Goal: Task Accomplishment & Management: Complete application form

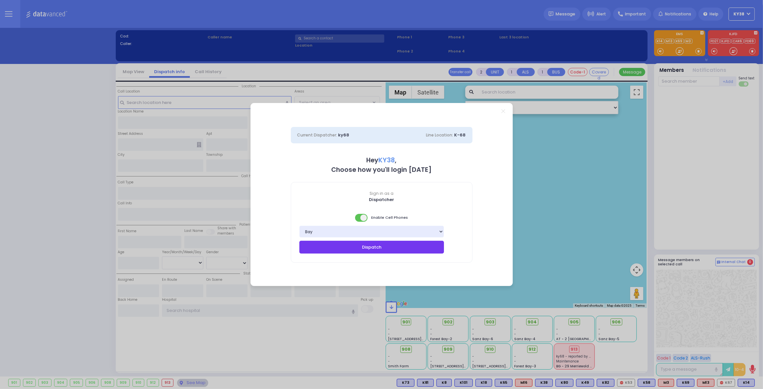
click at [400, 248] on button "Dispatch" at bounding box center [371, 247] width 145 height 12
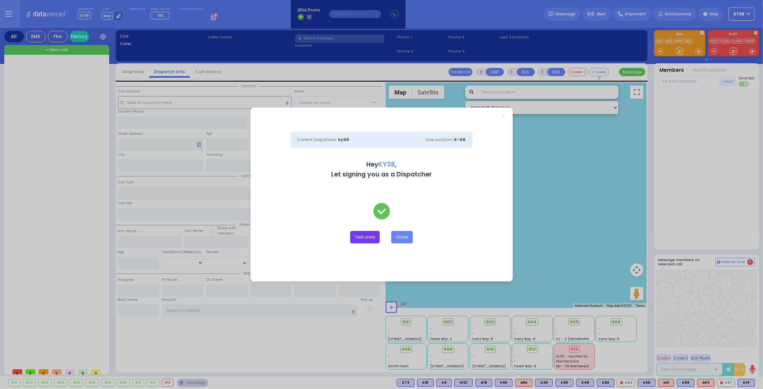
click at [365, 238] on button "Test Lines" at bounding box center [365, 237] width 30 height 12
type input "8457831212"
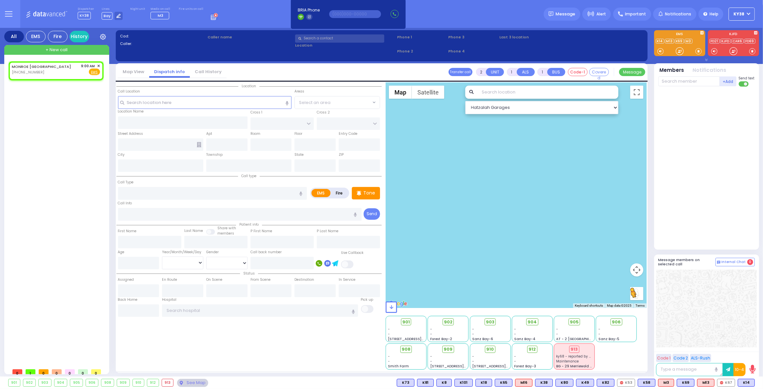
select select
radio input "true"
select select
type input "09:00"
select select "Hatzalah Garages"
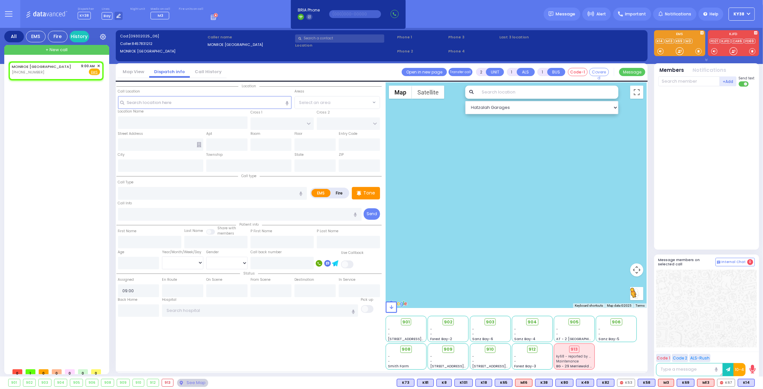
select select
radio input "true"
select select
select select "Hatzalah Garages"
click at [37, 162] on div "MONROE NY (845) 783-1212 9:00 AM ✕ EMS" at bounding box center [58, 213] width 98 height 304
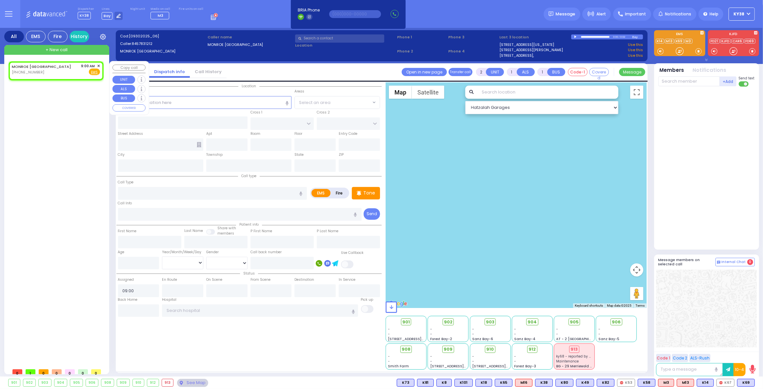
click at [98, 65] on span "✕" at bounding box center [98, 66] width 3 height 6
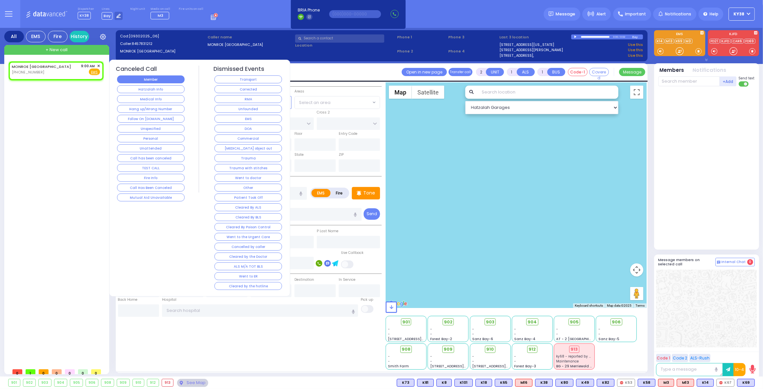
click at [128, 76] on button "Member" at bounding box center [151, 79] width 68 height 8
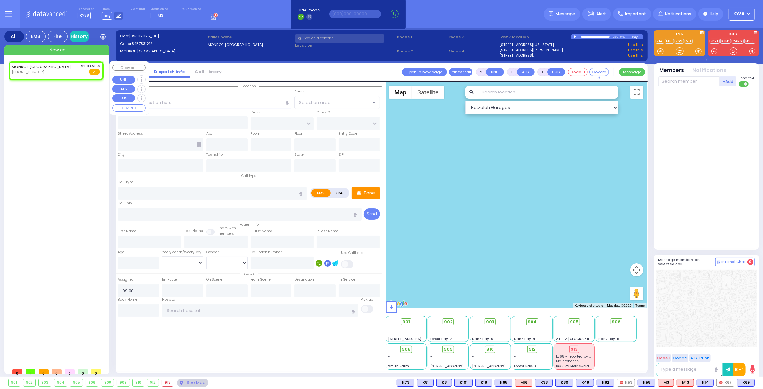
click at [65, 49] on span "+ New call" at bounding box center [57, 50] width 22 height 7
select select
radio input "true"
select select
type input "09:12"
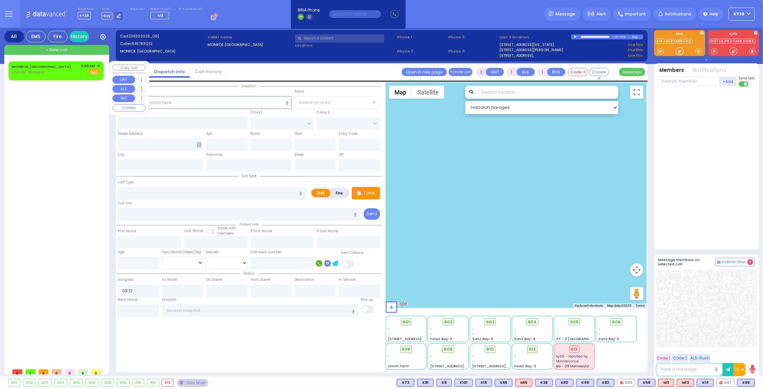
select select "Hatzalah Garages"
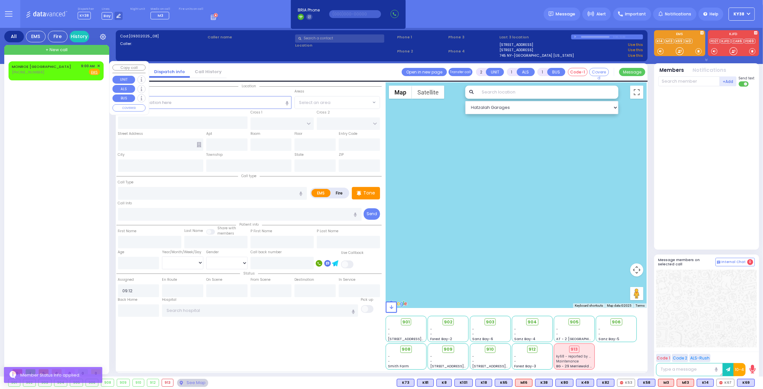
click at [99, 66] on span "✕" at bounding box center [98, 66] width 3 height 6
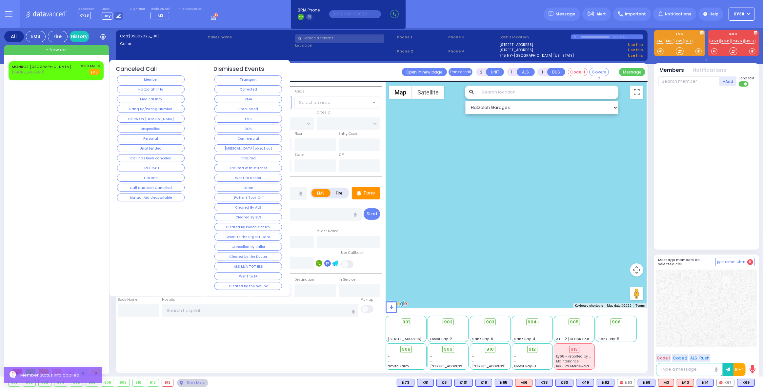
click at [99, 66] on span "✕" at bounding box center [98, 66] width 3 height 6
click at [49, 166] on div "MONROE NY (845) 783-1212 9:00 AM ✕ EMS" at bounding box center [58, 213] width 98 height 304
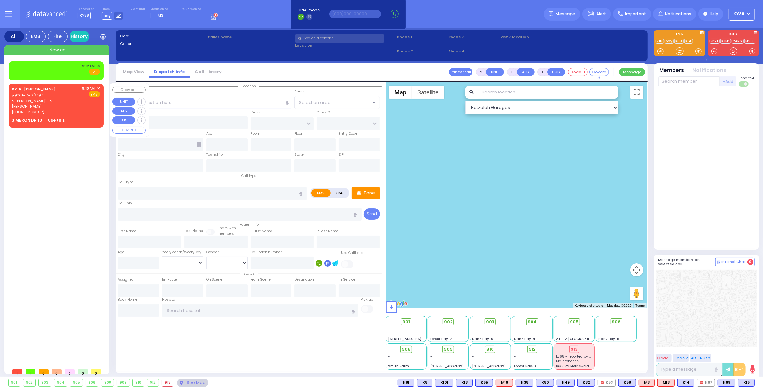
click at [76, 100] on span "ר' [PERSON_NAME]' - ר' [PERSON_NAME]" at bounding box center [46, 103] width 68 height 11
select select
radio input "true"
type input "BEREL"
type input "POLACHECK"
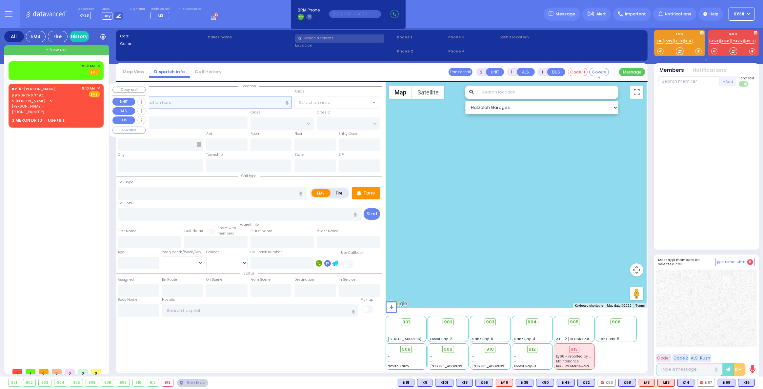
select select
type input "09:10"
select select "Hatzalah Garages"
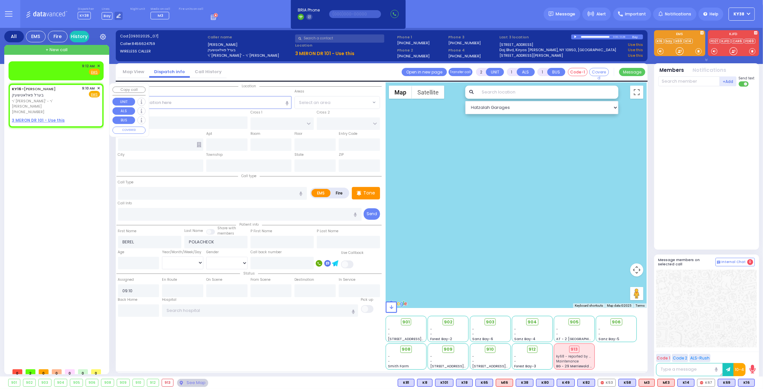
click at [78, 109] on div "(845) 662-4759" at bounding box center [46, 112] width 68 height 6
select select
radio input "true"
select select
select select "Hatzalah Garages"
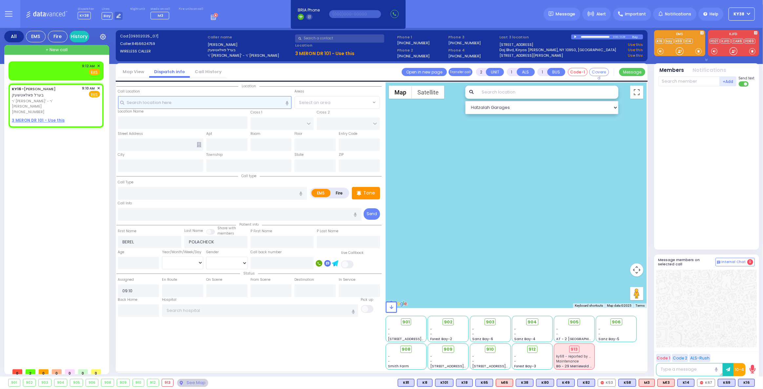
click at [153, 104] on input "text" at bounding box center [205, 102] width 174 height 12
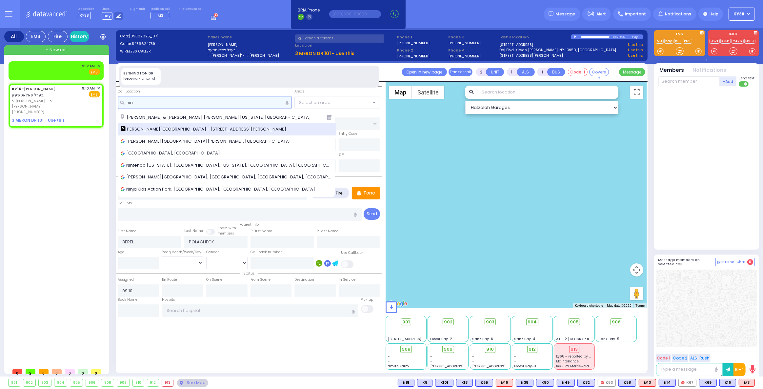
type input "nin"
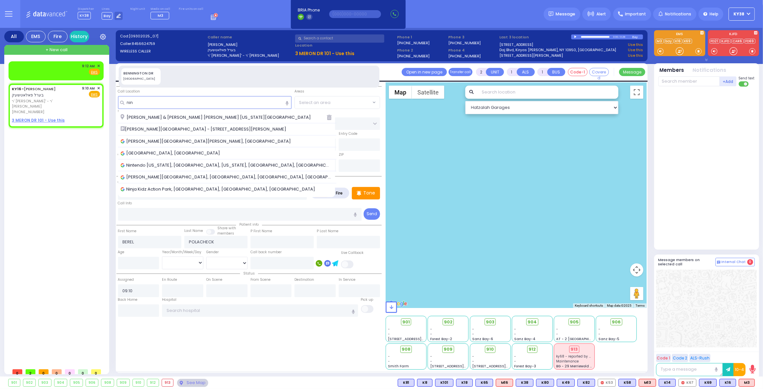
click at [131, 129] on span "Nininger Bay - 214 Nininger Road" at bounding box center [205, 129] width 168 height 7
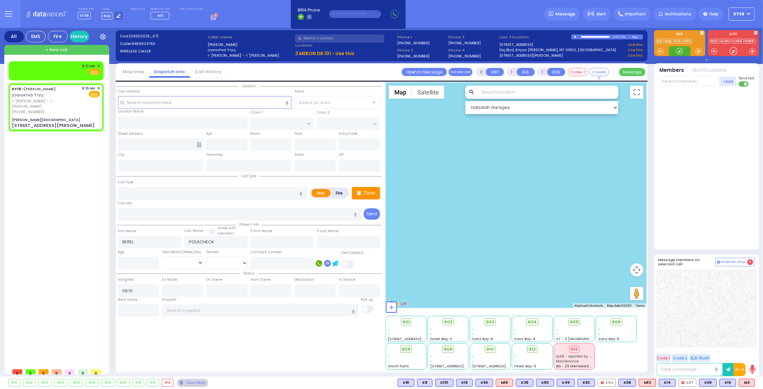
select select
radio input "true"
select select
select select "Hatzalah Garages"
type input "Nininger Bay"
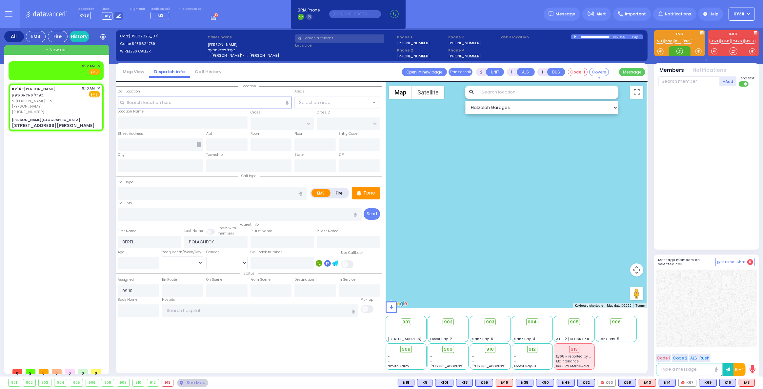
type input "CENTRAL VALLEY LINE"
type input "S.M. ROSMER RD"
type input "214 Nininger Road"
type input "Monroe"
type input "New York"
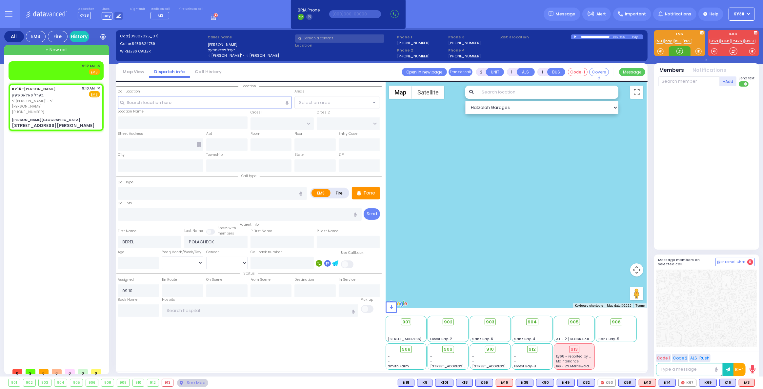
type input "10950"
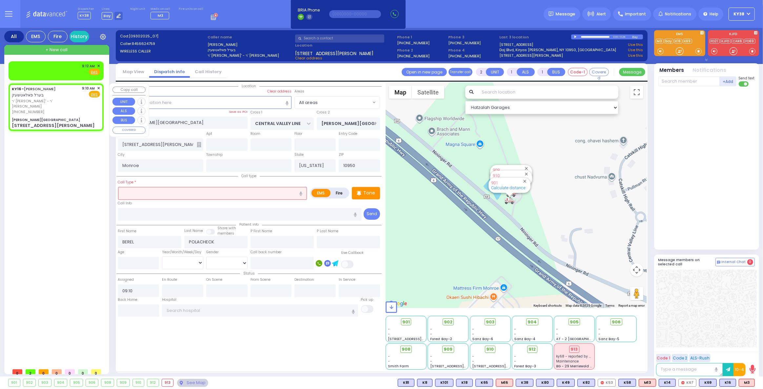
click at [74, 110] on div "KY16 - BEREL POLACHECK בערל פאלאטשעק ר' משה אלי' - ר' דוד פריעדלענדער (845) 662…" at bounding box center [56, 107] width 92 height 45
select select
radio input "true"
select select
select select "Hatzalah Garages"
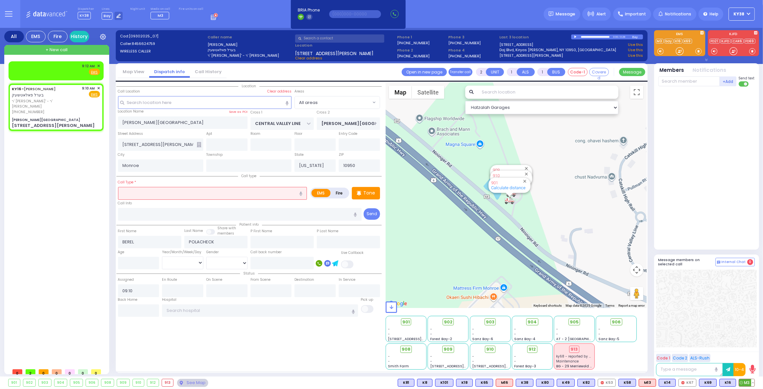
click at [748, 384] on span "M3" at bounding box center [746, 382] width 15 height 7
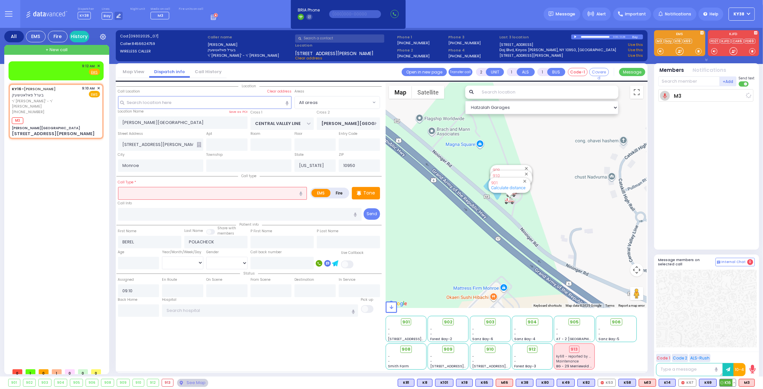
select select
radio input "true"
select select
type input "09:13"
select select "Hatzalah Garages"
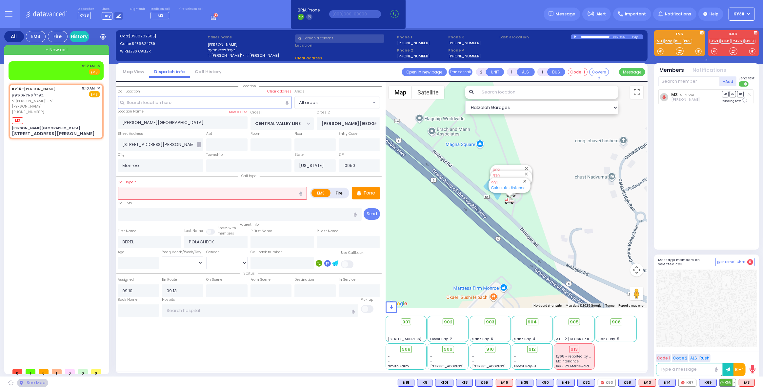
click at [728, 382] on span "K16" at bounding box center [728, 382] width 16 height 7
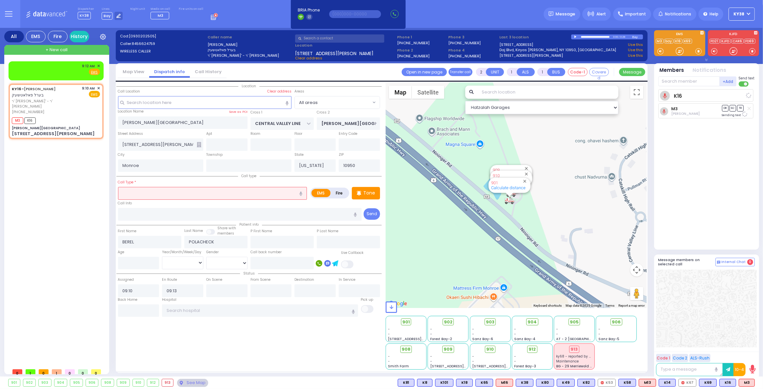
select select
radio input "true"
select select
select select "Hatzalah Garages"
click at [184, 192] on input "text" at bounding box center [212, 193] width 189 height 12
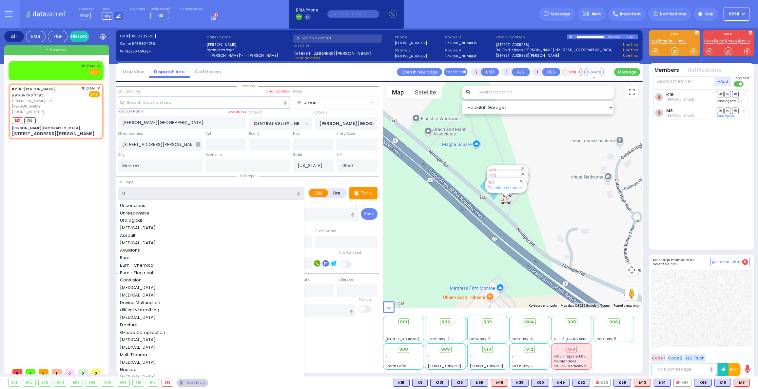
type input "un"
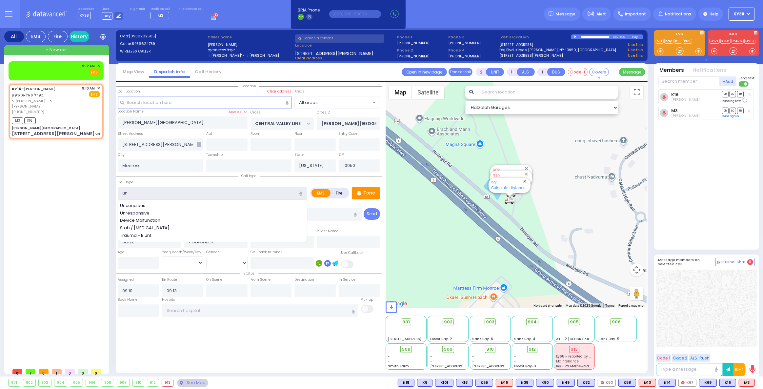
select select
radio input "true"
select select
select select "Hatzalah Garages"
type input "unk"
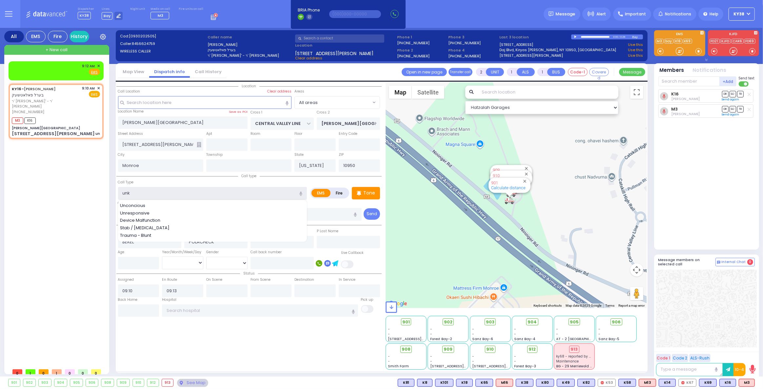
select select
radio input "true"
select select
select select "Hatzalah Garages"
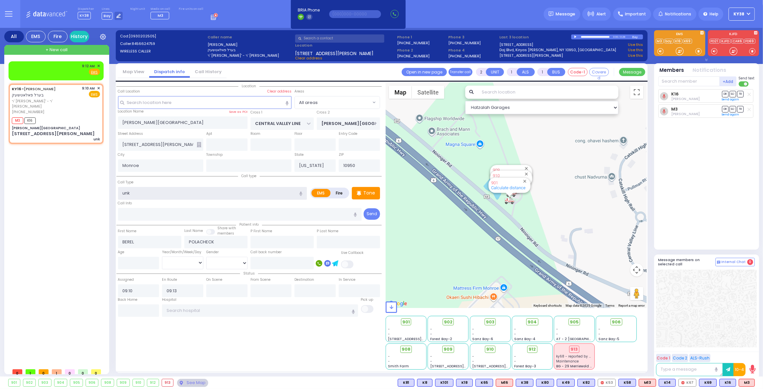
type input "unkn"
select select
radio input "true"
select select
select select "Hatzalah Garages"
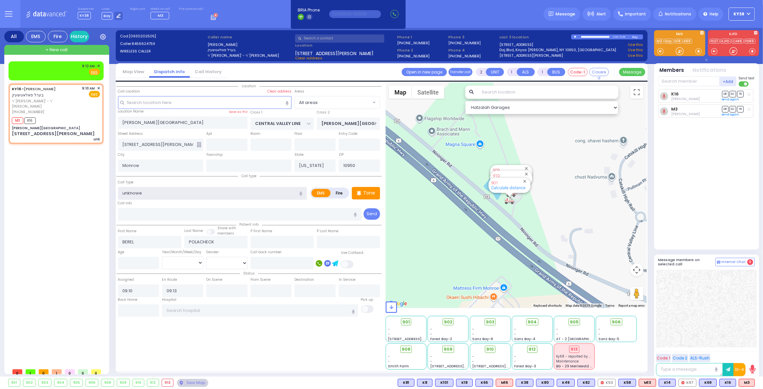
type input "unknowen"
select select
radio input "true"
select select
select select "Hatzalah Garages"
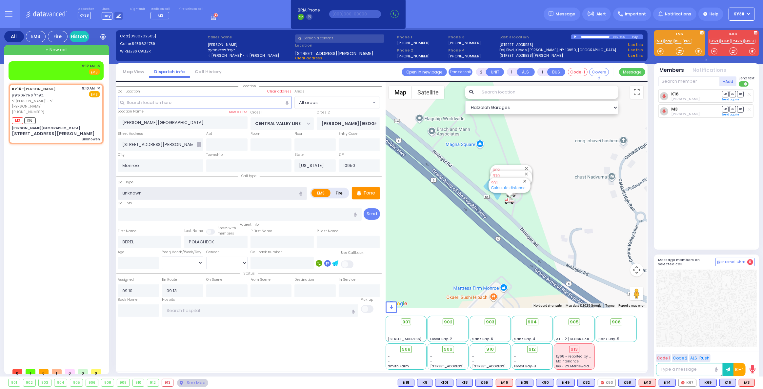
type input "unknown"
click at [54, 197] on div "9:12 AM ✕ EMS KY16 -" at bounding box center [58, 213] width 98 height 304
select select
radio input "true"
select select
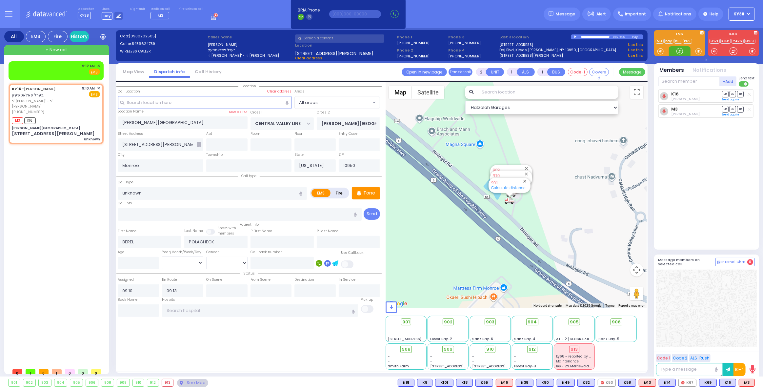
select select "Hatzalah Garages"
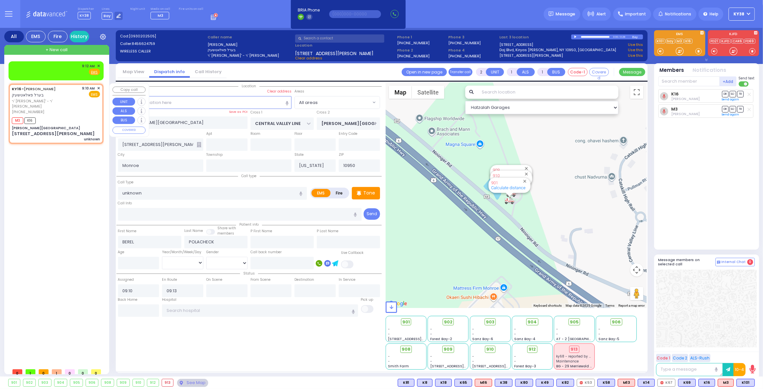
click at [72, 116] on div "M3 K16" at bounding box center [56, 120] width 88 height 8
select select
radio input "true"
select select
select select "Hatzalah Garages"
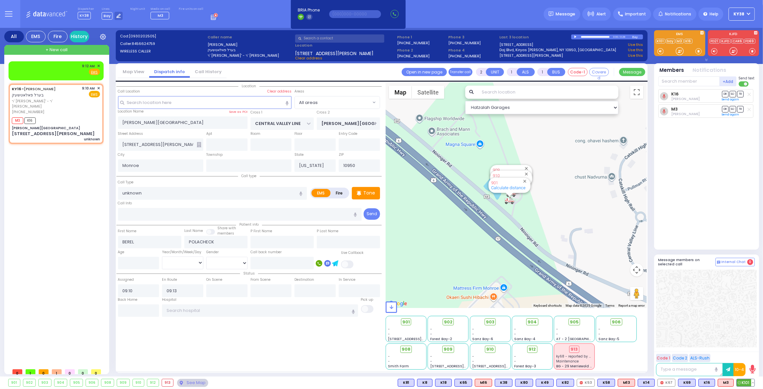
click at [745, 383] on span "K101" at bounding box center [746, 382] width 18 height 7
select select
radio input "true"
select select
select select "Hatzalah Garages"
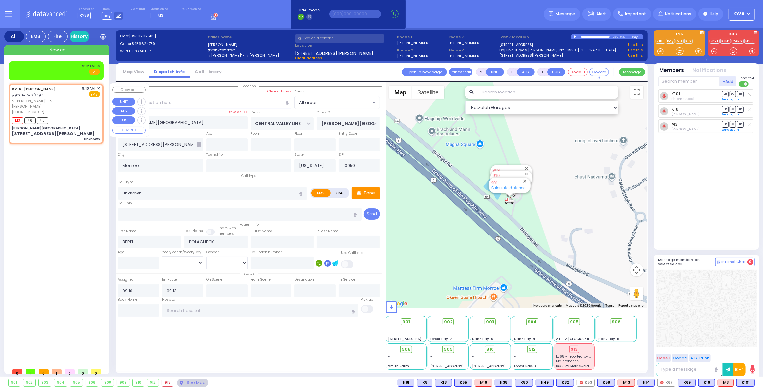
click at [72, 116] on div "M3 K16 K101" at bounding box center [56, 120] width 88 height 8
select select
radio input "true"
select select
select select "Hatzalah Garages"
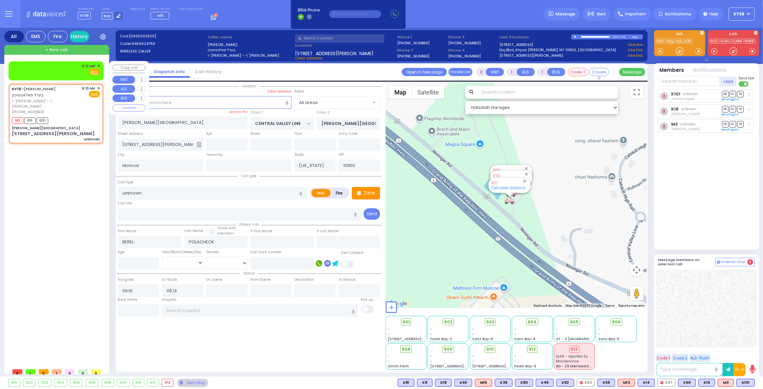
click at [68, 72] on div "9:12 AM ✕ Fire EMS" at bounding box center [56, 69] width 88 height 12
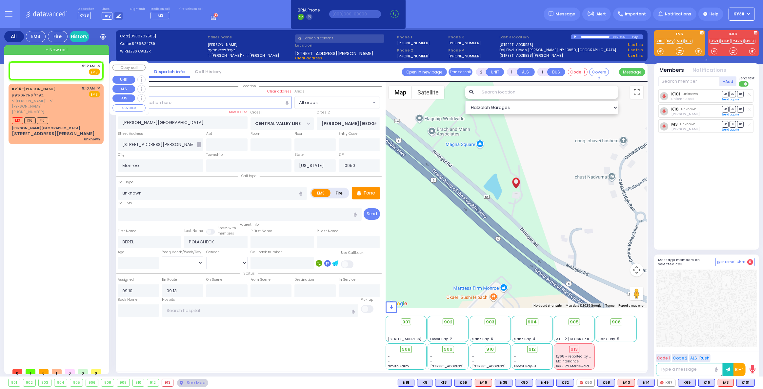
select select
radio input "true"
select select
type input "09:12"
select select "Hatzalah Garages"
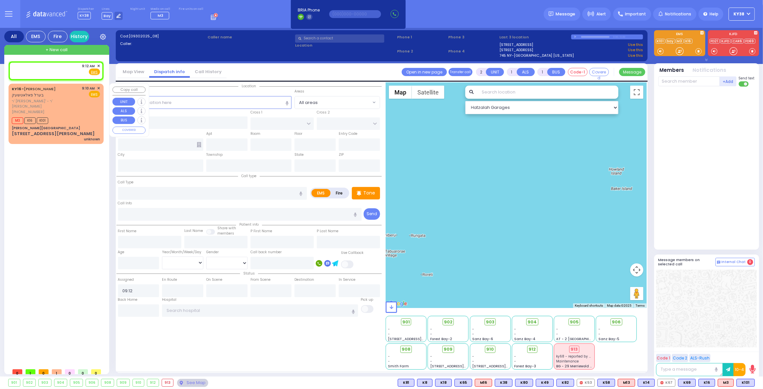
click at [63, 92] on div "KY16 - BEREL POLACHECK בערל פאלאטשעק" at bounding box center [46, 92] width 68 height 13
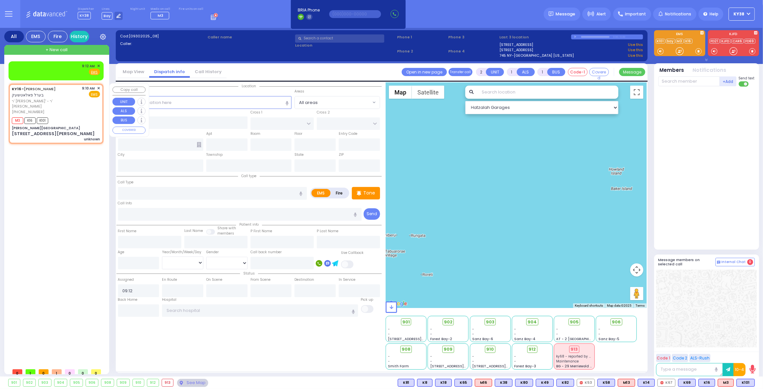
select select
type input "unknown"
radio input "true"
type input "BEREL"
type input "POLACHECK"
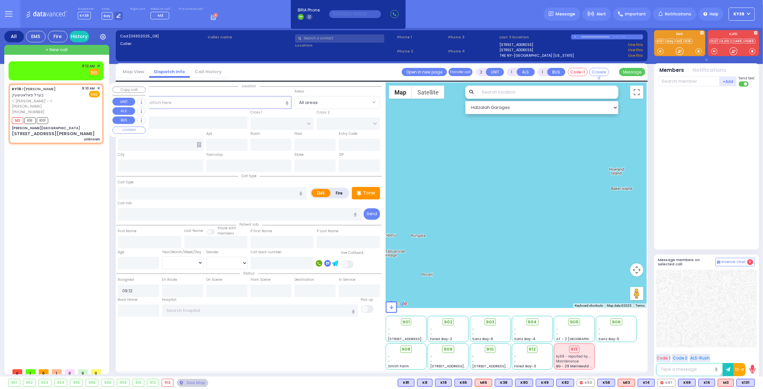
select select
type input "09:10"
type input "09:13"
type input "Nininger Bay"
type input "CENTRAL VALLEY LINE"
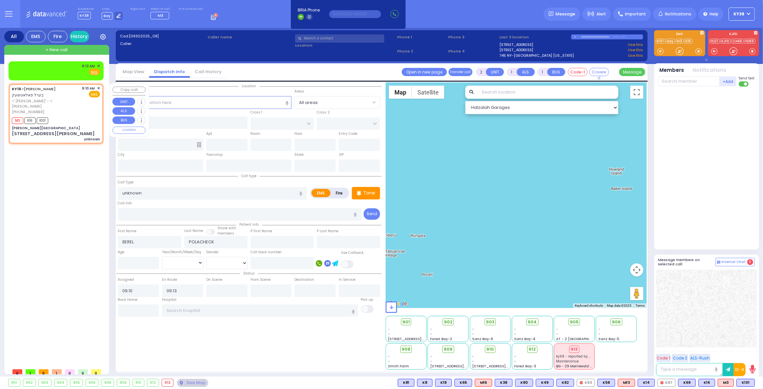
type input "S.M. ROSMER RD"
type input "214 Nininger Road"
type input "Monroe"
type input "New York"
type input "10950"
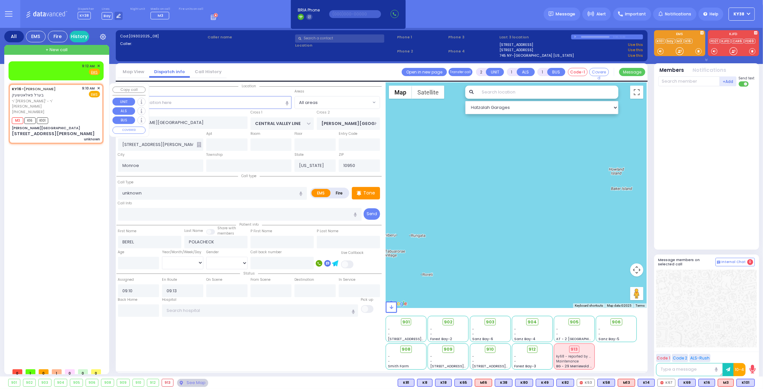
select select "Hatzalah Garages"
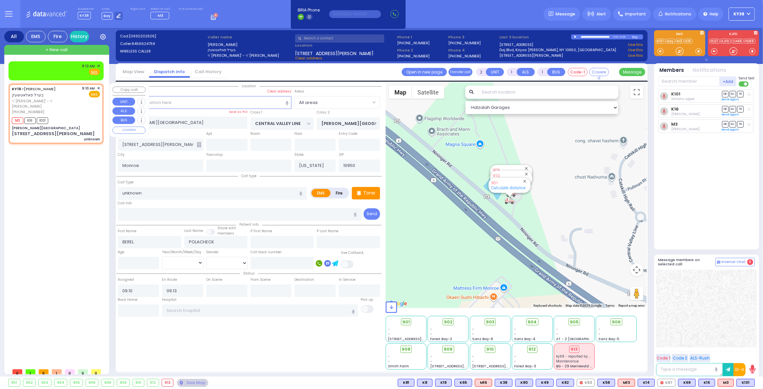
click at [64, 109] on div "(845) 662-4759" at bounding box center [46, 112] width 68 height 6
select select
radio input "true"
select select
select select "Hatzalah Garages"
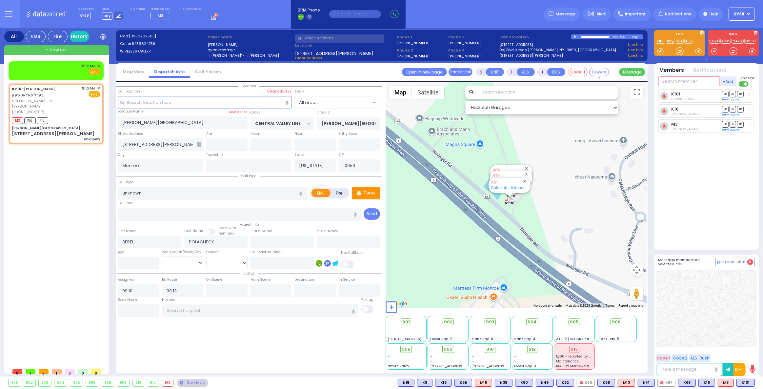
click at [676, 83] on input "text" at bounding box center [688, 81] width 61 height 10
type input "82"
click at [677, 96] on div "KY82" at bounding box center [680, 94] width 33 height 7
select select
radio input "true"
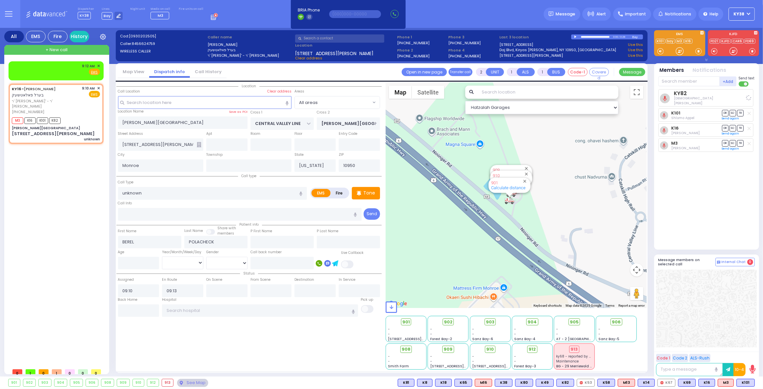
select select
select select "Hatzalah Garages"
click at [491, 349] on span "910" at bounding box center [493, 349] width 8 height 7
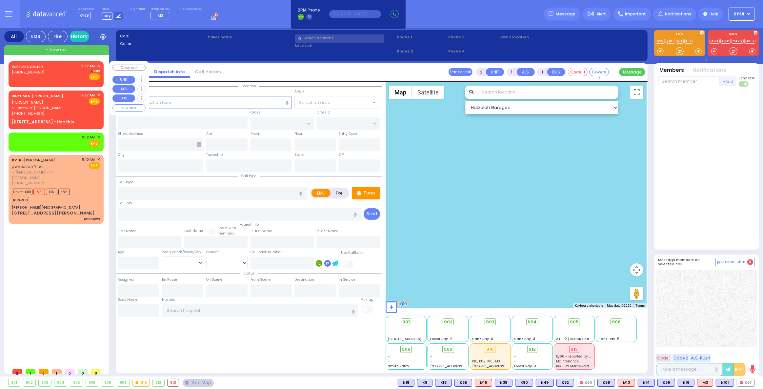
click at [66, 72] on div "WIRELESS CALLER [PHONE_NUMBER] 9:37 AM ✕ [GEOGRAPHIC_DATA]" at bounding box center [56, 71] width 88 height 17
select select
radio input "true"
select select
type input "09:37"
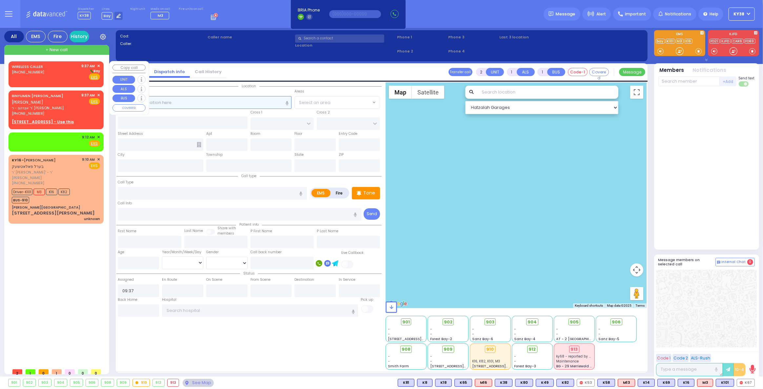
select select "Hatzalah Garages"
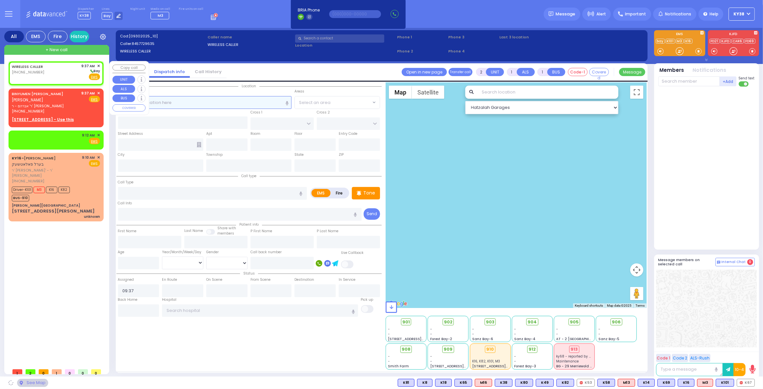
select select
radio input "true"
select select
select select "Hatzalah Garages"
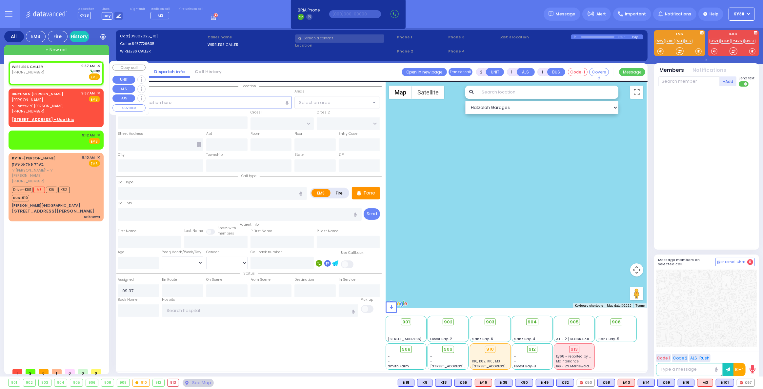
click at [48, 77] on div "WIRELESS CALLER (845) 772-9635 9:37 AM ✕ Bay" at bounding box center [56, 71] width 88 height 17
select select
radio input "true"
select select
select select "Hatzalah Garages"
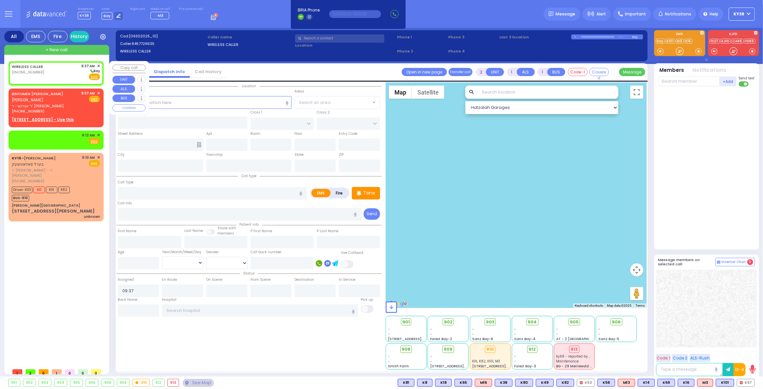
click at [71, 75] on div "WIRELESS CALLER (845) 772-9635 9:37 AM ✕ Bay" at bounding box center [56, 71] width 88 height 17
select select
radio input "true"
select select
select select "Hatzalah Garages"
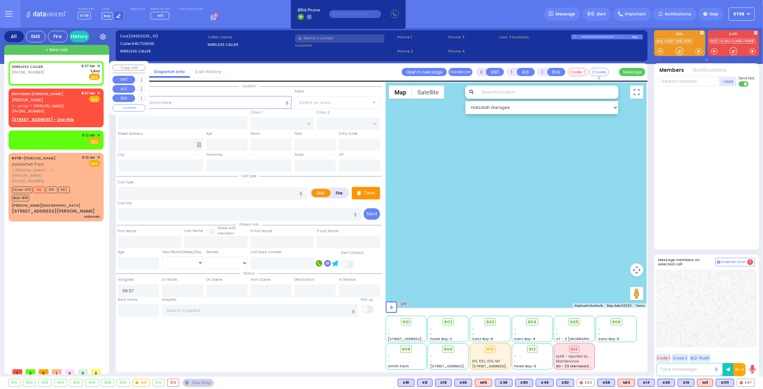
click at [56, 69] on div "WIRELESS CALLER (845) 772-9635 9:37 AM ✕ Bay" at bounding box center [56, 71] width 88 height 17
select select
radio input "true"
select select
select select "Hatzalah Garages"
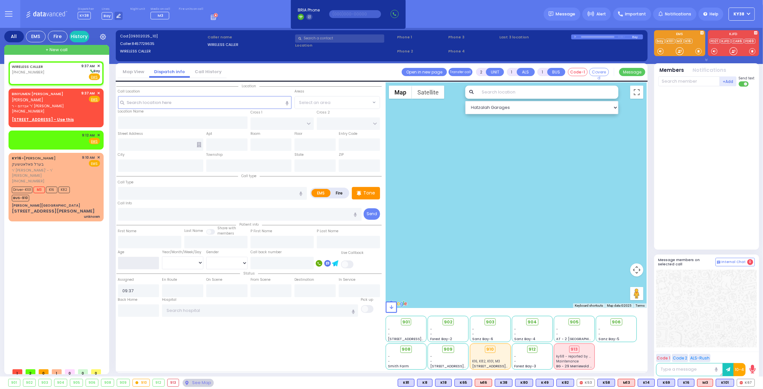
click at [140, 268] on input "number" at bounding box center [138, 263] width 41 height 12
type input "30"
click at [199, 262] on select "Year Month Week Day" at bounding box center [182, 262] width 41 height 12
select select
radio input "true"
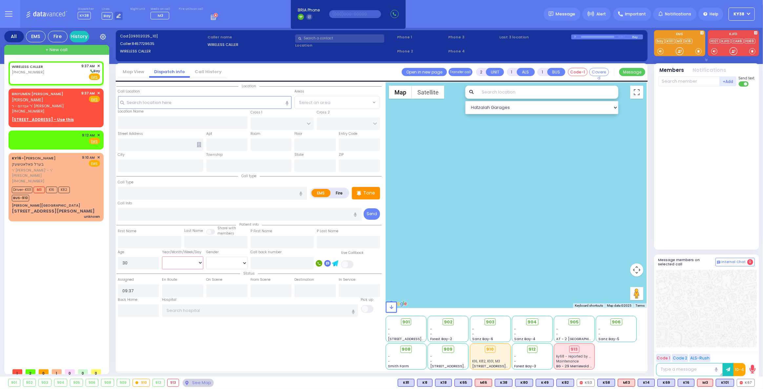
select select
select select "Hatzalah Garages"
select select "Year"
click at [162, 256] on select "Year Month Week Day" at bounding box center [182, 262] width 41 height 12
select select
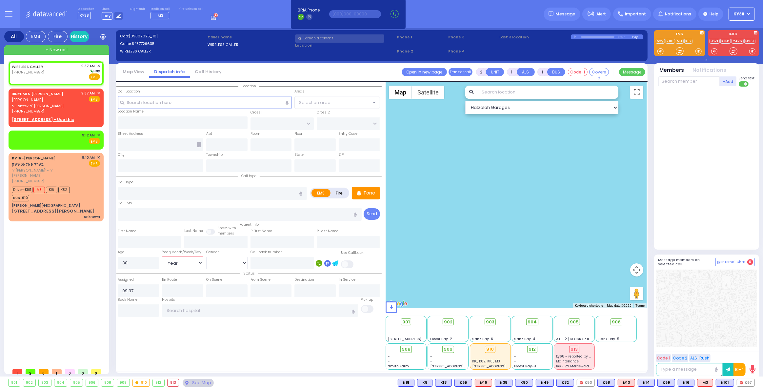
radio input "true"
select select "Year"
select select "Hatzalah Garages"
click at [221, 264] on select "Male Female" at bounding box center [226, 263] width 41 height 12
select select "[DEMOGRAPHIC_DATA]"
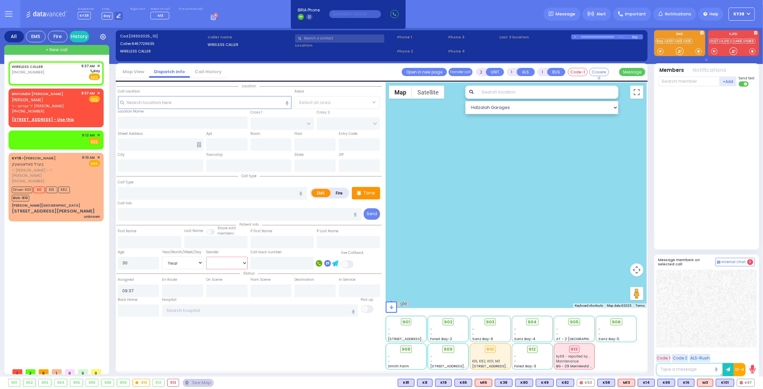
click at [206, 257] on select "Male Female" at bounding box center [226, 263] width 41 height 12
select select
radio input "true"
select select "Year"
select select "[DEMOGRAPHIC_DATA]"
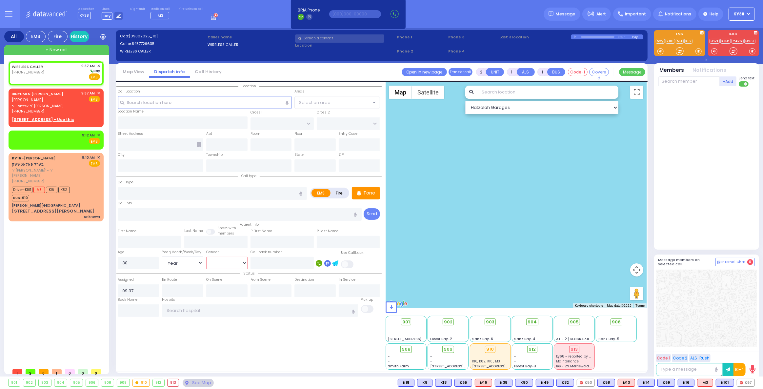
select select "Hatzalah Garages"
click at [170, 102] on input "text" at bounding box center [205, 102] width 174 height 12
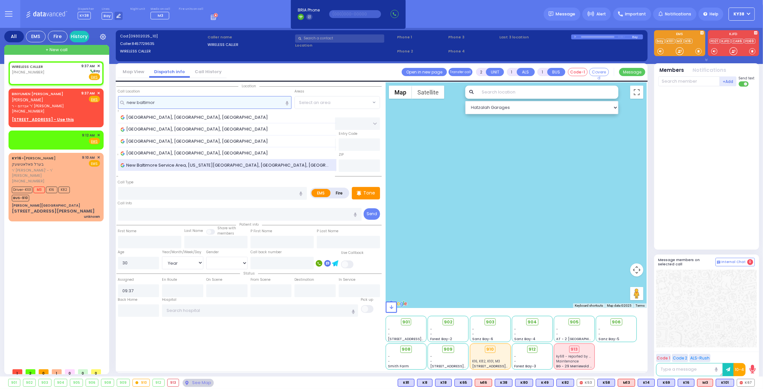
type input "new baltimor"
click at [244, 162] on span "New Baltimore Service Area, New York State Thruway, New Baltimore, NY, USA" at bounding box center [227, 165] width 213 height 7
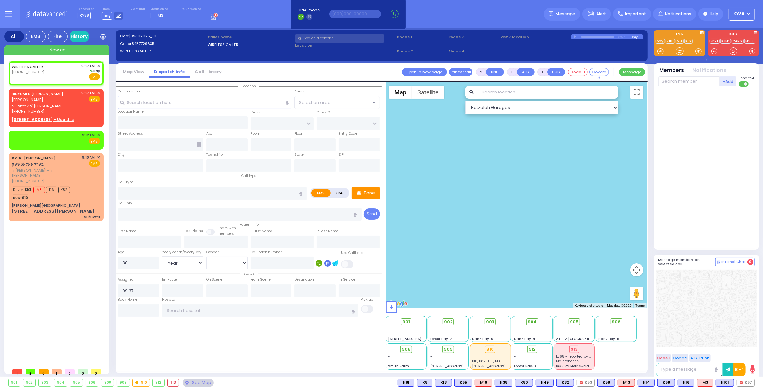
select select
radio input "true"
select select "Year"
select select "[DEMOGRAPHIC_DATA]"
select select "Hatzalah Garages"
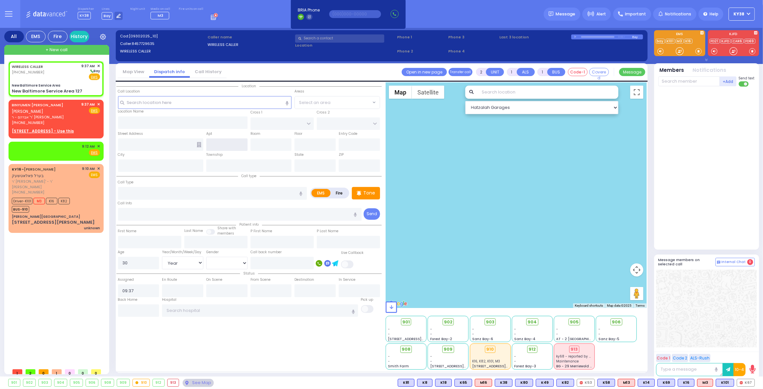
type input "New Baltimore Service Area"
type input "Hannacroix"
type input "New York"
type input "12087"
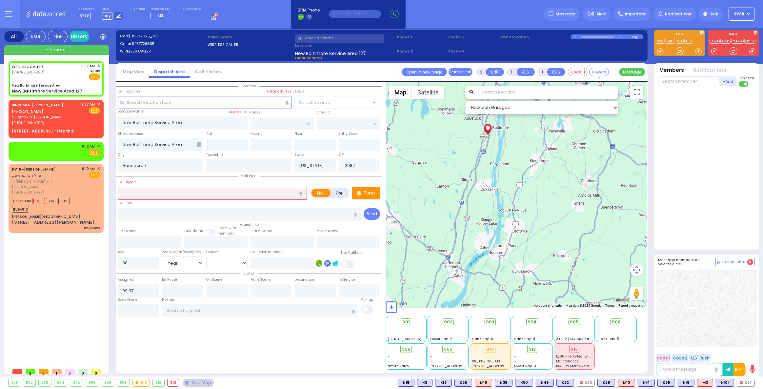
drag, startPoint x: 535, startPoint y: 223, endPoint x: 537, endPoint y: 234, distance: 10.9
click at [535, 231] on div "594 Calculate distance 595 Calculate distance 596 Calculate distance 901 Calcul…" at bounding box center [516, 195] width 261 height 226
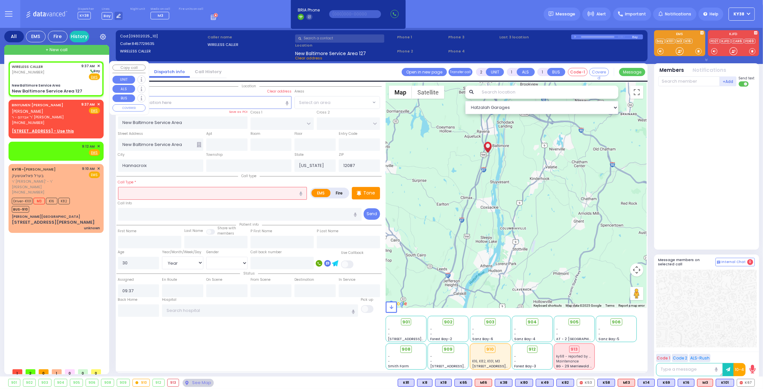
click at [59, 72] on div "WIRELESS CALLER (845) 772-9635 9:37 AM ✕ Bay" at bounding box center [56, 71] width 88 height 17
select select
radio input "true"
select select "Year"
select select "[DEMOGRAPHIC_DATA]"
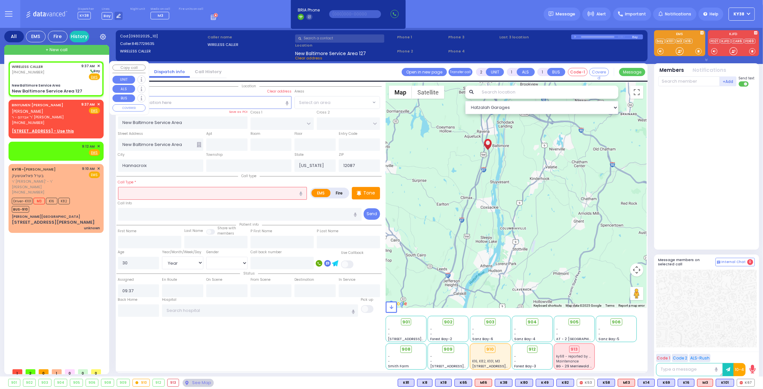
select select "Hatzalah Garages"
type input "127"
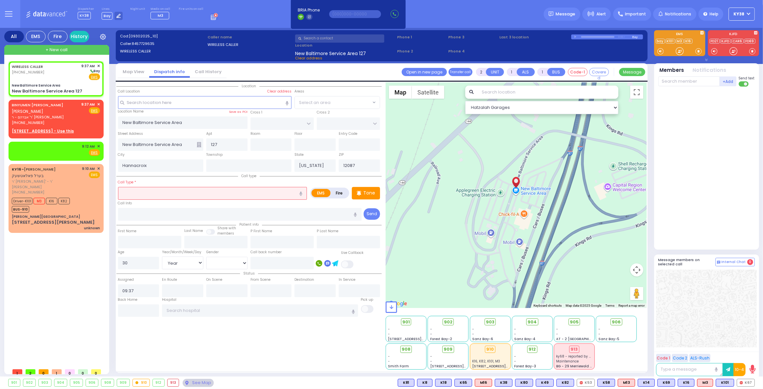
click at [349, 39] on input "text" at bounding box center [339, 38] width 89 height 8
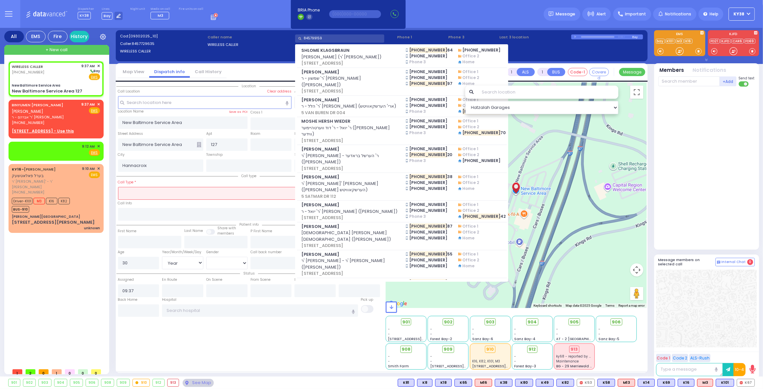
type input "8457991598"
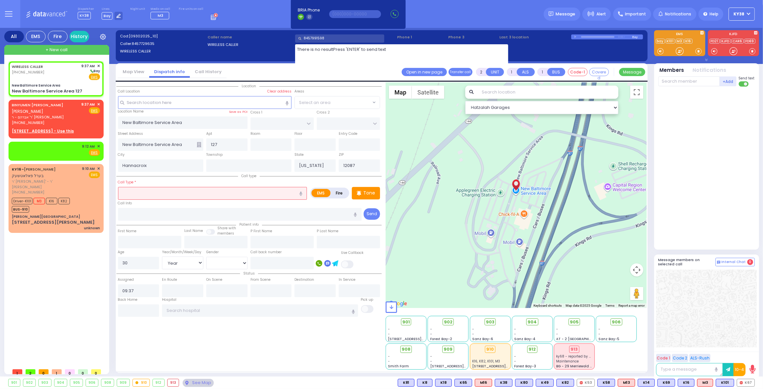
click at [316, 38] on input "8457991598" at bounding box center [339, 38] width 89 height 8
select select
radio input "true"
select select "Year"
select select "[DEMOGRAPHIC_DATA]"
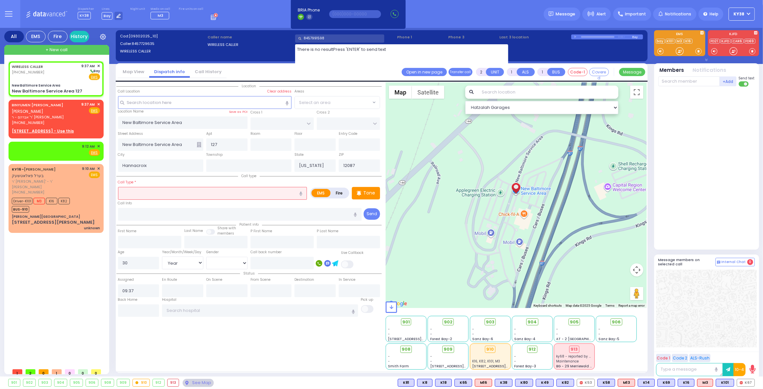
select select "Hatzalah Garages"
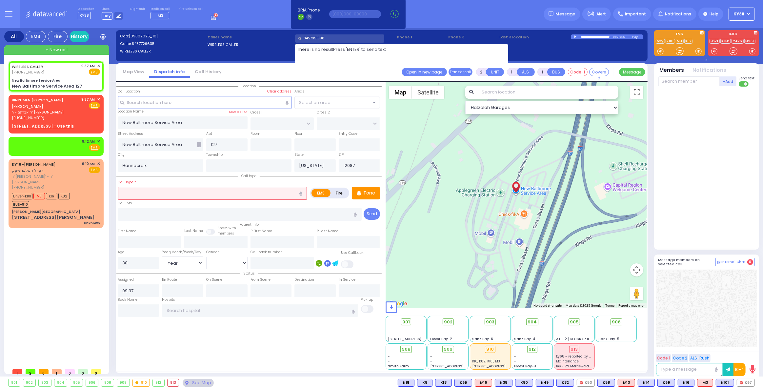
type input "8457991598"
click at [275, 48] on div "Caller name WIRELESS CALLER" at bounding box center [250, 40] width 88 height 15
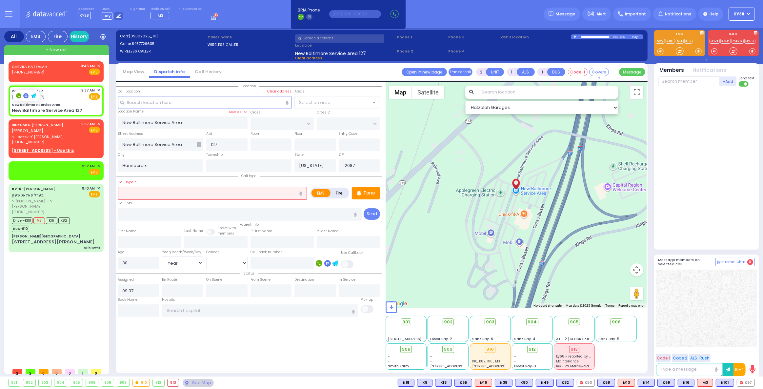
click at [18, 94] on rect at bounding box center [18, 95] width 5 height 5
type input "8457729635"
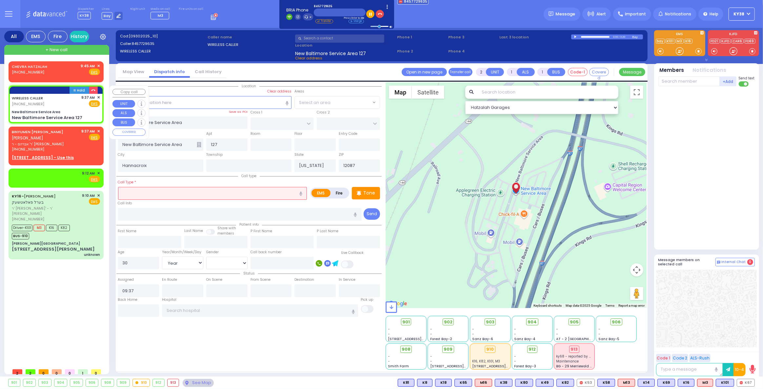
click at [64, 103] on div "WIRELESS CALLER (845) 772-9635 9:37 AM ✕ Fire EMS" at bounding box center [56, 101] width 88 height 12
select select
radio input "true"
select select "Year"
select select "[DEMOGRAPHIC_DATA]"
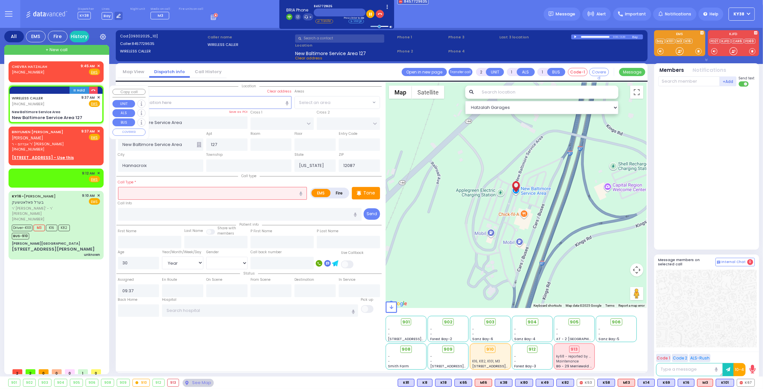
select select "Hatzalah Garages"
click at [670, 81] on input "text" at bounding box center [688, 81] width 61 height 10
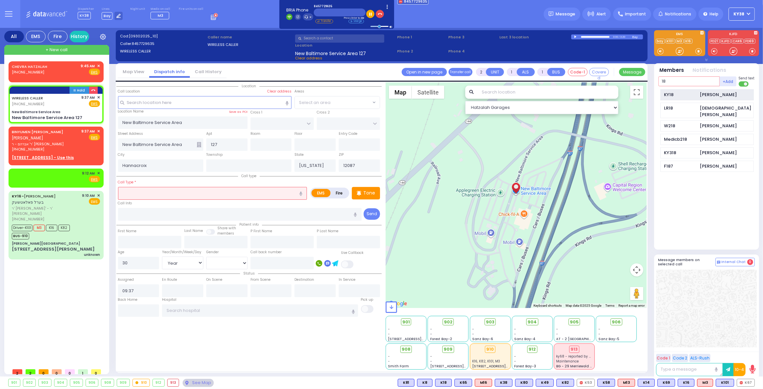
type input "18"
click at [685, 95] on div "KY18" at bounding box center [680, 94] width 33 height 7
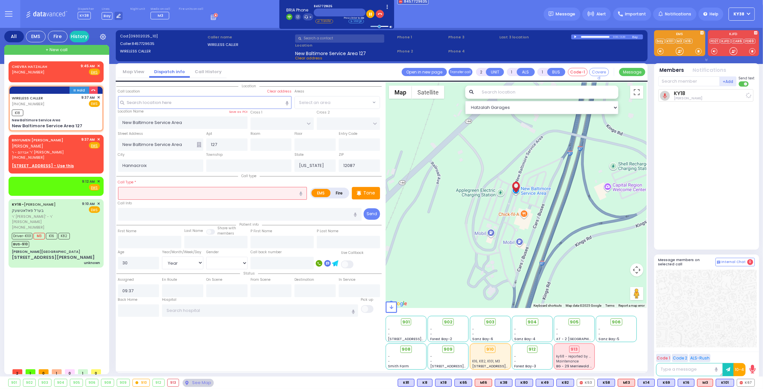
select select
radio input "true"
select select "Year"
select select "[DEMOGRAPHIC_DATA]"
type input "09:47"
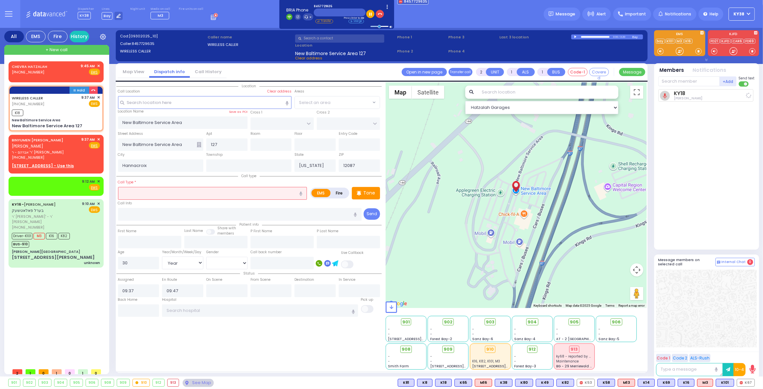
select select "Hatzalah Garages"
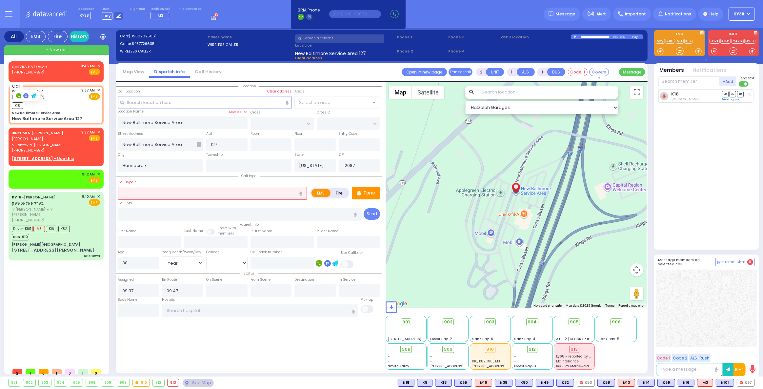
click at [18, 96] on rect at bounding box center [18, 95] width 5 height 5
type input "8457729635"
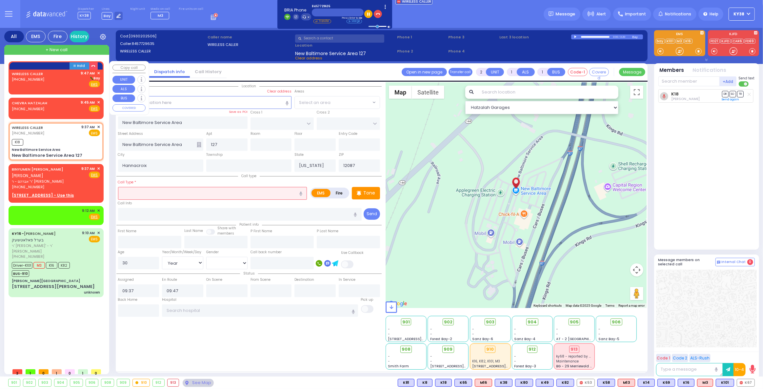
click at [55, 83] on div "WIRELESS CALLER (845) 772-9635 9:47 AM ✕ Bay" at bounding box center [56, 78] width 88 height 17
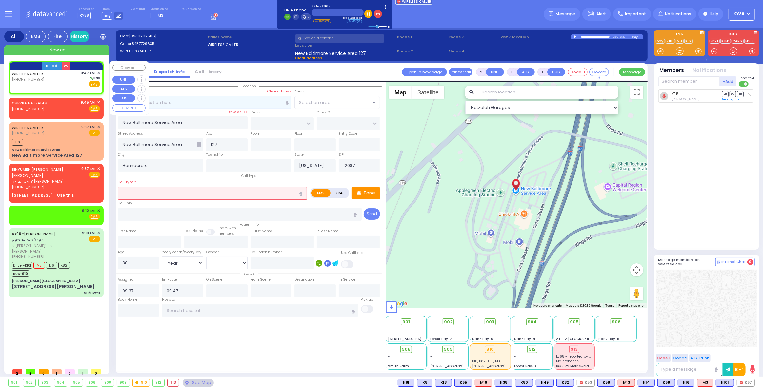
select select
radio input "true"
select select
type input "09:47"
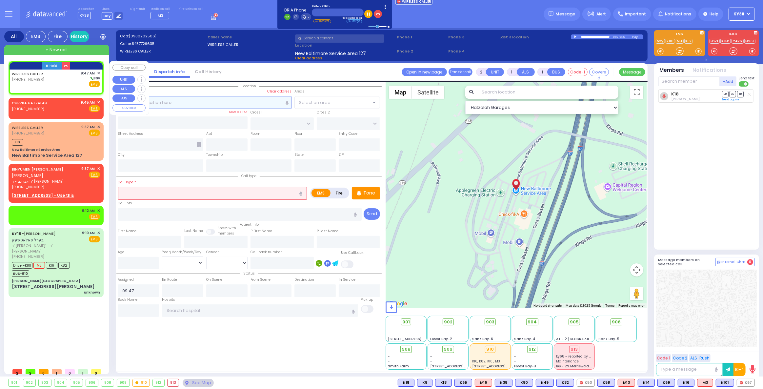
select select
radio input "true"
select select
select select "Hatzalah Garages"
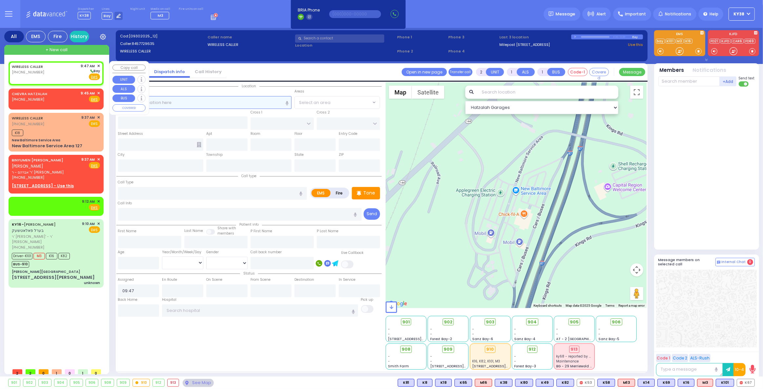
select select
radio input "true"
select select
select select "Hatzalah Garages"
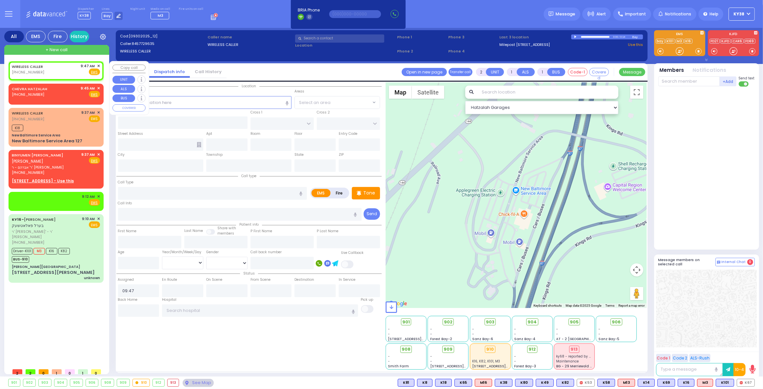
click at [98, 66] on span "✕" at bounding box center [98, 66] width 3 height 6
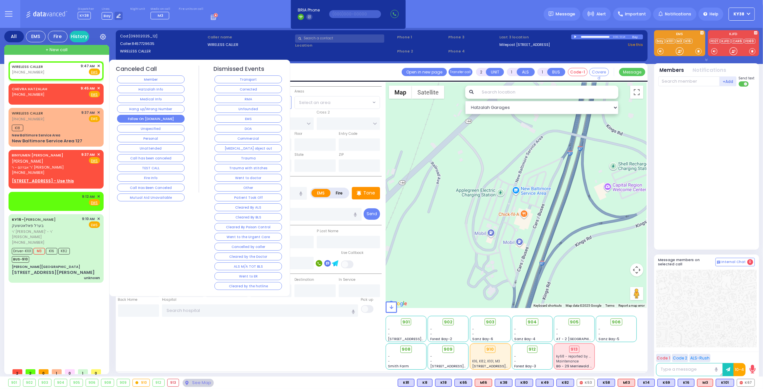
click at [137, 115] on button "Follow On [DOMAIN_NAME]" at bounding box center [151, 119] width 68 height 8
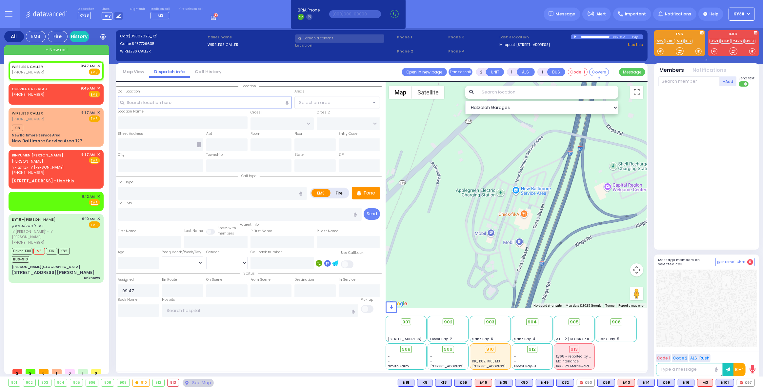
select select
radio input "true"
select select
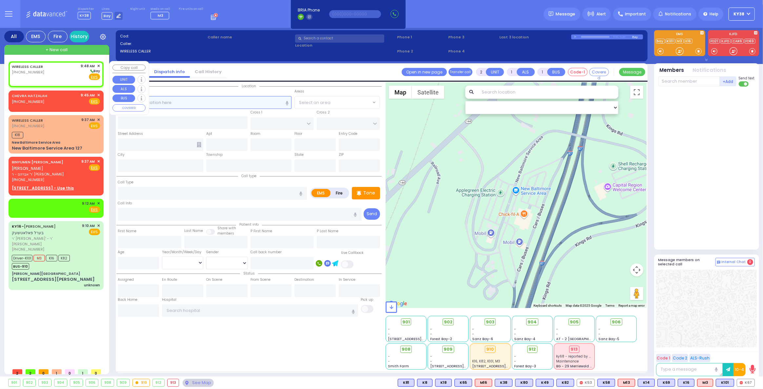
select select
radio input "true"
select select
type input "09:48"
select select "Hatzalah Garages"
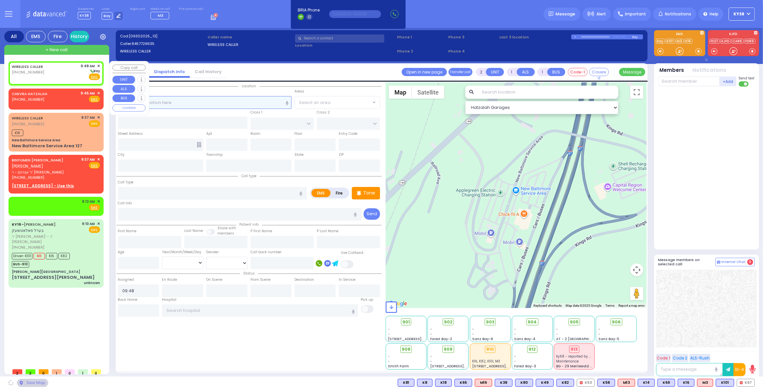
select select
radio input "true"
select select
select select "Hatzalah Garages"
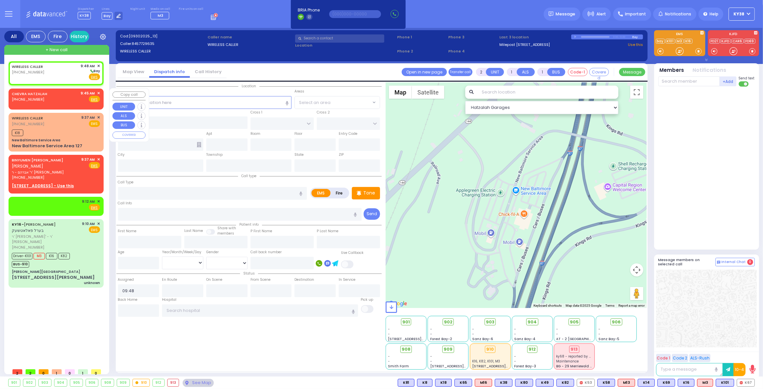
click at [58, 99] on div "CHEVRA HATZALAH (718) 387-1750 9:45 AM ✕ Fire EMS" at bounding box center [56, 96] width 88 height 12
select select
radio input "true"
select select
type input "09:45"
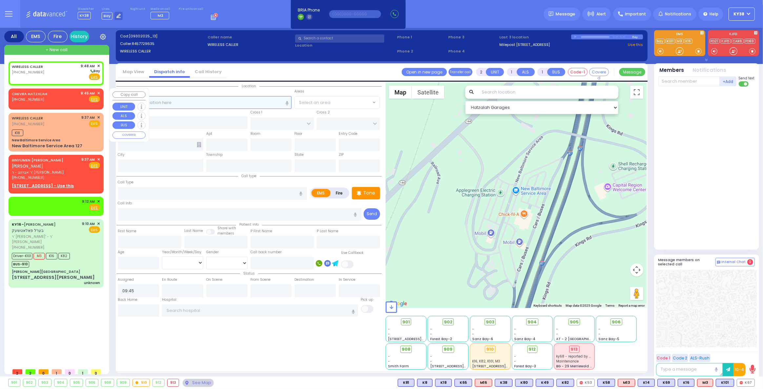
select select "Hatzalah Garages"
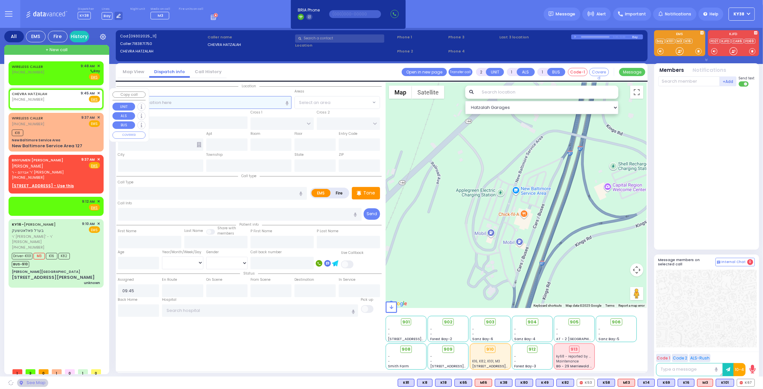
select select
radio input "true"
select select
select select "Hatzalah Garages"
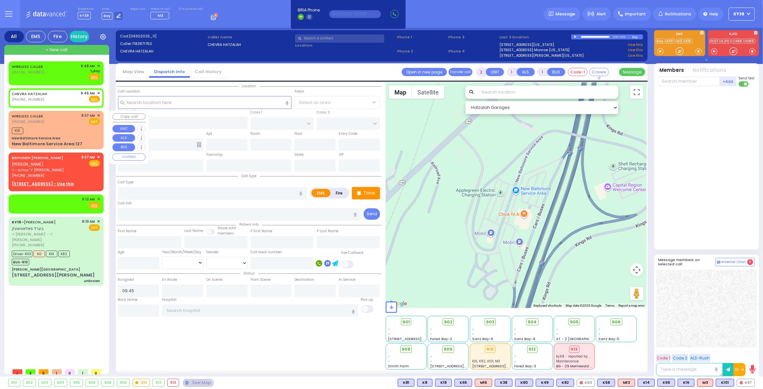
click at [73, 124] on div "WIRELESS CALLER (845) 772-9635 9:37 AM ✕ EMS" at bounding box center [56, 119] width 88 height 12
select select
radio input "true"
type input "30"
select select "Year"
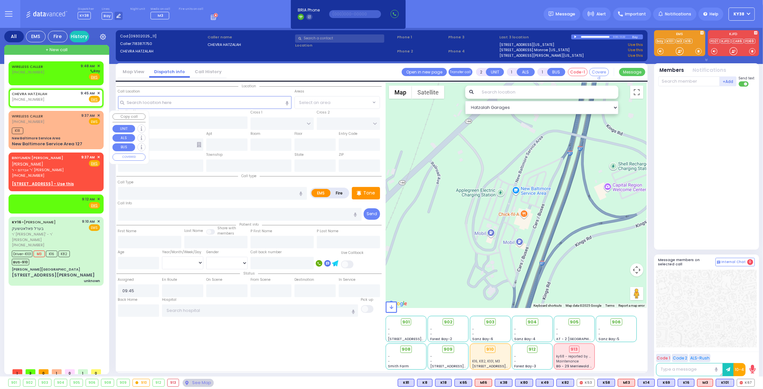
select select "[DEMOGRAPHIC_DATA]"
type input "09:37"
type input "09:47"
select select "Hatzalah Garages"
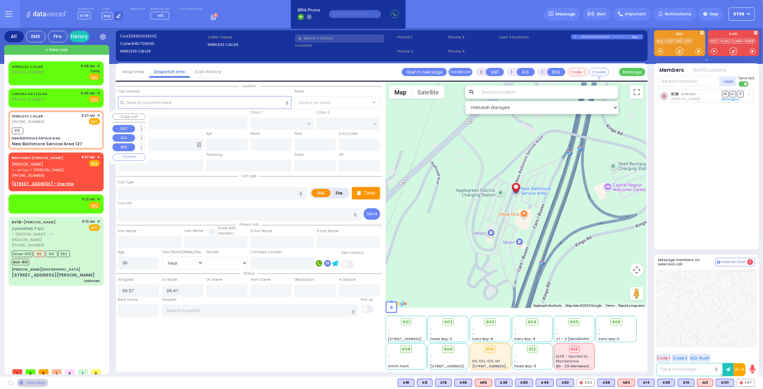
type input "New Baltimore Service Area"
type input "127"
type input "Hannacroix"
type input "[US_STATE]"
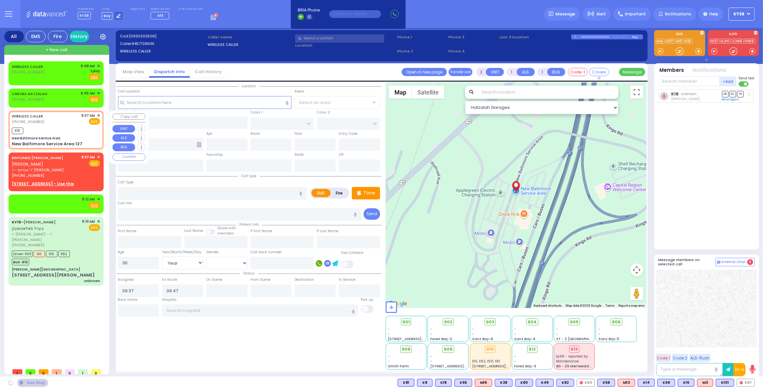
type input "12087"
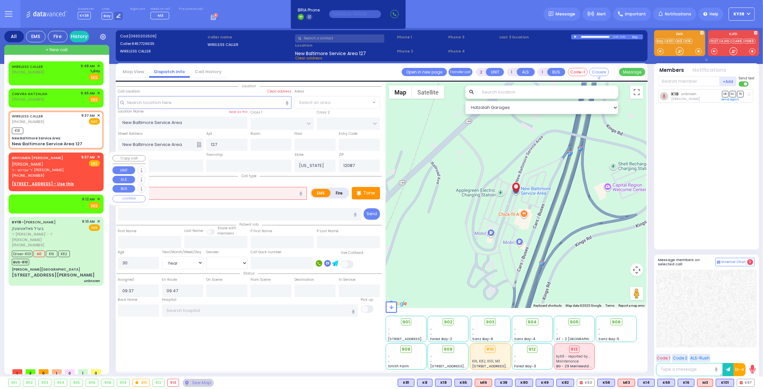
click at [74, 169] on span "ר' אברהם - ר' יושע פנחס ווייס" at bounding box center [46, 170] width 68 height 6
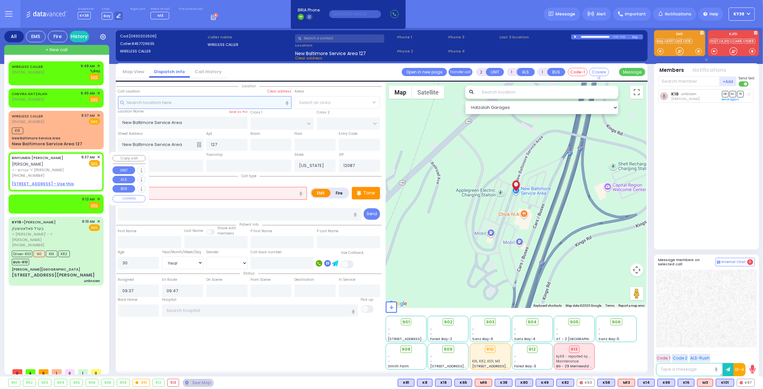
select select
radio input "true"
type input "BINYUMEN MOSHE"
type input "COHEN"
select select
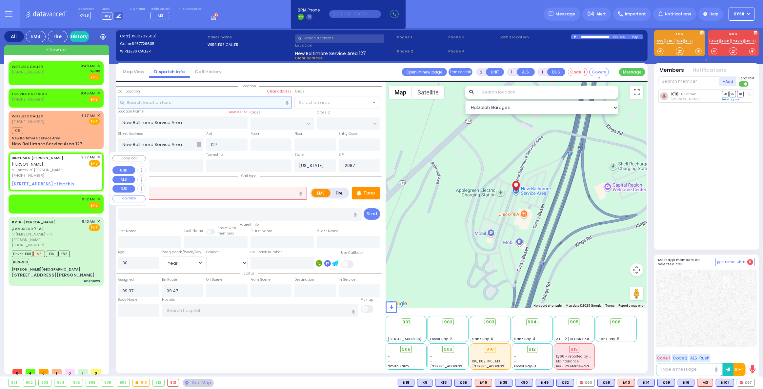
select select
radio input "true"
select select
select select "Hatzalah Garages"
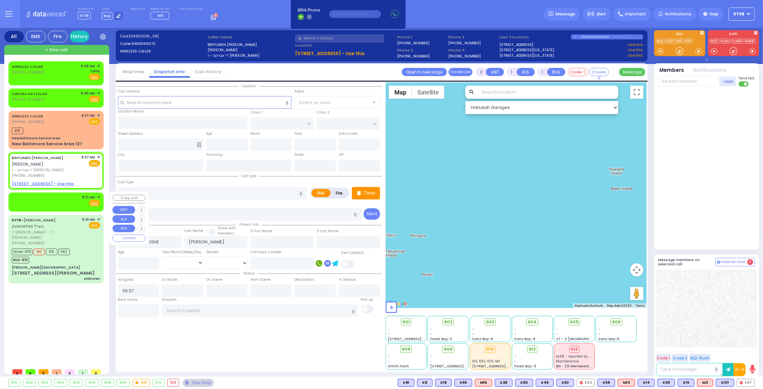
click at [73, 199] on div "9:12 AM ✕ Fire EMS" at bounding box center [56, 200] width 88 height 12
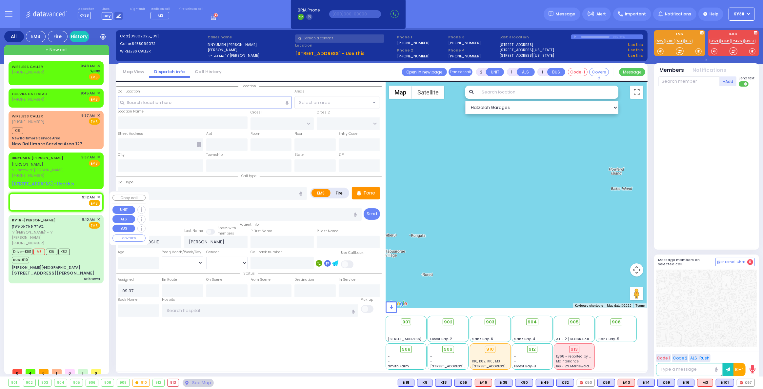
select select
radio input "true"
select select
type input "09:12"
select select "Hatzalah Garages"
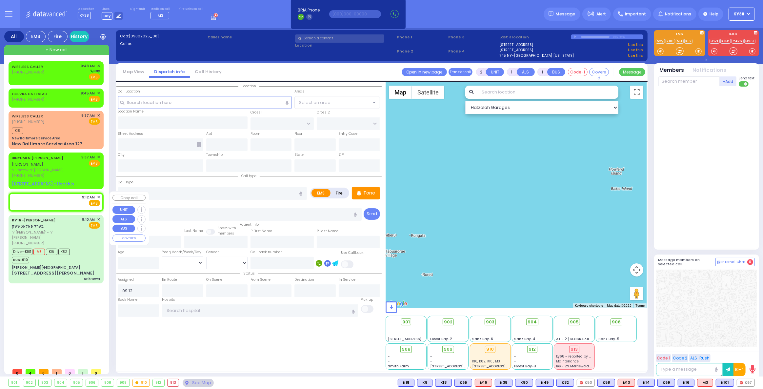
click at [99, 196] on span "✕" at bounding box center [98, 197] width 3 height 6
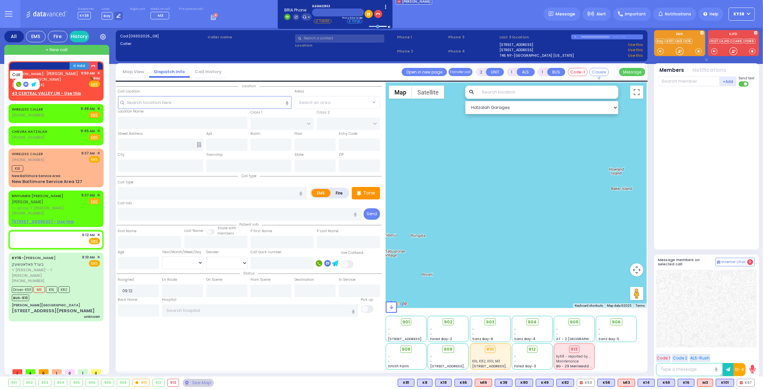
click at [19, 84] on rect at bounding box center [18, 84] width 5 height 5
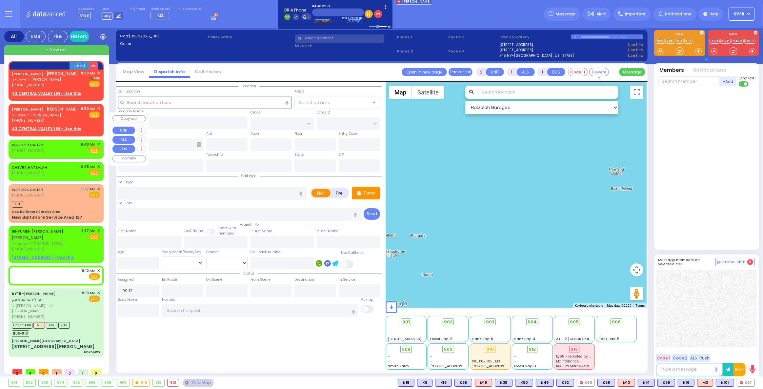
click at [99, 108] on span "✕" at bounding box center [98, 109] width 3 height 6
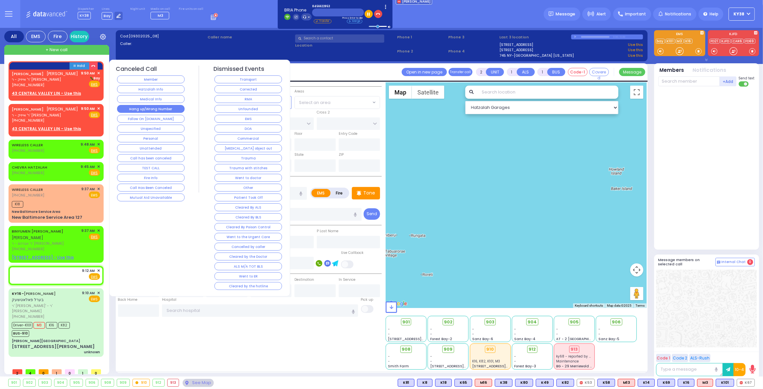
click at [127, 105] on button "Hang up/Wrong Number" at bounding box center [151, 109] width 68 height 8
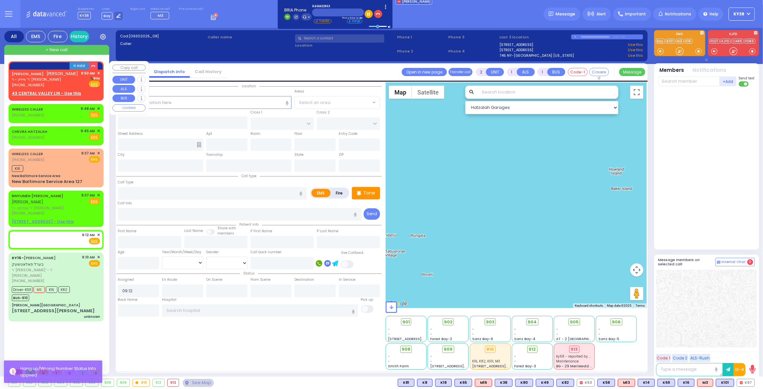
click at [78, 80] on div "JOEL SCHWARTZ יואל שווארץ ר' אייזיק - ר' שלום גאלדבערגער (845) 662-2853 9:50 AM…" at bounding box center [56, 78] width 88 height 17
select select
radio input "true"
type input "[PERSON_NAME]"
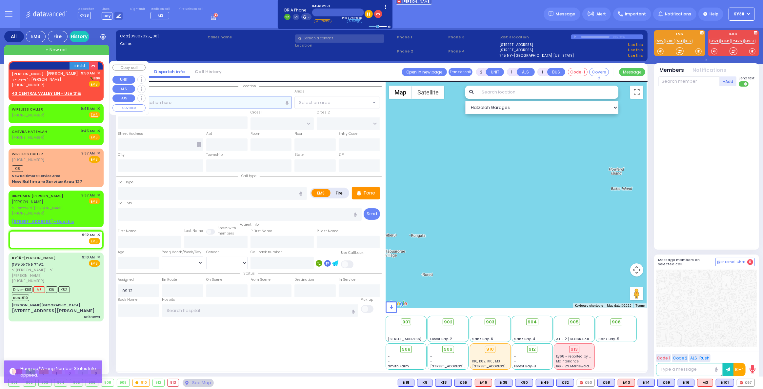
select select
type input "09:50"
select select "Hatzalah Garages"
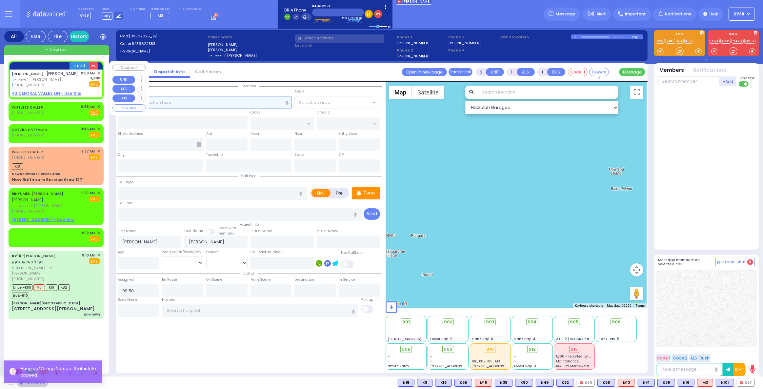
select select
radio input "true"
select select
select select "Hatzalah Garages"
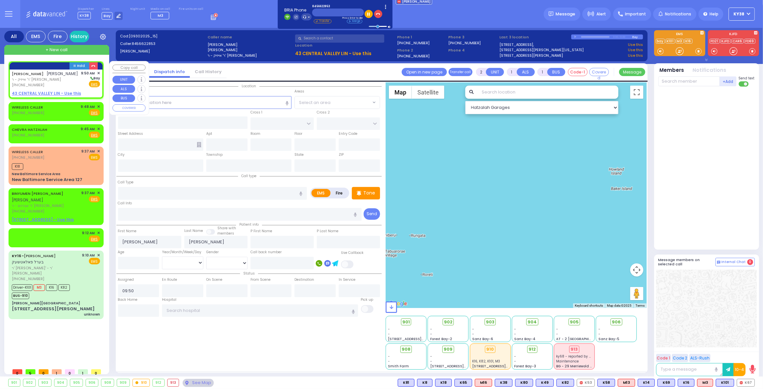
click at [72, 82] on div "JOEL SCHWARTZ יואל שווארץ ר' אייזיק - ר' שלום גאלדבערגער (845) 662-2853 9:50 AM…" at bounding box center [56, 78] width 88 height 17
select select
radio input "true"
select select
select select "Hatzalah Garages"
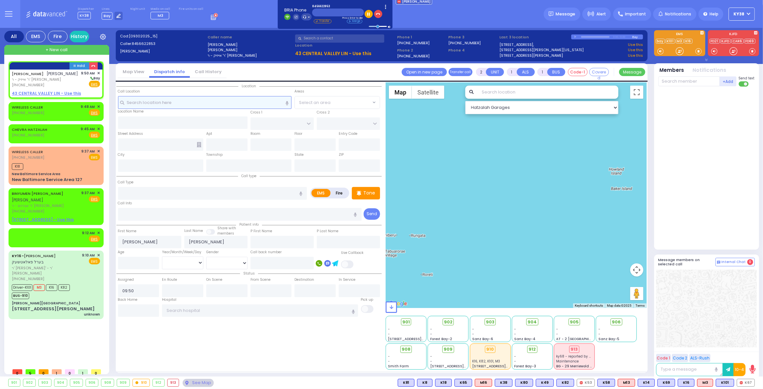
click at [178, 103] on input "text" at bounding box center [205, 102] width 174 height 12
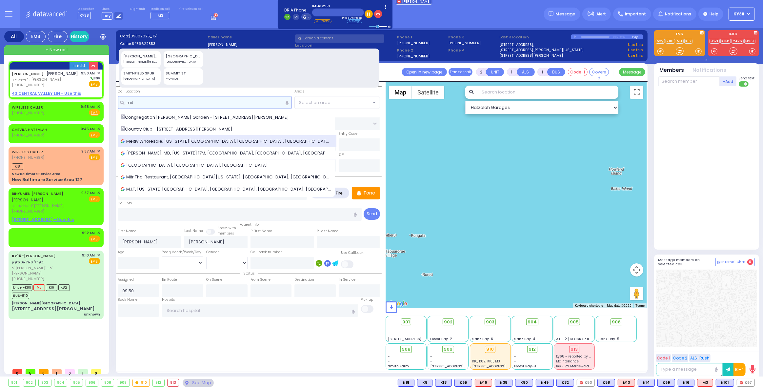
type input "mit"
click at [184, 139] on span "Meitiv Wholesale, [US_STATE][GEOGRAPHIC_DATA], [GEOGRAPHIC_DATA], [GEOGRAPHIC_D…" at bounding box center [227, 141] width 213 height 7
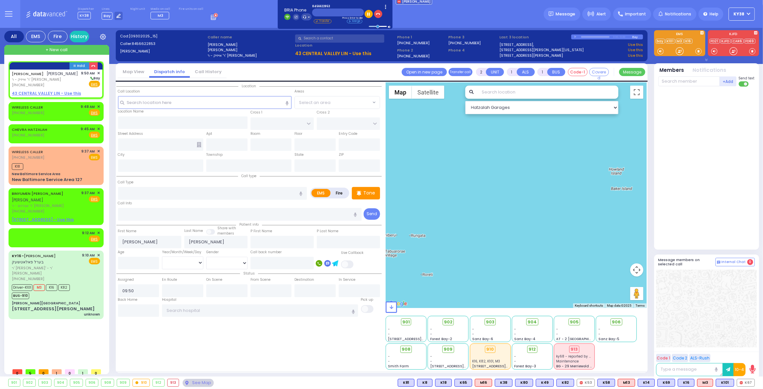
select select
radio input "true"
select select
select select "Hatzalah Garages"
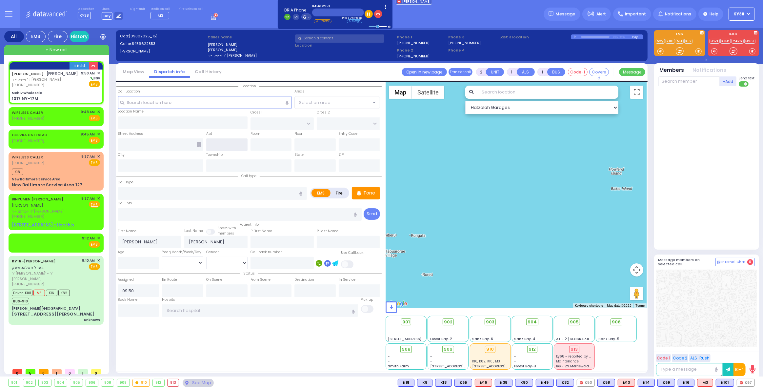
type input "Meitiv Wholesale"
type input "[GEOGRAPHIC_DATA]"
type input "STAIR WAY"
type input "1017 NY-17M"
type input "Monroe"
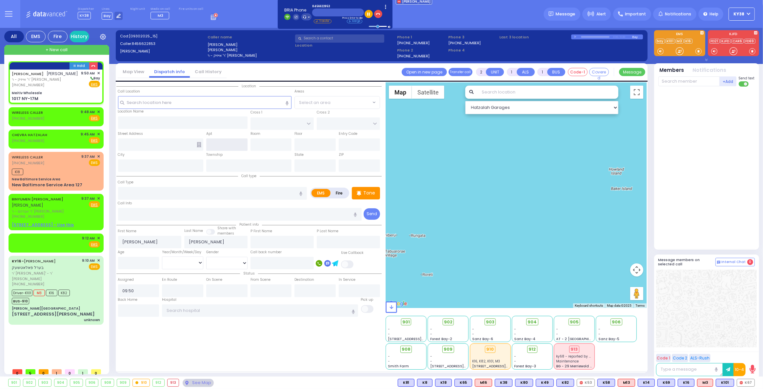
type input "[US_STATE]"
type input "10950"
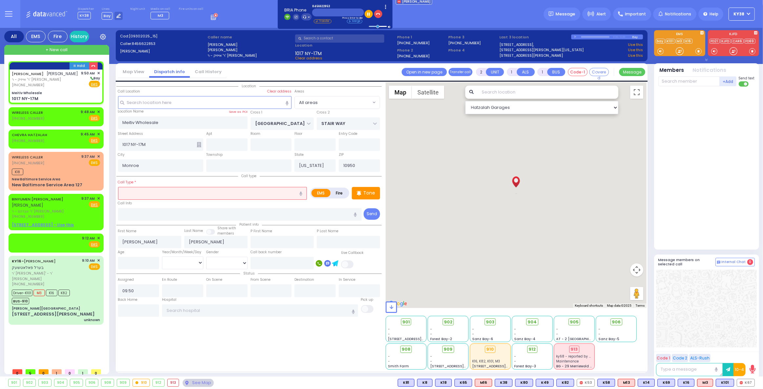
click at [181, 197] on input "text" at bounding box center [212, 193] width 189 height 12
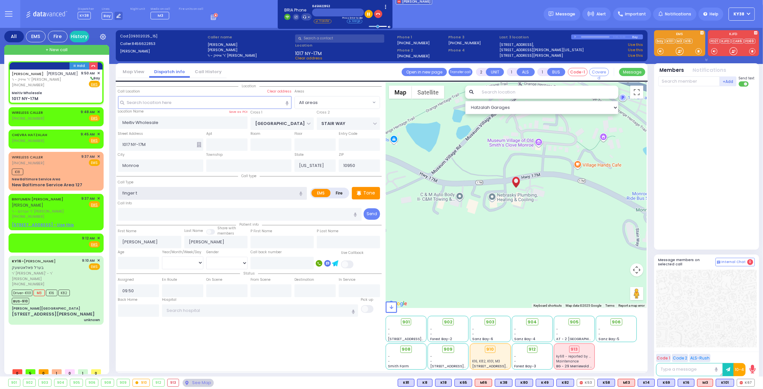
type input "finger tr"
select select
radio input "true"
select select
select select "Hatzalah Garages"
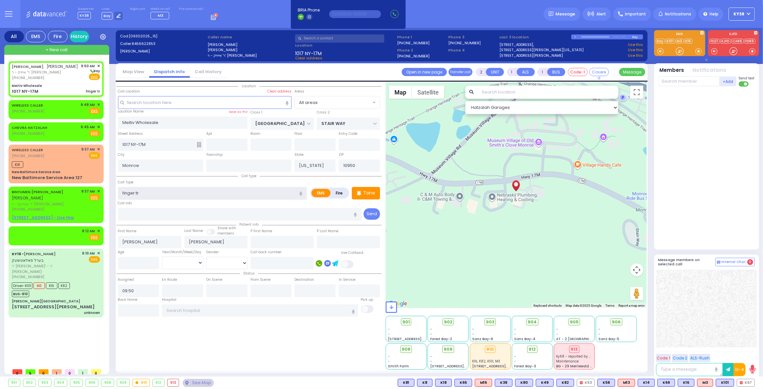
select select
radio input "true"
select select
select select "Hatzalah Garages"
type input "finger tr"
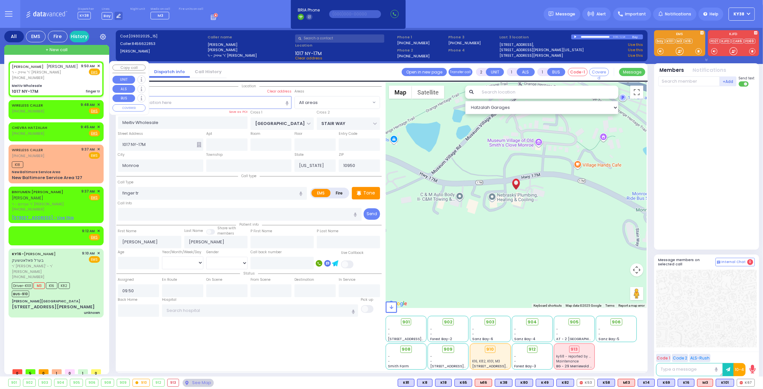
click at [69, 82] on div "JOEL SCHWARTZ יואל שווארץ ר' אייזיק - ר' שלום גאלדבערגער (845) 662-2853 9:50 AM…" at bounding box center [56, 78] width 92 height 33
select select
click at [56, 83] on div "JOEL SCHWARTZ יואל שווארץ ר' אייזיק - ר' שלום גאלדבערגער (845) 662-2853 9:50 AM…" at bounding box center [56, 78] width 92 height 33
click at [54, 110] on div "WIRELESS CALLER (845) 772-9635 9:48 AM ✕ Fire EMS" at bounding box center [56, 108] width 88 height 12
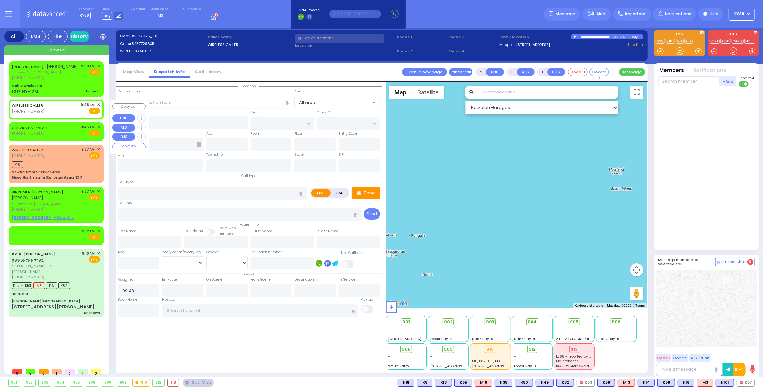
click at [99, 104] on span "✕" at bounding box center [98, 105] width 3 height 6
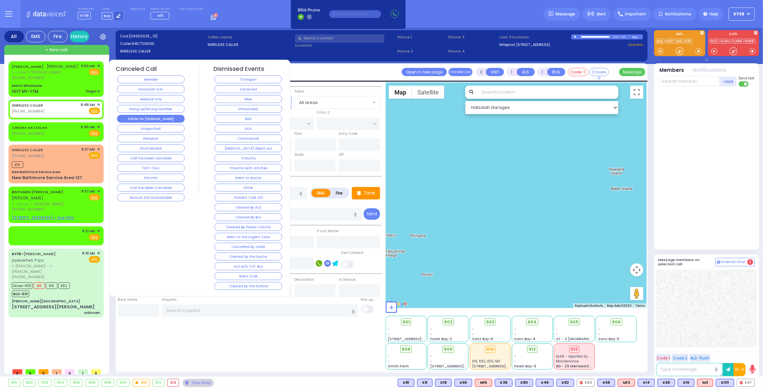
click at [164, 115] on button "Follow On [DOMAIN_NAME]" at bounding box center [151, 119] width 68 height 8
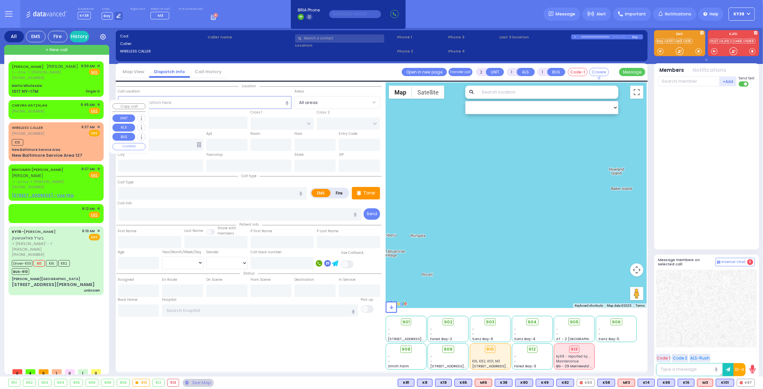
click at [67, 108] on div "CHEVRA HATZALAH (718) 387-1750 9:45 AM ✕ Fire EMS" at bounding box center [56, 108] width 88 height 12
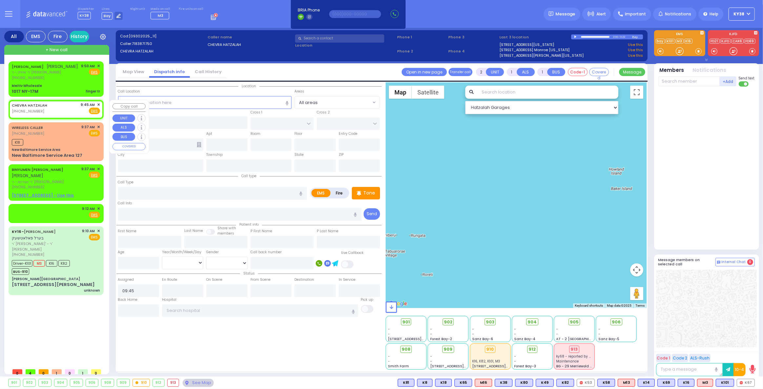
click at [97, 104] on span "✕" at bounding box center [98, 105] width 3 height 6
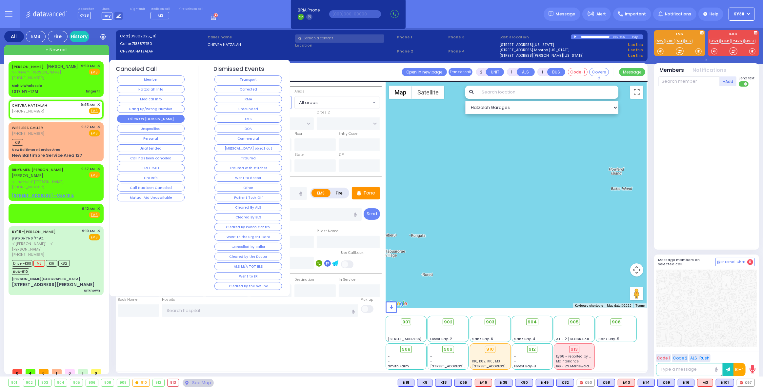
click at [122, 115] on button "Follow On [DOMAIN_NAME]" at bounding box center [151, 119] width 68 height 8
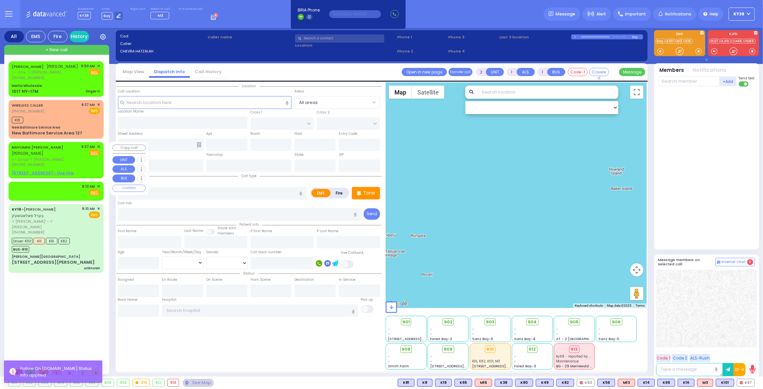
click at [78, 158] on span "ר' אברהם - ר' יושע פנחס ווייס" at bounding box center [46, 160] width 68 height 6
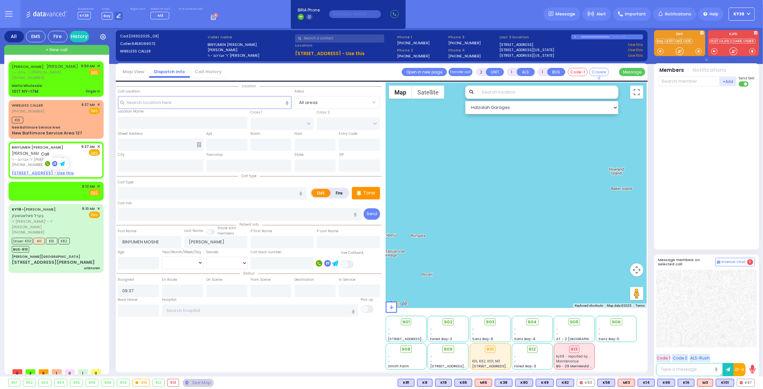
click at [46, 164] on rect at bounding box center [47, 163] width 5 height 5
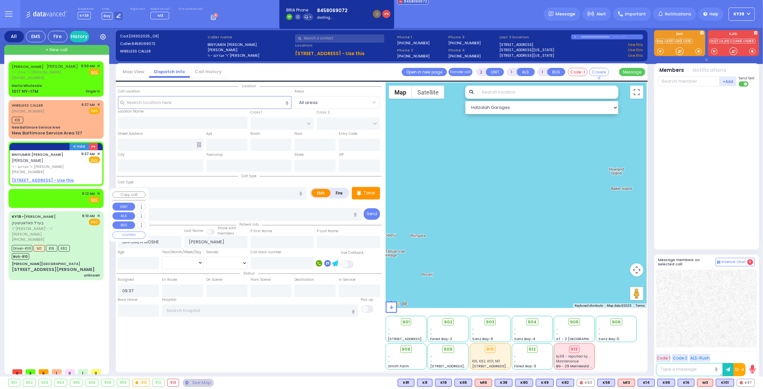
click at [54, 198] on div "9:12 AM ✕ Fire EMS" at bounding box center [56, 197] width 88 height 12
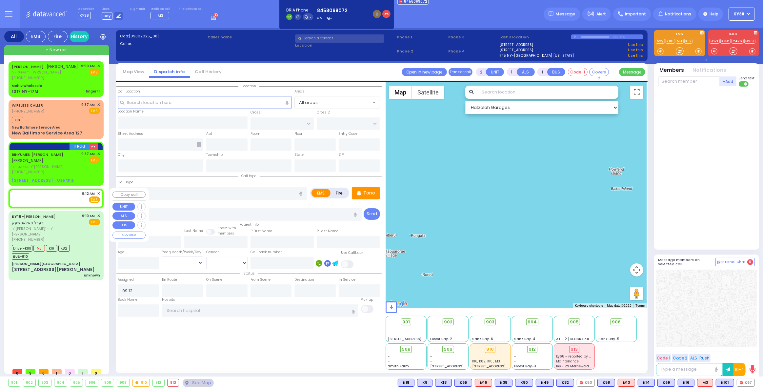
click at [98, 191] on span "✕" at bounding box center [98, 194] width 3 height 6
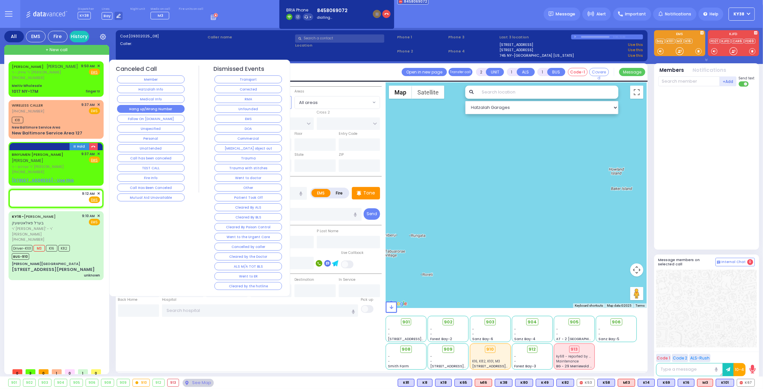
click at [137, 109] on button "Hang up/Wrong Number" at bounding box center [151, 109] width 68 height 8
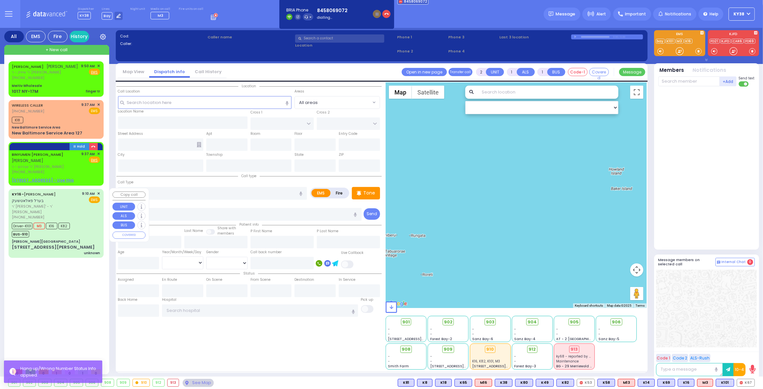
click at [72, 200] on div "KY16 - BEREL POLACHECK בערל פאלאטשעק" at bounding box center [46, 197] width 68 height 13
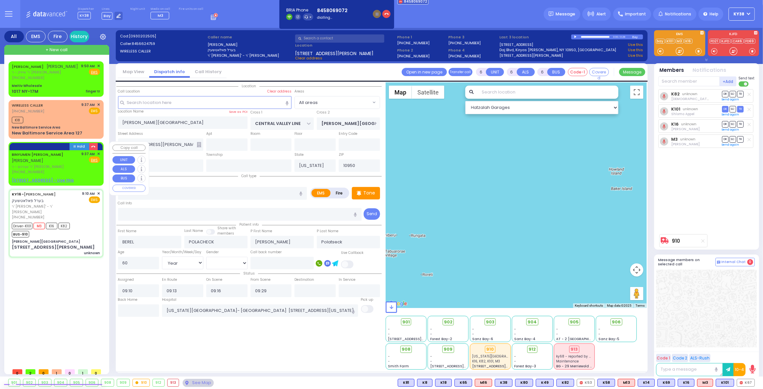
click at [81, 164] on div "BINYUMEN MOSHE COHEN בנימין משה כהן ר' אברהם - ר' יושע פנחס ווייס (845) 806-907…" at bounding box center [56, 163] width 88 height 24
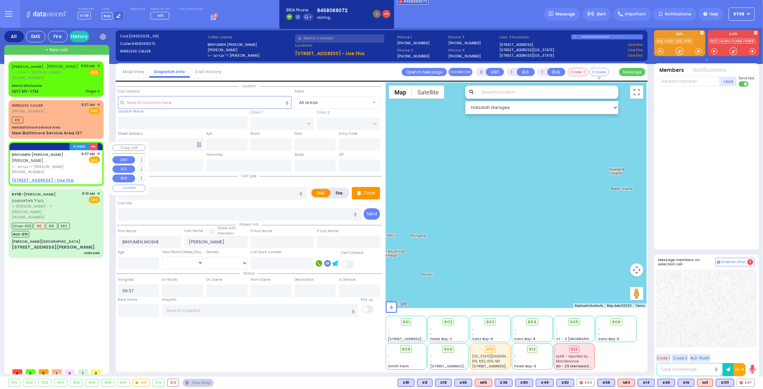
click at [71, 166] on span "ר' אברהם - ר' יושע פנחס ווייס" at bounding box center [46, 167] width 68 height 6
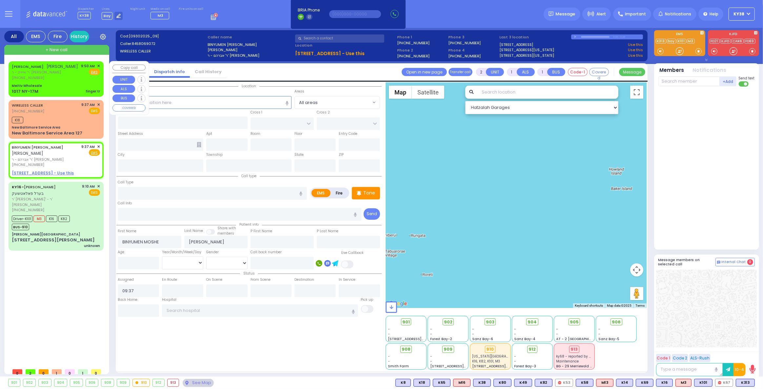
click at [72, 86] on div "Meitiv Wholesale" at bounding box center [56, 85] width 88 height 5
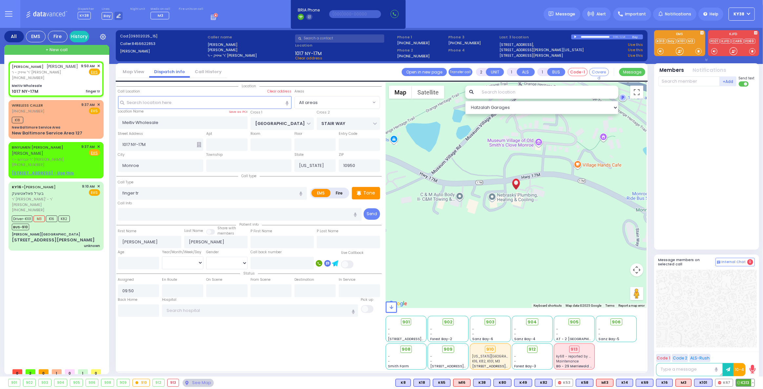
click at [748, 381] on span "K313" at bounding box center [745, 382] width 18 height 7
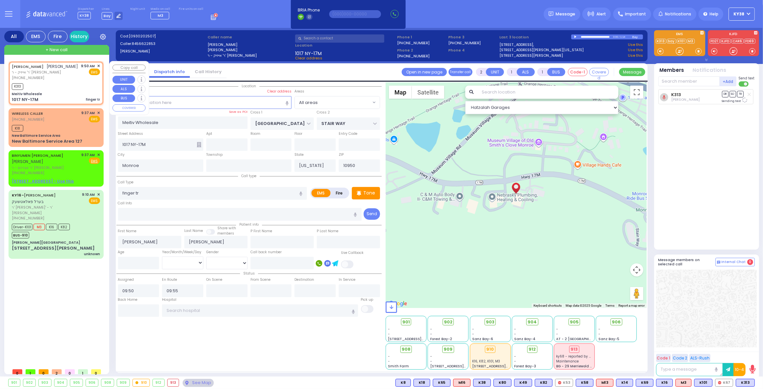
click at [58, 86] on div "K313" at bounding box center [56, 86] width 88 height 8
click at [152, 190] on input "finger tr" at bounding box center [212, 193] width 189 height 12
click at [302, 194] on icon "button" at bounding box center [300, 193] width 3 height 4
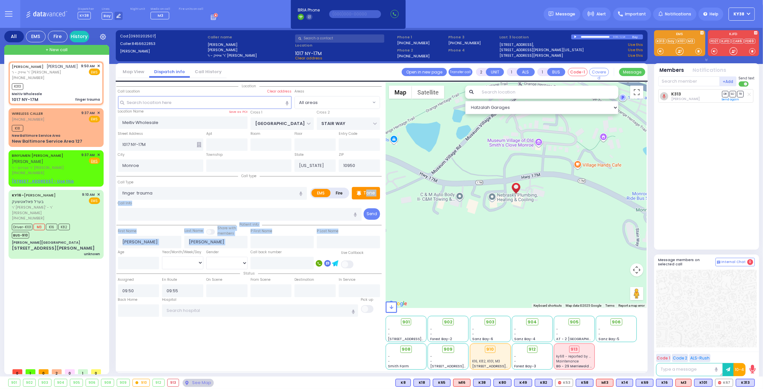
drag, startPoint x: 367, startPoint y: 193, endPoint x: 360, endPoint y: 247, distance: 54.9
click at [360, 247] on div "Location" at bounding box center [248, 225] width 265 height 287
click at [360, 241] on input "text" at bounding box center [348, 242] width 63 height 12
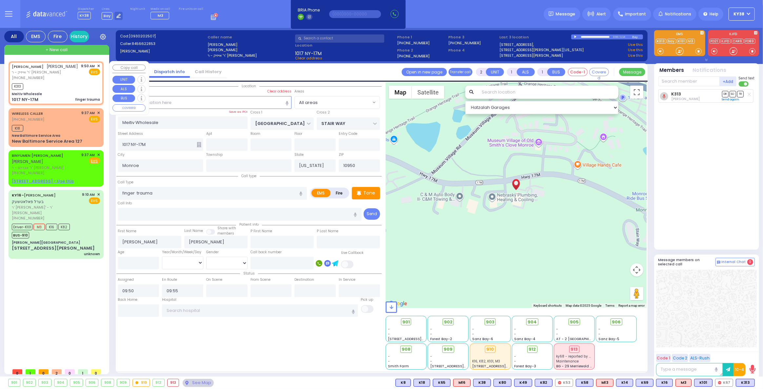
click at [57, 87] on div "K313" at bounding box center [56, 86] width 88 height 8
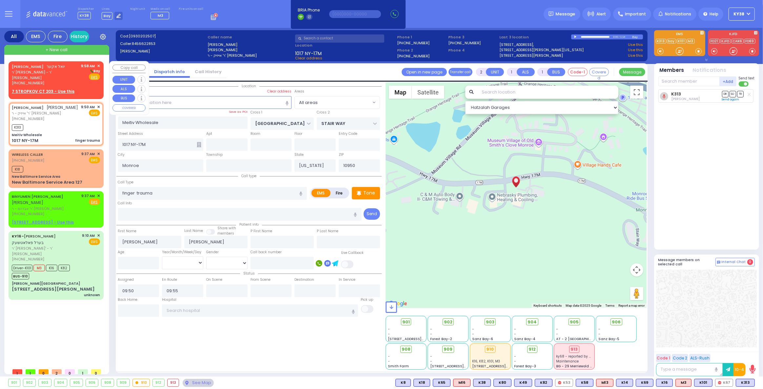
click at [64, 81] on div "JOEL AKER יואל אקער ר' אברהם אביש - ר' חיים פארקאש (845) 492-7049 9:58 AM ✕ Bay…" at bounding box center [56, 78] width 92 height 33
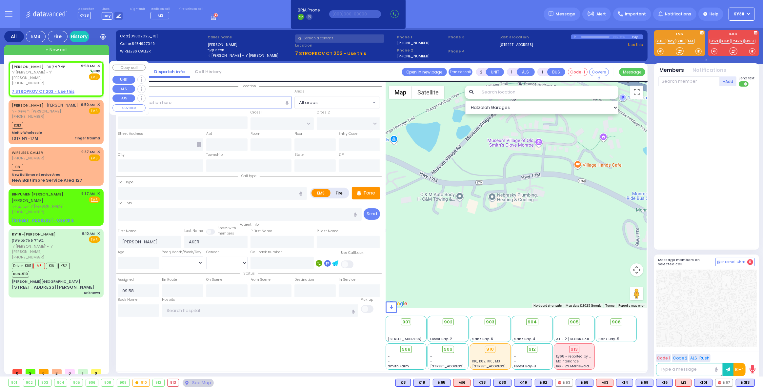
click at [52, 89] on u "7 STROPKOV CT 203 - Use this" at bounding box center [43, 92] width 63 height 6
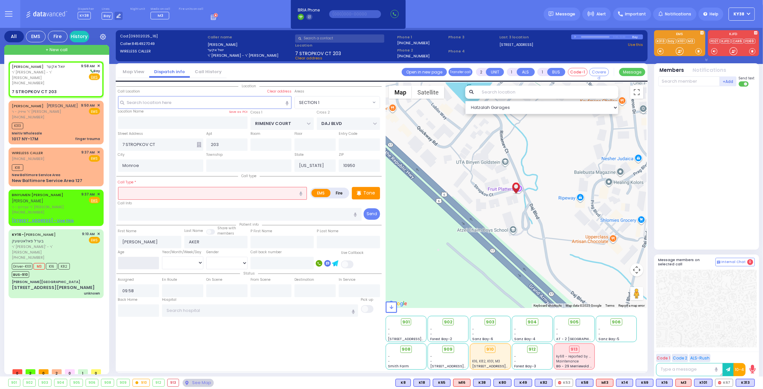
click at [138, 260] on input "number" at bounding box center [138, 263] width 41 height 12
click at [196, 262] on select "Year Month Week Day" at bounding box center [182, 262] width 41 height 12
click at [162, 256] on select "Year Month Week Day" at bounding box center [182, 262] width 41 height 12
click at [244, 261] on select "[DEMOGRAPHIC_DATA] [DEMOGRAPHIC_DATA]" at bounding box center [226, 263] width 41 height 12
click at [206, 257] on select "[DEMOGRAPHIC_DATA] [DEMOGRAPHIC_DATA]" at bounding box center [226, 263] width 41 height 12
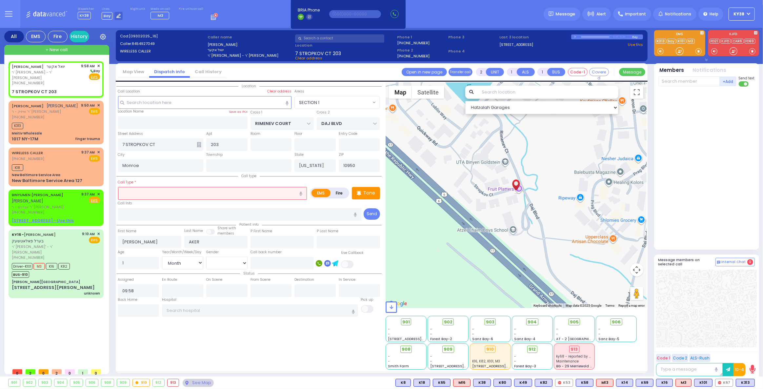
click at [196, 194] on input "text" at bounding box center [212, 193] width 189 height 12
click at [302, 194] on icon "button" at bounding box center [300, 193] width 3 height 4
click at [252, 212] on input "text" at bounding box center [240, 214] width 244 height 12
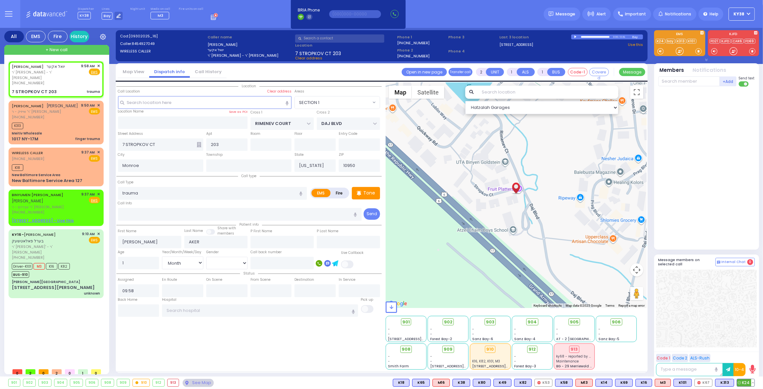
click at [747, 381] on span "K24" at bounding box center [745, 382] width 17 height 7
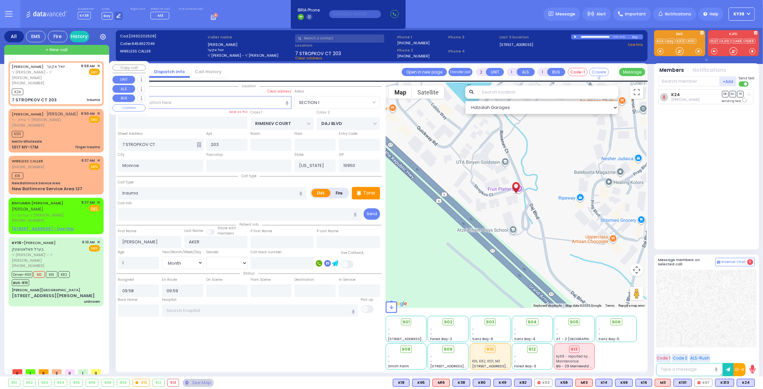
click at [67, 79] on div "JOEL AKER יואל אקער ר' אברהם אביש - ר' חיים פארקאש (845) 492-7049 9:58 AM ✕ EMS" at bounding box center [56, 74] width 88 height 23
click at [73, 77] on div "JOEL AKER יואל אקער ר' אברהם אביש - ר' חיים פארקאש (845) 492-7049 9:58 AM ✕ EMS" at bounding box center [56, 74] width 88 height 23
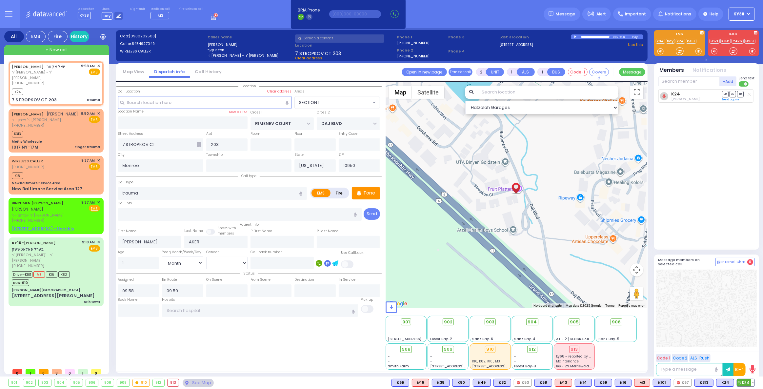
click at [747, 383] on span "K84" at bounding box center [745, 382] width 17 height 7
click at [18, 161] on icon at bounding box center [18, 160] width 2 height 2
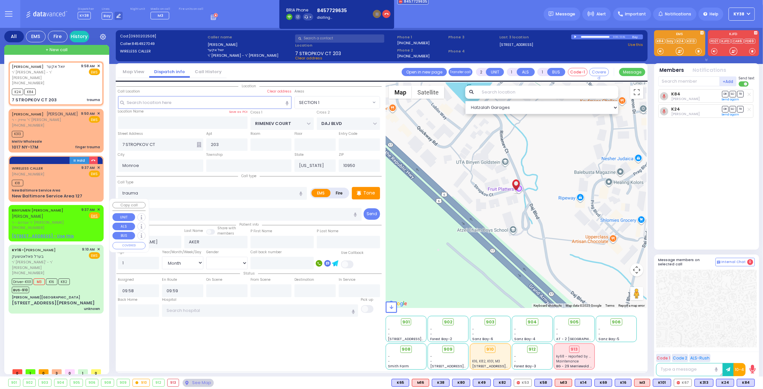
click at [69, 225] on div "(845) 806-9072" at bounding box center [46, 228] width 68 height 6
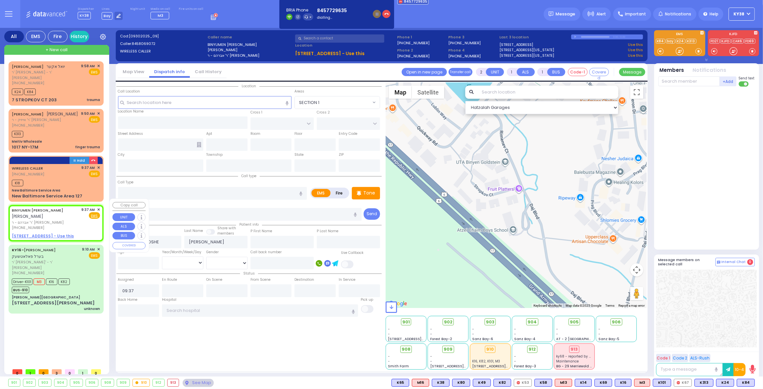
click at [100, 207] on span "✕" at bounding box center [98, 210] width 3 height 6
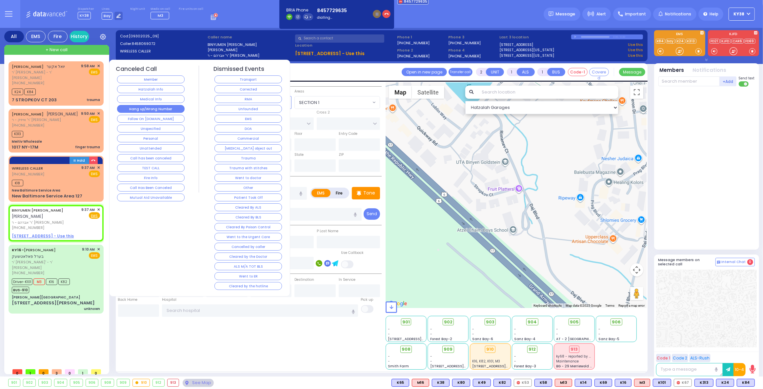
click at [146, 110] on button "Hang up/Wrong Number" at bounding box center [151, 109] width 68 height 8
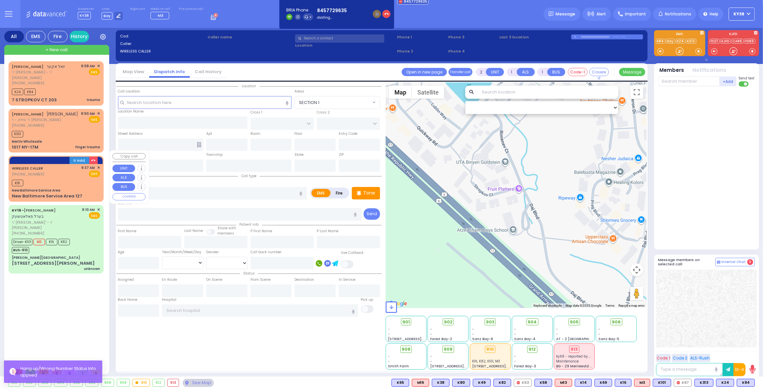
click at [62, 178] on div "K18" at bounding box center [56, 182] width 88 height 8
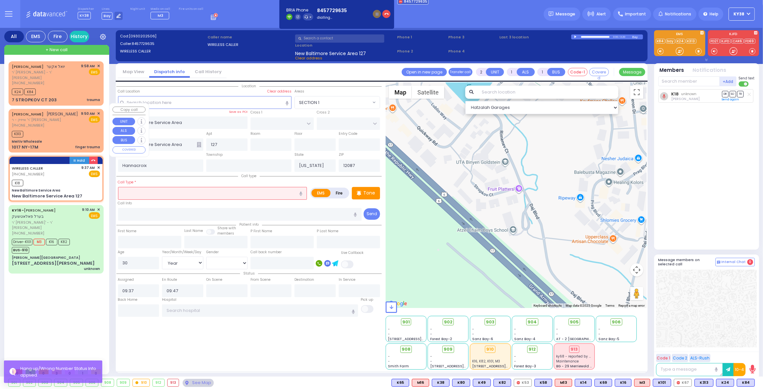
click at [71, 129] on div "K313" at bounding box center [56, 133] width 88 height 8
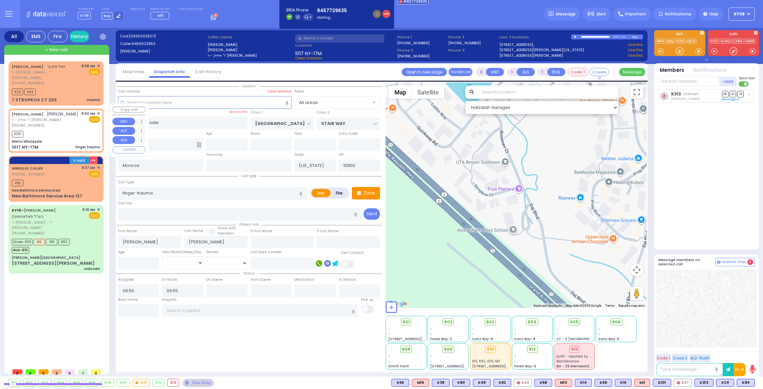
select select
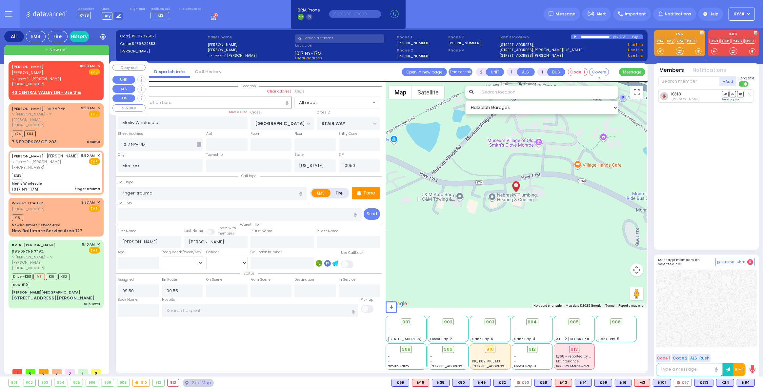
click at [75, 75] on div "JOEL SCHWARTZ יואל שווארץ ר' אייזיק - ר' שלום גאלדבערגער (845) 662-2853 10:00 A…" at bounding box center [56, 75] width 88 height 24
select select
radio input "true"
select select
type input "10:00"
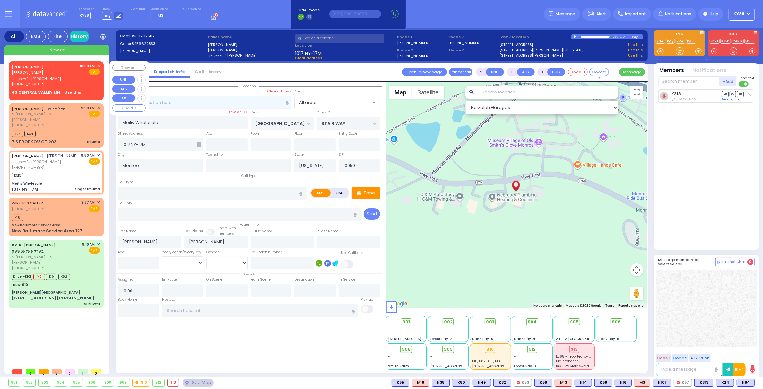
select select "Hatzalah Garages"
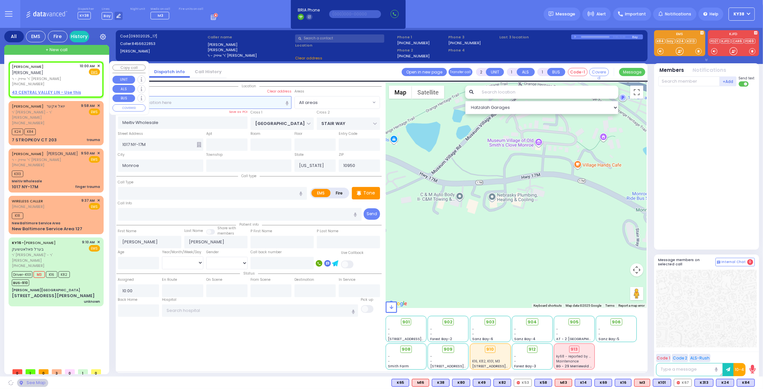
select select
radio input "true"
select select
select select "Hatzalah Garages"
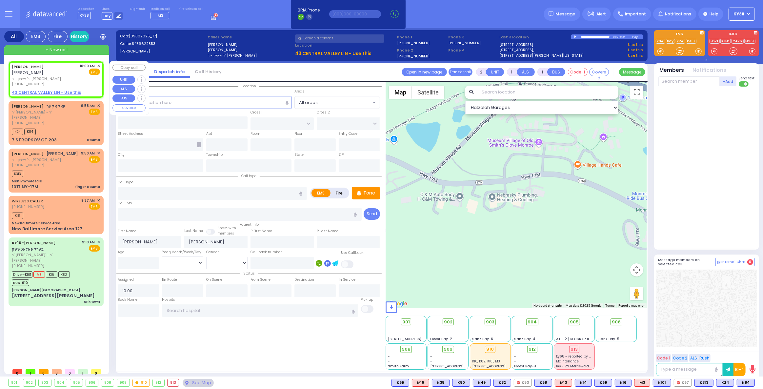
click at [74, 74] on div "JOEL SCHWARTZ יואל שווארץ ר' אייזיק - ר' שלום גאלדבערגער (845) 662-2853 10:00 A…" at bounding box center [56, 75] width 88 height 24
select select
radio input "true"
select select
select select "Hatzalah Garages"
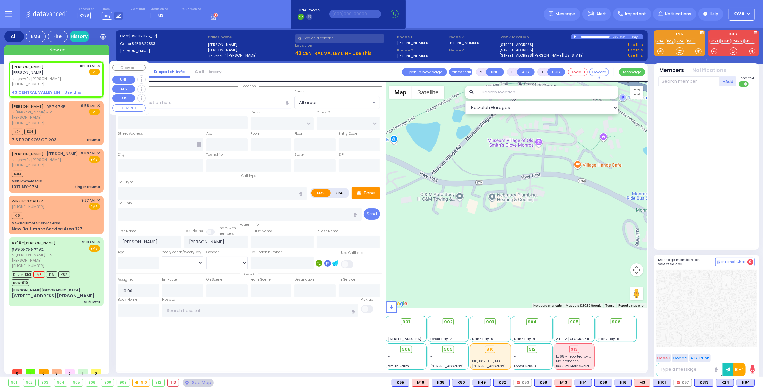
click at [98, 65] on span "✕" at bounding box center [98, 66] width 3 height 6
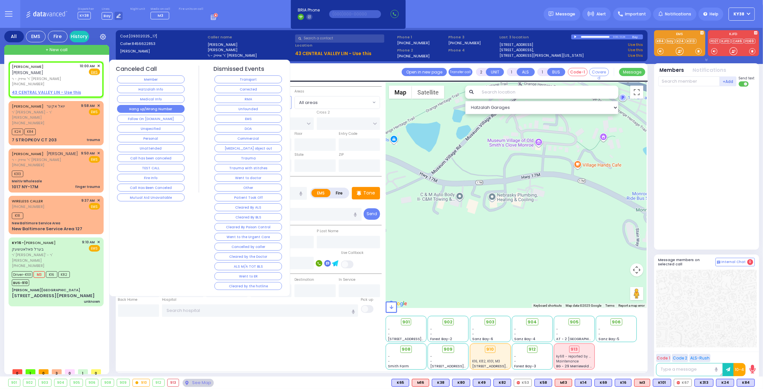
click at [134, 107] on button "Hang up/Wrong Number" at bounding box center [151, 109] width 68 height 8
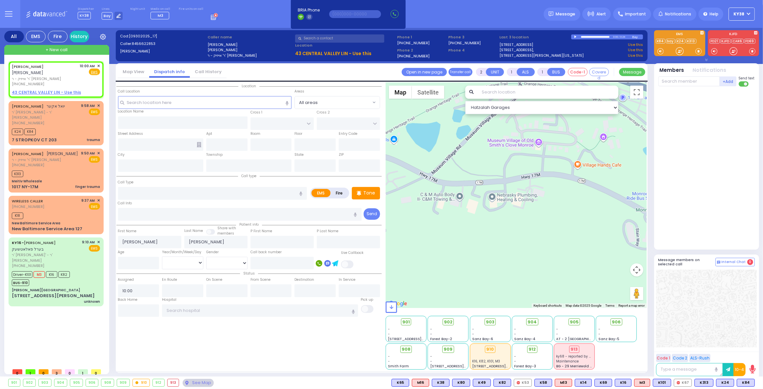
select select
radio input "true"
select select
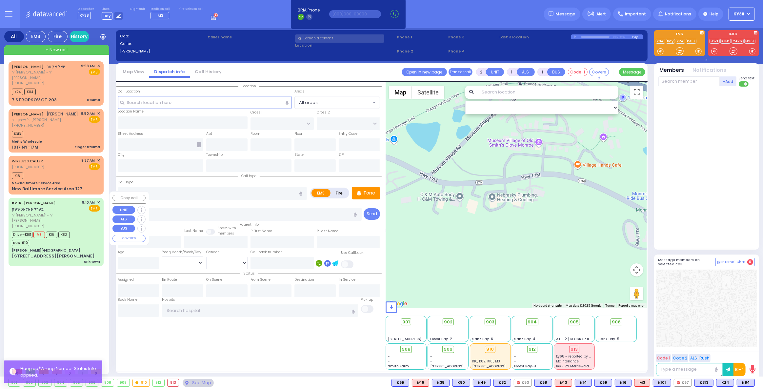
click at [68, 290] on div "JOEL AKER יואל אקער ר' אברהם אביש - ר' חיים פארקאש (845) 492-7049 9:58 AM ✕ K24…" at bounding box center [58, 213] width 98 height 304
click at [79, 212] on span "ר' משה אלי' - ר' דוד פריעדלענדער" at bounding box center [46, 217] width 68 height 11
type input "6"
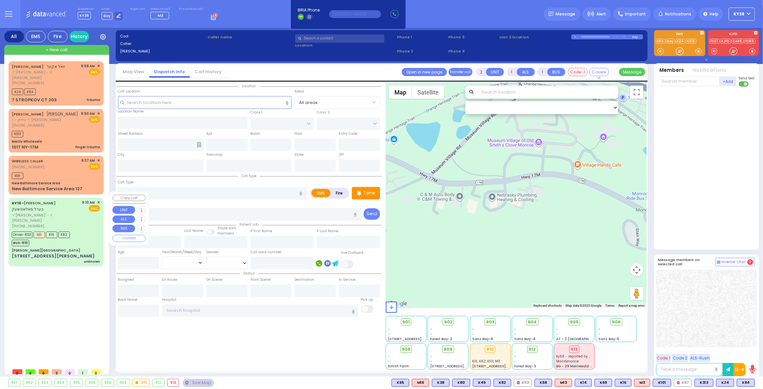
select select
type input "unknown"
radio input "true"
type input "BEREL"
type input "POLACHECK"
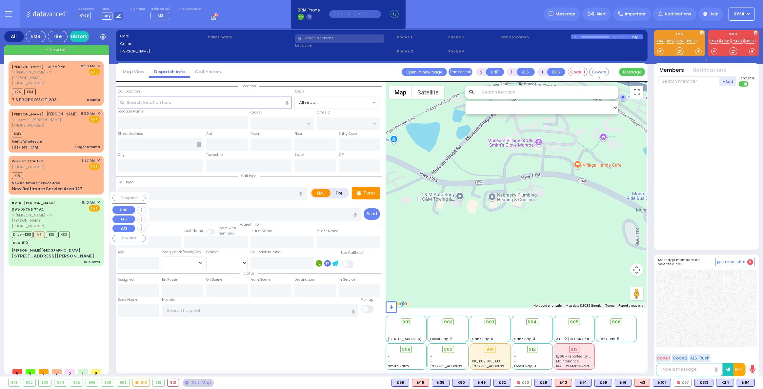
type input "Chaya"
type input "Polatseck"
type input "60"
select select "Year"
select select "[DEMOGRAPHIC_DATA]"
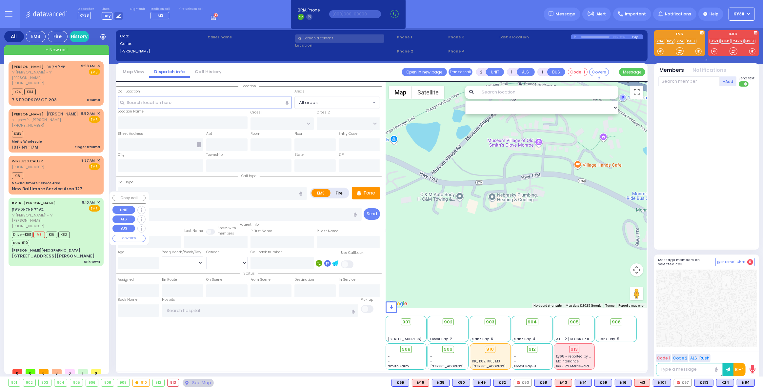
type input "09:10"
type input "09:13"
type input "09:16"
type input "09:29"
type input "New York Presbyterian Hospital- Columbia Campus 622, West 168th Street New York…"
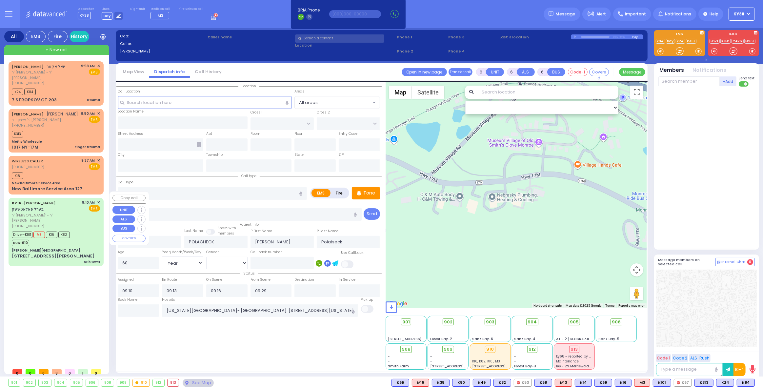
select select "Hatzalah Garages"
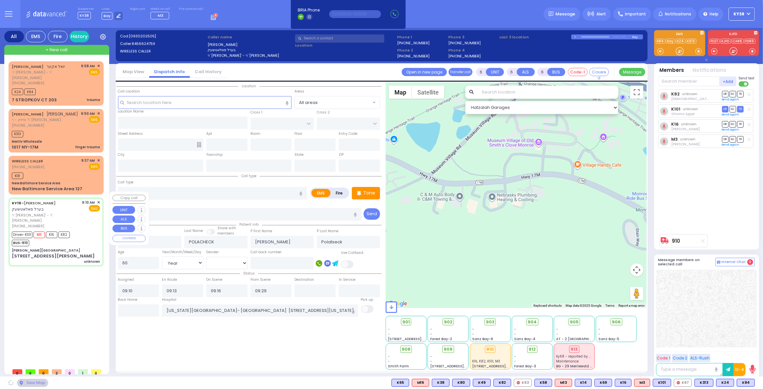
type input "[PERSON_NAME][GEOGRAPHIC_DATA]"
type input "CENTRAL VALLEY LINE"
type input "S.M. ROSMER RD"
type input "[STREET_ADDRESS][PERSON_NAME]"
type input "Monroe"
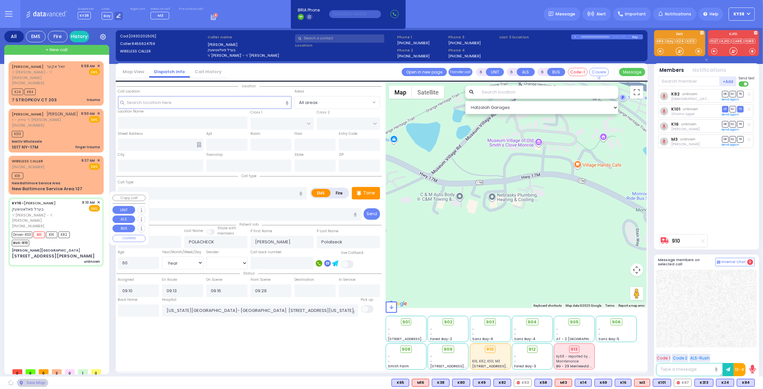
type input "[US_STATE]"
type input "10950"
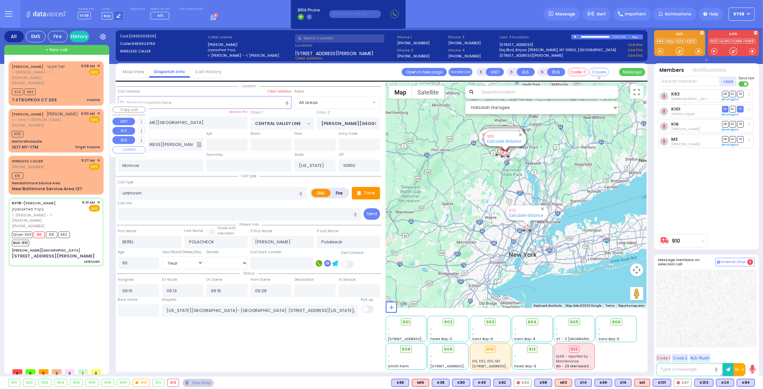
select select
radio input "true"
select select "Year"
select select "[DEMOGRAPHIC_DATA]"
select select "Hatzalah Garages"
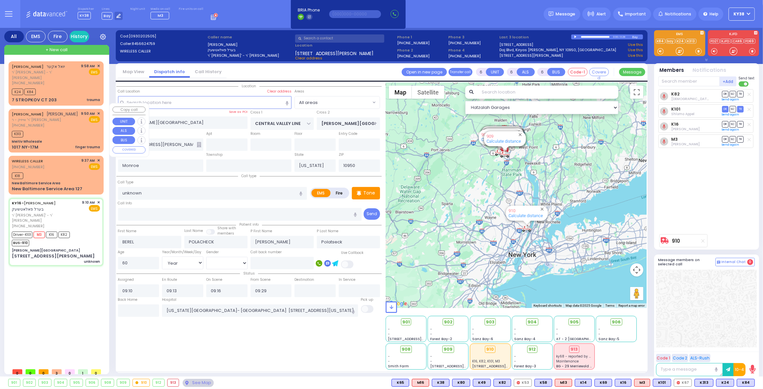
select select
radio input "true"
select select "Year"
select select "[DEMOGRAPHIC_DATA]"
select select "Hatzalah Garages"
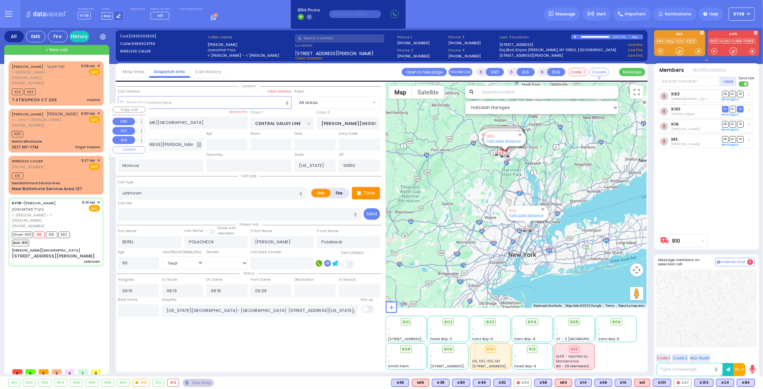
select select
radio input "true"
select select "Year"
select select "[DEMOGRAPHIC_DATA]"
select select "Hatzalah Garages"
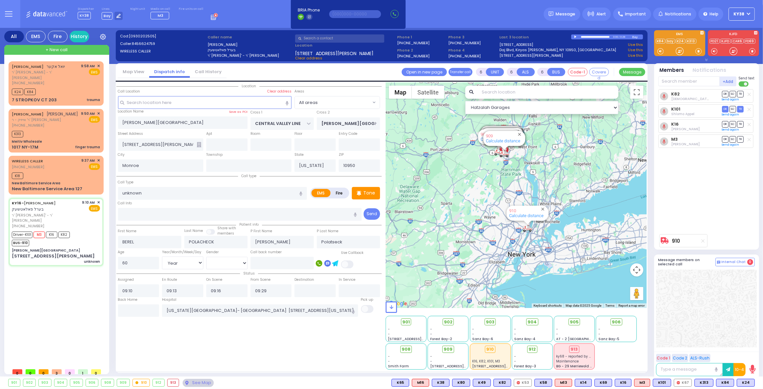
select select
radio input "true"
select select "Year"
select select "[DEMOGRAPHIC_DATA]"
select select "Hatzalah Garages"
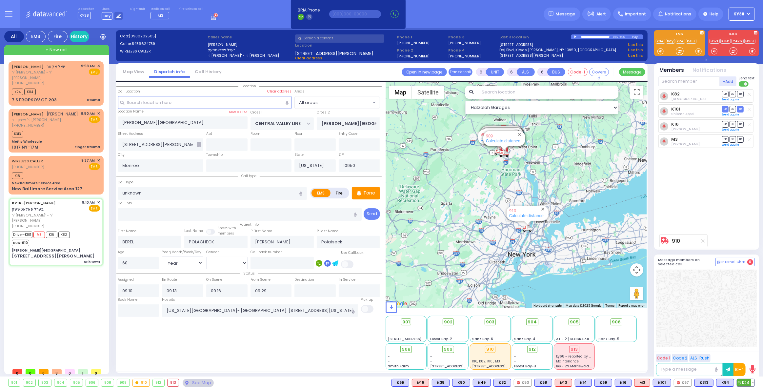
click at [754, 383] on button at bounding box center [752, 382] width 3 height 7
click at [749, 353] on icon at bounding box center [748, 353] width 7 height 7
click at [749, 354] on icon at bounding box center [748, 353] width 7 height 7
click at [749, 355] on icon at bounding box center [748, 353] width 7 height 7
click at [736, 297] on div at bounding box center [706, 309] width 101 height 78
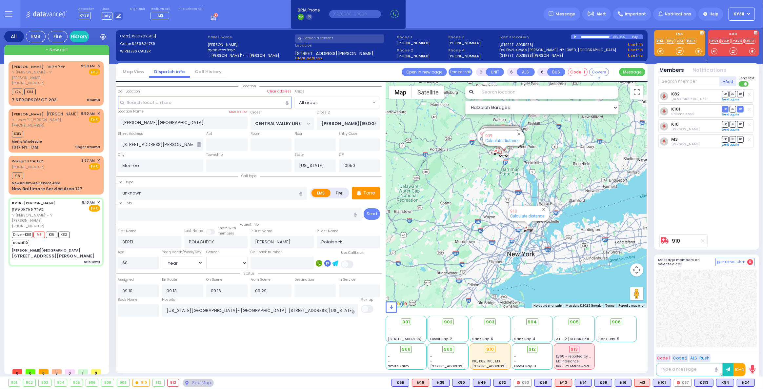
click at [722, 210] on div "K82 Shia Grunhut DR SO TR" at bounding box center [707, 160] width 98 height 142
click at [263, 336] on div "Location" at bounding box center [248, 225] width 265 height 287
click at [72, 87] on div "K24 K84" at bounding box center [56, 91] width 88 height 8
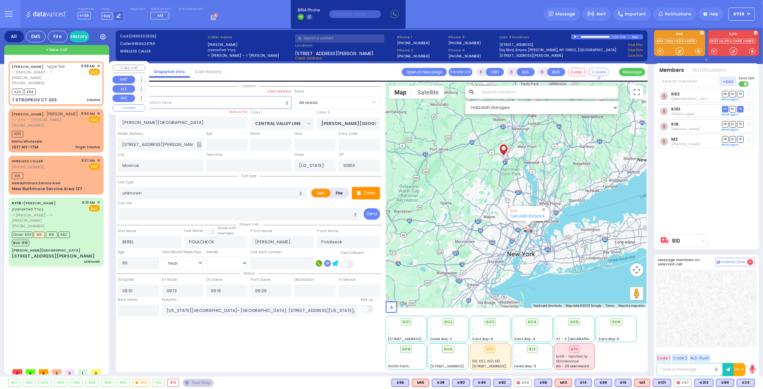
type input "2"
type input "1"
select select
type input "trauma"
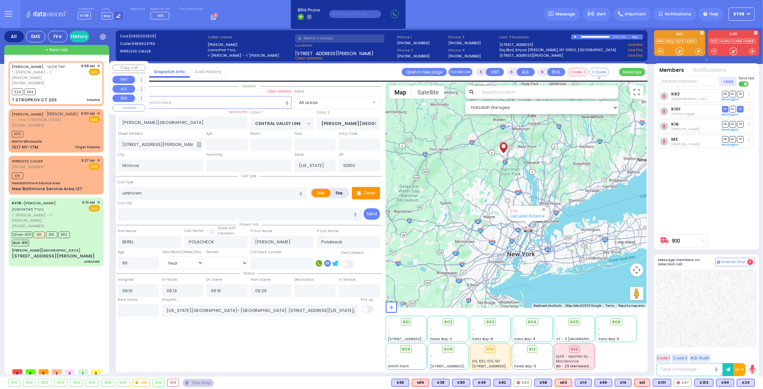
radio input "true"
type input "[PERSON_NAME]"
type input "AKER"
type input "1"
select select "Month"
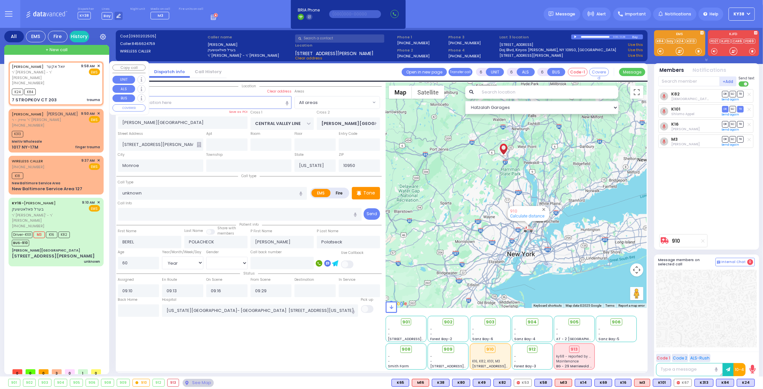
select select "[DEMOGRAPHIC_DATA]"
type input "09:58"
type input "09:59"
type input "RIMENEV COURT"
type input "DAJ BLVD"
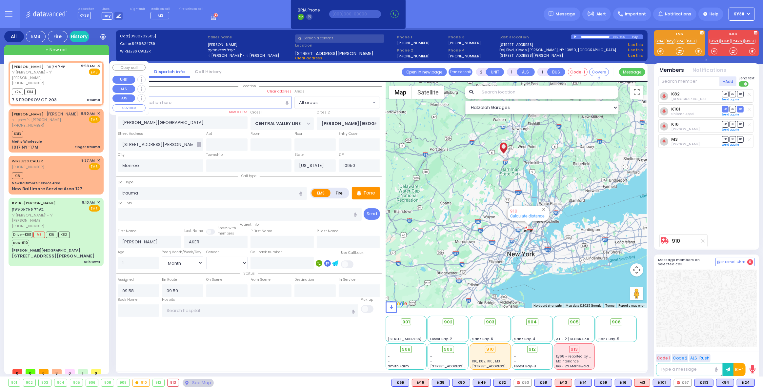
type input "7 STROPKOV CT"
type input "203"
select select "Hatzalah Garages"
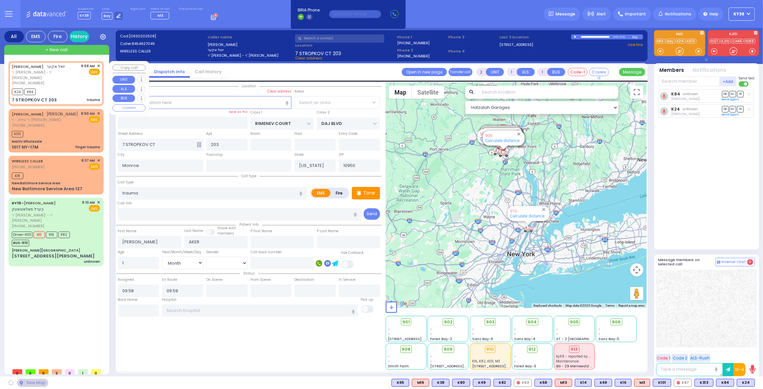
select select "SECTION 1"
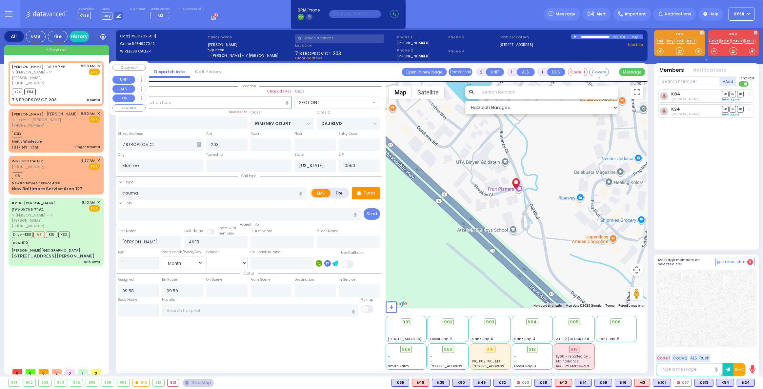
click at [99, 66] on span "✕" at bounding box center [98, 66] width 3 height 6
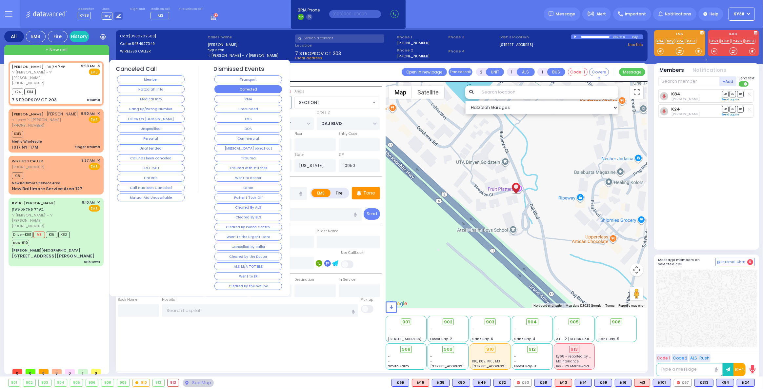
click at [259, 89] on button "Corrected" at bounding box center [248, 89] width 68 height 8
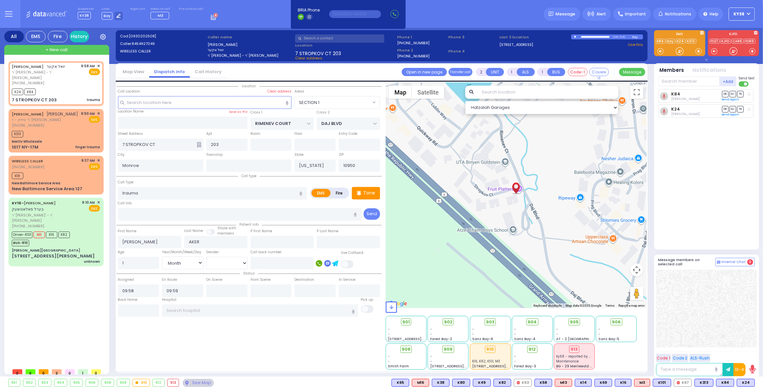
select select
radio input "true"
select select
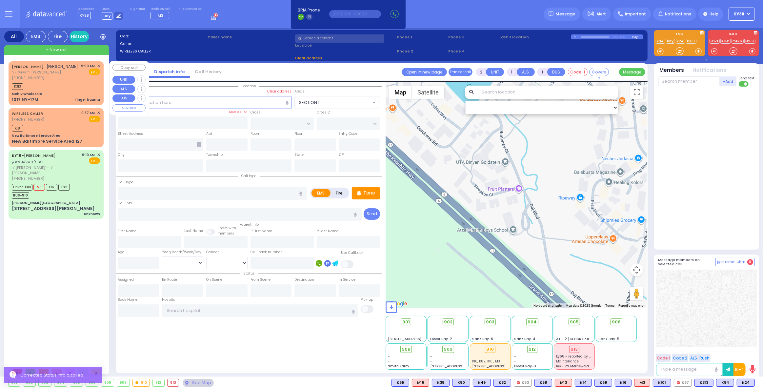
click at [72, 84] on div "K313" at bounding box center [56, 86] width 88 height 8
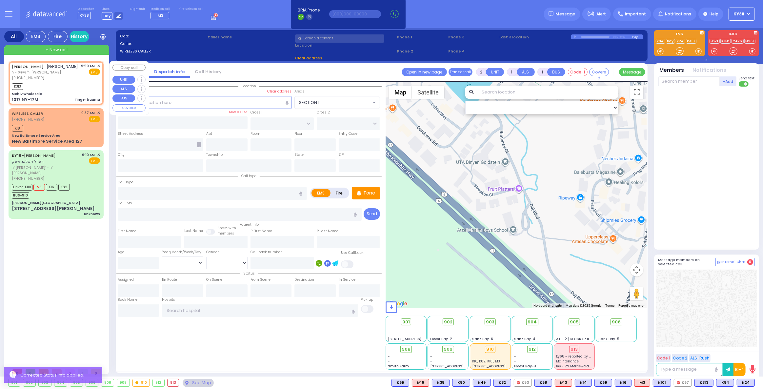
select select
type input "finger trauma"
radio input "true"
type input "[PERSON_NAME]"
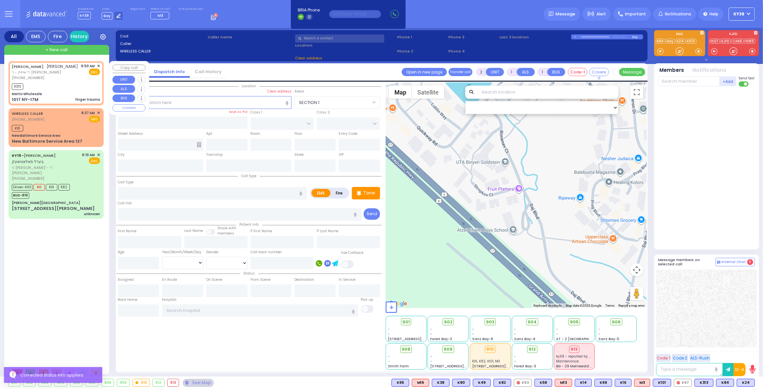
select select
type input "09:50"
type input "09:55"
type input "Meitiv Wholesale"
type input "[GEOGRAPHIC_DATA]"
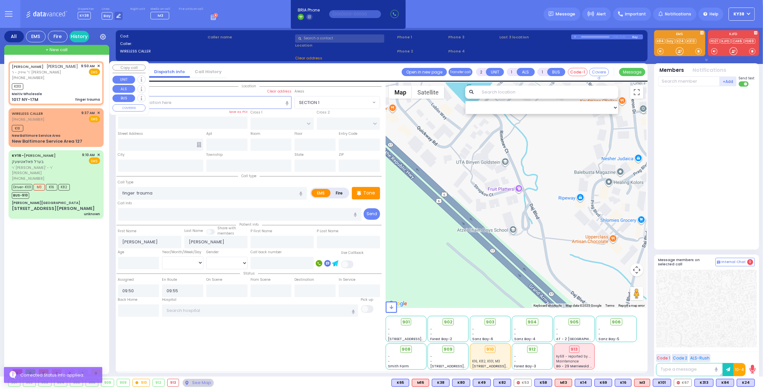
type input "STAIR WAY"
type input "1017 NY-17M"
type input "Monroe"
type input "[US_STATE]"
type input "10950"
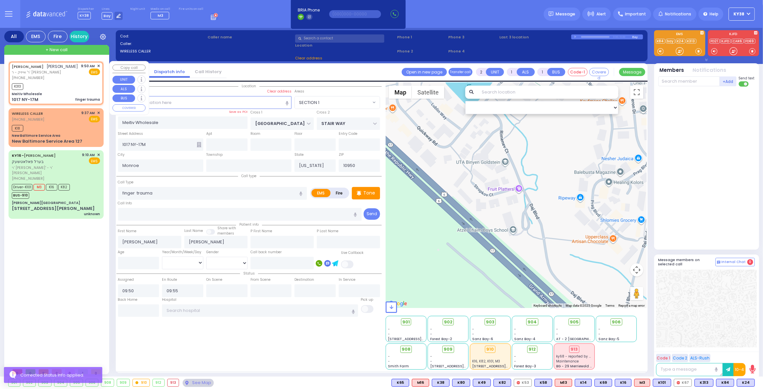
select select "Hatzalah Garages"
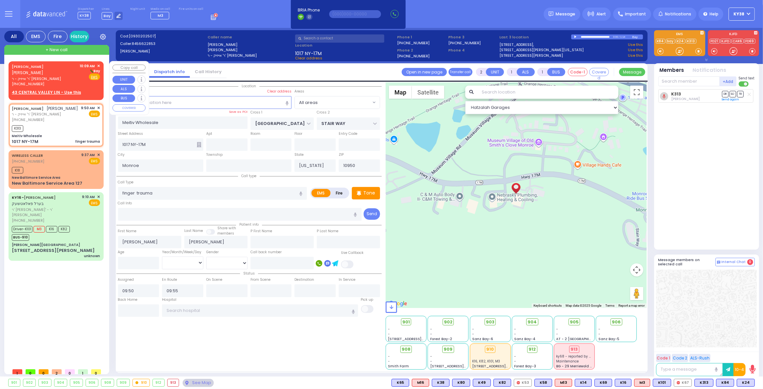
click at [70, 74] on div "JOEL SCHWARTZ יואל שווארץ ר' אייזיק - ר' שלום גאלדבערגער (845) 662-2853 10:09 A…" at bounding box center [56, 75] width 88 height 24
select select
radio input "true"
select select
type input "10:09"
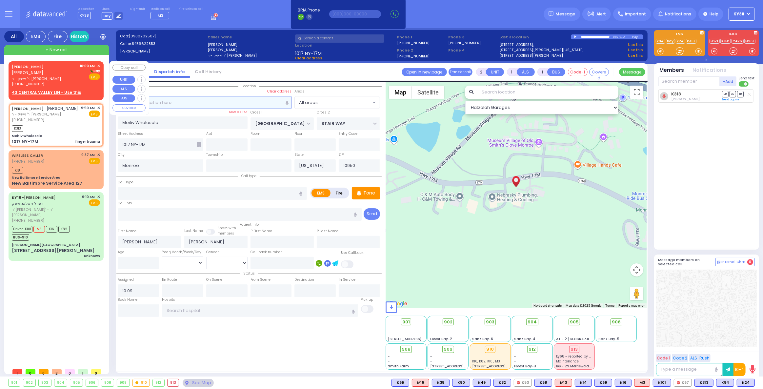
select select "Hatzalah Garages"
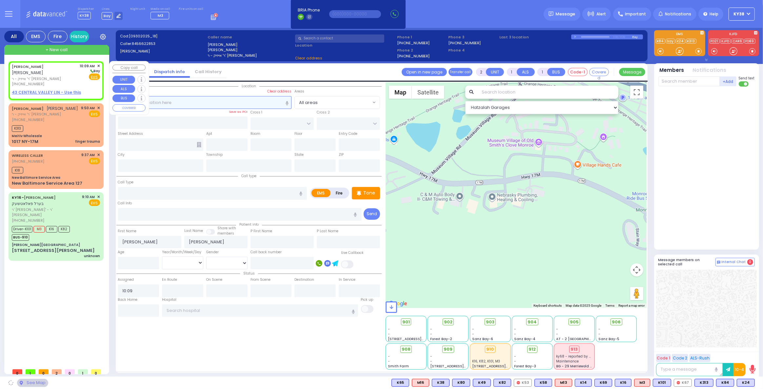
select select
radio input "true"
select select
select select "Hatzalah Garages"
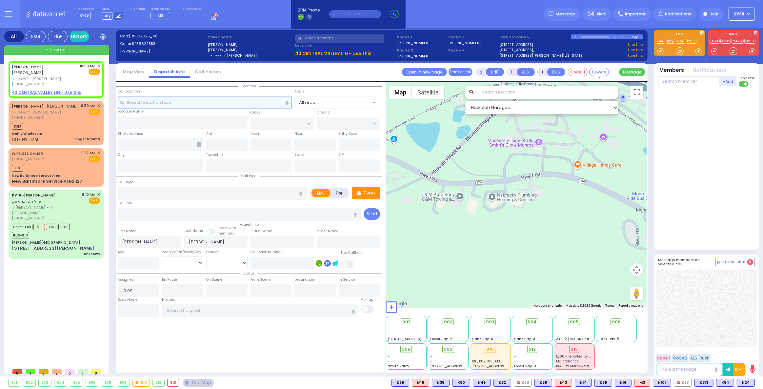
select select
radio input "true"
select select
select select "Hatzalah Garages"
click at [73, 74] on div "JOEL SCHWARTZ יואל שווארץ ר' אייזיק - ר' שלום גאלדבערגער (845) 662-2853 10:09 A…" at bounding box center [56, 75] width 88 height 24
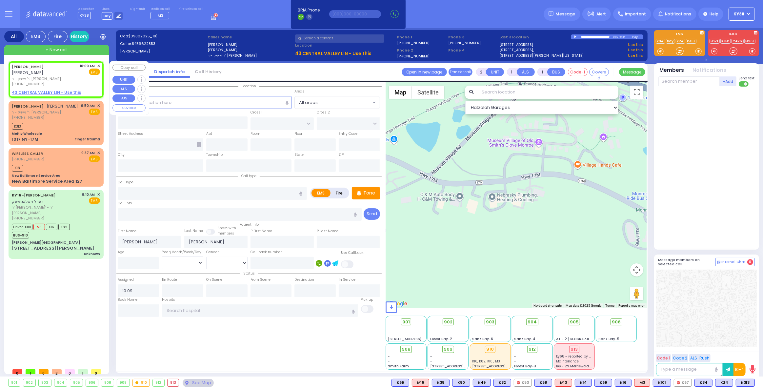
select select
radio input "true"
select select
select select "Hatzalah Garages"
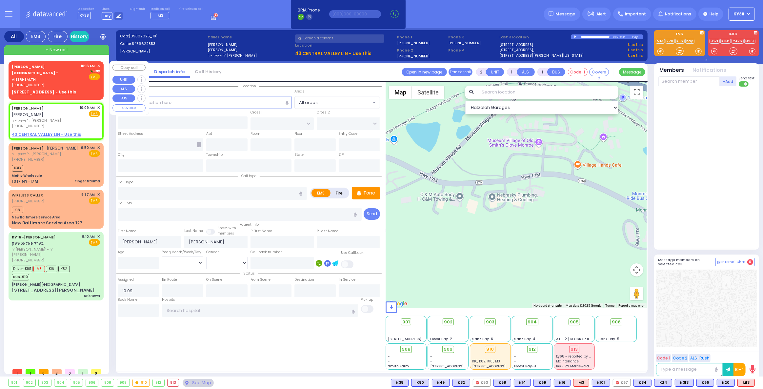
click at [64, 82] on div "[PHONE_NUMBER]" at bounding box center [45, 85] width 67 height 6
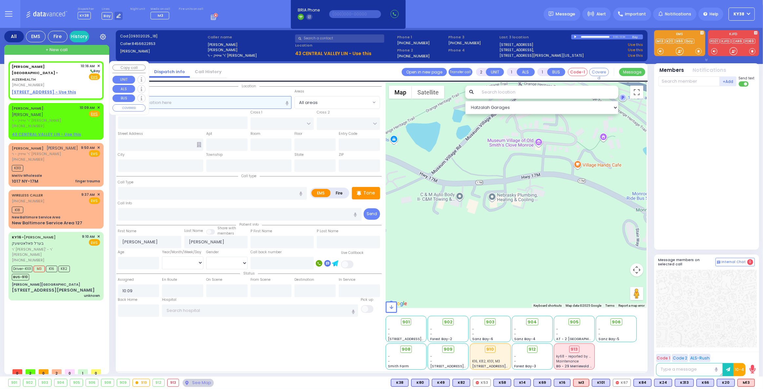
select select
radio input "true"
select select
type input "10:16"
select select "Hatzalah Garages"
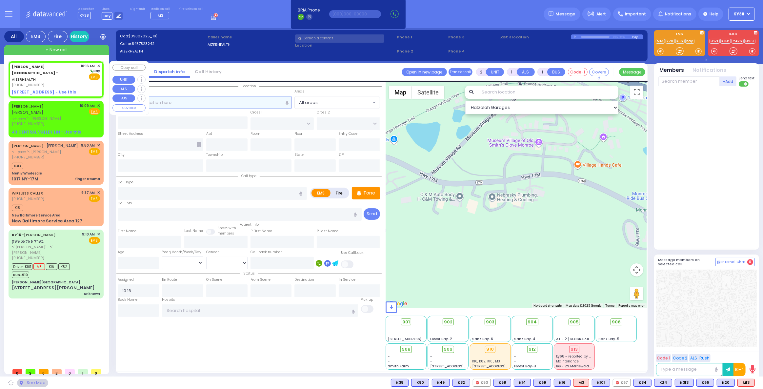
select select
radio input "true"
select select
select select "Hatzalah Garages"
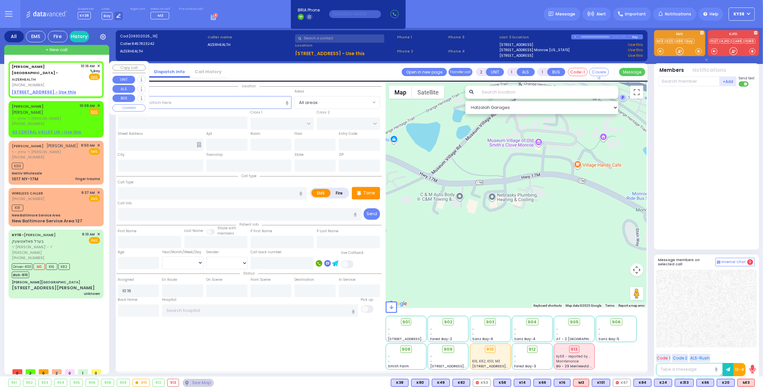
click at [43, 89] on u "49 FOREST ROAD - Use this" at bounding box center [44, 92] width 64 height 6
select select
radio input "true"
select select
select select "Hatzalah Garages"
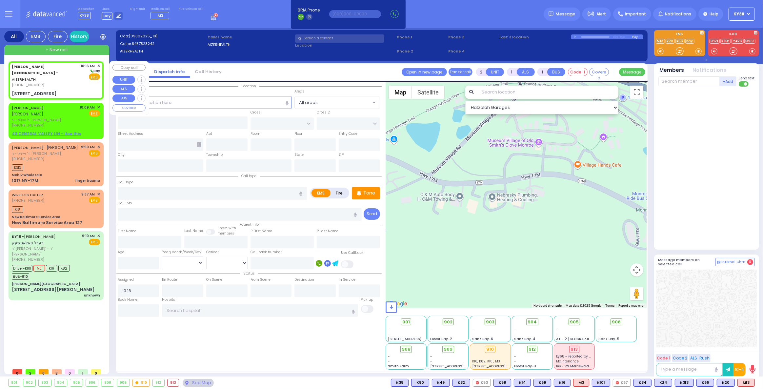
select select
radio input "true"
select select
select select "Hatzalah Garages"
type input "[STREET_ADDRESS]"
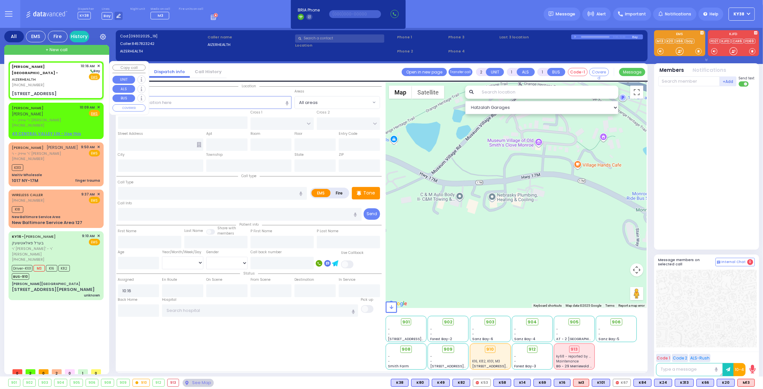
type input "Arncliffe"
type input "[GEOGRAPHIC_DATA]"
type input "2205"
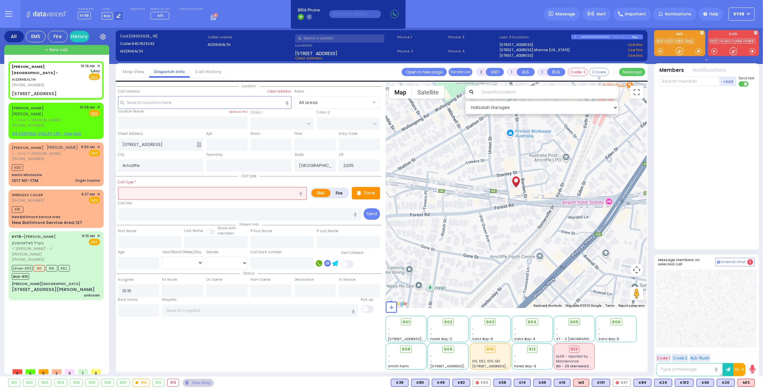
click at [197, 193] on input "text" at bounding box center [212, 193] width 189 height 12
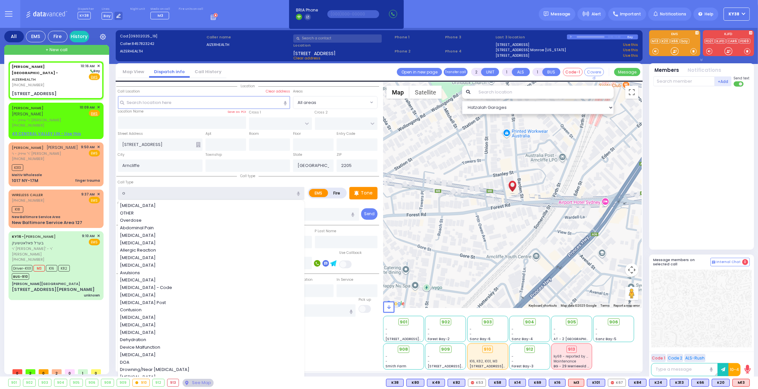
type input "ob"
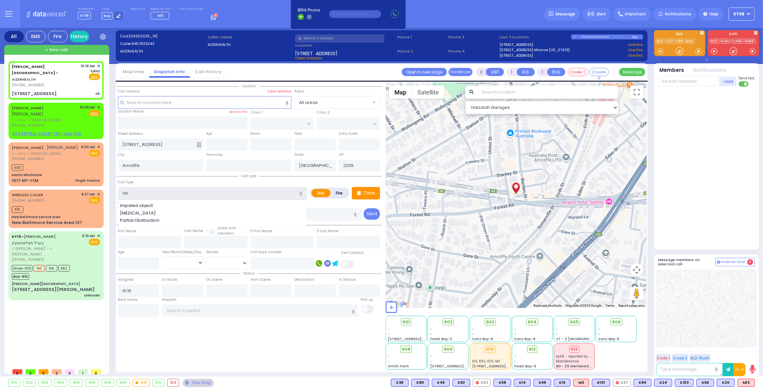
select select
radio input "true"
select select
select select "Hatzalah Garages"
type input "ob"
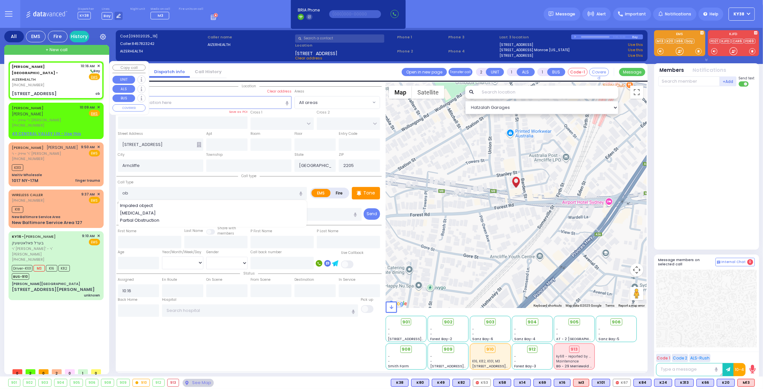
click at [66, 80] on div "Aizer Health Center - AIZERHEALTH (845) 782-3242 10:16 AM ✕ Bay EMS 49 Forest R…" at bounding box center [56, 80] width 92 height 36
select select
radio input "true"
select select
select select "Hatzalah Garages"
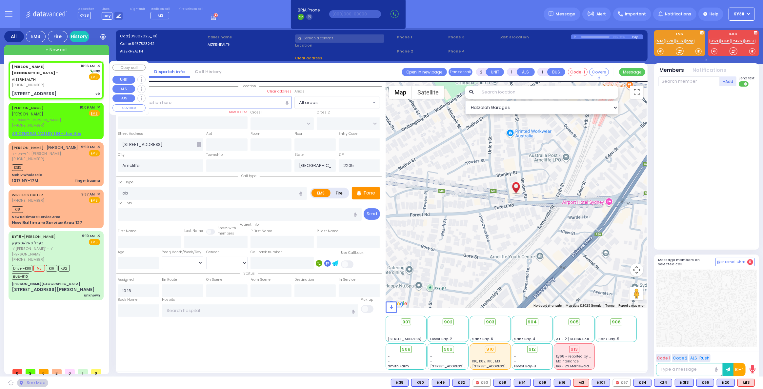
select select
radio input "true"
select select
select select "Hatzalah Garages"
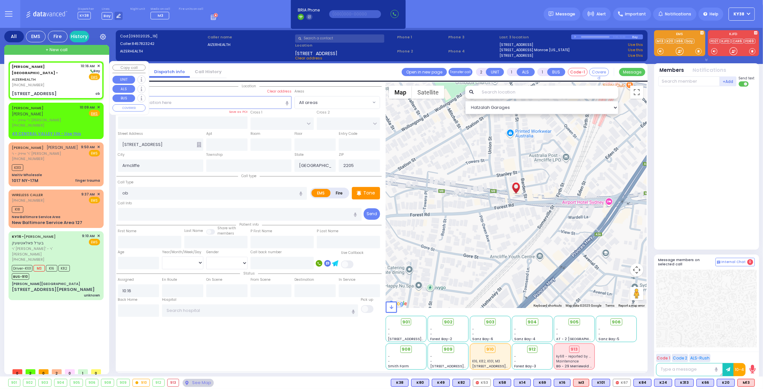
click at [77, 76] on div "Aizer Health Center - AIZERHEALTH (845) 782-3242 10:16 AM ✕ Bay EMS" at bounding box center [56, 75] width 88 height 25
select select
radio input "true"
click at [73, 79] on div "Aizer Health Center - AIZERHEALTH (845) 782-3242 10:16 AM ✕ Fire EMS" at bounding box center [56, 80] width 92 height 36
click at [66, 75] on div "Aizer Health Center - AIZERHEALTH (845) 782-3242 10:16 AM ✕ Fire EMS" at bounding box center [56, 80] width 92 height 36
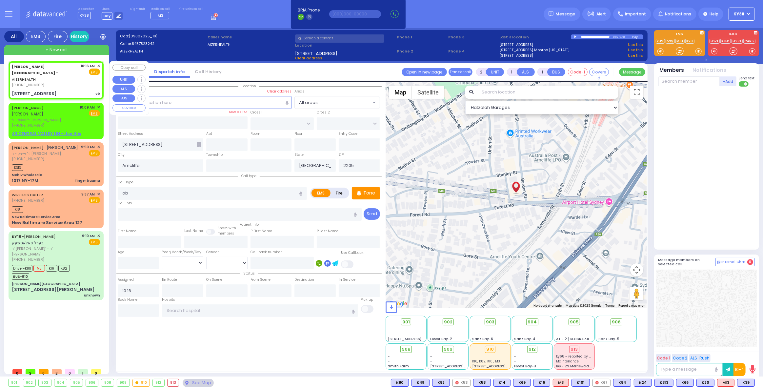
click at [61, 90] on div "49 Forest Road ob" at bounding box center [56, 93] width 88 height 7
click at [65, 75] on div "Aizer Health Center - AIZERHEALTH (845) 782-3242" at bounding box center [45, 75] width 67 height 25
click at [65, 82] on div "[PHONE_NUMBER]" at bounding box center [45, 85] width 67 height 6
click at [67, 75] on div "Aizer Health Center - AIZERHEALTH (845) 782-3242 10:16 AM ✕ Fire EMS" at bounding box center [56, 80] width 92 height 36
click at [746, 382] on span "K100" at bounding box center [744, 382] width 19 height 7
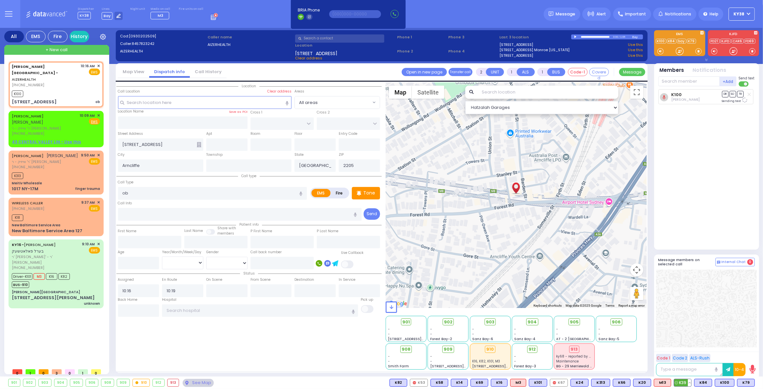
click at [687, 382] on span "K39" at bounding box center [682, 382] width 17 height 7
click at [748, 382] on span "K79" at bounding box center [745, 382] width 17 height 7
click at [75, 89] on div "K100 K39 K79" at bounding box center [56, 93] width 88 height 8
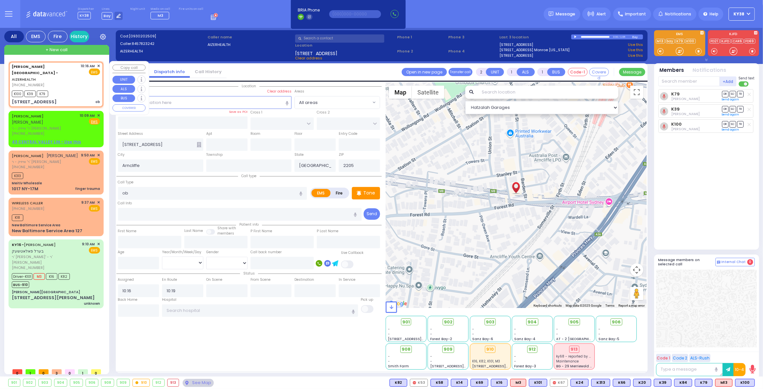
click at [81, 75] on div "Aizer Health Center - AIZERHEALTH (845) 782-3242 10:16 AM ✕ EMS ob" at bounding box center [56, 84] width 92 height 44
click at [747, 383] on span "M13" at bounding box center [746, 382] width 17 height 7
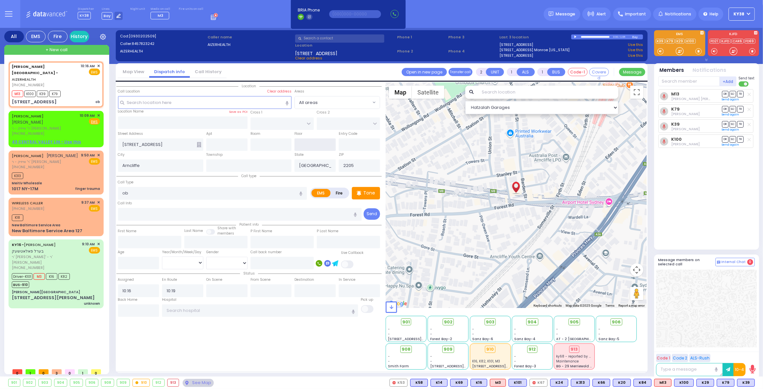
click at [311, 143] on input "text" at bounding box center [314, 144] width 41 height 12
click at [283, 147] on input "text" at bounding box center [270, 144] width 41 height 12
click at [256, 195] on input "ob" at bounding box center [212, 193] width 189 height 12
click at [258, 216] on input "text" at bounding box center [240, 214] width 244 height 12
click at [371, 214] on button "Send" at bounding box center [372, 213] width 16 height 11
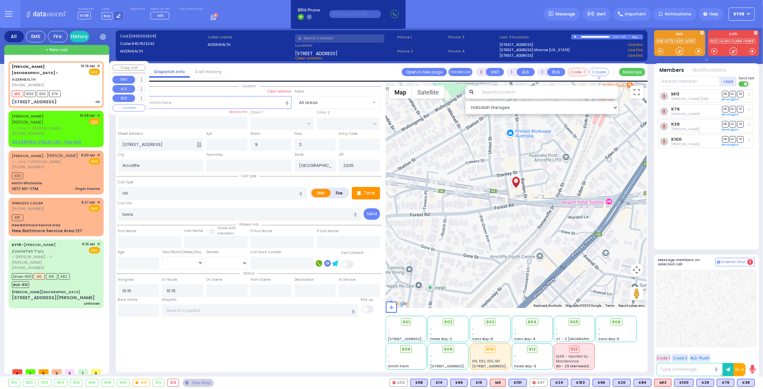
click at [78, 89] on div "M13 K100 K39 K79" at bounding box center [56, 93] width 88 height 8
click at [71, 113] on div "JOEL SCHWARTZ יואל שווארץ ר' אייזיק - ר' שלום גאלדבערגער (845) 662-2853 10:09 A…" at bounding box center [56, 125] width 88 height 24
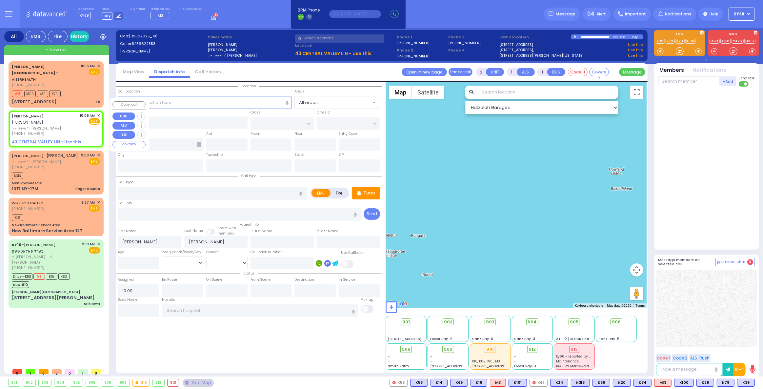
click at [99, 113] on span "✕" at bounding box center [98, 116] width 3 height 6
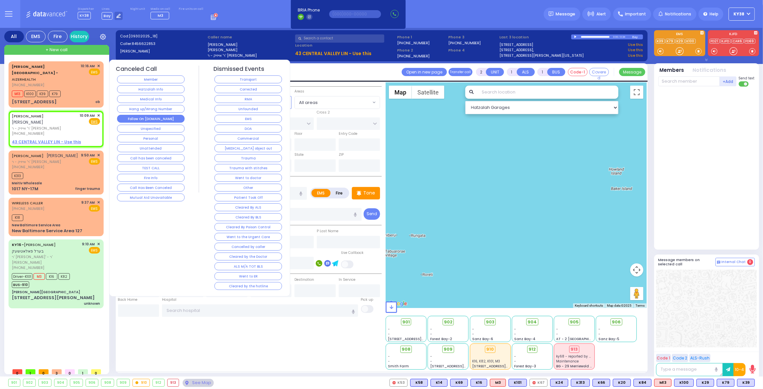
click at [172, 115] on button "Follow On [DOMAIN_NAME]" at bounding box center [151, 119] width 68 height 8
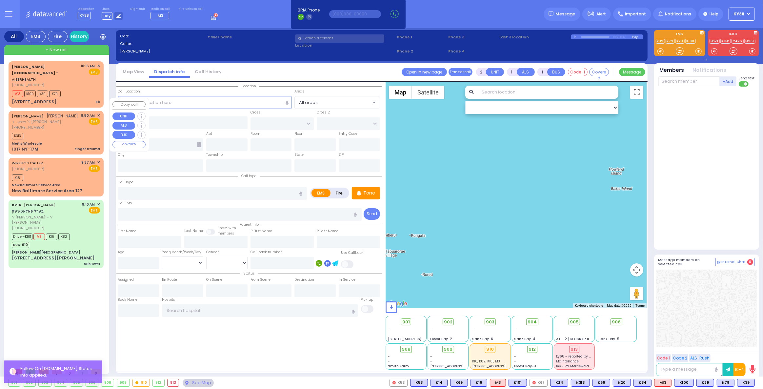
click at [78, 116] on div "JOEL SCHWARTZ יואל שווארץ ר' אייזיק - ר' שלום גאלדבערגער (845) 662-2853 9:50 AM…" at bounding box center [56, 121] width 88 height 17
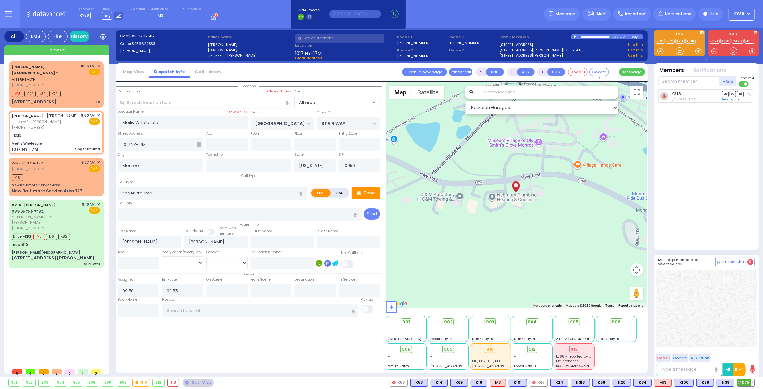
click at [753, 383] on button at bounding box center [752, 382] width 3 height 7
click at [724, 366] on icon at bounding box center [725, 368] width 4 height 4
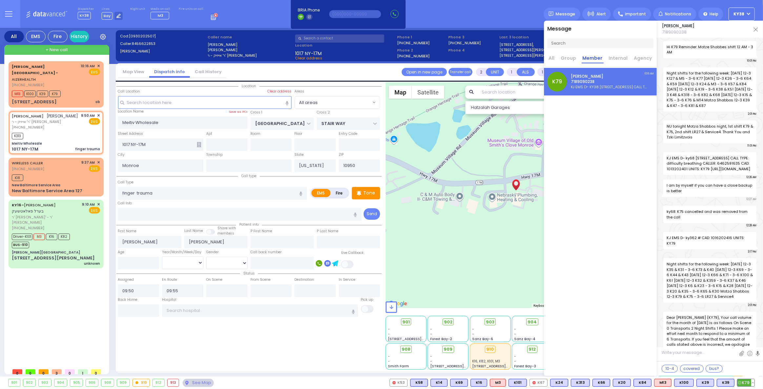
scroll to position [14226, 0]
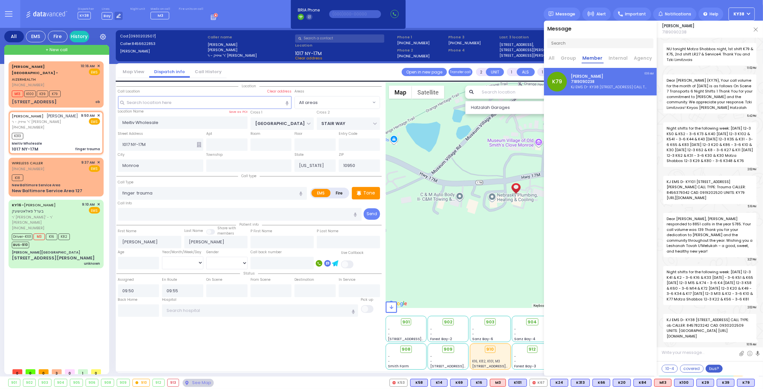
click at [717, 370] on button "bus?" at bounding box center [714, 369] width 17 height 8
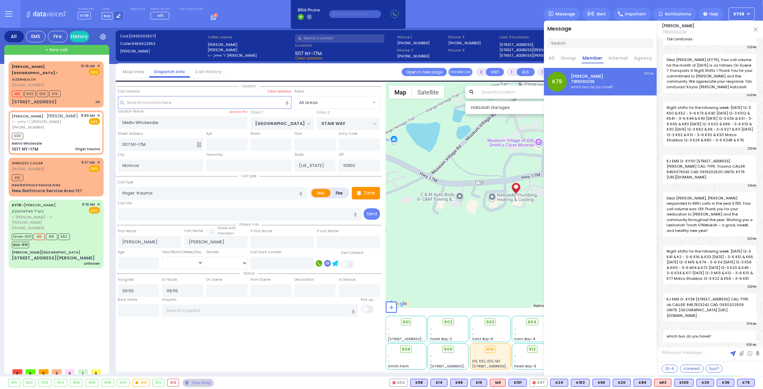
scroll to position [14247, 0]
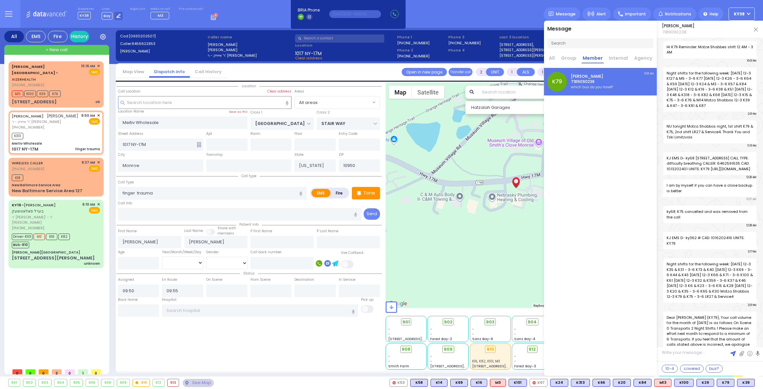
select select
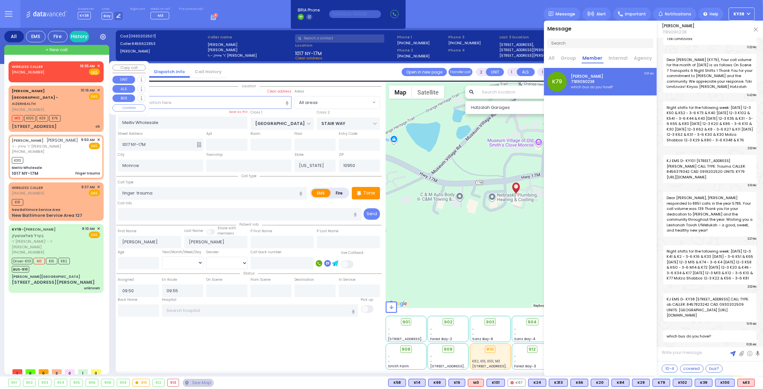
click at [66, 69] on div "WIRELESS CALLER [PHONE_NUMBER] 10:35 AM ✕ Fire EMS" at bounding box center [56, 69] width 88 height 12
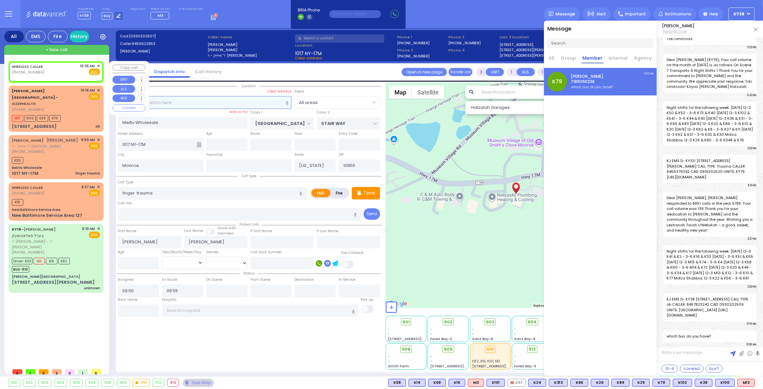
select select
radio input "true"
select select
type input "10:35"
select select "Hatzalah Garages"
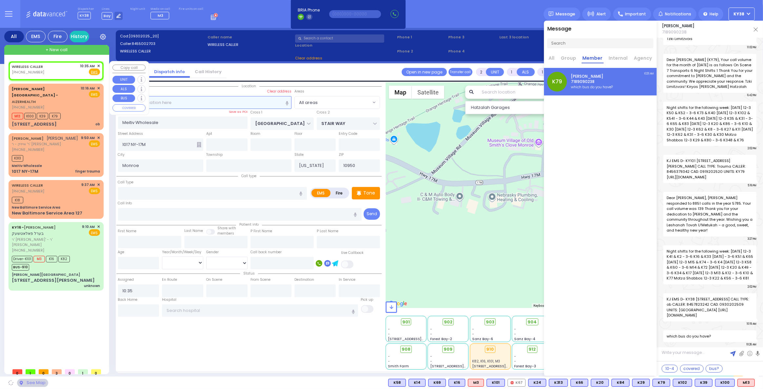
select select
radio input "true"
select select
select select "Hatzalah Garages"
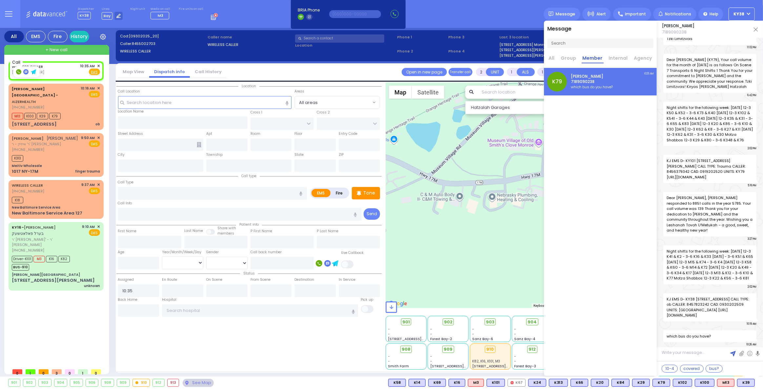
click at [17, 73] on rect at bounding box center [18, 71] width 5 height 5
type input "8455002703"
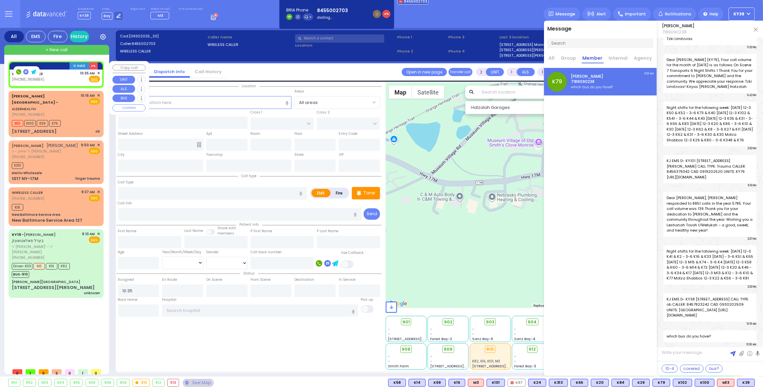
click at [66, 78] on div "WIRELESS CALLER [PHONE_NUMBER] 10:35 AM ✕ Fire EMS" at bounding box center [56, 76] width 88 height 12
select select
radio input "true"
select select
select select "Hatzalah Garages"
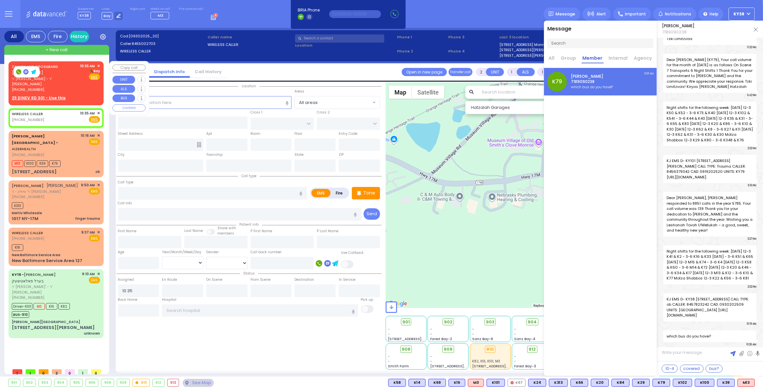
click at [72, 87] on div "[PHONE_NUMBER]" at bounding box center [45, 90] width 66 height 6
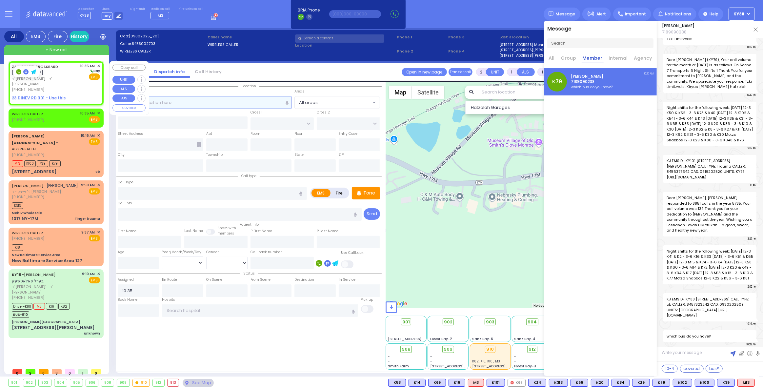
select select
radio input "true"
type input "ZALMEN LEIB"
type input "[PERSON_NAME]"
select select
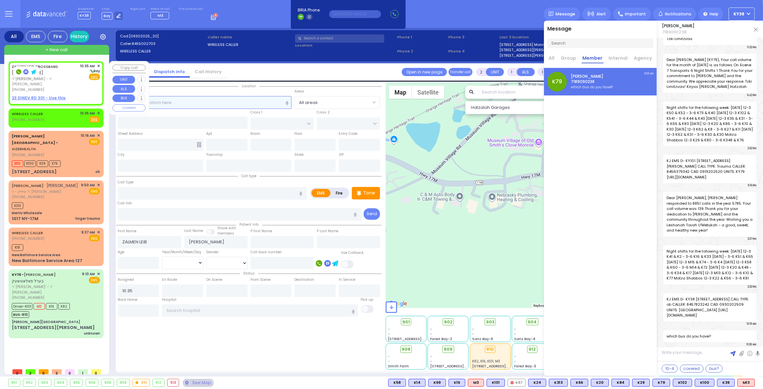
select select "Hatzalah Garages"
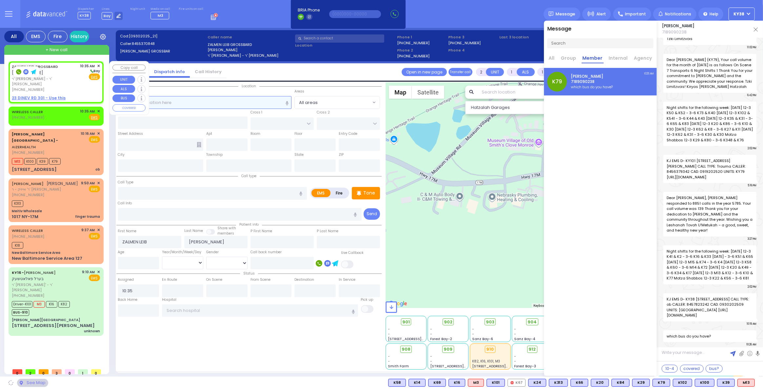
select select
radio input "true"
select select
select select "Hatzalah Garages"
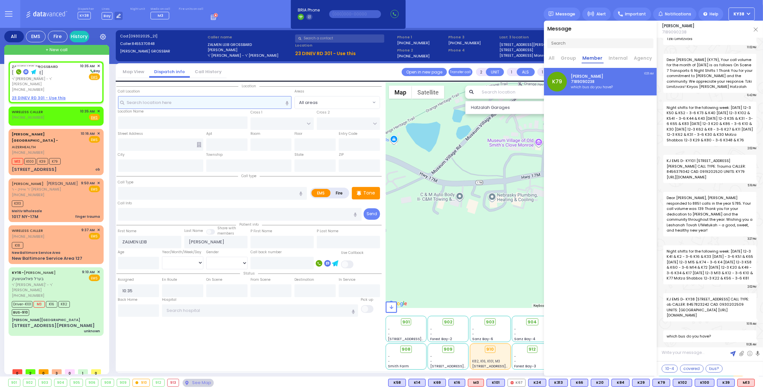
click at [183, 102] on input "text" at bounding box center [205, 102] width 174 height 12
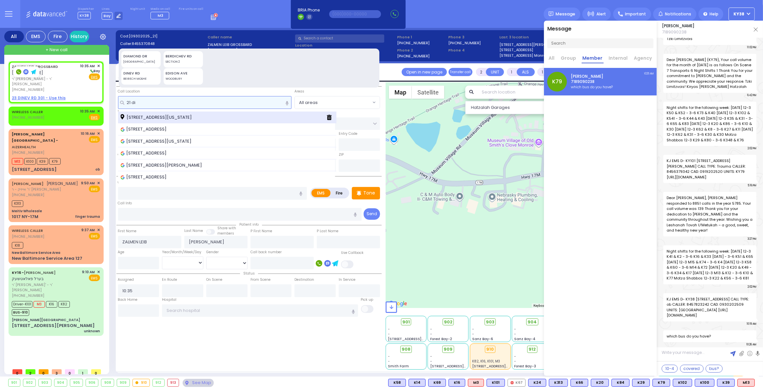
type input "21 di"
click at [174, 116] on span "[STREET_ADDRESS][US_STATE]" at bounding box center [157, 117] width 73 height 7
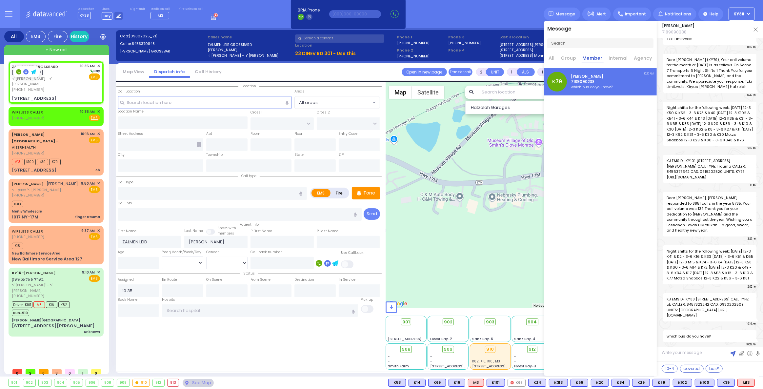
select select
radio input "true"
select select
type input "DINEV COURT"
type input "[GEOGRAPHIC_DATA]"
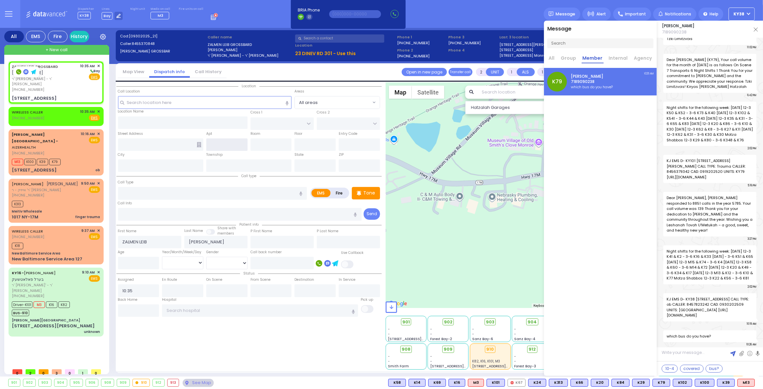
type input "[STREET_ADDRESS]"
type input "Monroe"
type input "[US_STATE]"
type input "10950"
select select "Hatzalah Garages"
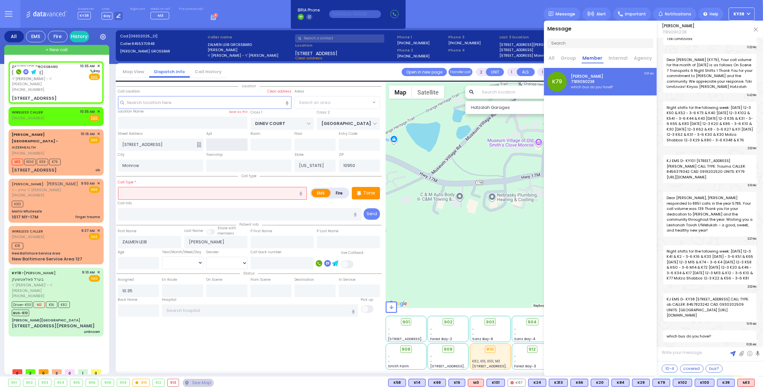
select select "BEIRECH MOSHE"
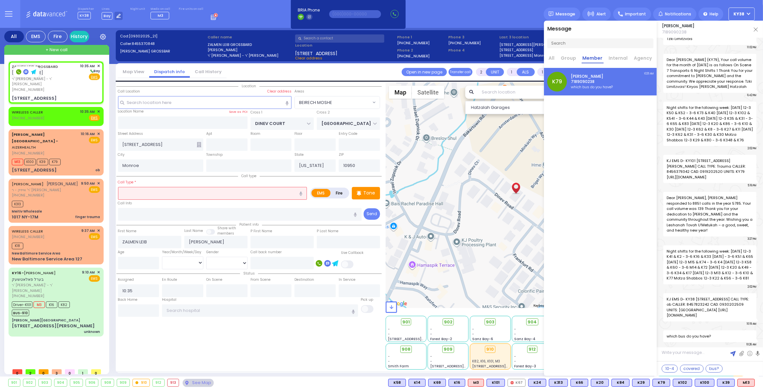
click at [197, 195] on input "text" at bounding box center [212, 193] width 189 height 12
select select
radio input "true"
select select
select select "BEIRECH MOSHE"
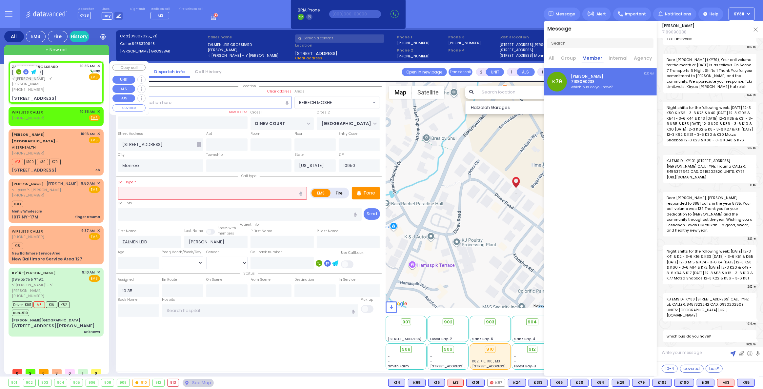
select select "Hatzalah Garages"
click at [69, 87] on div "[PHONE_NUMBER]" at bounding box center [45, 90] width 66 height 6
select select
radio input "true"
select select
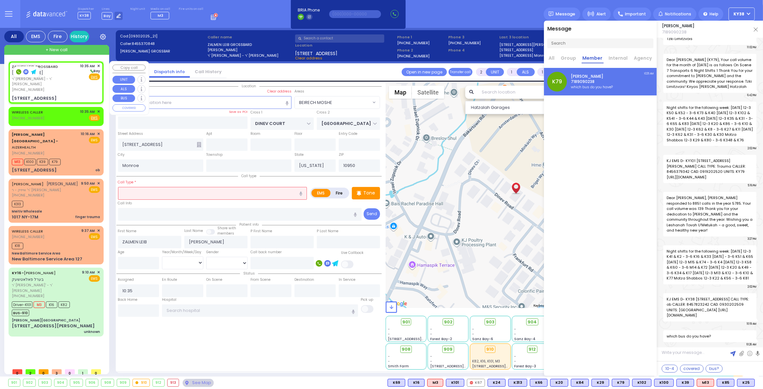
select select "Hatzalah Garages"
select select "BEIRECH MOSHE"
click at [60, 88] on div "[PERSON_NAME] [PERSON_NAME] ר' [PERSON_NAME] - ר' [PERSON_NAME] [PHONE_NUMBER] …" at bounding box center [56, 82] width 92 height 40
select select
radio input "true"
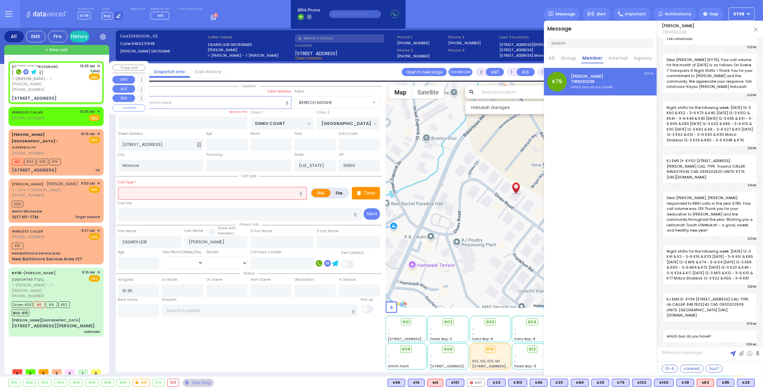
select select
select select "BEIRECH MOSHE"
select select "Hatzalah Garages"
click at [98, 66] on span "✕" at bounding box center [98, 66] width 3 height 6
click at [73, 95] on div "[STREET_ADDRESS]" at bounding box center [56, 98] width 88 height 7
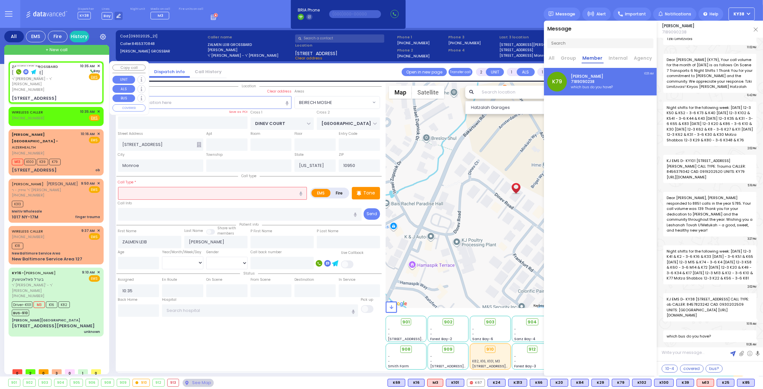
select select
radio input "true"
select select
select select "Hatzalah Garages"
select select "BEIRECH MOSHE"
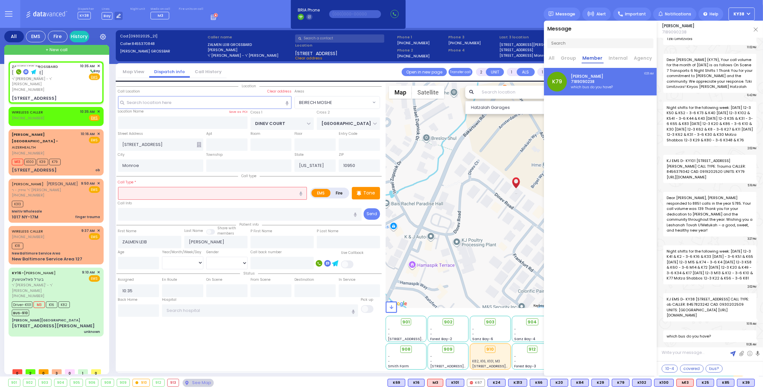
select select
radio input "true"
select select
select select "Hatzalah Garages"
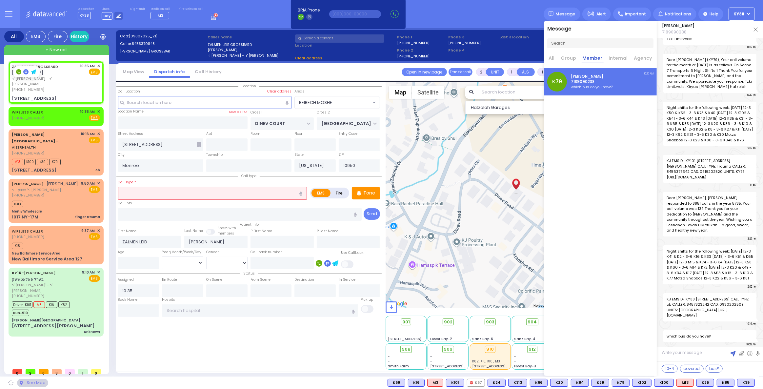
select select "BEIRECH MOSHE"
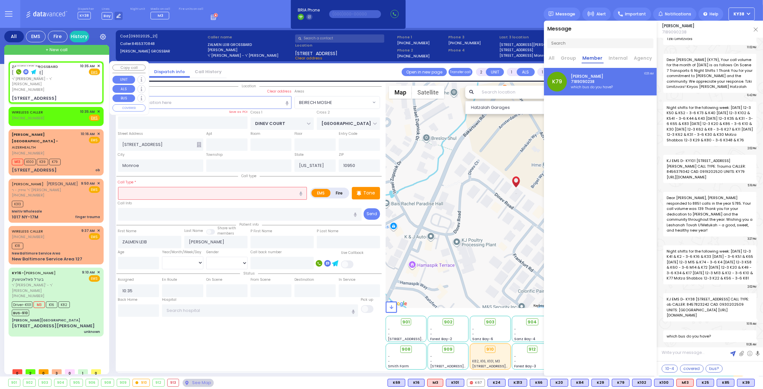
click at [80, 87] on div "[PERSON_NAME] [PERSON_NAME] ר' [PERSON_NAME] - ר' [PERSON_NAME] [PHONE_NUMBER] …" at bounding box center [56, 82] width 92 height 40
select select
radio input "true"
select select
select select "BEIRECH MOSHE"
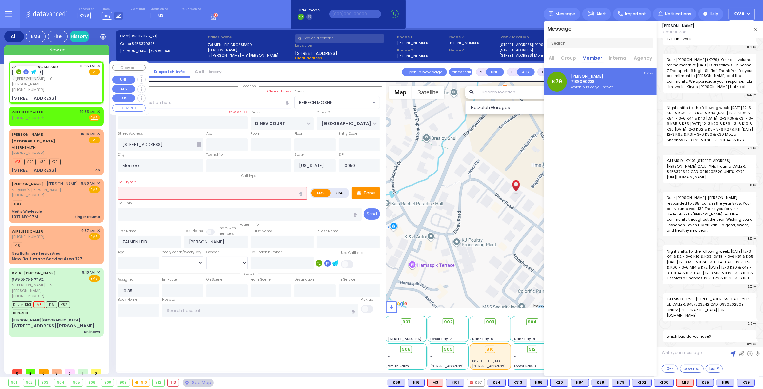
select select "Hatzalah Garages"
click at [125, 144] on input "[STREET_ADDRESS]" at bounding box center [160, 144] width 85 height 12
type input "[STREET_ADDRESS]"
click at [164, 197] on input "text" at bounding box center [212, 193] width 189 height 12
select select
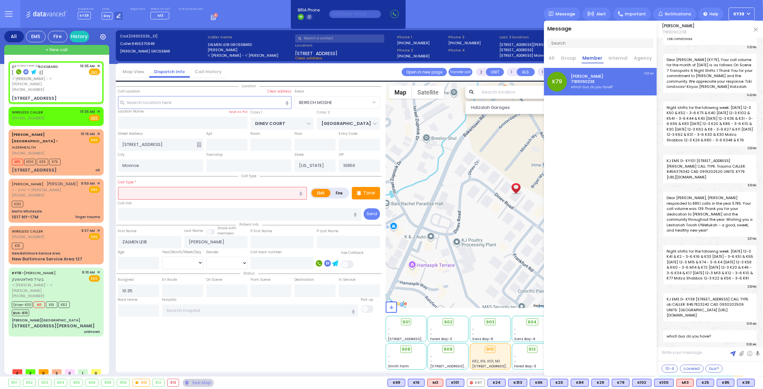
radio input "true"
select select
select select "Hatzalah Garages"
select select "BEIRECH MOSHE"
type input "b"
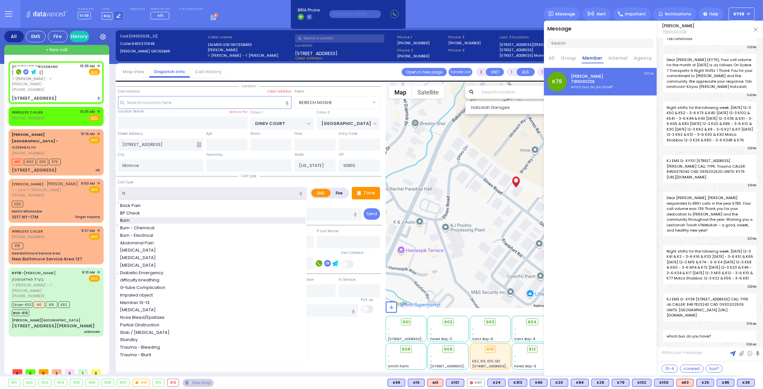
select select
radio input "true"
select select
type input "b"
select select "BEIRECH MOSHE"
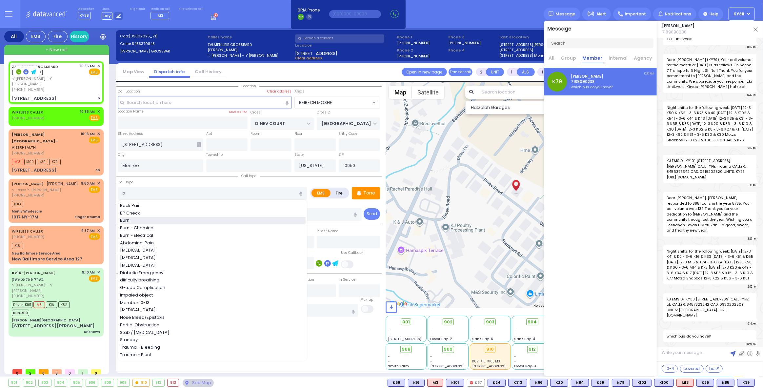
select select "Hatzalah Garages"
click at [165, 219] on div "Burn" at bounding box center [213, 220] width 186 height 7
type input "Burn"
type input "3"
type input "0"
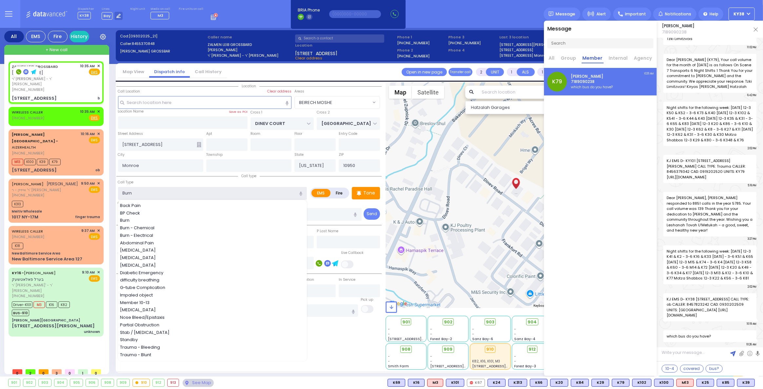
type input "0"
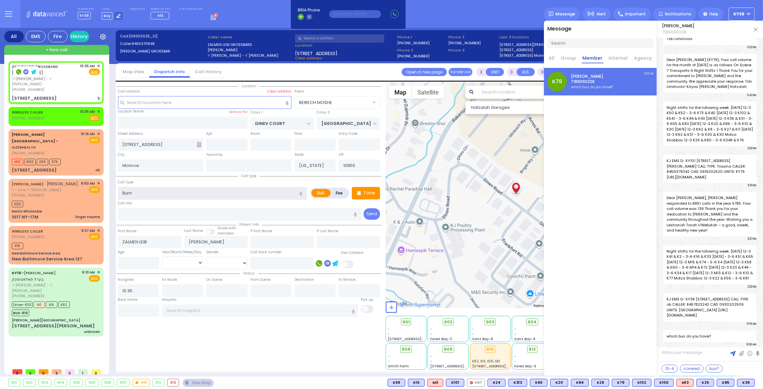
select select
radio input "true"
select select
select select "Hatzalah Garages"
select select "BEIRECH MOSHE"
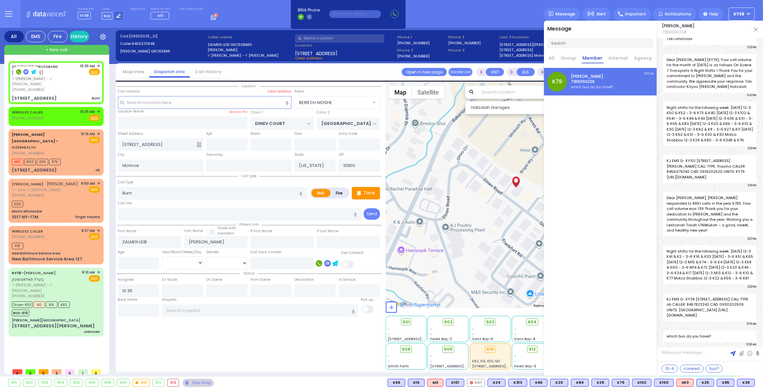
click at [70, 336] on div "[PERSON_NAME] [PERSON_NAME] ר' [PERSON_NAME] - ר' [PERSON_NAME] [PHONE_NUMBER] …" at bounding box center [58, 213] width 98 height 304
select select
radio input "true"
select select
select select "Hatzalah Garages"
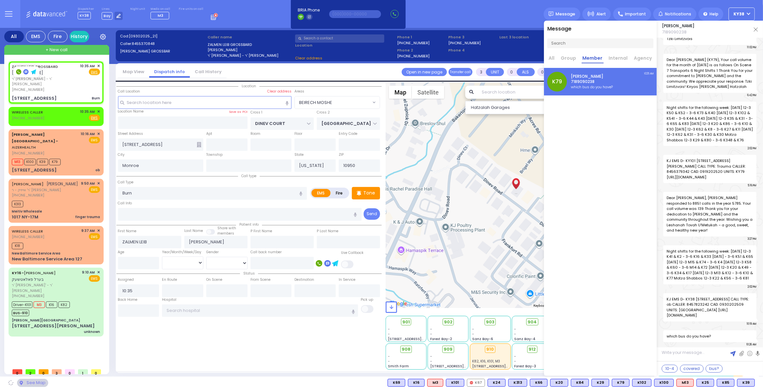
select select "BEIRECH MOSHE"
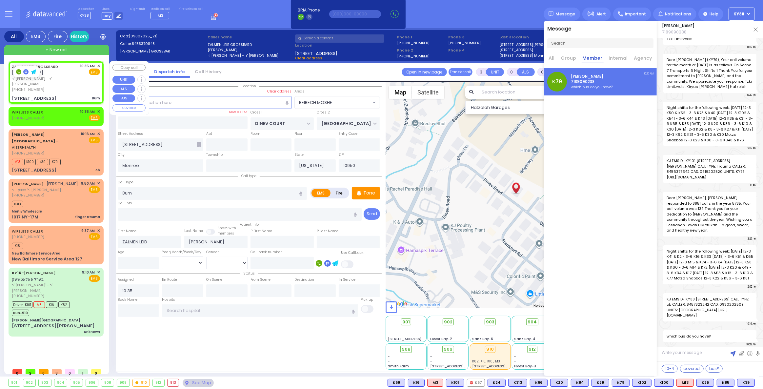
click at [77, 87] on div "[PHONE_NUMBER]" at bounding box center [45, 90] width 66 height 6
select select
radio input "true"
select select
select select "BEIRECH MOSHE"
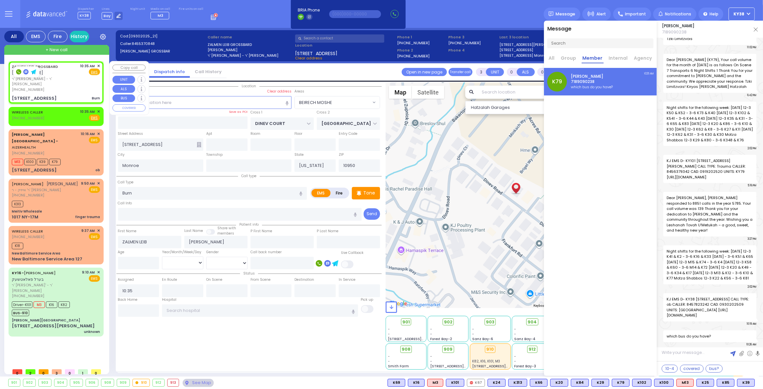
select select "Hatzalah Garages"
click at [74, 87] on div "[PERSON_NAME] [PERSON_NAME] ר' [PERSON_NAME] - ר' [PERSON_NAME] [PHONE_NUMBER] …" at bounding box center [56, 82] width 92 height 40
select select
radio input "true"
select select
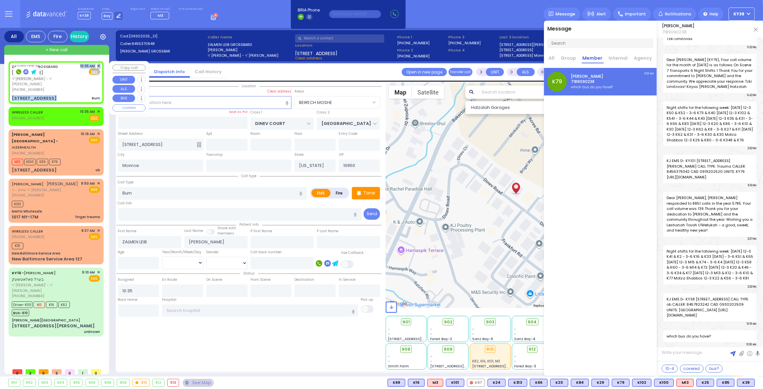
select select "BEIRECH MOSHE"
select select "Hatzalah Garages"
click at [755, 30] on img at bounding box center [756, 30] width 4 height 4
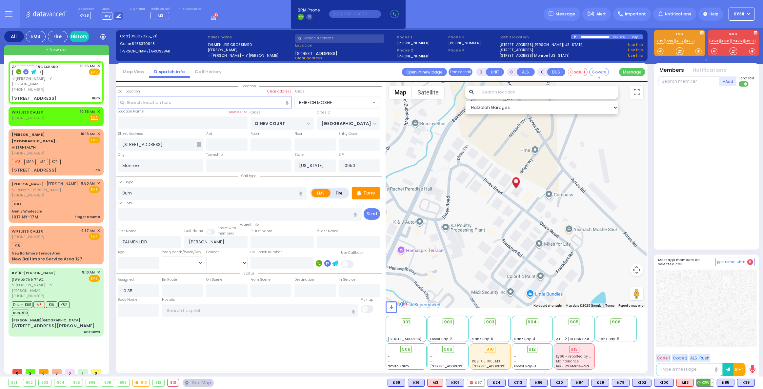
click at [709, 382] on span "K25" at bounding box center [705, 382] width 17 height 7
select select
radio input "true"
select select
type input "10:38"
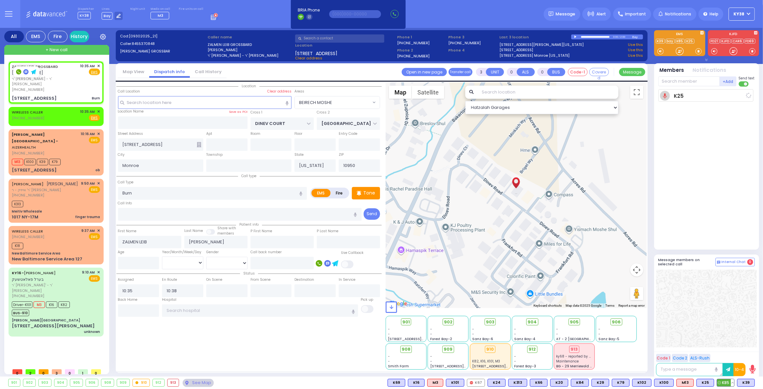
select select "Hatzalah Garages"
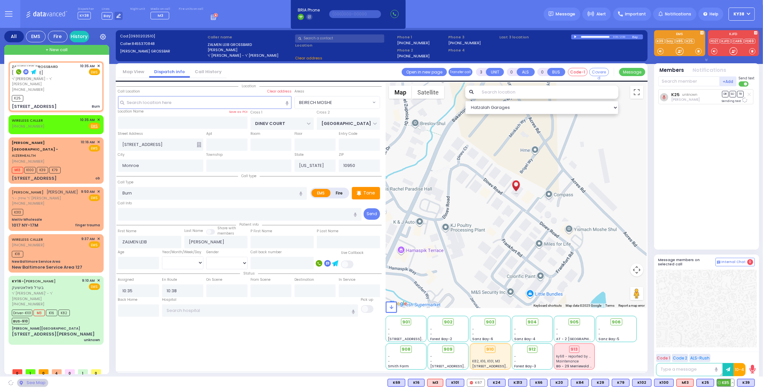
select select "BEIRECH MOSHE"
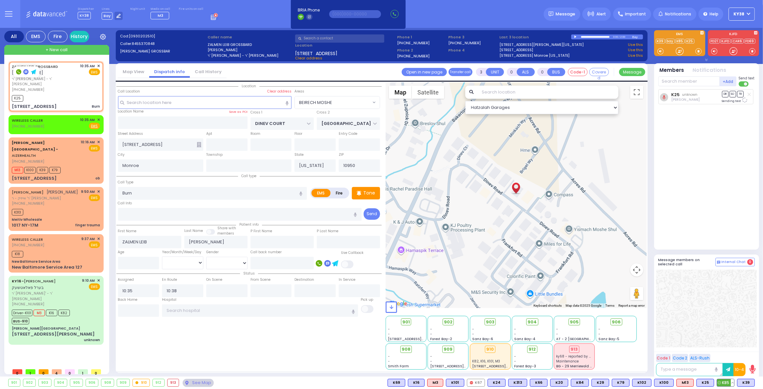
click at [726, 382] on span "K85" at bounding box center [725, 382] width 17 height 7
select select
radio input "true"
select select
select select "Hatzalah Garages"
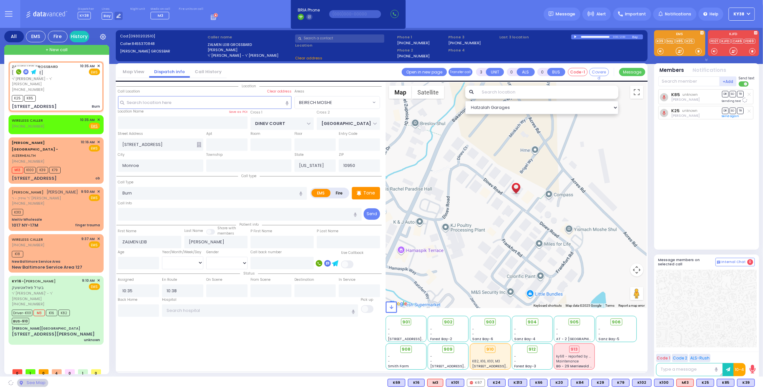
select select "BEIRECH MOSHE"
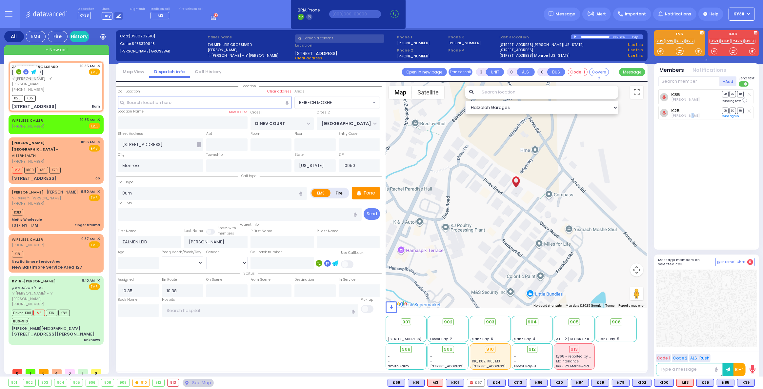
click at [688, 191] on div "K85 [PERSON_NAME] DR SO TR" at bounding box center [707, 166] width 98 height 155
click at [753, 384] on button at bounding box center [752, 382] width 3 height 7
click at [752, 383] on button at bounding box center [752, 382] width 3 height 7
click at [733, 384] on button at bounding box center [732, 382] width 3 height 7
click at [729, 354] on icon at bounding box center [727, 353] width 7 height 7
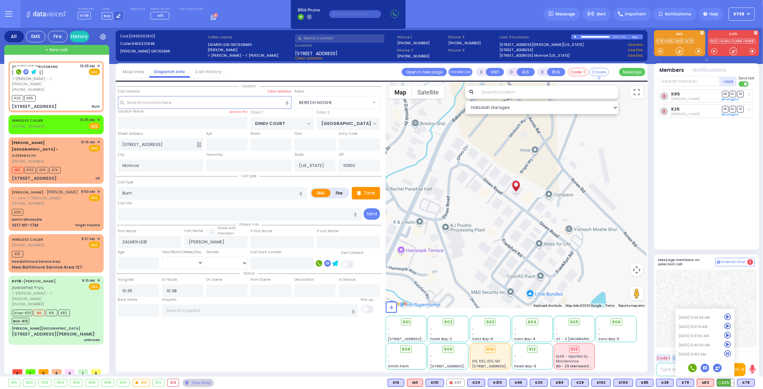
click at [729, 346] on icon at bounding box center [727, 344] width 7 height 7
click at [749, 383] on span "K83" at bounding box center [745, 382] width 17 height 7
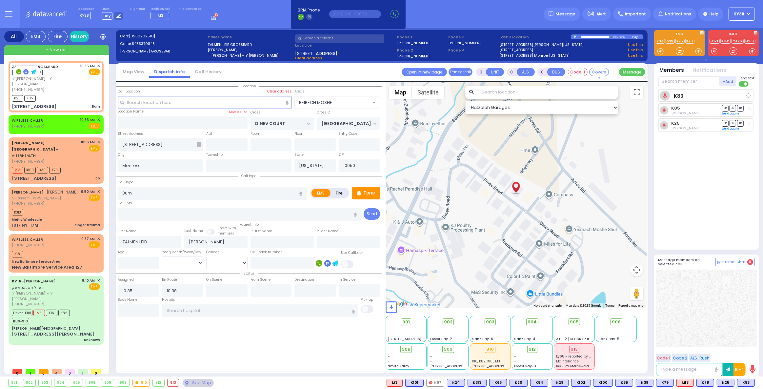
select select
radio input "true"
select select
select select "Hatzalah Garages"
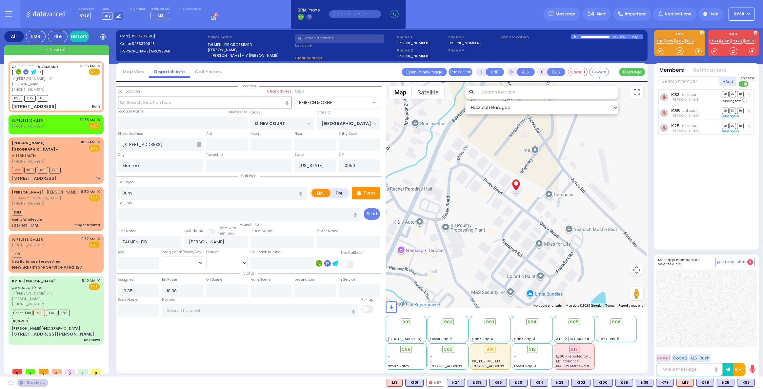
select select "BEIRECH MOSHE"
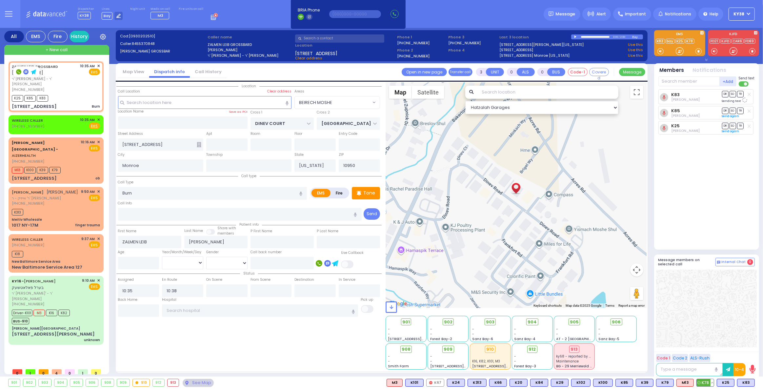
click at [708, 381] on span "K78" at bounding box center [705, 382] width 17 height 7
select select
radio input "true"
select select
select select "Hatzalah Garages"
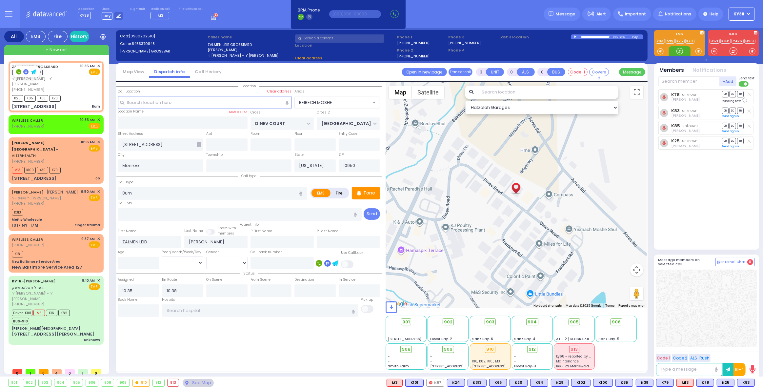
select select "BEIRECH MOSHE"
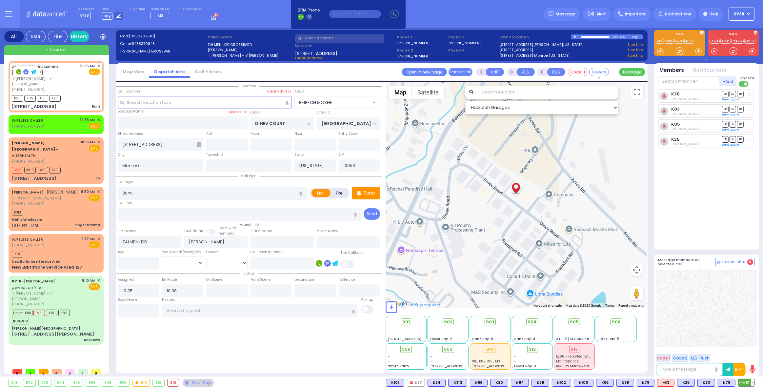
click at [749, 381] on span "K12" at bounding box center [746, 382] width 16 height 7
select select
radio input "true"
select select
select select "Hatzalah Garages"
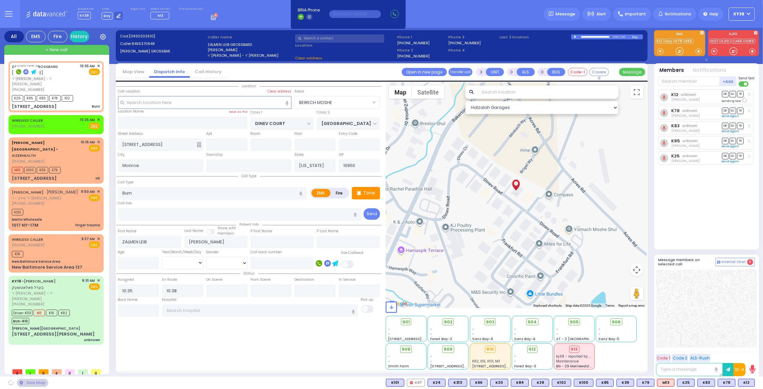
select select "BEIRECH MOSHE"
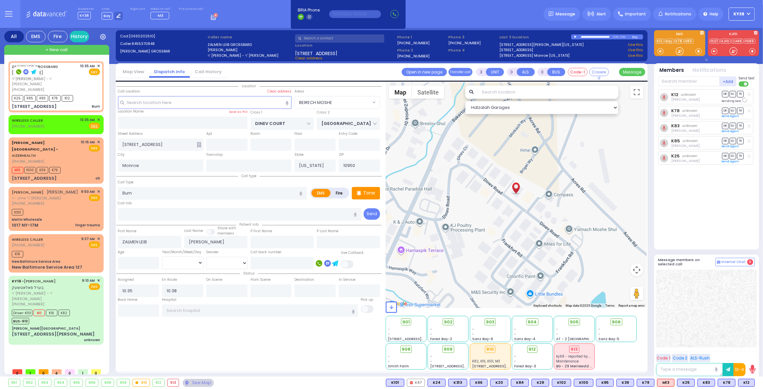
click at [691, 182] on div "K12 unknown [PERSON_NAME] DR SO TR Sending text" at bounding box center [707, 166] width 98 height 155
select select "BEIRECH MOSHE"
select select
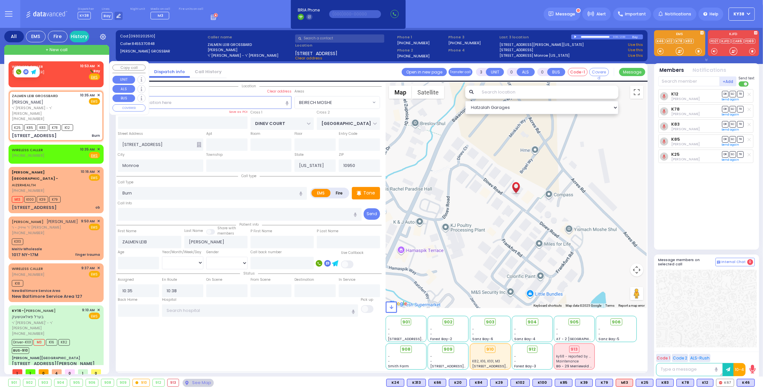
click at [76, 78] on div "WIRELESS CALLER [PHONE_NUMBER] 10:53 AM ✕ [GEOGRAPHIC_DATA]" at bounding box center [56, 71] width 88 height 17
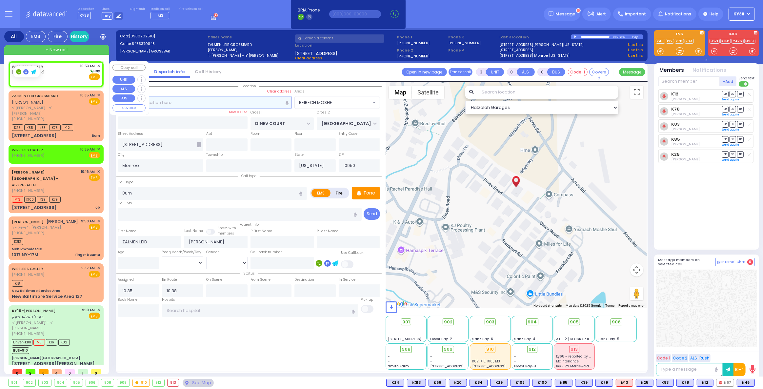
type input "2"
type input "1"
select select
radio input "true"
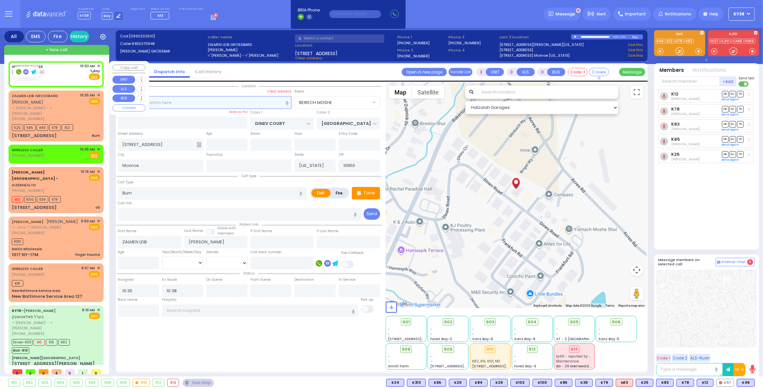
select select
type input "10:53"
select select "Hatzalah Garages"
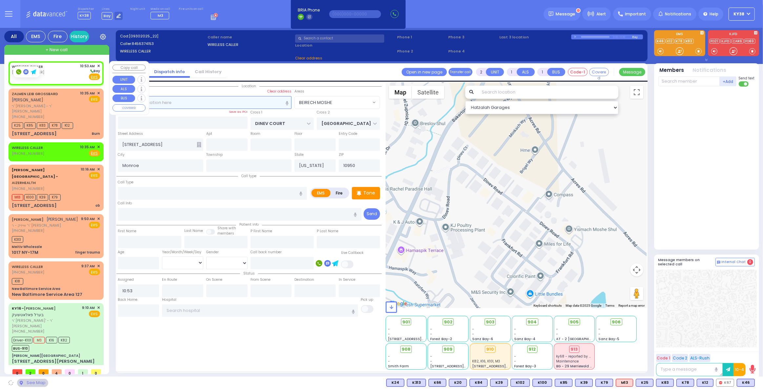
select select
radio input "true"
select select
select select "Hatzalah Garages"
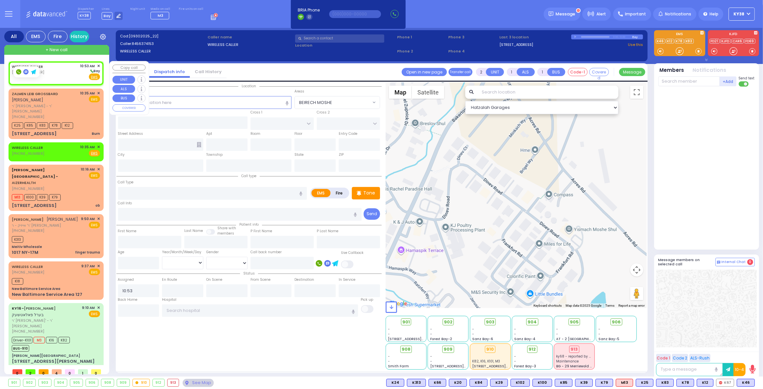
click at [68, 76] on div "WIRELESS CALLER (845) 637-4153 10:53 AM ✕ Bay" at bounding box center [56, 71] width 88 height 17
select select
radio input "true"
select select
select select "Hatzalah Garages"
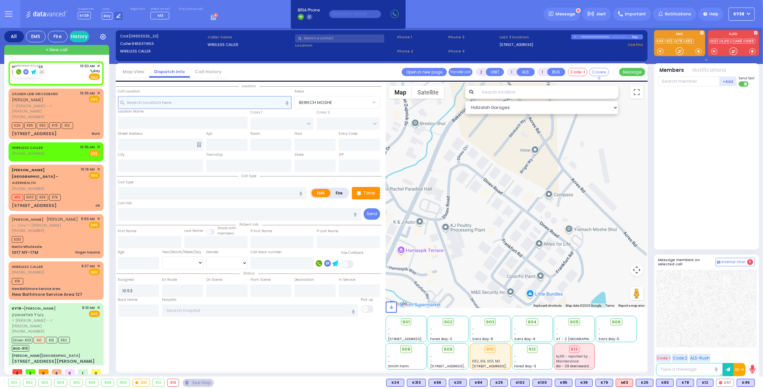
click at [144, 100] on input "text" at bounding box center [205, 102] width 174 height 12
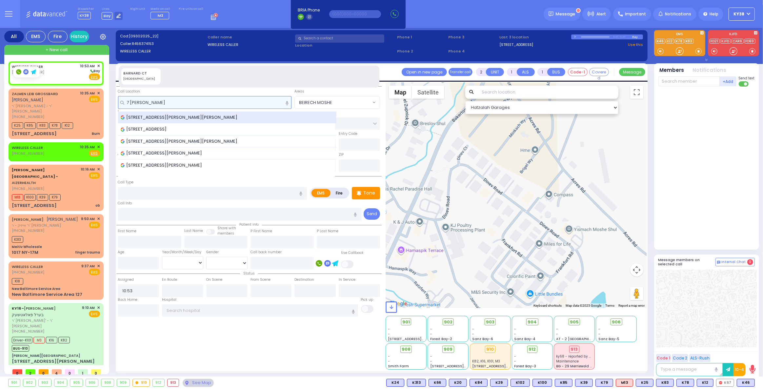
type input "7 barna"
click at [148, 115] on span "[STREET_ADDRESS][PERSON_NAME][PERSON_NAME]" at bounding box center [180, 117] width 119 height 7
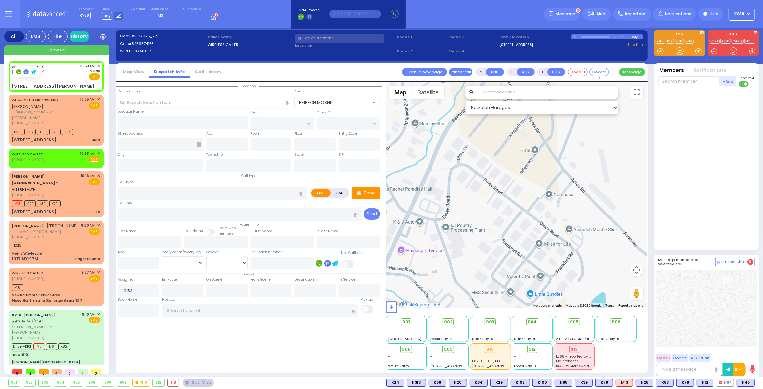
select select
radio input "true"
select select
select select "Hatzalah Garages"
select select
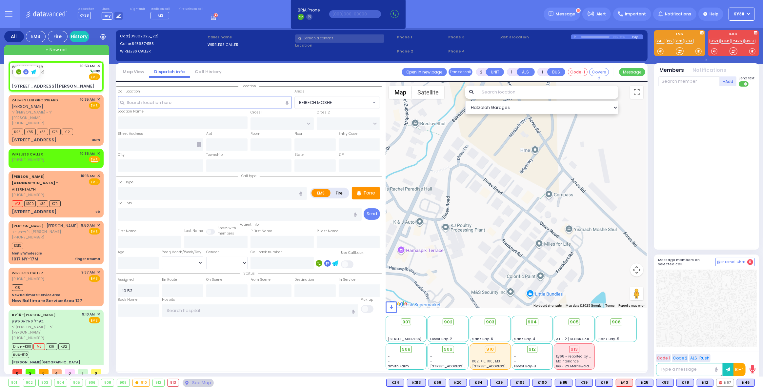
radio input "true"
select select
type input "VANDERBILT DR"
type input "[STREET_ADDRESS][PERSON_NAME]"
type input "Woodbury"
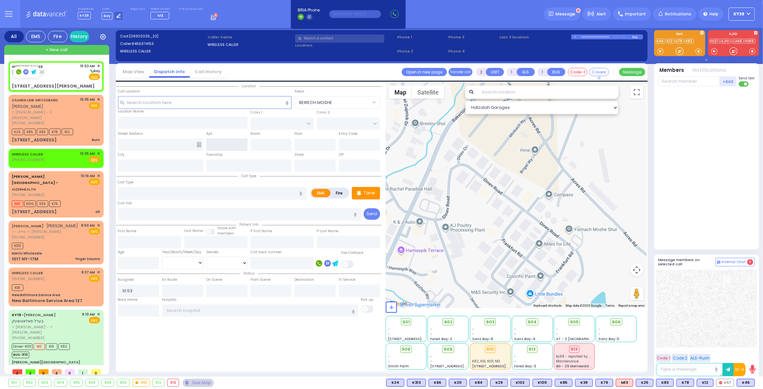
type input "New York"
type input "10930"
select select
select select "Hatzalah Garages"
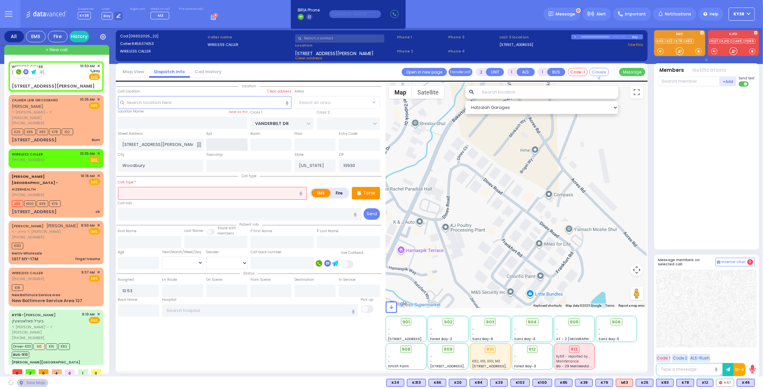
select select "[GEOGRAPHIC_DATA]"
click at [140, 263] on input "number" at bounding box center [138, 263] width 41 height 12
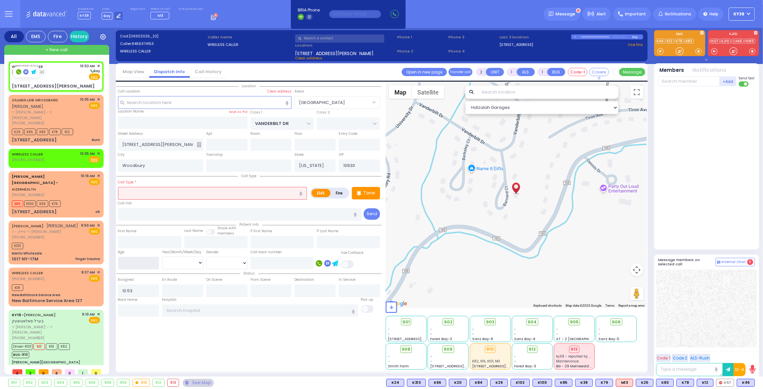
select select
radio input "true"
select select
select select "Hatzalah Garages"
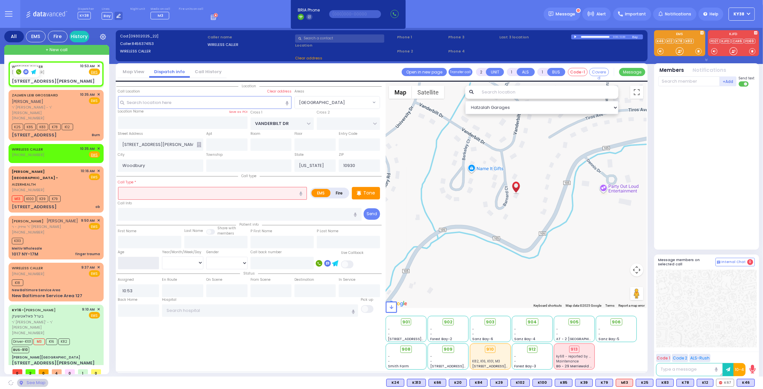
select select "[GEOGRAPHIC_DATA]"
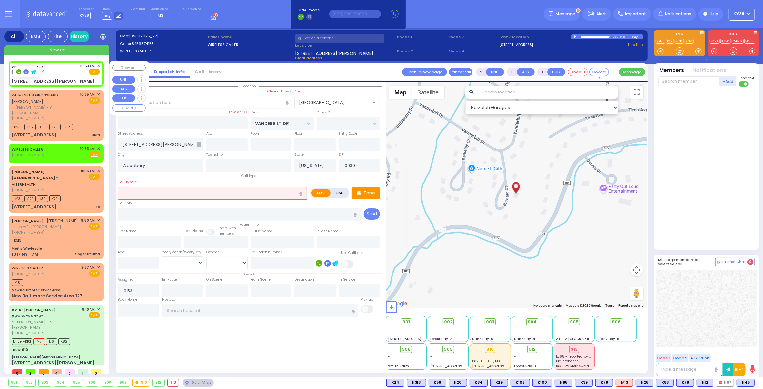
click at [61, 77] on div "WIRELESS CALLER (845) 637-4153 10:53 AM ✕ Fire EMS" at bounding box center [56, 73] width 92 height 23
select select
radio input "true"
select select
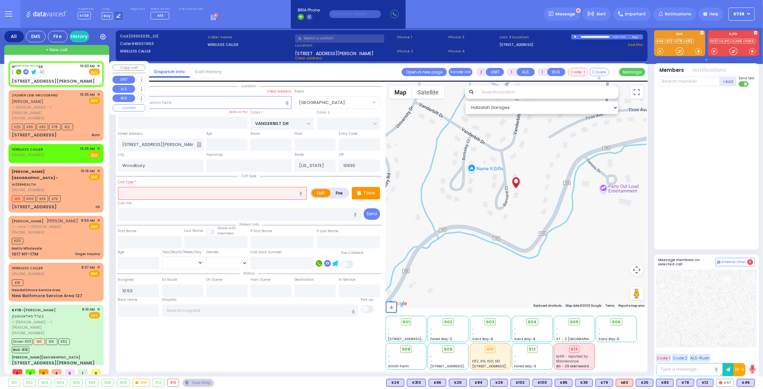
radio input "true"
select select
select select "Hatzalah Garages"
select select "[GEOGRAPHIC_DATA]"
click at [71, 74] on div "WIRELESS CALLER (845) 637-4153 10:53 AM ✕ Fire EMS" at bounding box center [56, 69] width 88 height 12
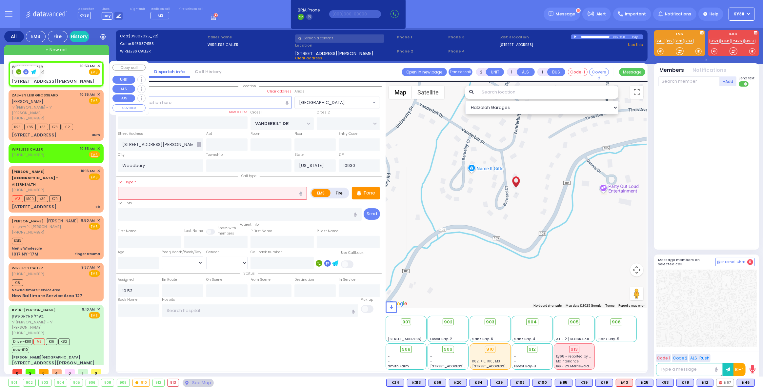
select select
radio input "true"
select select
select select "Hatzalah Garages"
select select "[GEOGRAPHIC_DATA]"
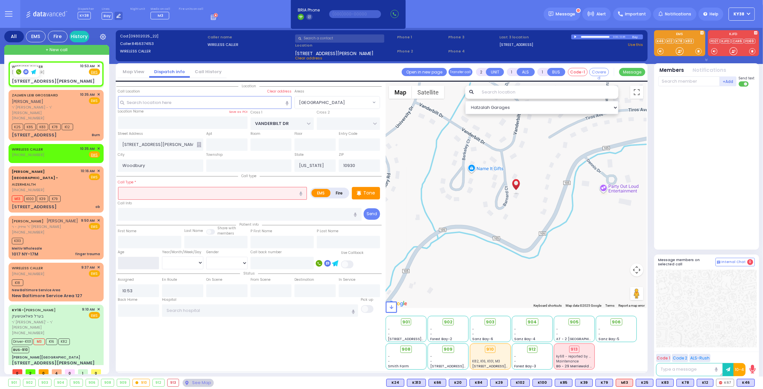
click at [149, 261] on input "number" at bounding box center [138, 263] width 41 height 12
type input "8"
click at [184, 261] on select "Year Month Week Day" at bounding box center [182, 262] width 41 height 12
select select
radio input "true"
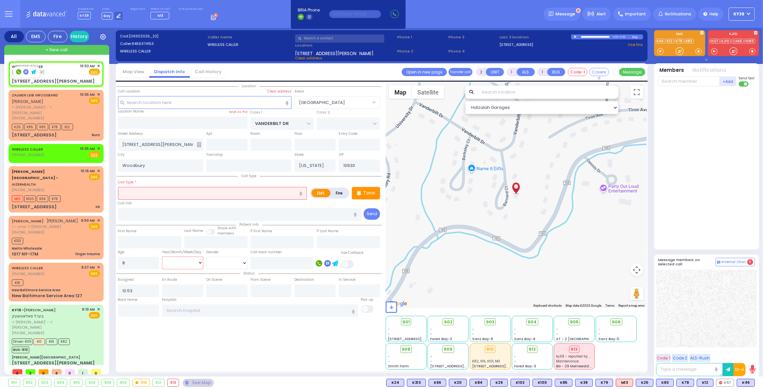
select select
select select "[GEOGRAPHIC_DATA]"
select select "Hatzalah Garages"
select select "Week"
click at [162, 256] on select "Year Month Week Day" at bounding box center [182, 262] width 41 height 12
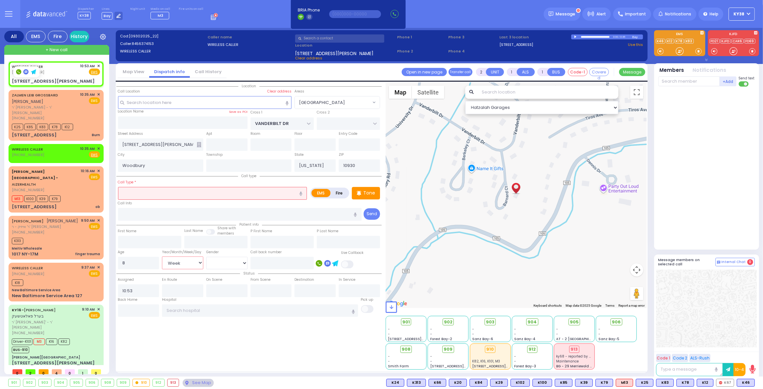
select select
radio input "true"
select select "Week"
select select "Hatzalah Garages"
select select "[GEOGRAPHIC_DATA]"
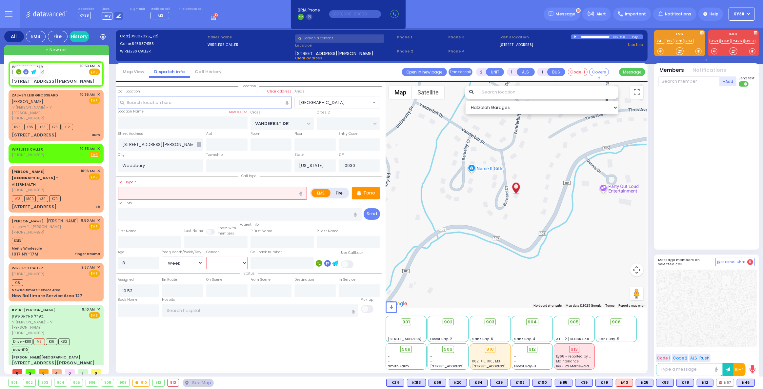
click at [217, 262] on select "Male Female" at bounding box center [226, 263] width 41 height 12
select select "[DEMOGRAPHIC_DATA]"
click at [206, 257] on select "Male Female" at bounding box center [226, 263] width 41 height 12
select select
radio input "true"
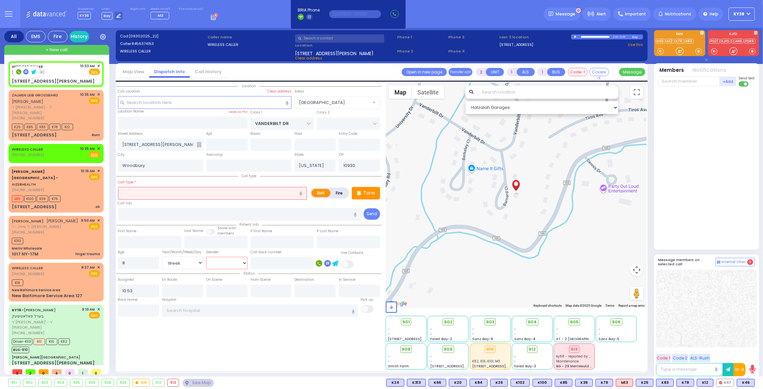
select select "Week"
select select "[DEMOGRAPHIC_DATA]"
select select "[GEOGRAPHIC_DATA]"
select select "Hatzalah Garages"
click at [56, 77] on div "WIRELESS CALLER (845) 637-4153 10:53 AM ✕ Fire EMS" at bounding box center [56, 73] width 92 height 23
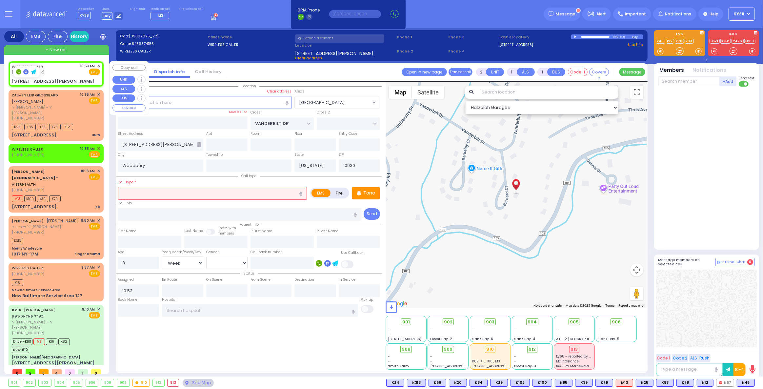
select select
radio input "true"
select select "Week"
select select "[DEMOGRAPHIC_DATA]"
select select "Hatzalah Garages"
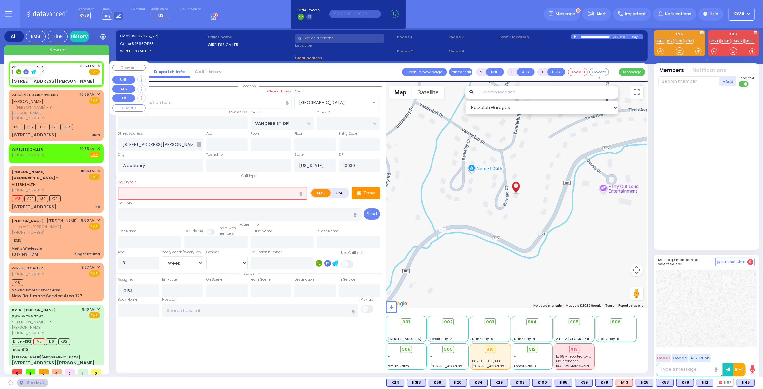
select select "[GEOGRAPHIC_DATA]"
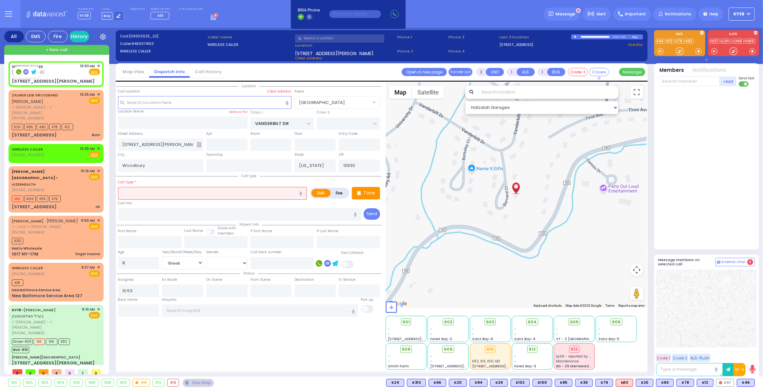
click at [161, 194] on input "text" at bounding box center [212, 193] width 189 height 12
click at [156, 205] on div "Fall" at bounding box center [213, 205] width 186 height 7
type input "Fall"
type input "1"
type input "0"
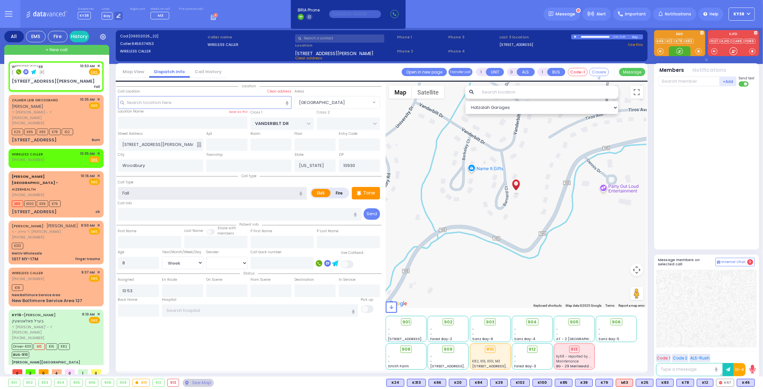
select select
radio input "true"
select select "Week"
select select "[DEMOGRAPHIC_DATA]"
select select "[GEOGRAPHIC_DATA]"
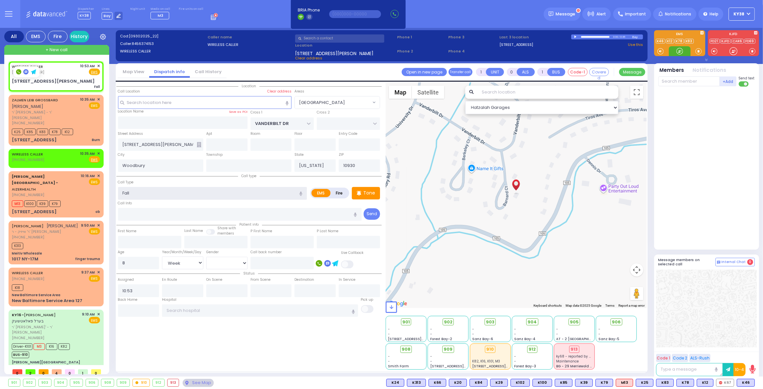
select select "Hatzalah Garages"
drag, startPoint x: 60, startPoint y: 72, endPoint x: 57, endPoint y: 72, distance: 3.3
click at [57, 72] on div "WIRELESS CALLER (845) 637-4153 10:53 AM ✕ Fire EMS" at bounding box center [56, 69] width 88 height 12
select select
radio input "true"
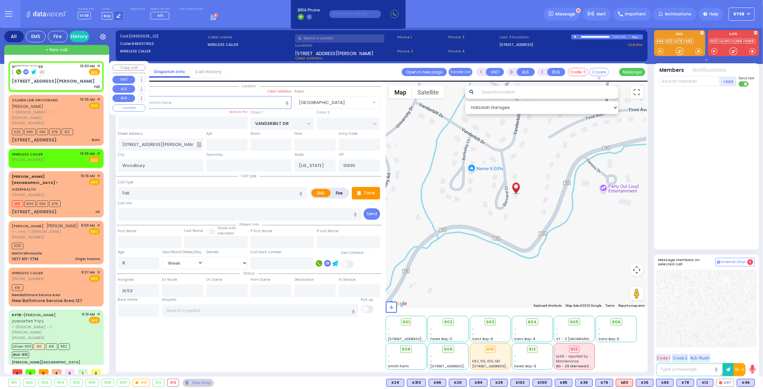
select select "Week"
select select "[DEMOGRAPHIC_DATA]"
select select
radio input "true"
select select "Week"
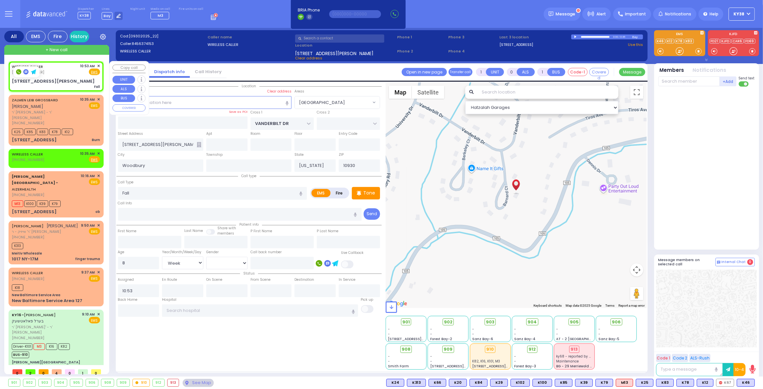
select select "[DEMOGRAPHIC_DATA]"
select select "Hatzalah Garages"
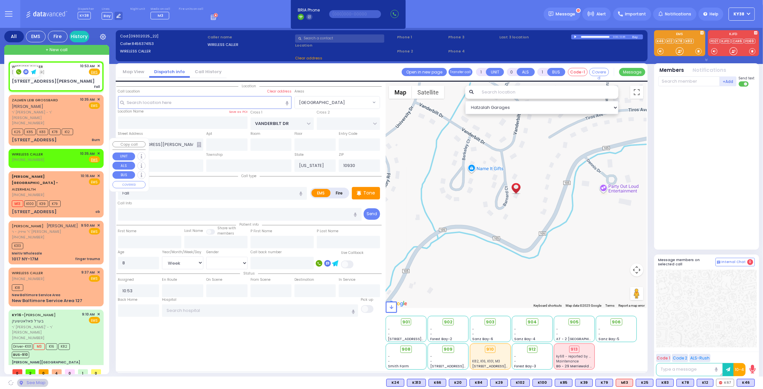
select select "[GEOGRAPHIC_DATA]"
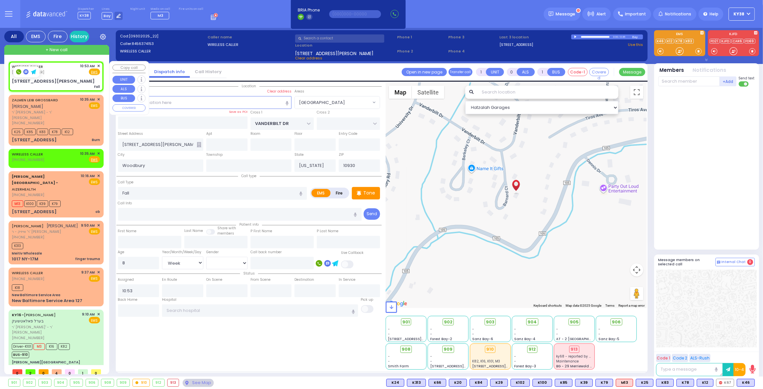
click at [65, 72] on div "WIRELESS CALLER (845) 637-4153 10:53 AM ✕ Fire EMS" at bounding box center [56, 69] width 88 height 12
select select
radio input "true"
select select "Week"
select select "[DEMOGRAPHIC_DATA]"
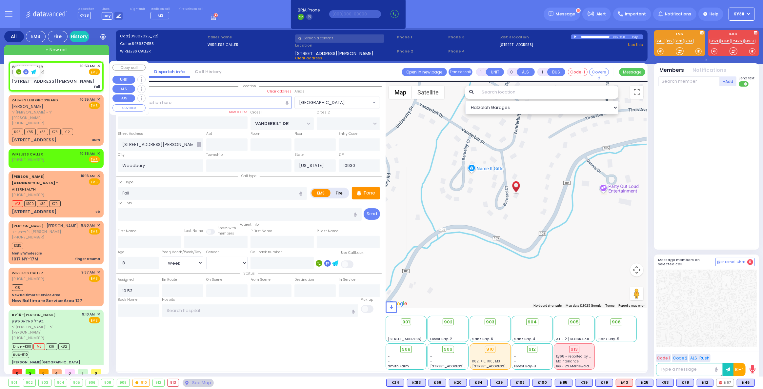
select select "Hatzalah Garages"
select select "[GEOGRAPHIC_DATA]"
click at [69, 73] on div "WIRELESS CALLER (845) 637-4153 10:53 AM ✕ Fire EMS" at bounding box center [56, 69] width 88 height 12
select select
radio input "true"
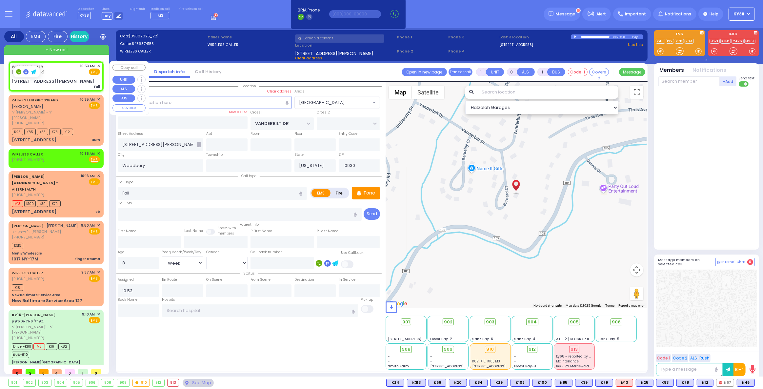
select select "Week"
select select "[DEMOGRAPHIC_DATA]"
select select "[GEOGRAPHIC_DATA]"
select select "Hatzalah Garages"
click at [65, 71] on div "WIRELESS CALLER (845) 637-4153 10:53 AM ✕ Fire EMS" at bounding box center [56, 69] width 88 height 12
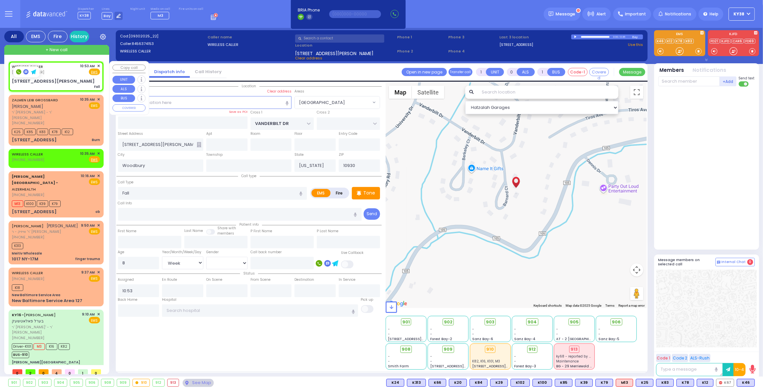
select select
radio input "true"
select select "Week"
select select "[DEMOGRAPHIC_DATA]"
select select "Hatzalah Garages"
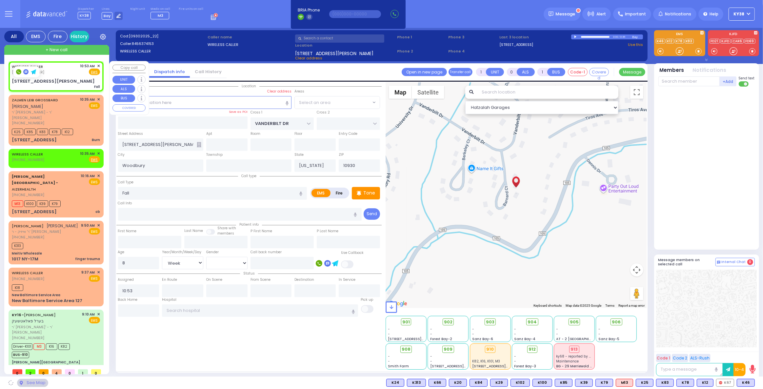
select select "[GEOGRAPHIC_DATA]"
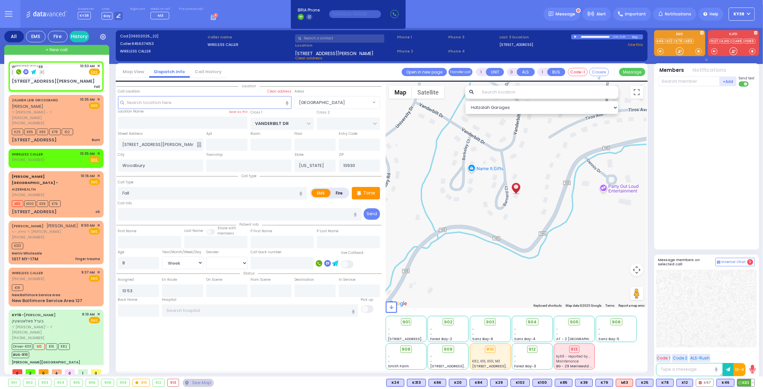
click at [745, 381] on span "K83" at bounding box center [745, 382] width 17 height 7
select select
radio input "true"
select select "Week"
select select "[DEMOGRAPHIC_DATA]"
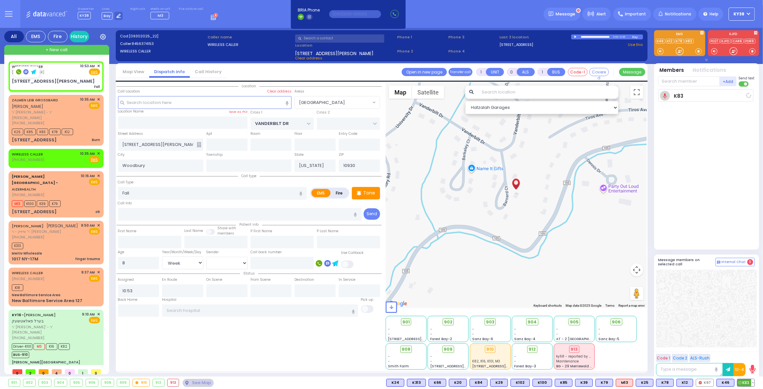
type input "10:55"
select select "Hatzalah Garages"
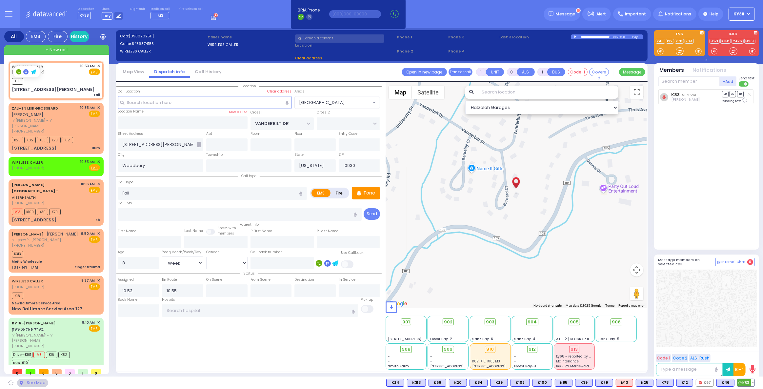
select select "[GEOGRAPHIC_DATA]"
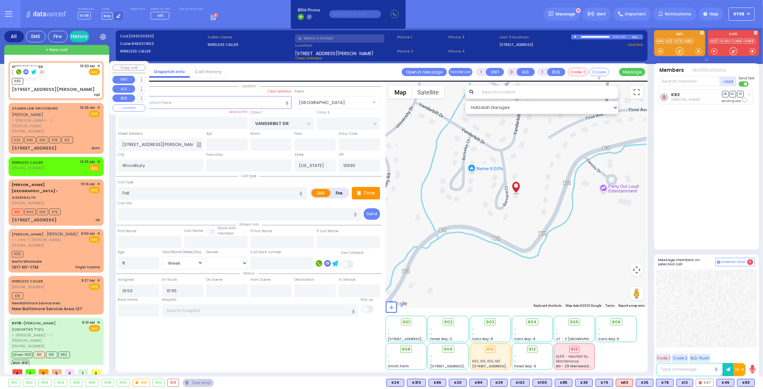
click at [62, 74] on div "WIRELESS CALLER (845) 637-4153 10:53 AM ✕ EMS" at bounding box center [56, 69] width 88 height 12
select select
radio input "true"
select select "Week"
select select "[DEMOGRAPHIC_DATA]"
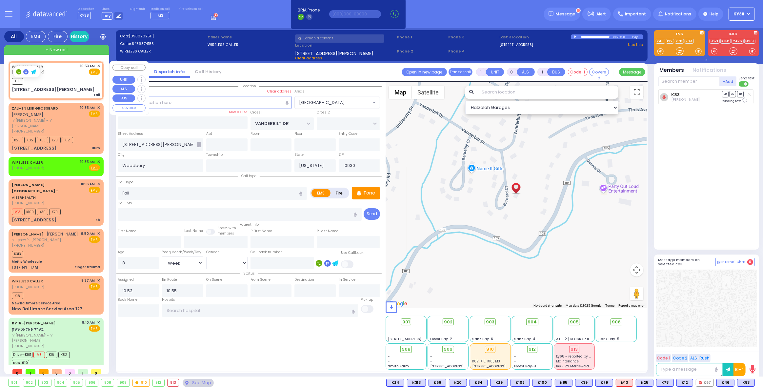
select select "[GEOGRAPHIC_DATA]"
select select "Hatzalah Garages"
click at [687, 164] on div "K83 Dov Guttman DR SO TR" at bounding box center [707, 166] width 98 height 155
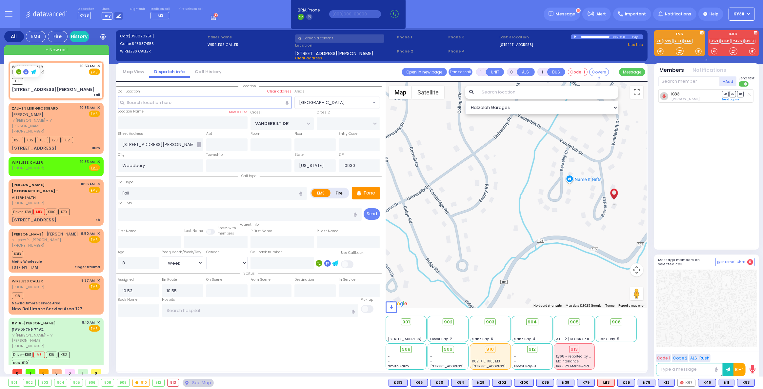
drag, startPoint x: 423, startPoint y: 190, endPoint x: 519, endPoint y: 202, distance: 96.5
click at [519, 202] on div "594 Calculate distance 595 Calculate distance 596 Calculate distance 901 Calcul…" at bounding box center [516, 195] width 261 height 226
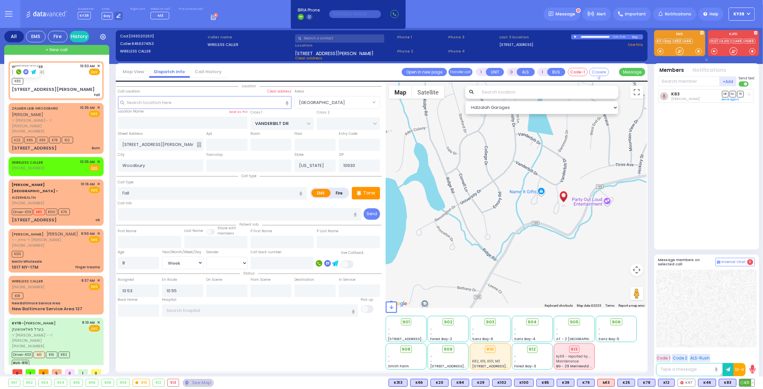
click at [745, 383] on span "K11" at bounding box center [746, 382] width 15 height 7
select select
radio input "true"
select select "Week"
select select "[DEMOGRAPHIC_DATA]"
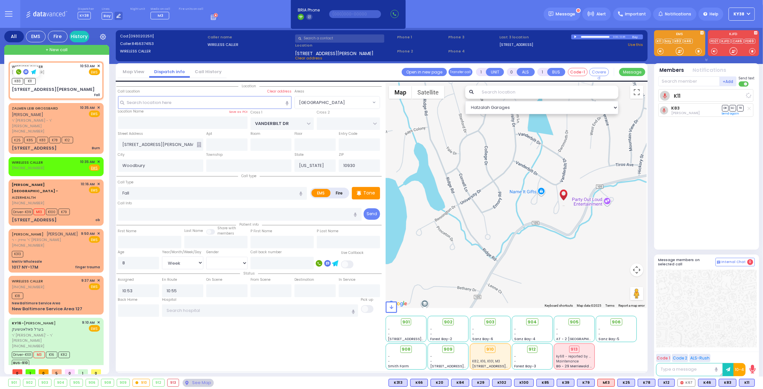
select select "Hatzalah Garages"
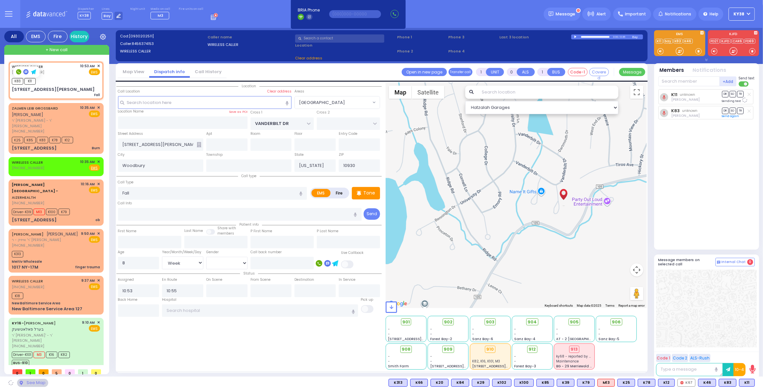
select select "[GEOGRAPHIC_DATA]"
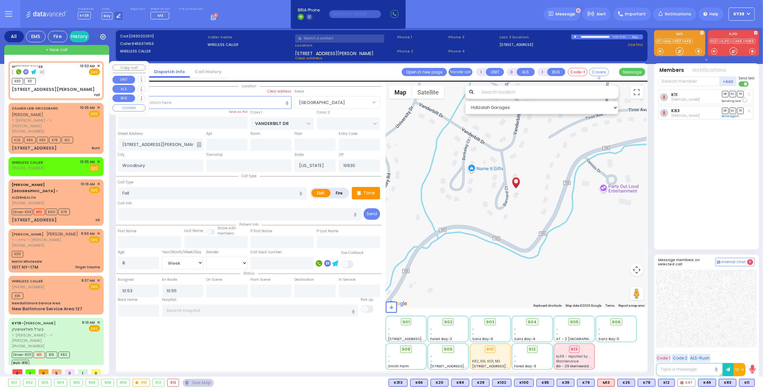
click at [73, 80] on div "K83 K11" at bounding box center [56, 80] width 88 height 8
select select
radio input "true"
select select "Week"
select select "[DEMOGRAPHIC_DATA]"
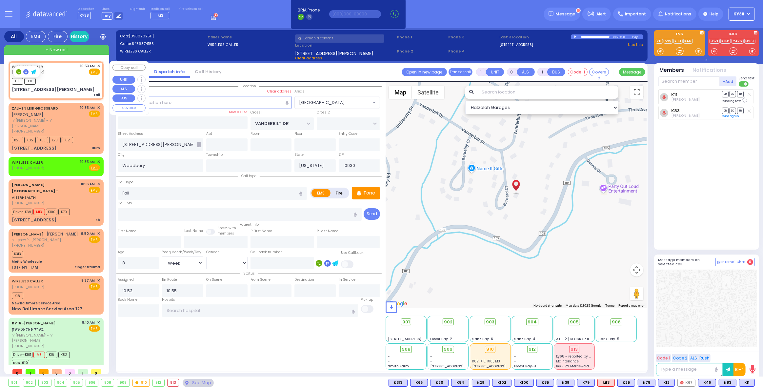
select select "Hatzalah Garages"
select select "[GEOGRAPHIC_DATA]"
click at [748, 382] on span "K48" at bounding box center [745, 382] width 17 height 7
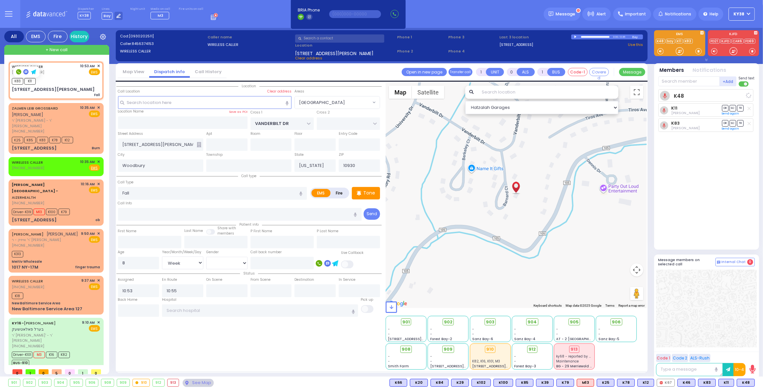
select select
radio input "true"
select select "Week"
select select "[DEMOGRAPHIC_DATA]"
select select "Hatzalah Garages"
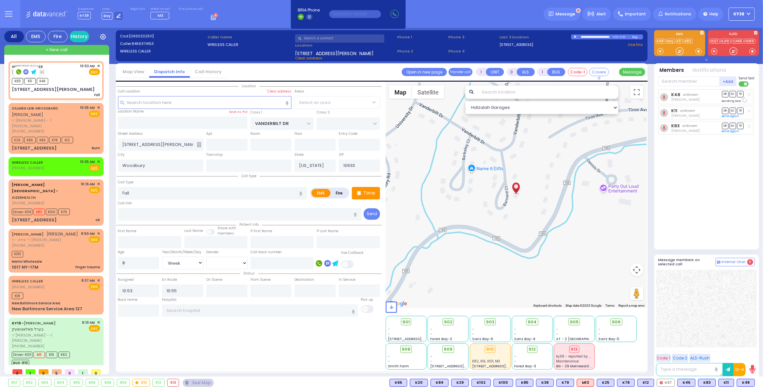
select select "[GEOGRAPHIC_DATA]"
click at [213, 18] on rect at bounding box center [213, 18] width 1 height 1
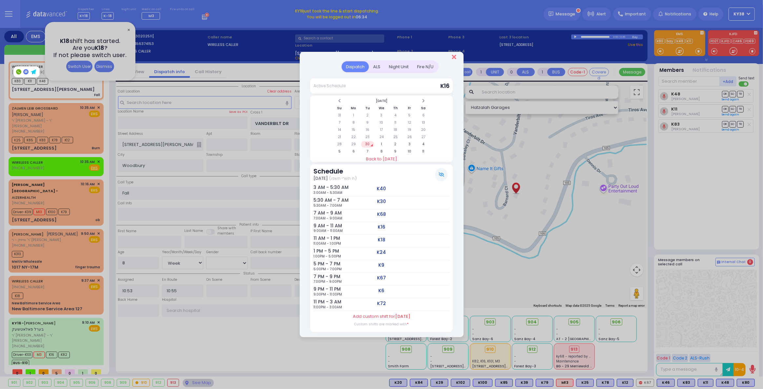
click at [454, 59] on icon "Close" at bounding box center [454, 57] width 4 height 7
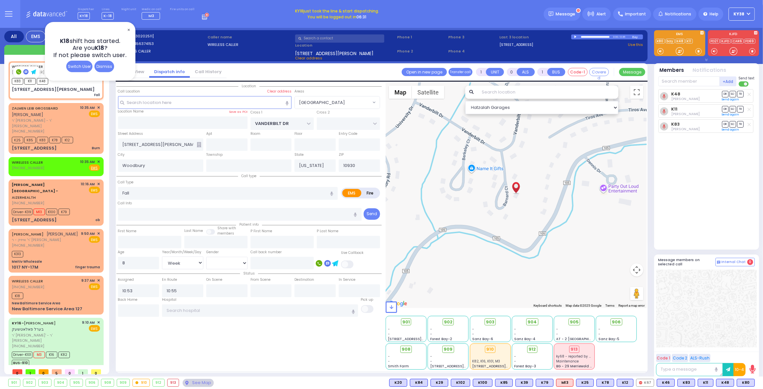
click at [129, 29] on span "✕" at bounding box center [128, 30] width 5 height 8
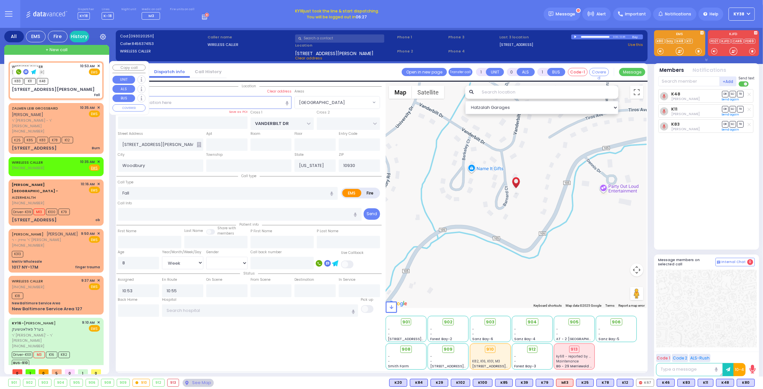
click at [69, 74] on div "WIRELESS CALLER (845) 637-4153 10:53 AM ✕ EMS" at bounding box center [56, 69] width 88 height 12
select select
radio input "true"
select select "Week"
select select "[DEMOGRAPHIC_DATA]"
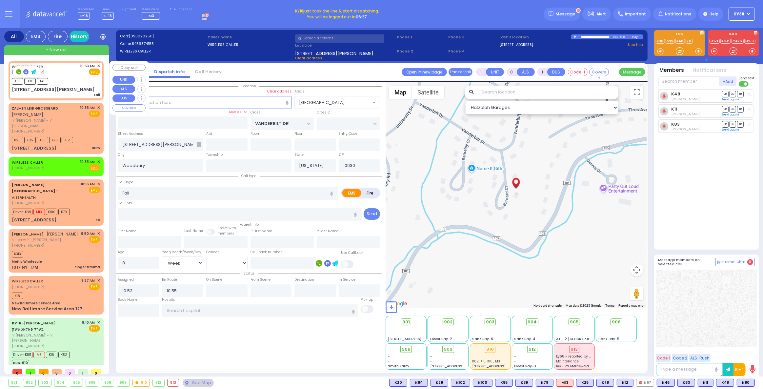
select select "Hatzalah Garages"
select select "[GEOGRAPHIC_DATA]"
click at [75, 320] on div "KY16 - BEREL POLACHECK בערל פאלאטשעק" at bounding box center [46, 326] width 68 height 13
type input "6"
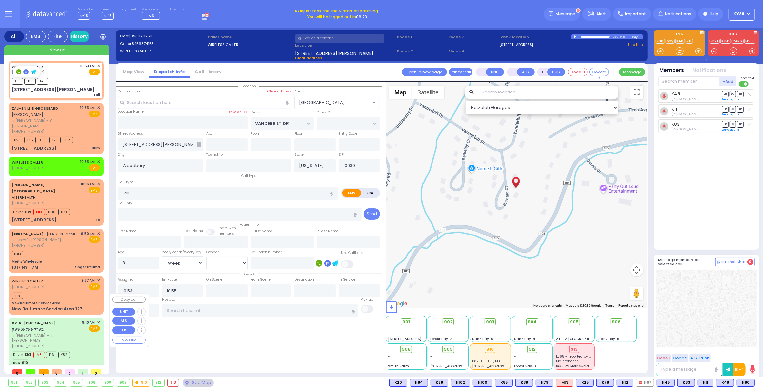
type input "6"
select select
type input "unknown"
radio input "true"
type input "BEREL"
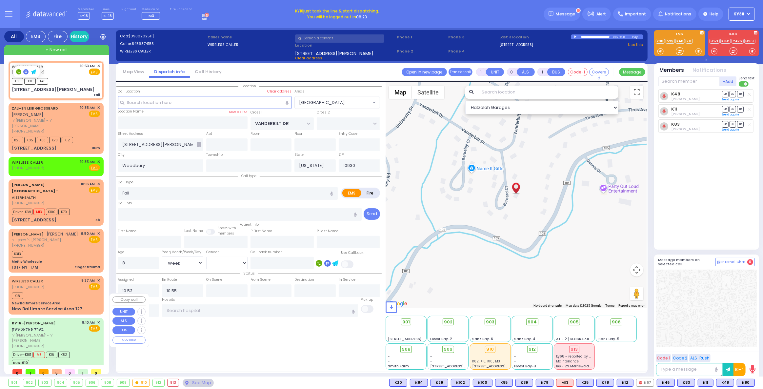
type input "POLACHECK"
type input "Chaya"
type input "Polatseck"
type input "60"
select select "Year"
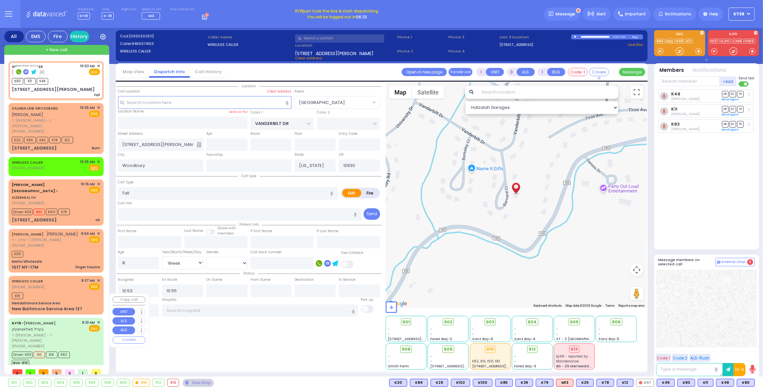
select select "[DEMOGRAPHIC_DATA]"
type input "09:10"
type input "09:13"
type input "09:16"
type input "09:29"
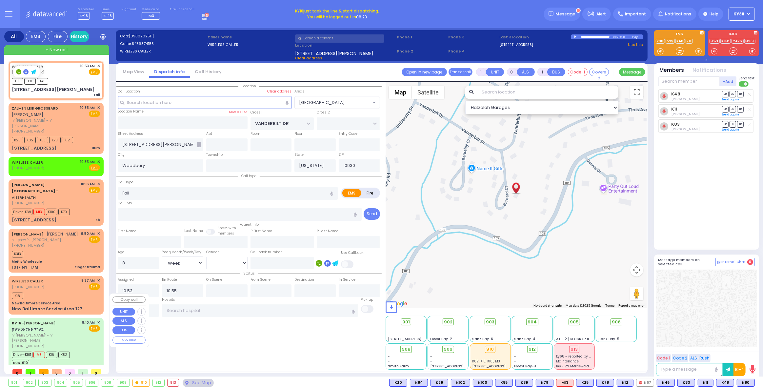
type input "10:15"
type input "10:33"
type input "New York Presbyterian Hospital- Columbia Campus 622, West 168th Street New York…"
select select "Hatzalah Garages"
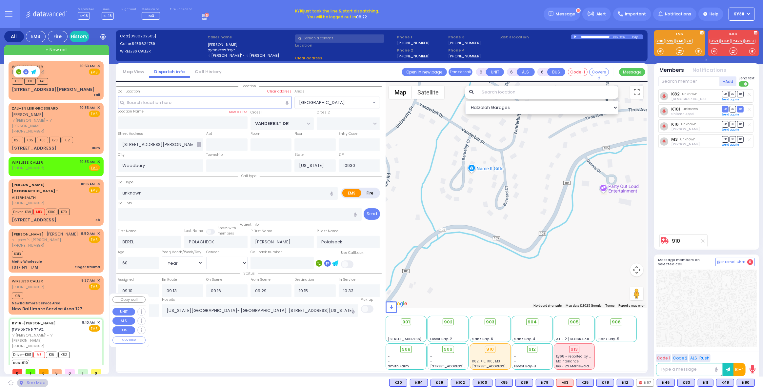
type input "[PERSON_NAME][GEOGRAPHIC_DATA]"
type input "CENTRAL VALLEY LINE"
type input "S.M. ROSMER RD"
type input "[STREET_ADDRESS][PERSON_NAME]"
type input "Monroe"
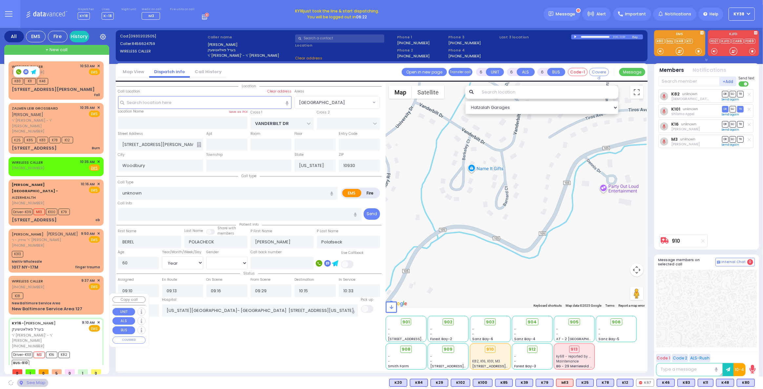
type input "10950"
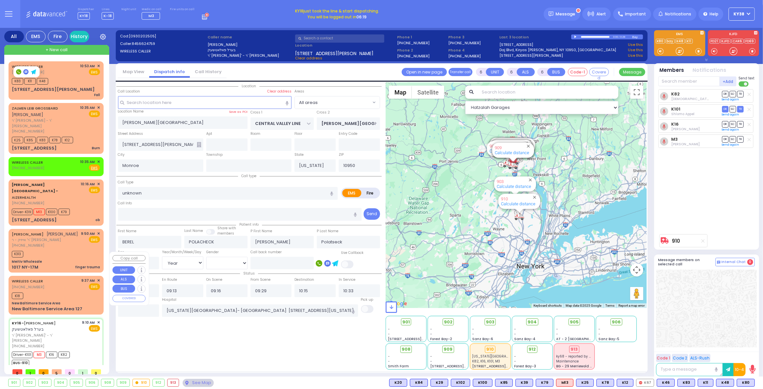
click at [81, 291] on div "K18" at bounding box center [56, 295] width 88 height 8
type input "2"
type input "1"
select select
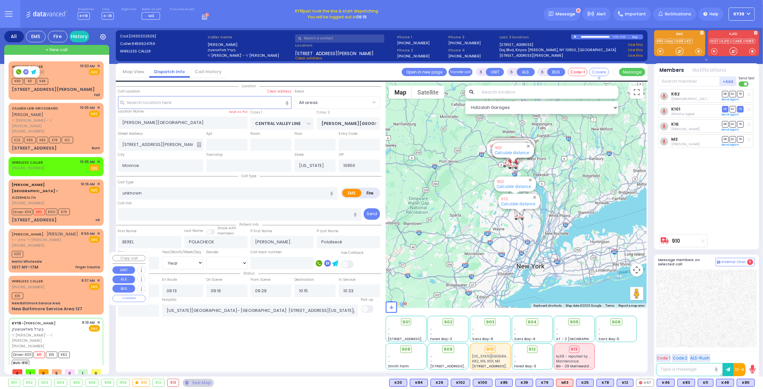
radio input "true"
type input "30"
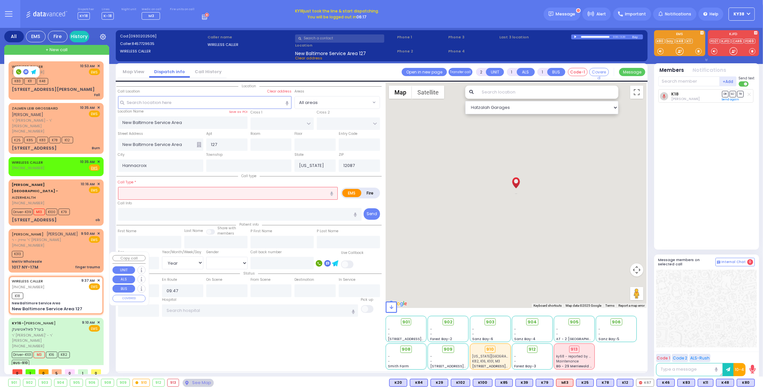
click at [99, 278] on span "✕" at bounding box center [98, 281] width 3 height 6
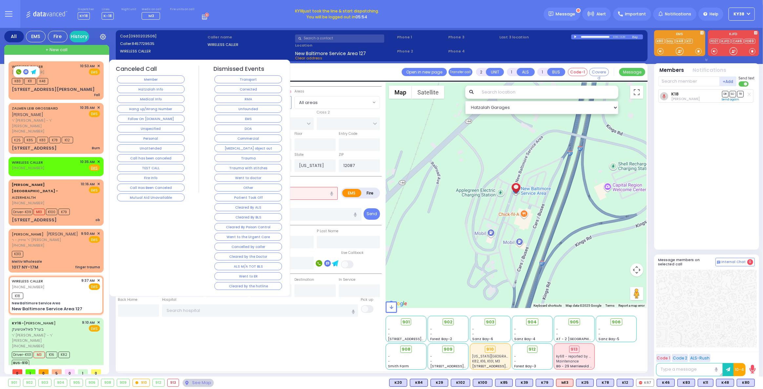
click at [83, 192] on div "Aizer Health Center - AIZERHEALTH (845) 782-3242 10:16 AM ✕ EMS ob" at bounding box center [56, 202] width 92 height 44
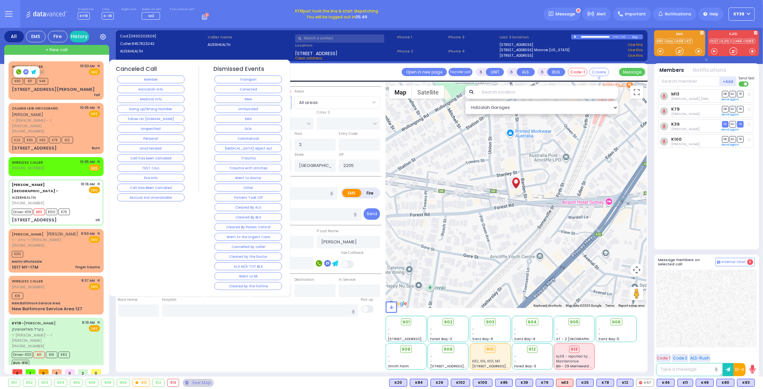
click at [73, 231] on div "JOEL SCHWARTZ יואל שווארץ ר' אייזיק - ר' שלום גאלדבערגער (845) 662-2853 9:50 AM…" at bounding box center [56, 239] width 88 height 17
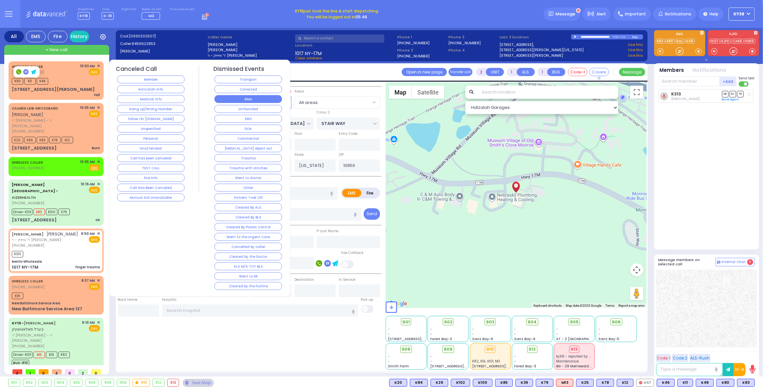
click at [255, 99] on button "RMA" at bounding box center [248, 99] width 68 height 8
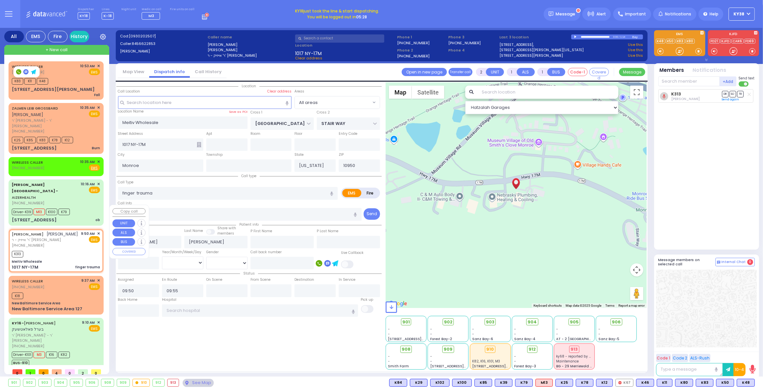
click at [63, 249] on div "K313" at bounding box center [56, 253] width 88 height 8
click at [99, 231] on span "✕" at bounding box center [98, 234] width 3 height 6
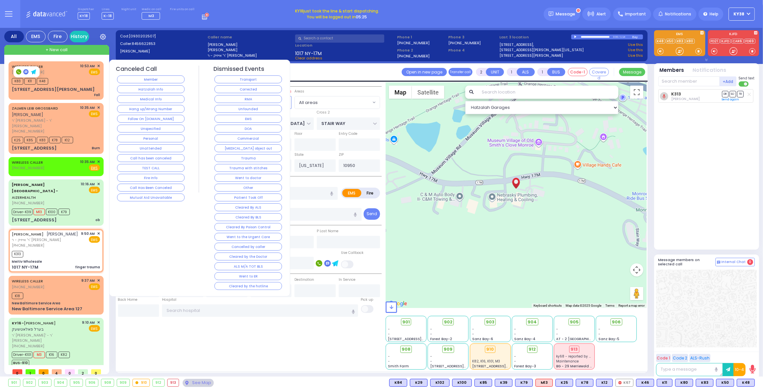
click at [233, 87] on button "Corrected" at bounding box center [248, 89] width 68 height 8
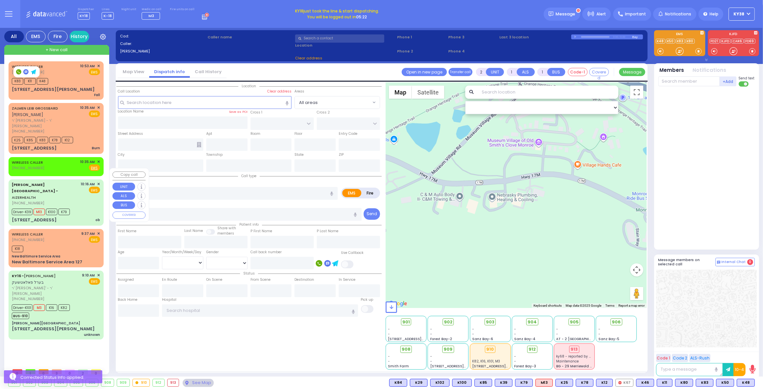
click at [84, 207] on div "Driver-K39 M13 K100 K79" at bounding box center [56, 211] width 88 height 8
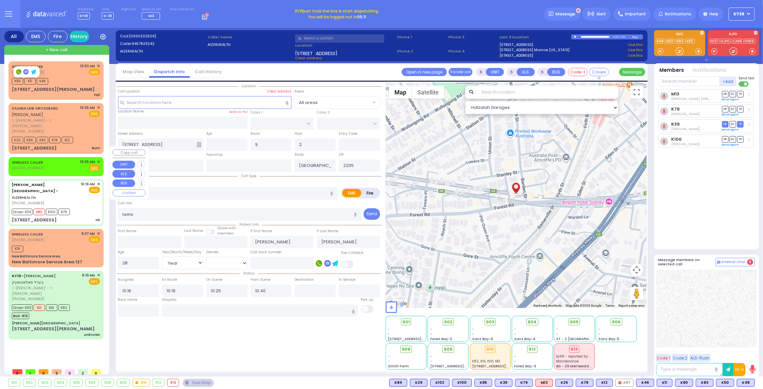
click at [63, 159] on div "WIRELESS CALLER (845) 500-2703 10:35 AM ✕ Fire EMS" at bounding box center [56, 165] width 88 height 12
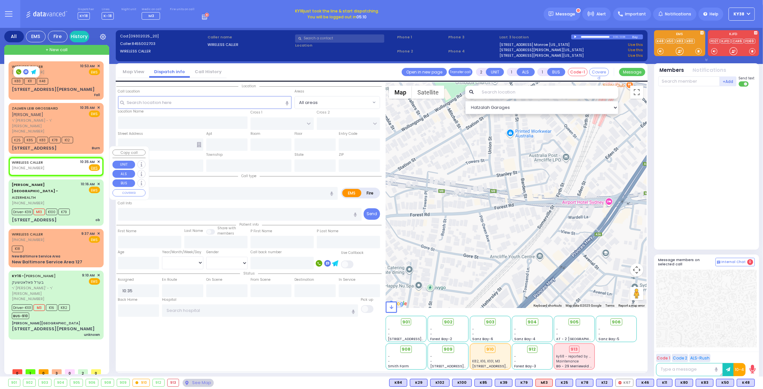
click at [99, 159] on span "✕" at bounding box center [98, 162] width 3 height 6
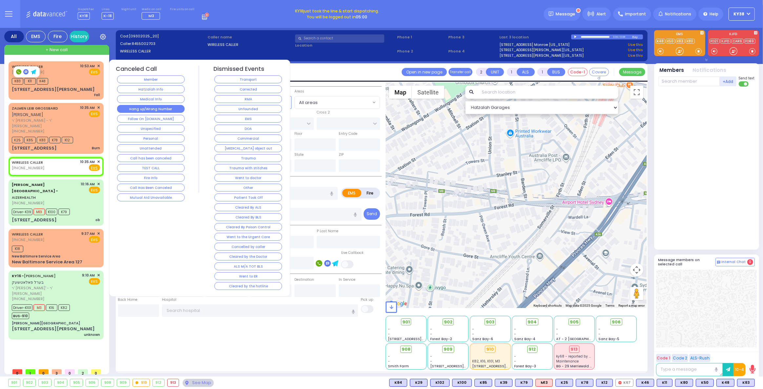
click at [164, 106] on button "Hang up/Wrong Number" at bounding box center [151, 109] width 68 height 8
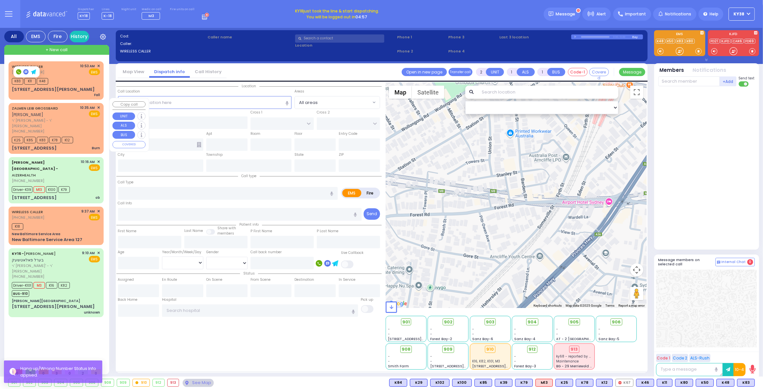
click at [76, 118] on span "ר' [PERSON_NAME] - ר' [PERSON_NAME]" at bounding box center [45, 123] width 66 height 11
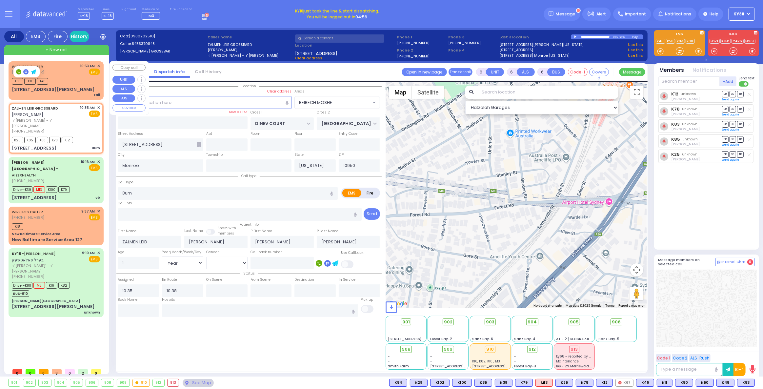
click at [72, 79] on div "K83 K11 K48" at bounding box center [56, 80] width 88 height 8
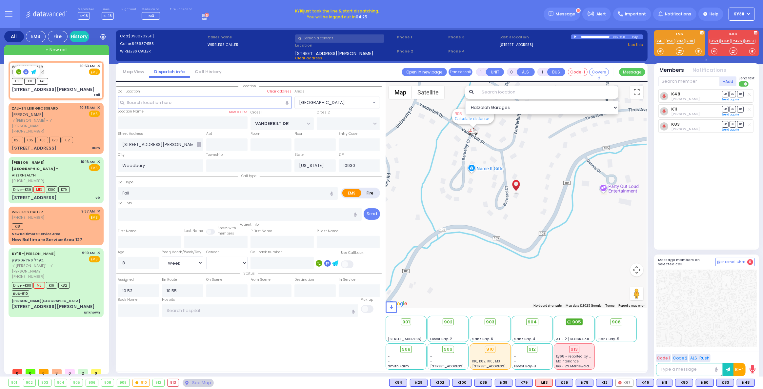
click at [577, 321] on span "905" at bounding box center [576, 322] width 9 height 7
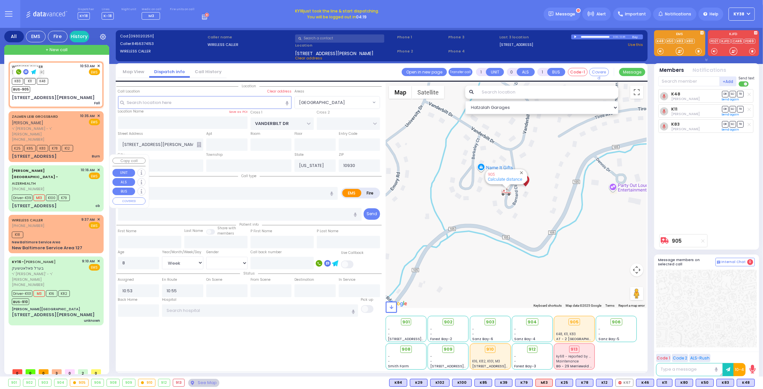
click at [86, 193] on div "Driver-K39 M13 K100 K79" at bounding box center [56, 197] width 88 height 8
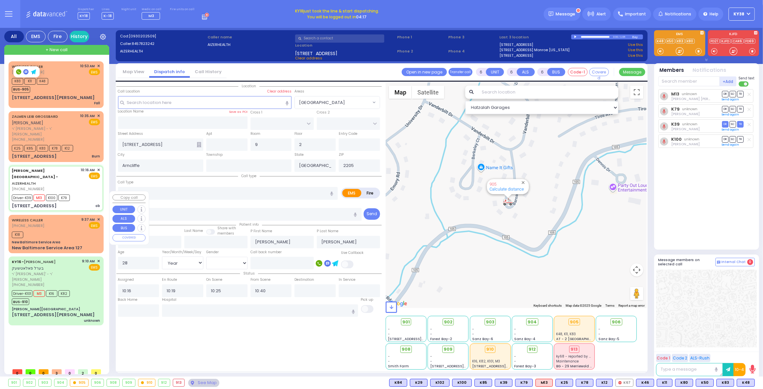
click at [74, 216] on div "WIRELESS CALLER (845) 772-9635 9:37 AM ✕ EMS K18" at bounding box center [56, 234] width 92 height 36
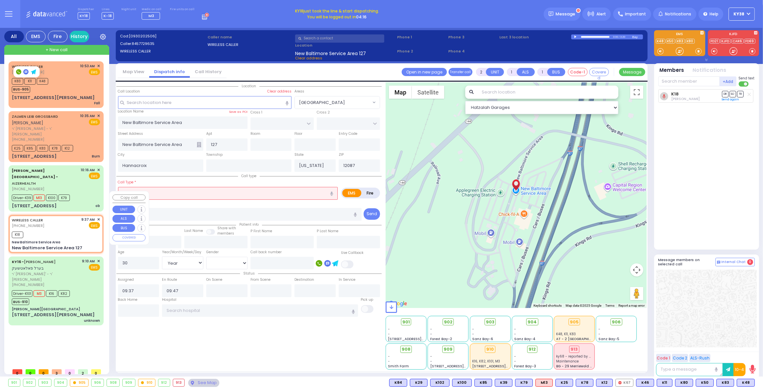
click at [99, 217] on span "✕" at bounding box center [98, 220] width 3 height 6
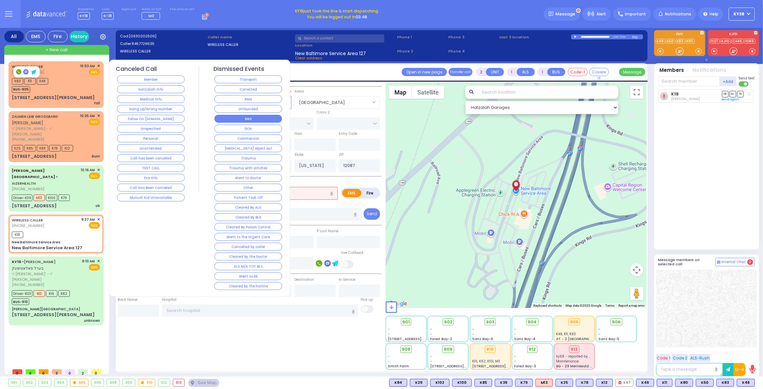
click at [261, 119] on button "EMS" at bounding box center [248, 119] width 68 height 8
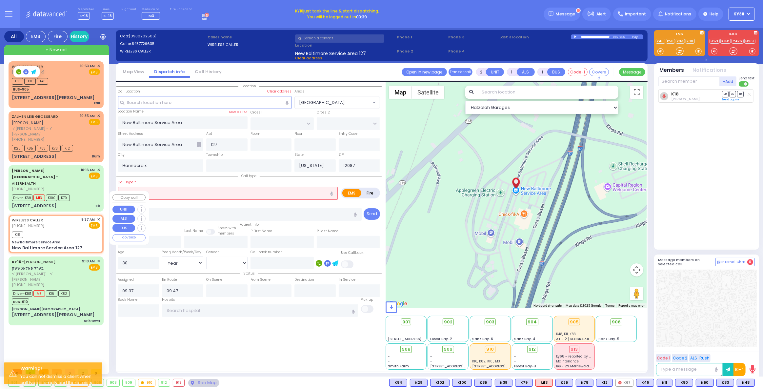
click at [75, 230] on div "K18" at bounding box center [56, 234] width 88 height 8
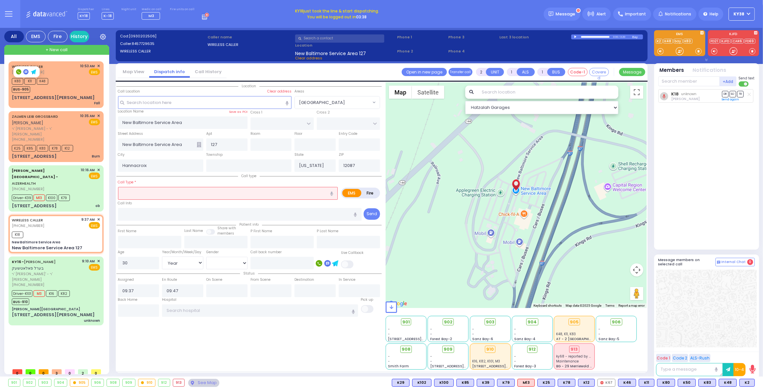
click at [163, 194] on input "text" at bounding box center [228, 193] width 220 height 12
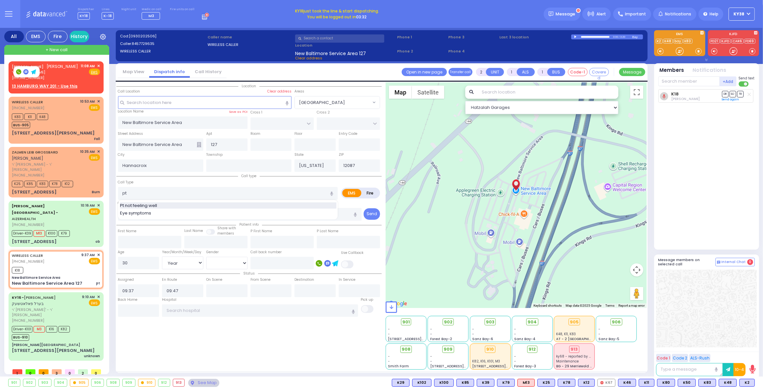
click at [268, 204] on div "Pt not feeling well" at bounding box center [228, 205] width 216 height 7
click at [73, 252] on div "WIRELESS CALLER (845) 772-9635 9:37 AM ✕ EMS" at bounding box center [56, 258] width 88 height 12
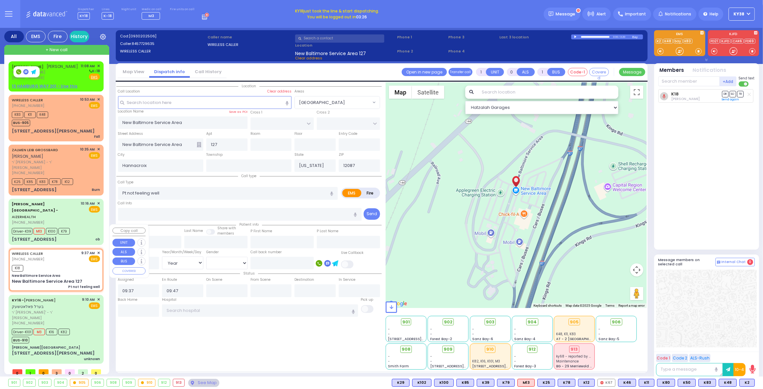
click at [99, 250] on span "✕" at bounding box center [98, 253] width 3 height 6
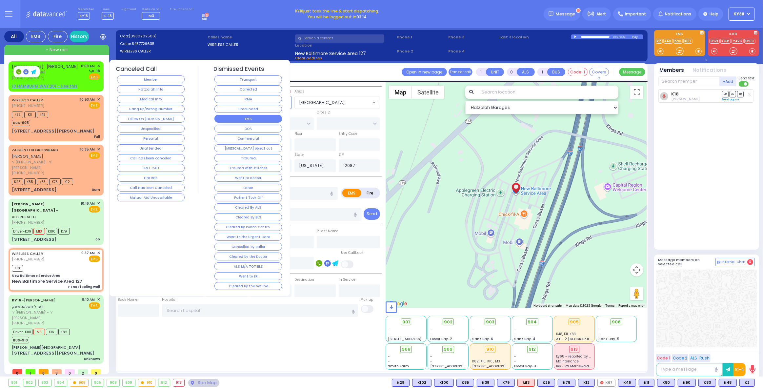
click at [255, 117] on button "EMS" at bounding box center [248, 119] width 68 height 8
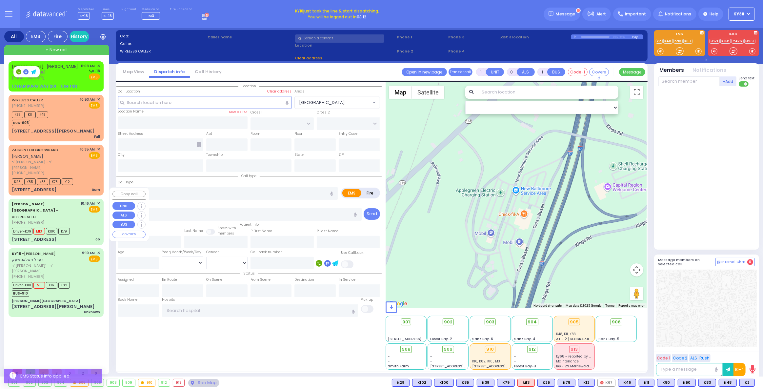
click at [81, 226] on div "Driver-K39 M13 K100 K79" at bounding box center [56, 230] width 88 height 8
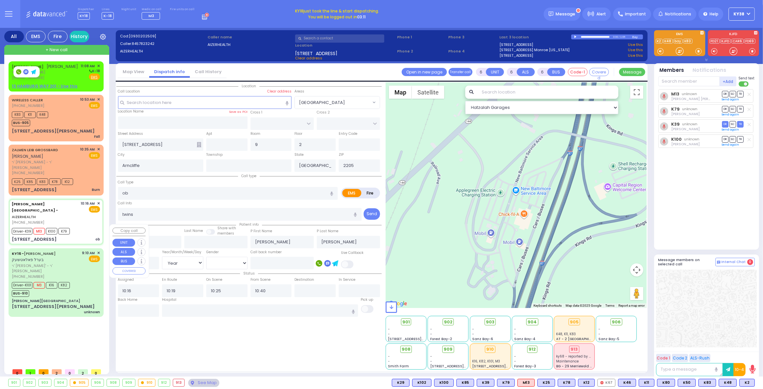
click at [82, 250] on div "KY16 - BEREL POLACHECK בערל פאלאטשעק ר' משה אלי' - ר' דוד פריעדלענדער (845) 662…" at bounding box center [56, 264] width 88 height 29
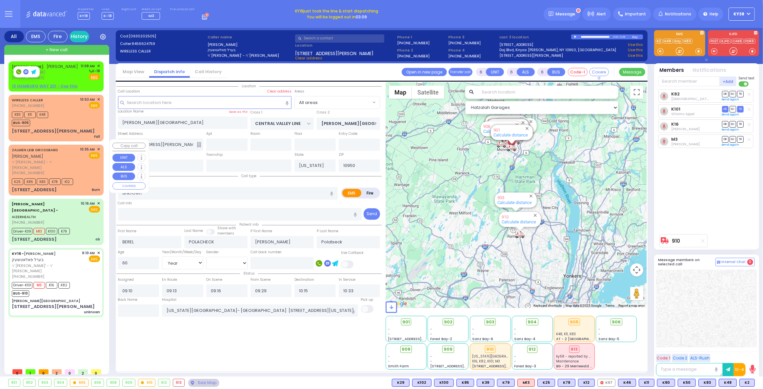
click at [85, 158] on div "10:35 AM ✕ EMS" at bounding box center [90, 161] width 20 height 29
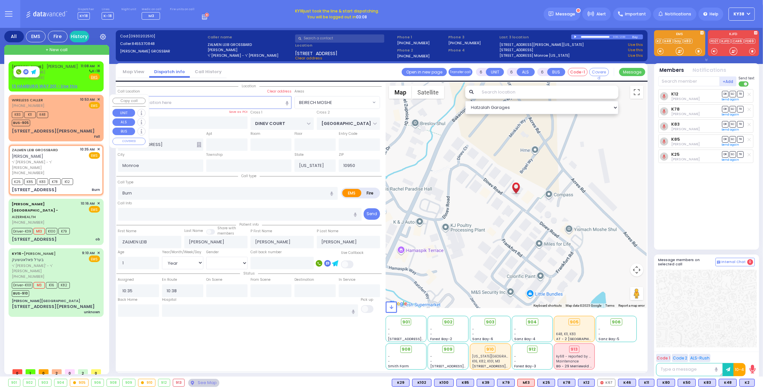
click at [71, 121] on div "K83 K11 K48 BUS-905" at bounding box center [56, 118] width 88 height 16
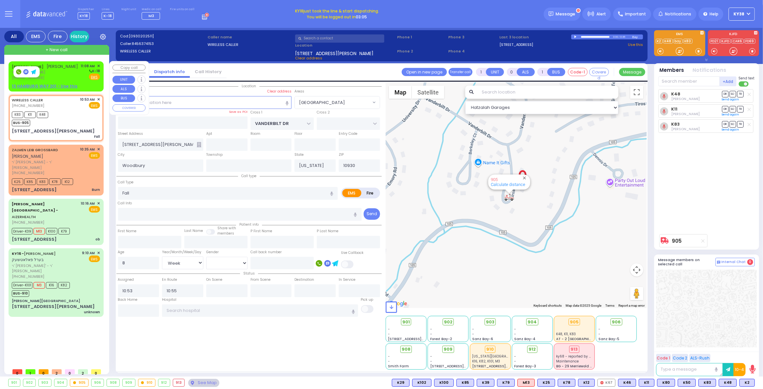
click at [74, 74] on span "ר' אברהם - ר' גרשון מענדל ניימאן" at bounding box center [45, 73] width 67 height 6
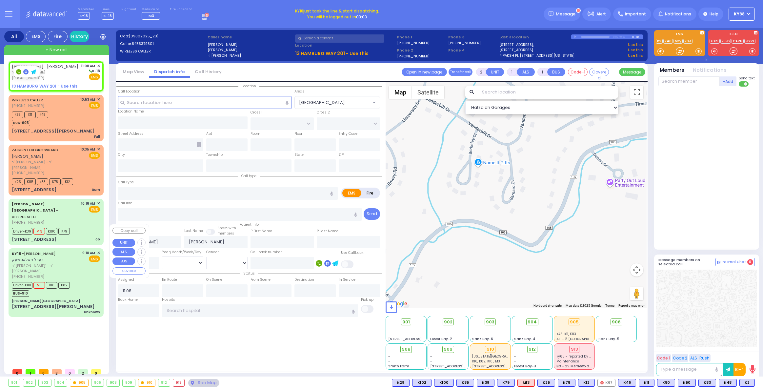
select select
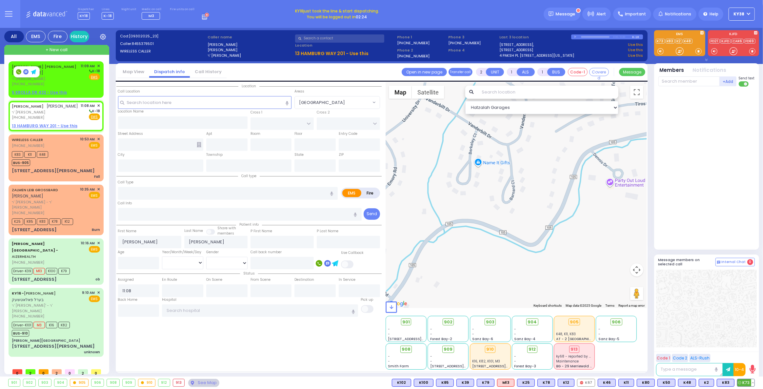
click at [752, 382] on button at bounding box center [752, 382] width 3 height 7
click at [749, 353] on icon at bounding box center [748, 353] width 7 height 7
click at [749, 345] on icon at bounding box center [748, 344] width 7 height 7
click at [748, 354] on icon at bounding box center [748, 353] width 7 height 7
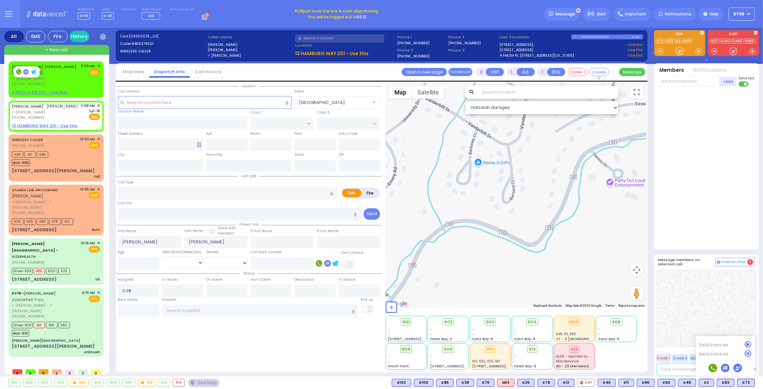
click at [717, 222] on div at bounding box center [707, 166] width 98 height 155
click at [733, 381] on button at bounding box center [732, 382] width 3 height 7
click at [729, 354] on icon at bounding box center [727, 353] width 7 height 7
click at [712, 225] on div at bounding box center [707, 166] width 98 height 155
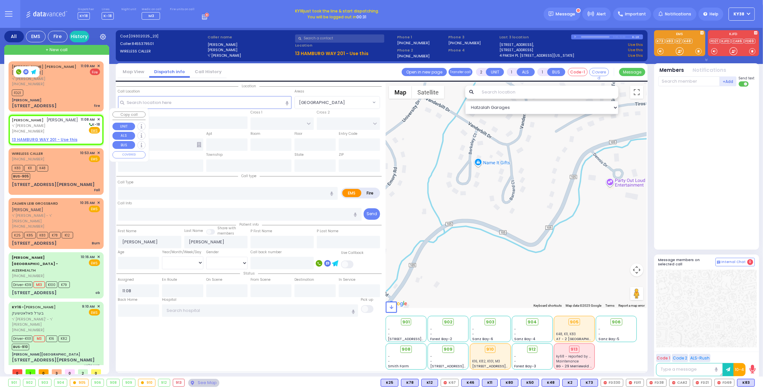
click at [78, 122] on div "SHMIEL FEUERSTEIN שמואל פייערשטיין ר' אברהם - ר' גרשון מענדל ניימאן (845) 537-9…" at bounding box center [56, 125] width 88 height 17
select select
radio input "true"
select select
select select "Hatzalah Garages"
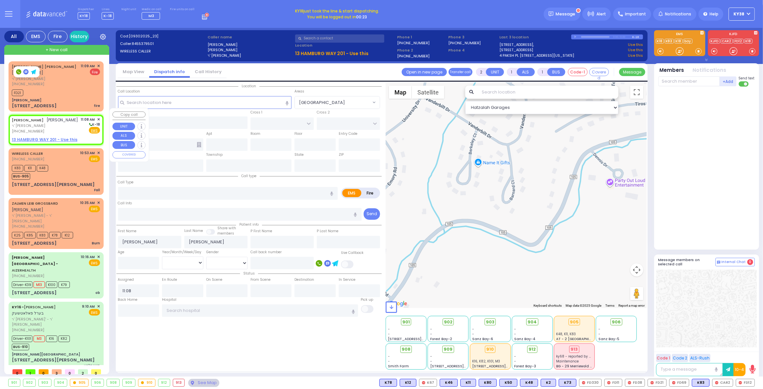
click at [82, 127] on div "Fire EMS" at bounding box center [90, 130] width 19 height 7
select select
radio input "true"
select select
select select "Hatzalah Garages"
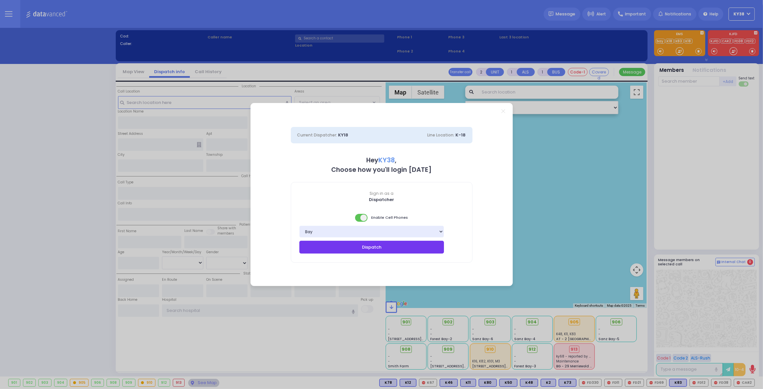
click at [405, 245] on button "Dispatch" at bounding box center [371, 247] width 145 height 12
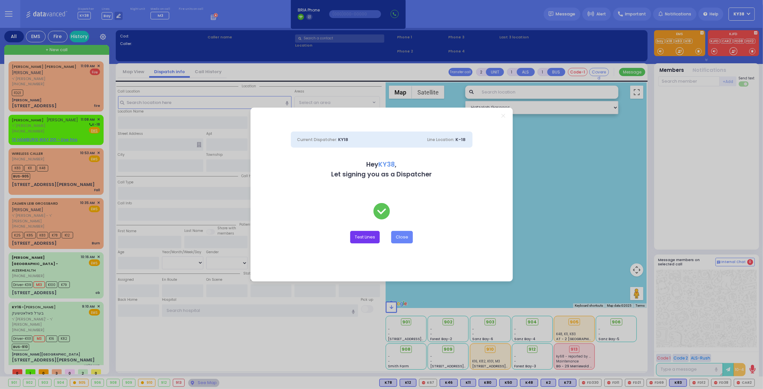
click at [366, 239] on button "Test Lines" at bounding box center [365, 237] width 30 height 12
type input "8457831212"
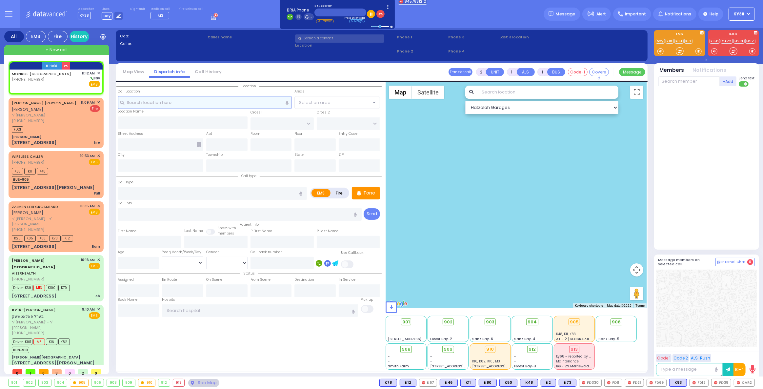
select select
radio input "true"
select select
type input "11:12"
select select "Hatzalah Garages"
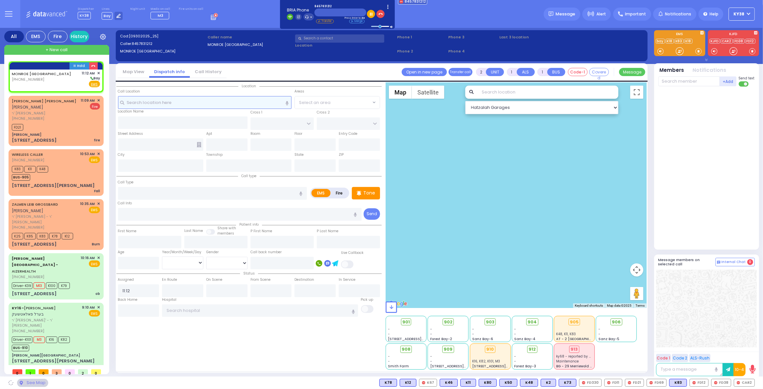
select select
radio input "true"
select select
select select "Hatzalah Garages"
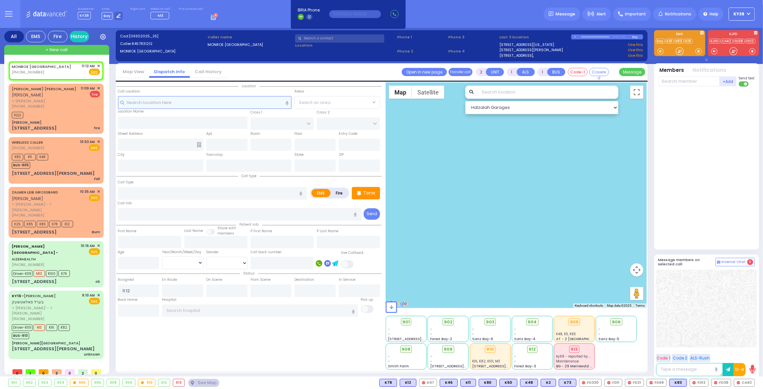
select select
radio input "true"
select select
select select "Hatzalah Garages"
click at [71, 152] on div "K83 K11 K48 BUS-905" at bounding box center [56, 160] width 88 height 16
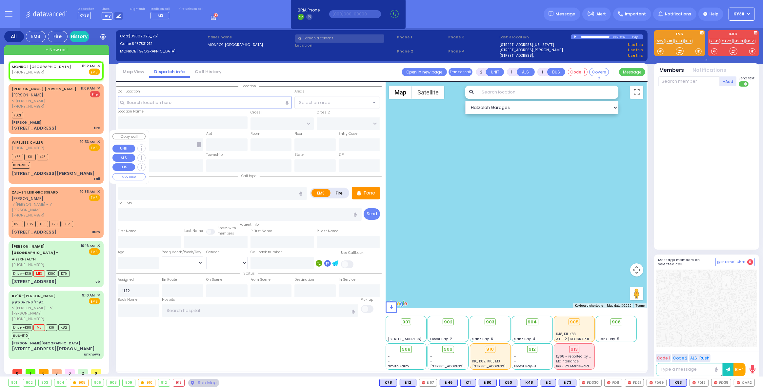
type input "1"
type input "0"
select select
type input "Fall"
radio input "true"
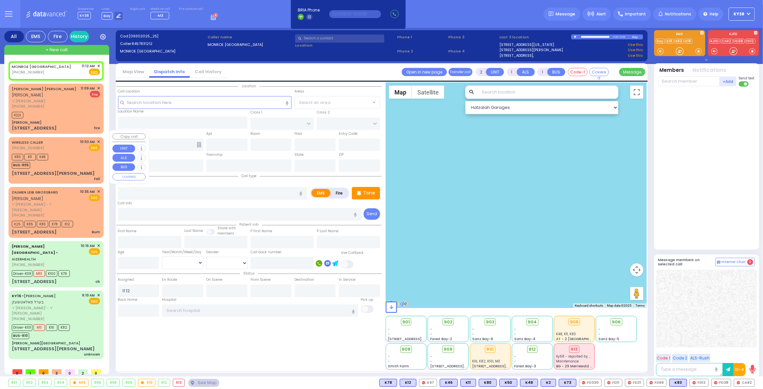
type input "8"
select select "Week"
select select "[DEMOGRAPHIC_DATA]"
type input "10:53"
type input "10:55"
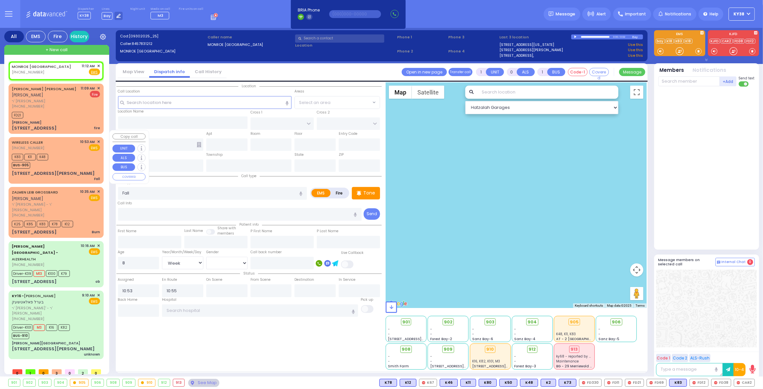
select select "Hatzalah Garages"
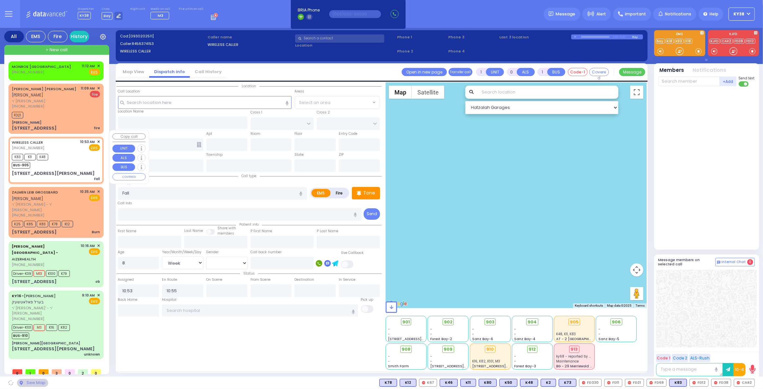
type input "VANDERBILT DR"
type input "[STREET_ADDRESS][PERSON_NAME]"
type input "Woodbury"
type input "[US_STATE]"
type input "10930"
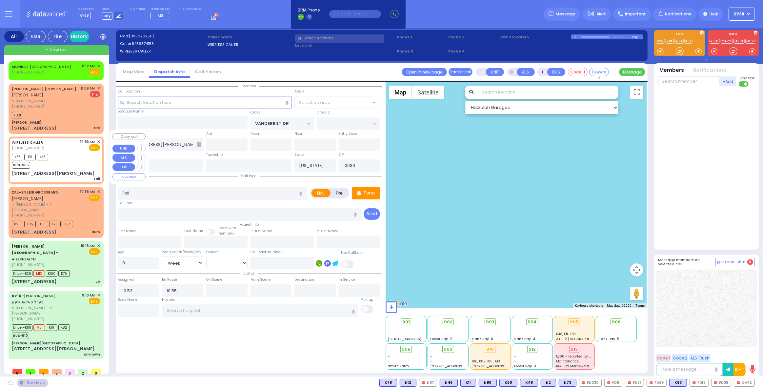
select select "[GEOGRAPHIC_DATA]"
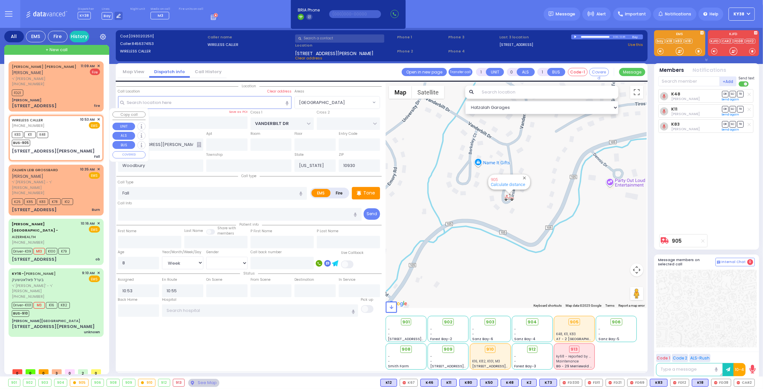
click at [70, 130] on div "K83 K11 K48 BUS-905" at bounding box center [56, 138] width 88 height 16
select select
radio input "true"
select select "Week"
select select "[DEMOGRAPHIC_DATA]"
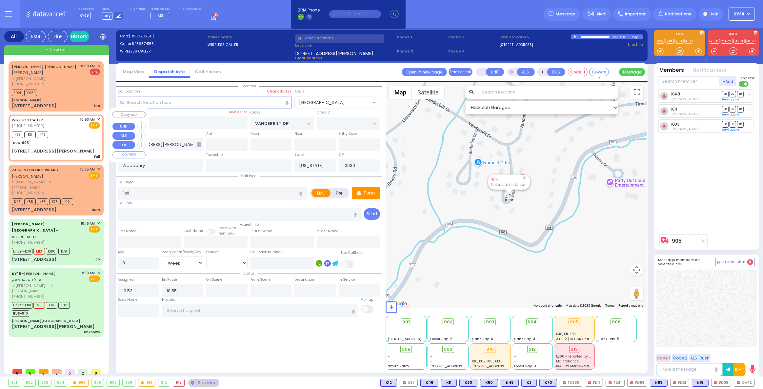
select select "Hatzalah Garages"
select select "[GEOGRAPHIC_DATA]"
click at [70, 98] on div "[PERSON_NAME]" at bounding box center [56, 100] width 88 height 5
type input "2"
type input "1"
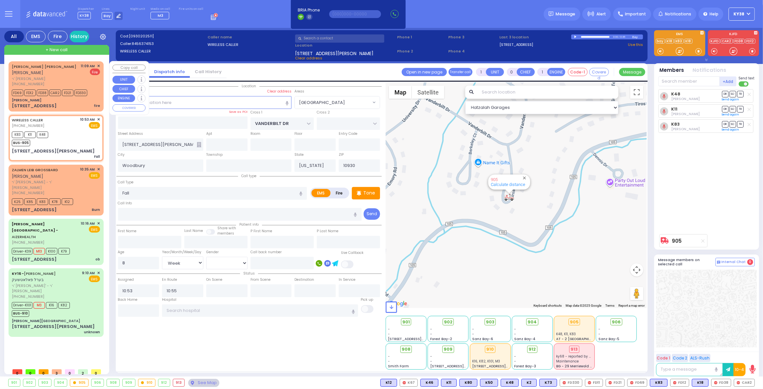
select select
type input "fire"
radio input "false"
radio input "true"
type input "[PERSON_NAME]"
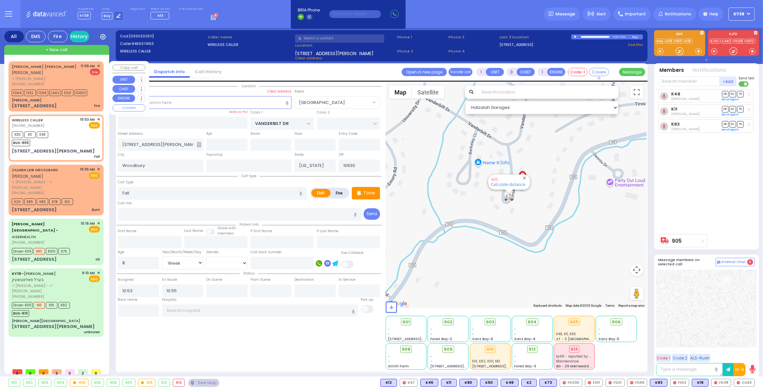
type input "[PERSON_NAME]"
select select
type input "11:09"
type input "11:10"
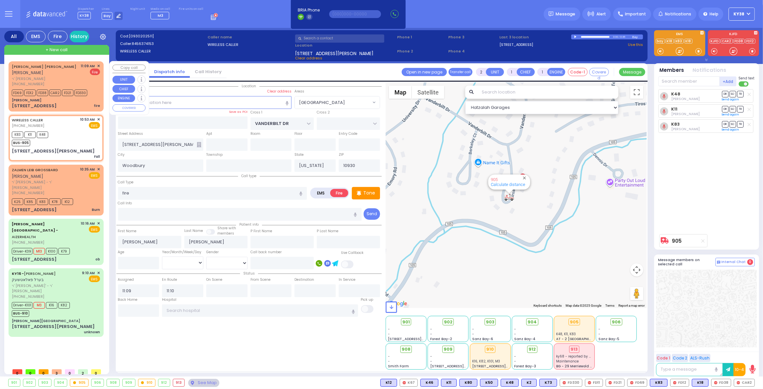
type input "[PERSON_NAME]"
type input "MORDCHE SHER BLVD"
type input "[PERSON_NAME] DR"
type input "[STREET_ADDRESS]"
type input "[PERSON_NAME]"
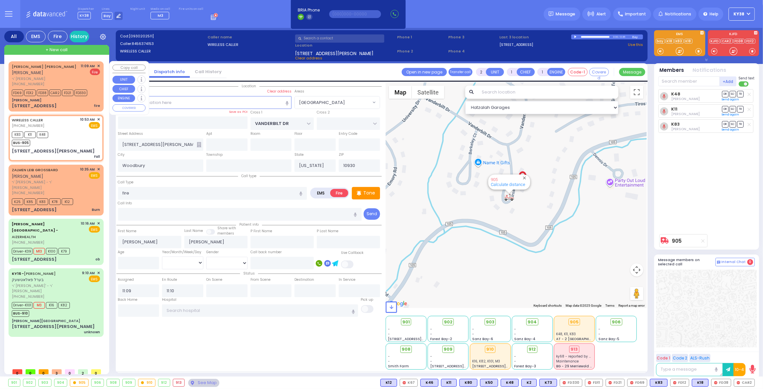
type input "10950"
select select "Hatzalah Garages"
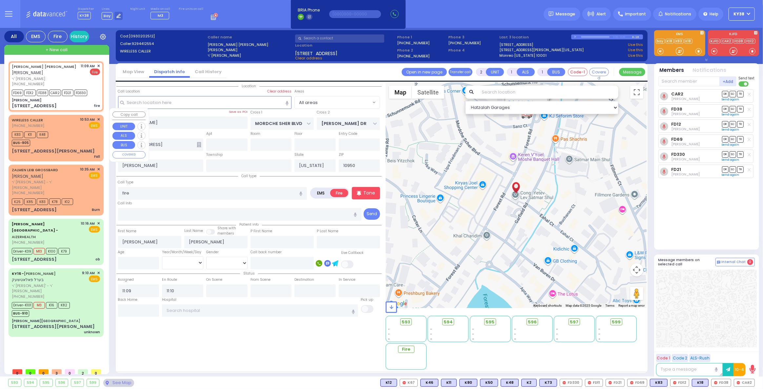
click at [73, 130] on div "K83 K11 K48 BUS-905" at bounding box center [56, 138] width 88 height 16
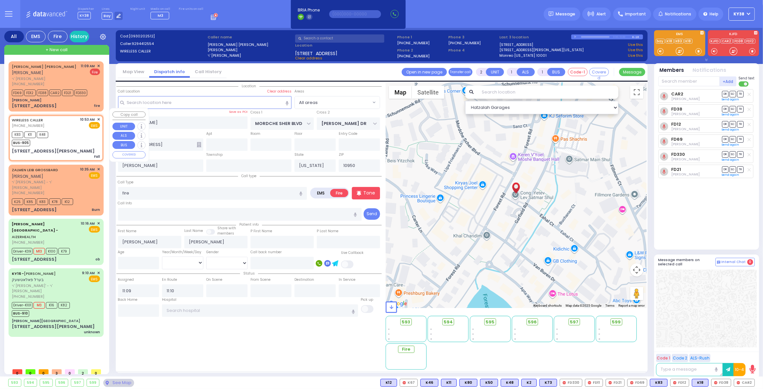
type input "1"
type input "0"
select select
type input "Fall"
radio input "true"
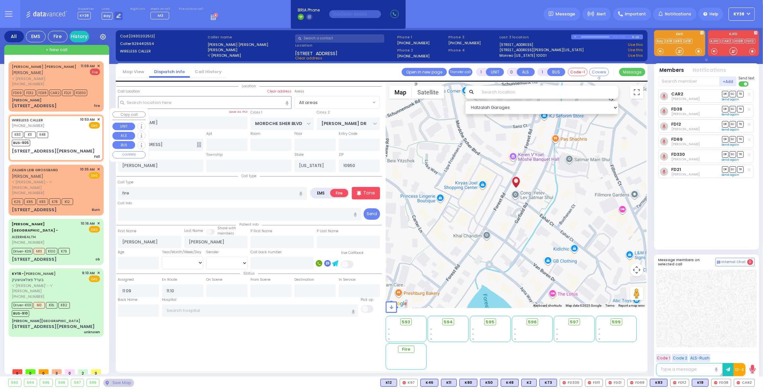
type input "8"
select select "Week"
select select "[DEMOGRAPHIC_DATA]"
type input "10:53"
type input "10:55"
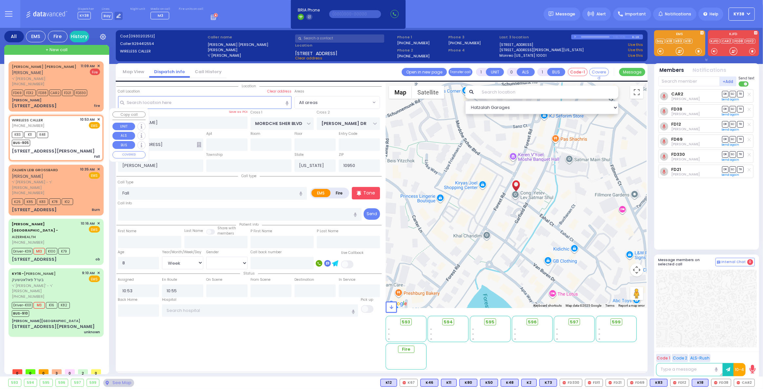
type input "VANDERBILT DR"
type input "[STREET_ADDRESS][PERSON_NAME]"
type input "Woodbury"
type input "10930"
select select "[GEOGRAPHIC_DATA]"
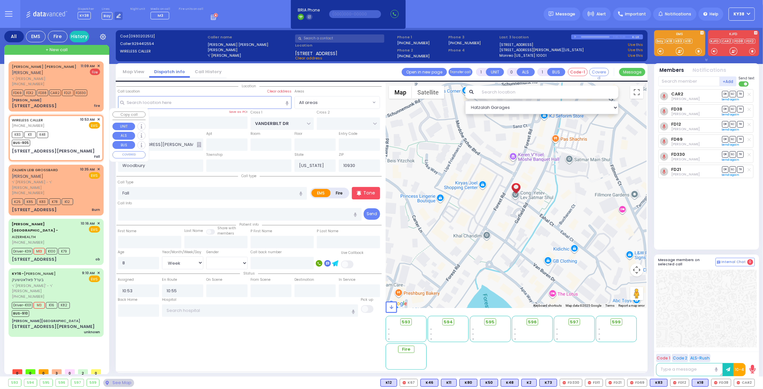
select select "Hatzalah Garages"
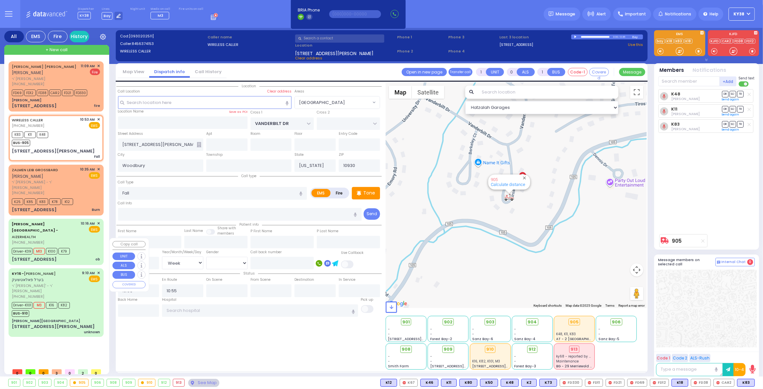
click at [40, 328] on div "[PERSON_NAME] [PERSON_NAME] ר' [PERSON_NAME] [PHONE_NUMBER] 11:09 AM ✕" at bounding box center [58, 213] width 98 height 304
click at [753, 382] on button at bounding box center [752, 382] width 3 height 7
click at [752, 382] on button at bounding box center [752, 382] width 3 height 7
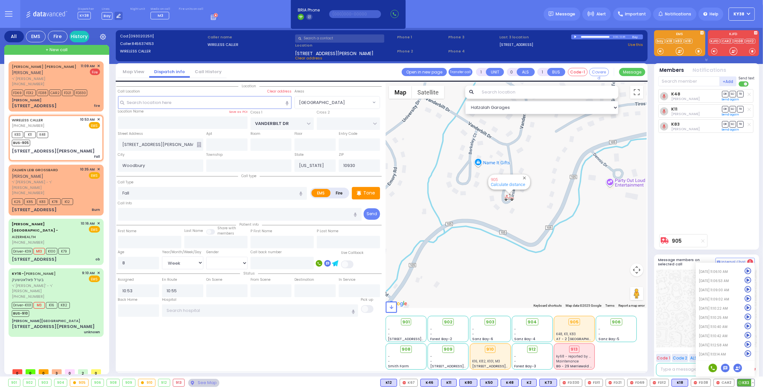
click at [749, 355] on icon at bounding box center [748, 353] width 7 height 7
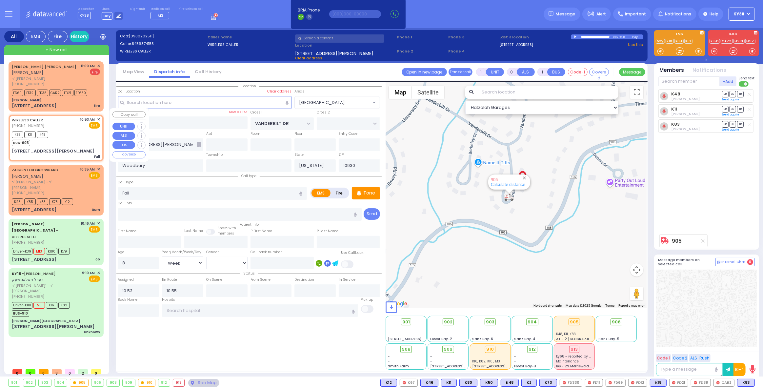
click at [82, 130] on div "K83 K11 K48 BUS-905" at bounding box center [56, 138] width 88 height 16
select select
radio input "true"
select select "Week"
select select "[DEMOGRAPHIC_DATA]"
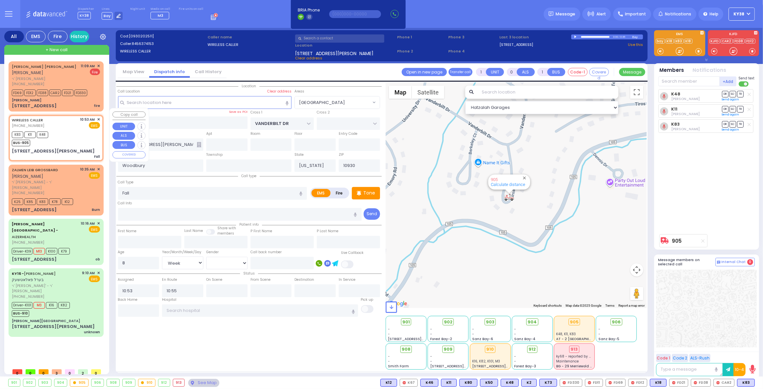
select select "Hatzalah Garages"
select select "[GEOGRAPHIC_DATA]"
click at [177, 334] on div "Location All areas" at bounding box center [248, 225] width 265 height 287
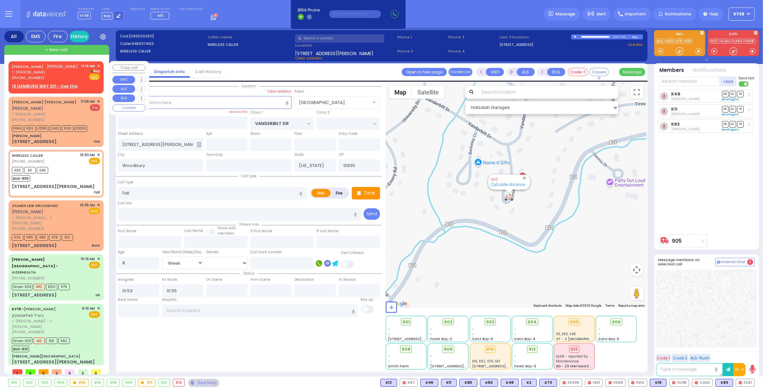
click at [72, 75] on div "[PHONE_NUMBER]" at bounding box center [45, 78] width 67 height 6
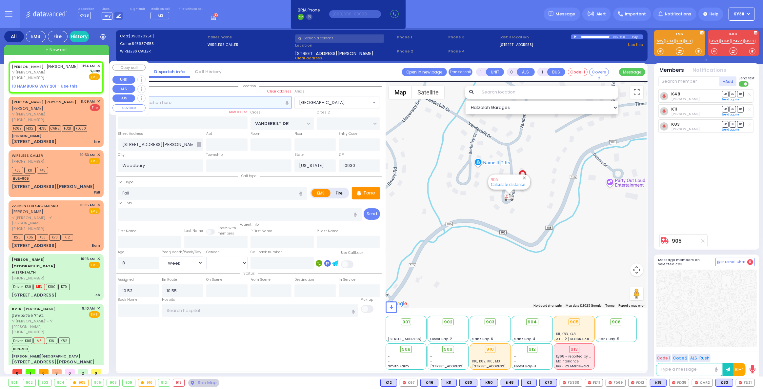
type input "2"
type input "1"
select select
radio input "true"
type input "[PERSON_NAME]"
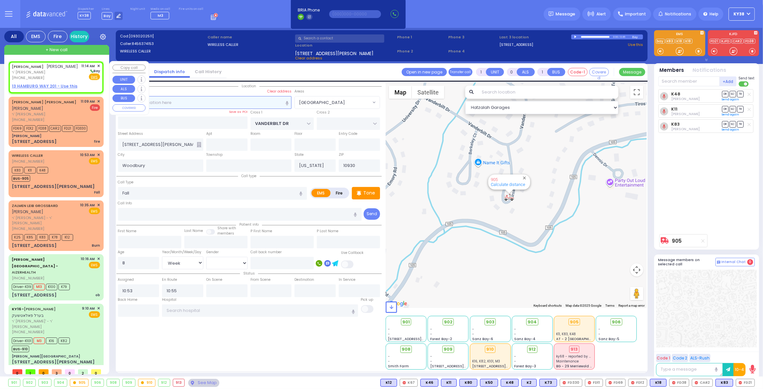
type input "[PERSON_NAME]"
select select
type input "11:14"
select select "Hatzalah Garages"
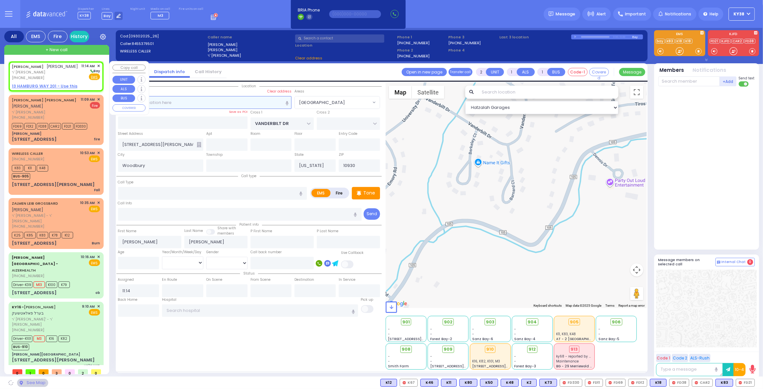
select select
radio input "true"
select select
select select "Hatzalah Garages"
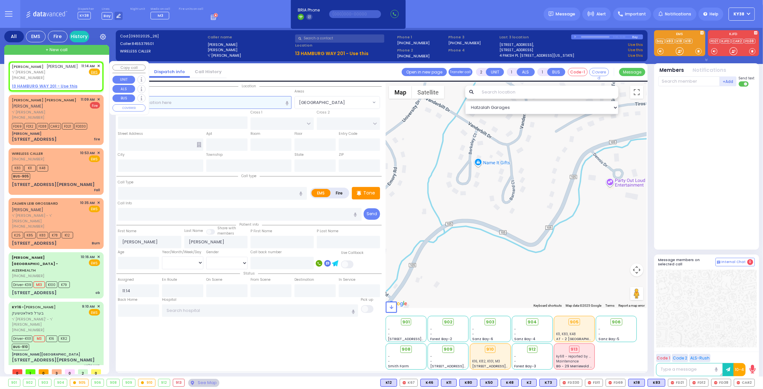
select select
radio input "true"
select select
select select "Hatzalah Garages"
click at [83, 75] on div "Fire EMS" at bounding box center [91, 72] width 19 height 7
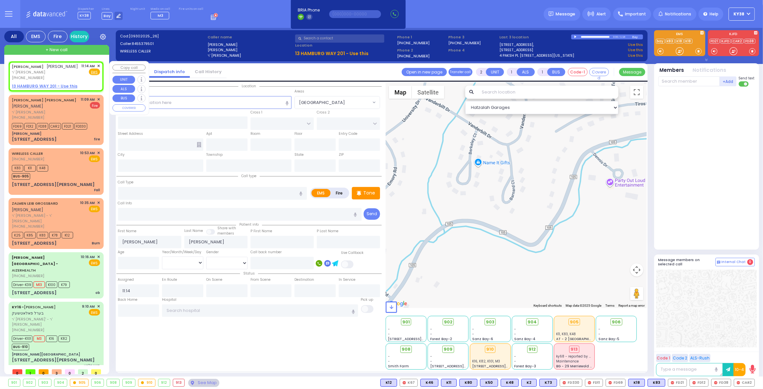
select select
radio input "true"
select select
select select "Hatzalah Garages"
click at [99, 65] on span "✕" at bounding box center [98, 66] width 3 height 6
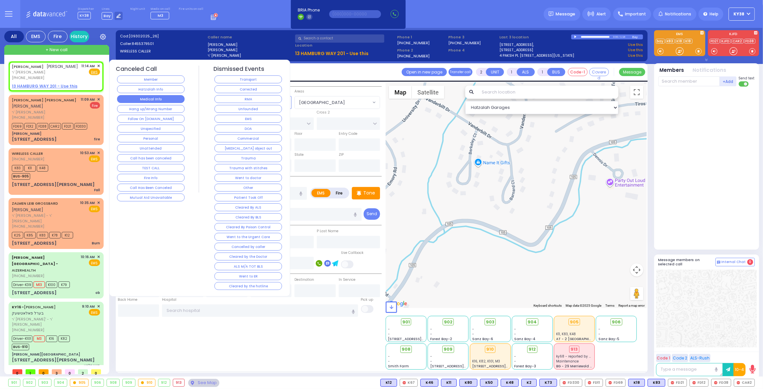
click at [162, 98] on button "Medical Info" at bounding box center [151, 99] width 68 height 8
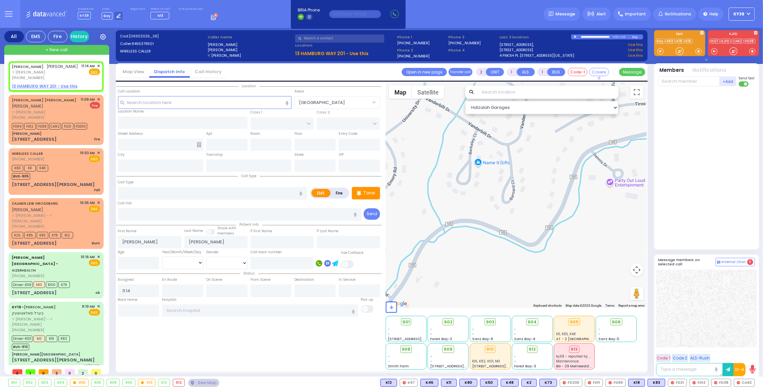
select select
radio input "true"
select select
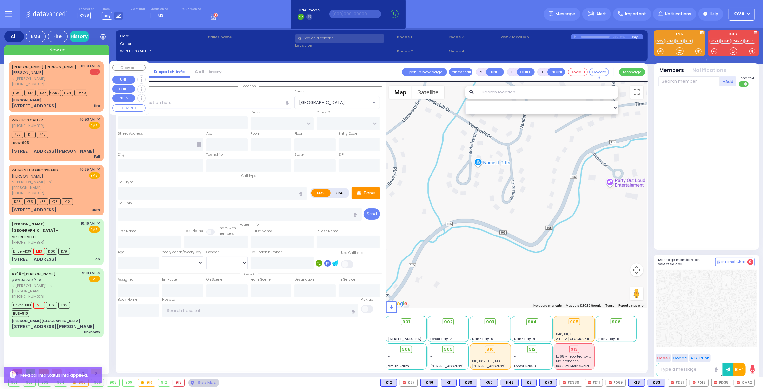
click at [80, 98] on div "[PERSON_NAME]" at bounding box center [56, 100] width 88 height 5
select select
type input "fire"
radio input "false"
radio input "true"
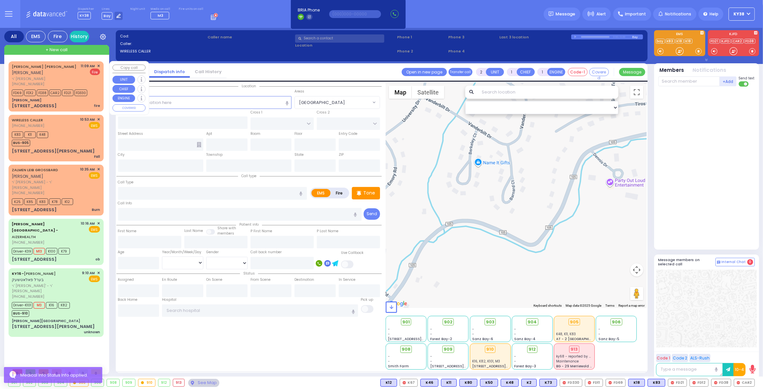
type input "[PERSON_NAME]"
select select
type input "11:09"
type input "11:10"
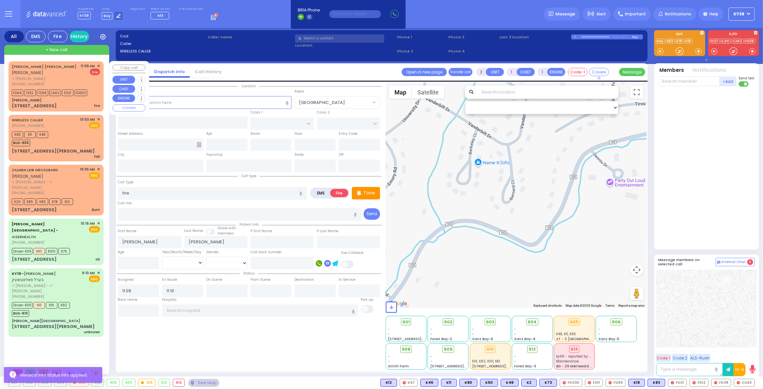
select select "Hatzalah Garages"
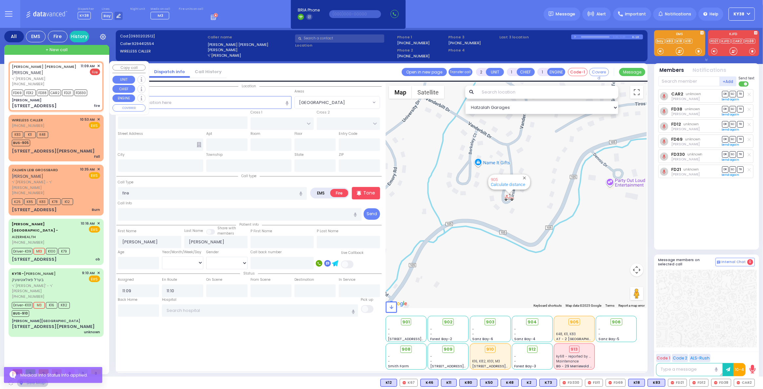
type input "[PERSON_NAME]"
type input "MORDCHE SHER BLVD"
type input "[PERSON_NAME] DR"
type input "[STREET_ADDRESS]"
type input "[PERSON_NAME]"
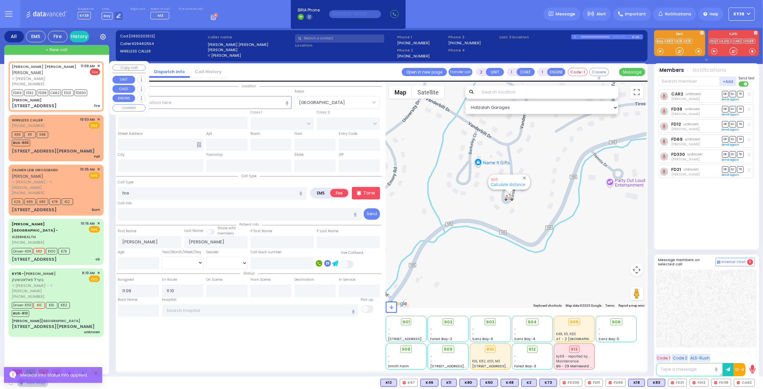
type input "[US_STATE]"
type input "10950"
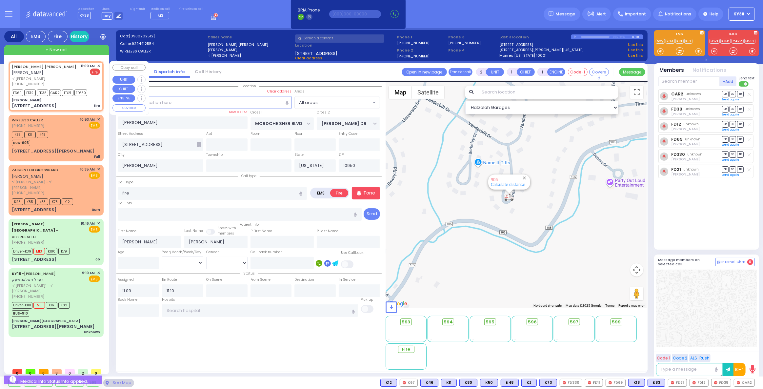
click at [76, 76] on span "ר' [PERSON_NAME]" at bounding box center [45, 79] width 67 height 6
select select
radio input "true"
select select
select select "Hatzalah Garages"
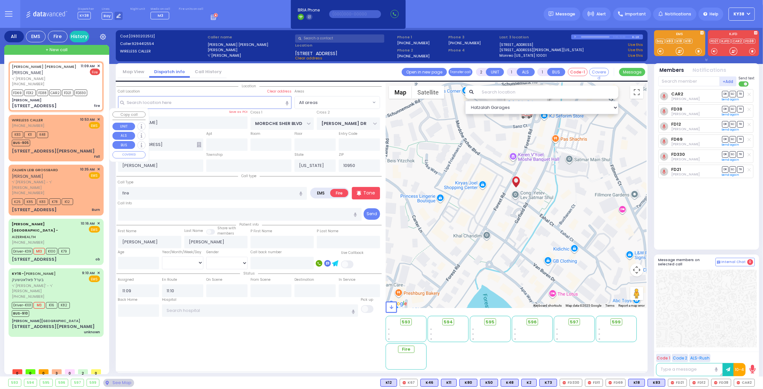
click at [65, 130] on div "K83 K11 K48 BUS-905" at bounding box center [56, 138] width 88 height 16
type input "1"
type input "0"
select select
type input "Fall"
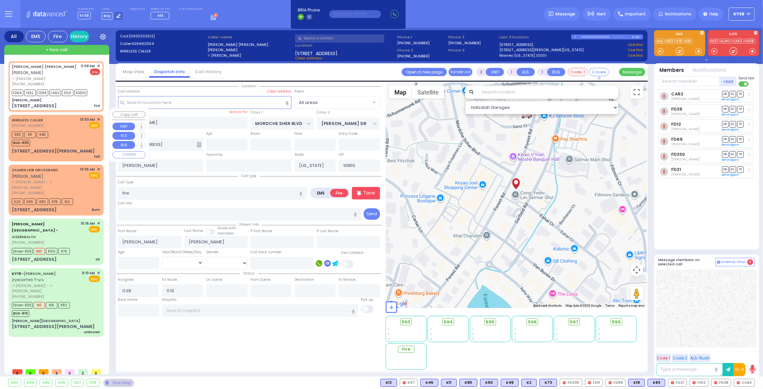
radio input "true"
type input "8"
select select "Week"
select select "[DEMOGRAPHIC_DATA]"
type input "10:53"
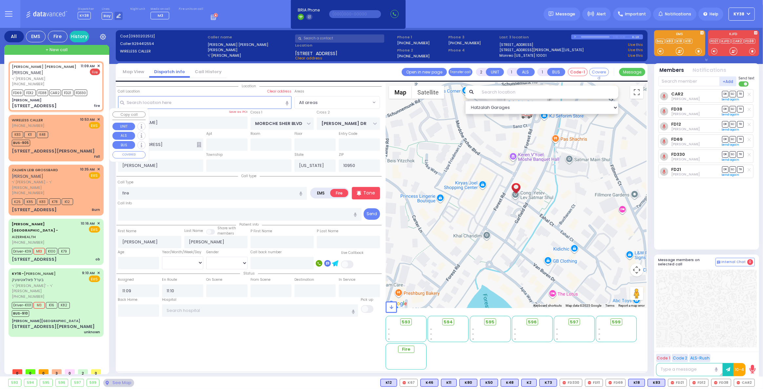
type input "10:55"
select select "Hatzalah Garages"
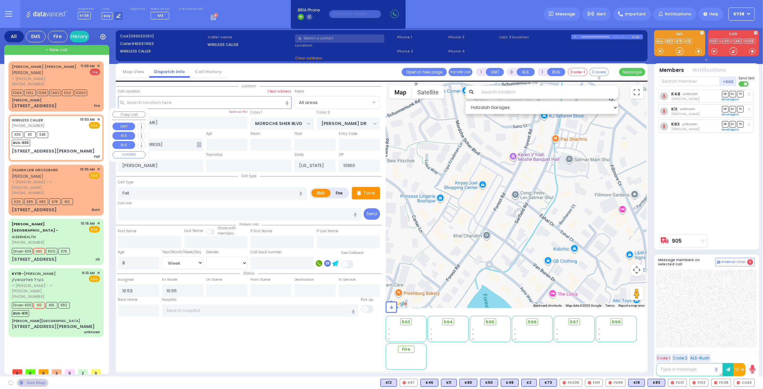
type input "VANDERBILT DR"
type input "[STREET_ADDRESS][PERSON_NAME]"
type input "Woodbury"
type input "10930"
select select "[GEOGRAPHIC_DATA]"
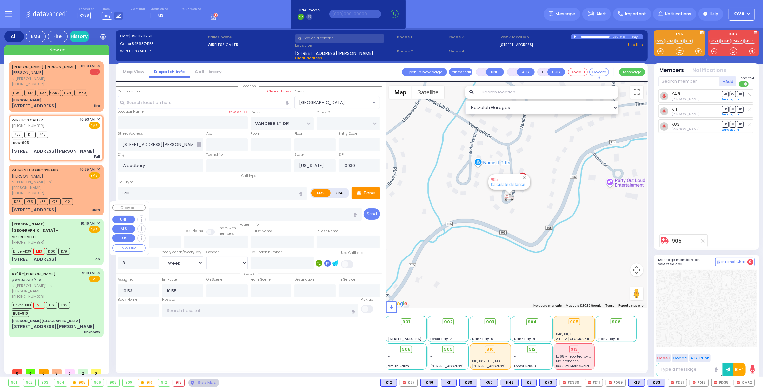
click at [83, 246] on div "Driver-K39 M13 K100 K79" at bounding box center [56, 250] width 88 height 8
type input "6"
select select
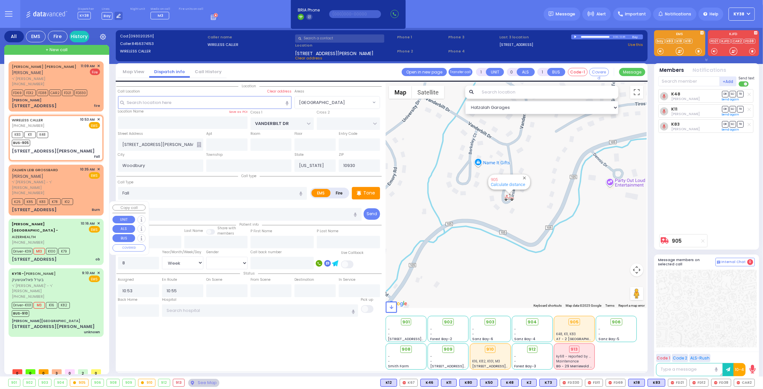
type input "ob"
radio input "true"
type input "twins"
type input "[PERSON_NAME]"
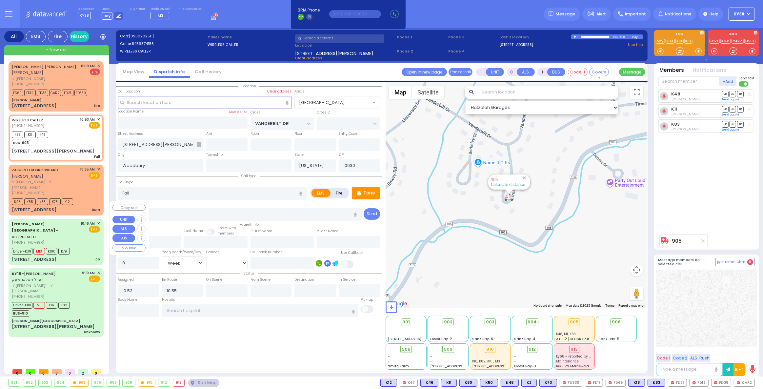
type input "28"
select select "Year"
select select "[DEMOGRAPHIC_DATA]"
type input "10:16"
type input "10:19"
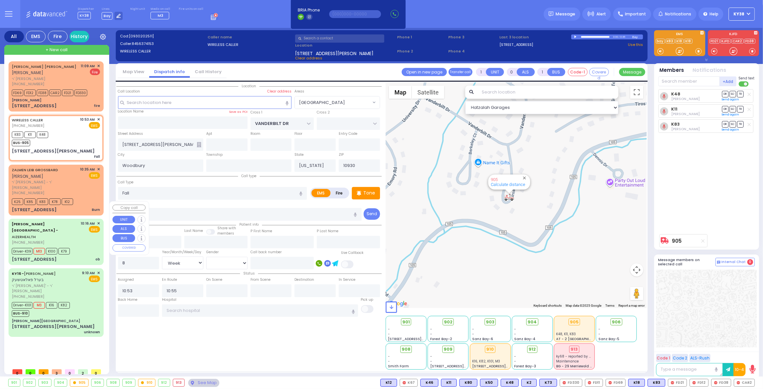
type input "10:25"
type input "10:40"
type input "11:11"
type input "[GEOGRAPHIC_DATA] [STREET_ADDRESS][GEOGRAPHIC_DATA] Suffern"
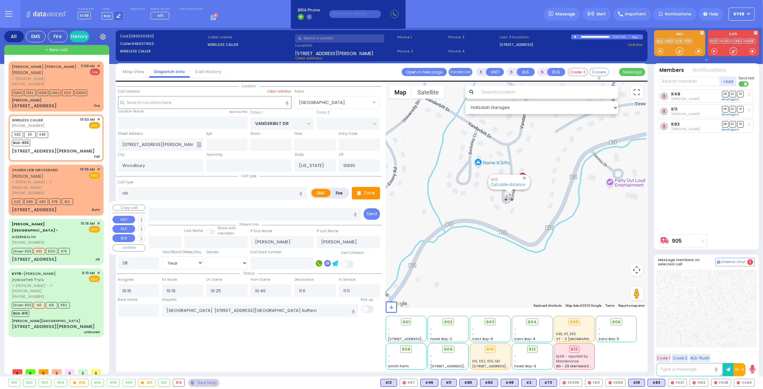
select select "Hatzalah Garages"
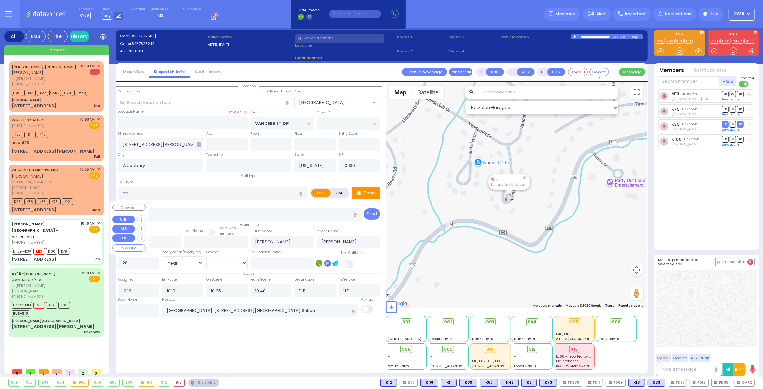
type input "[STREET_ADDRESS]"
type input "9"
type input "2"
type input "Arncliffe"
type input "[GEOGRAPHIC_DATA]"
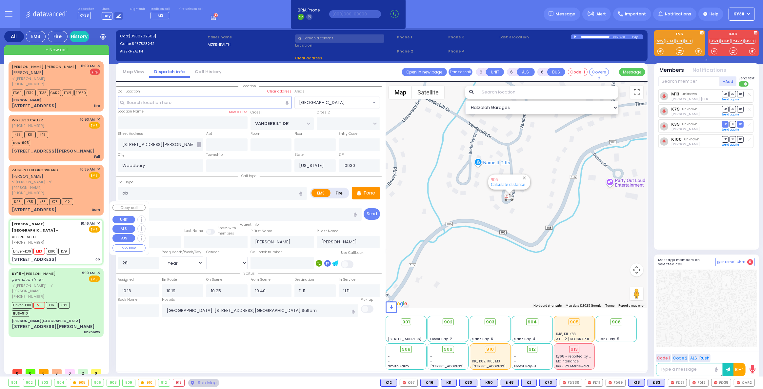
type input "2205"
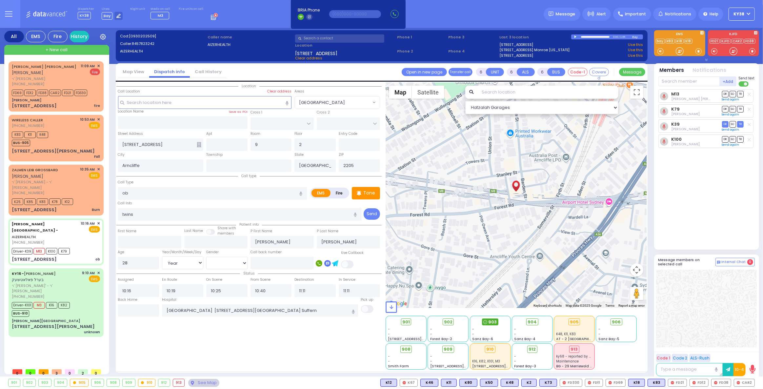
click at [492, 320] on span "903" at bounding box center [493, 322] width 9 height 7
select select
radio input "true"
select select "Year"
select select "[DEMOGRAPHIC_DATA]"
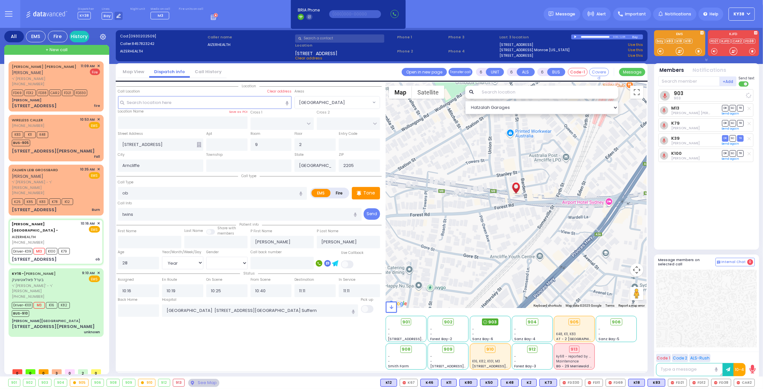
select select "Hatzalah Garages"
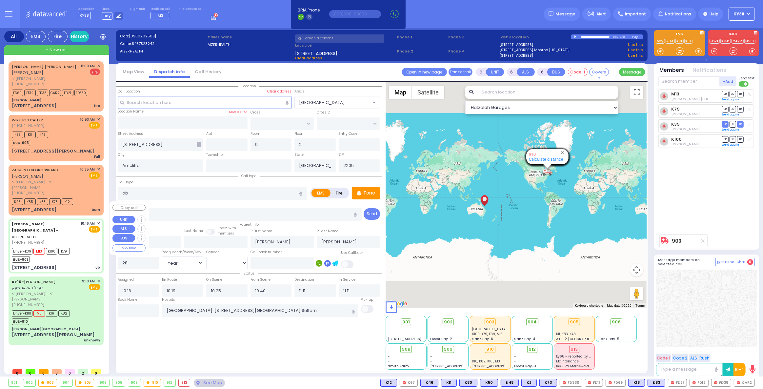
click at [81, 246] on div "Driver-K39 M13 K100 K79 BUS-903" at bounding box center [56, 254] width 88 height 16
select select
radio input "true"
select select "Year"
select select "[DEMOGRAPHIC_DATA]"
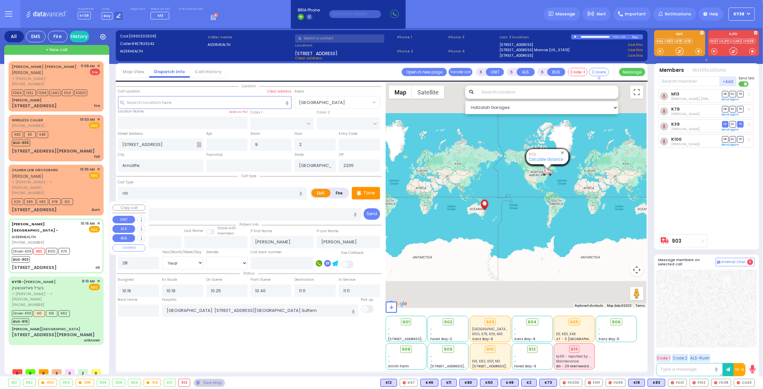
select select "Hatzalah Garages"
click at [70, 179] on span "ר' [PERSON_NAME] - ר' [PERSON_NAME]" at bounding box center [45, 184] width 66 height 11
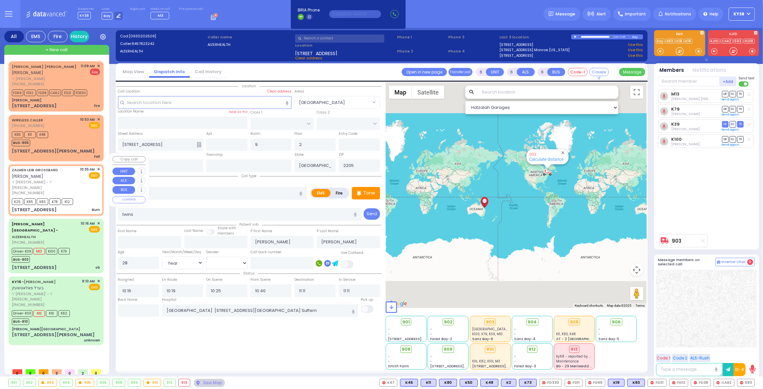
select select
type input "Burn"
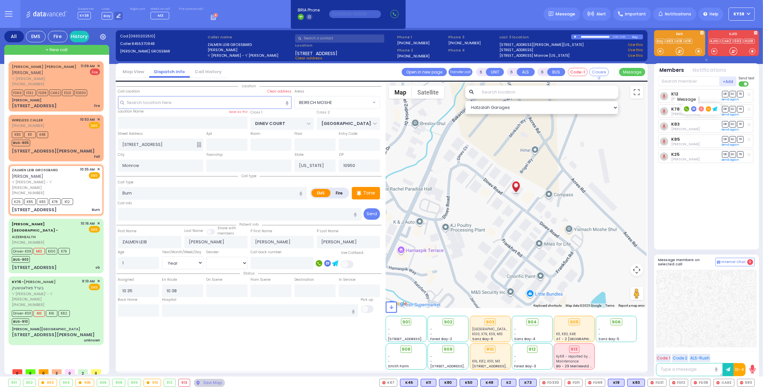
click at [694, 110] on rect at bounding box center [693, 108] width 5 height 5
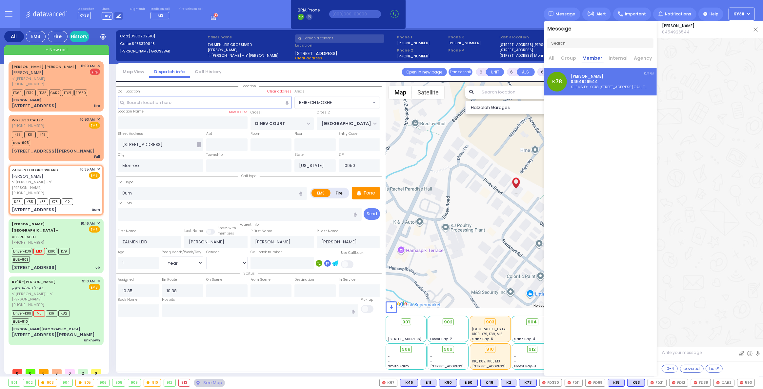
scroll to position [34132, 0]
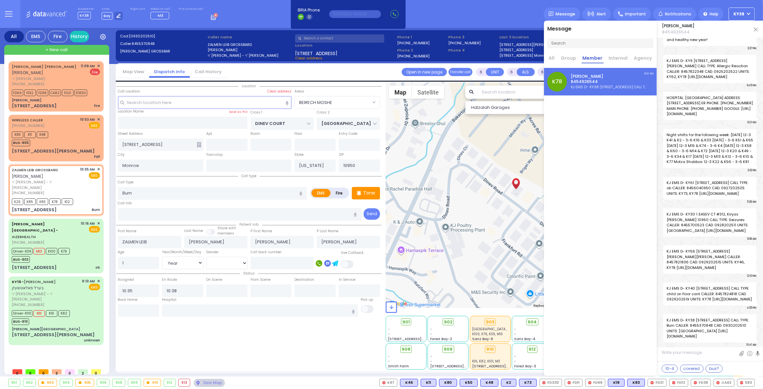
click at [698, 354] on textarea at bounding box center [710, 355] width 106 height 12
drag, startPoint x: 682, startPoint y: 350, endPoint x: 658, endPoint y: 353, distance: 24.2
click at [658, 353] on textarea "status ?" at bounding box center [710, 354] width 106 height 13
click at [675, 354] on textarea at bounding box center [710, 354] width 106 height 13
paste textarea "status ?"
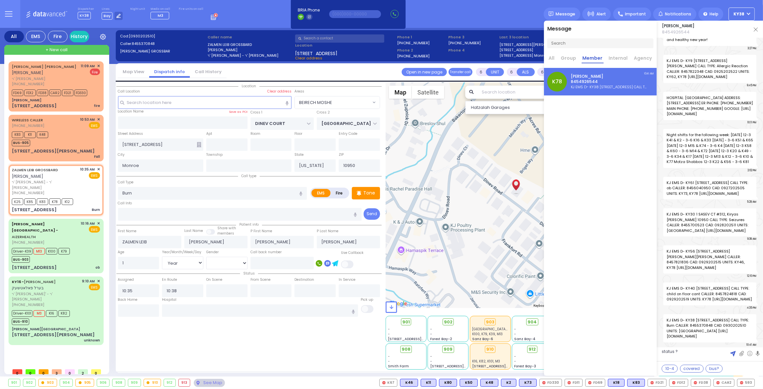
click at [733, 352] on img at bounding box center [733, 354] width 6 height 6
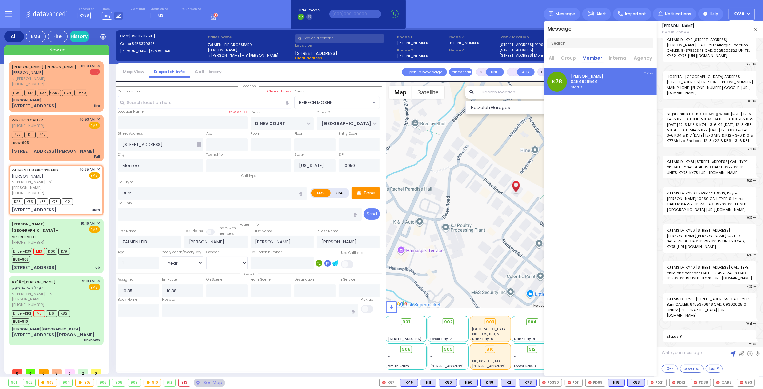
click at [754, 29] on img at bounding box center [756, 30] width 4 height 4
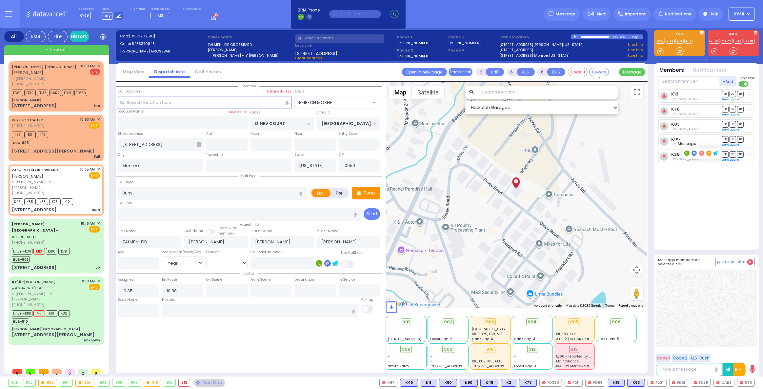
click at [695, 152] on rect at bounding box center [693, 152] width 5 height 5
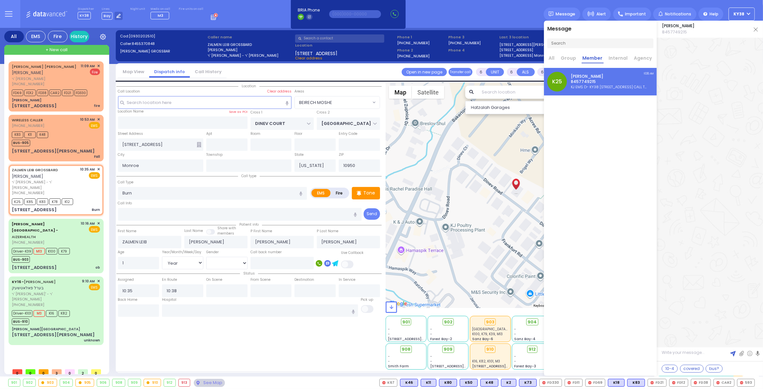
scroll to position [5928, 0]
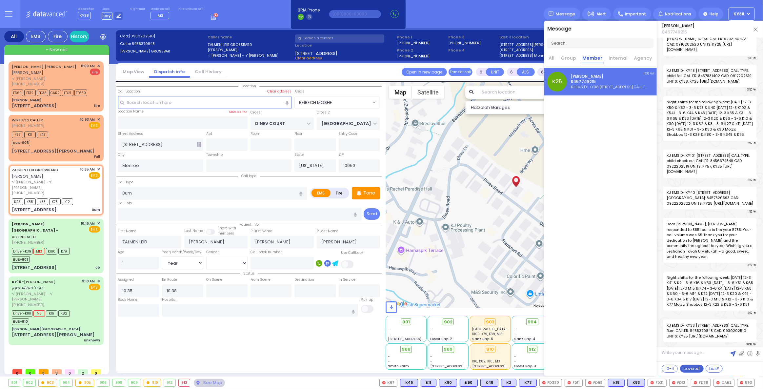
paste textarea "status ?"
click at [734, 354] on img at bounding box center [733, 354] width 6 height 6
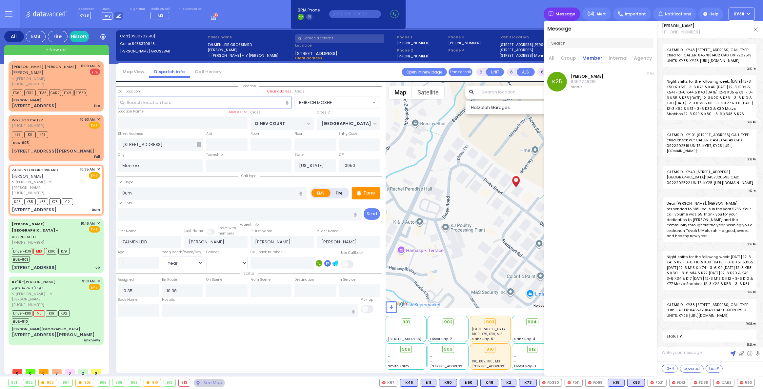
click at [570, 10] on div "Message" at bounding box center [562, 14] width 37 height 13
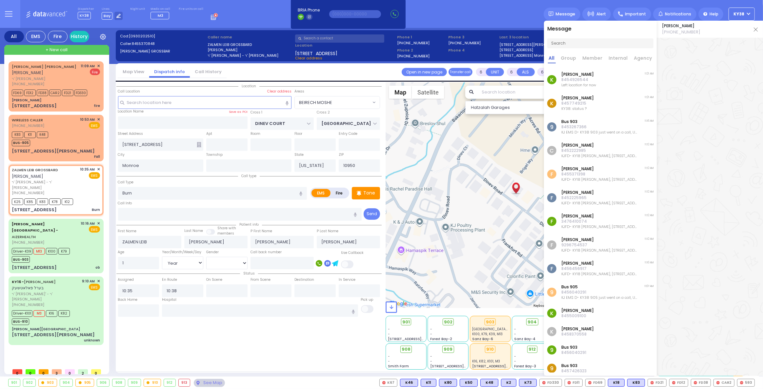
click at [756, 29] on img at bounding box center [756, 30] width 4 height 4
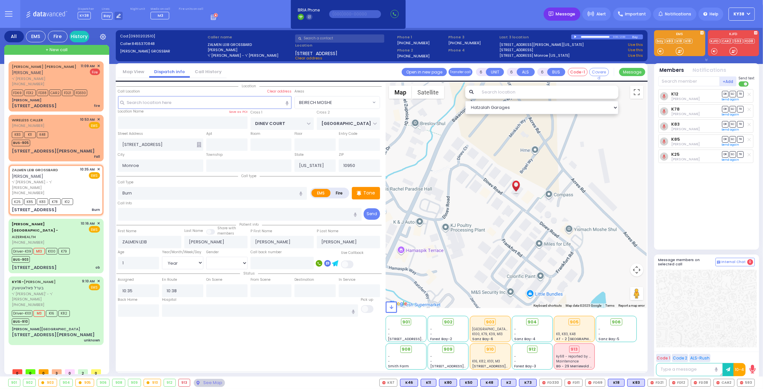
click at [568, 14] on span "Message" at bounding box center [566, 14] width 20 height 7
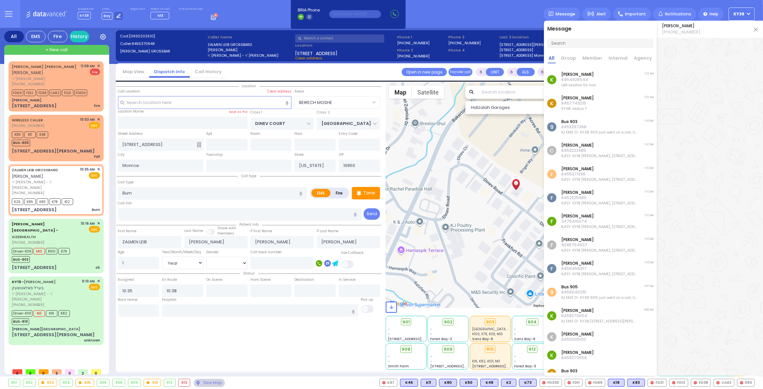
click at [622, 72] on div "K [PERSON_NAME] 8454926544 Left location for now 11:21 AM" at bounding box center [600, 80] width 113 height 24
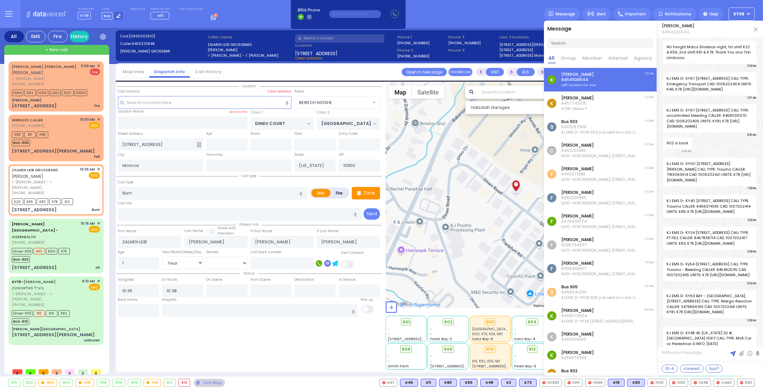
scroll to position [34169, 0]
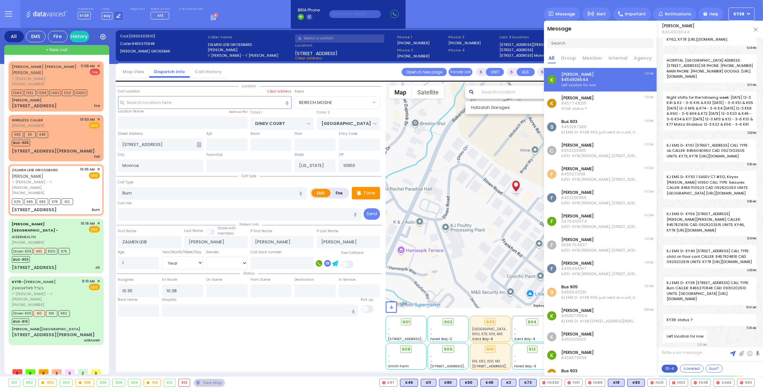
click at [670, 369] on button "10-4" at bounding box center [670, 369] width 16 height 8
click at [735, 352] on img at bounding box center [733, 354] width 6 height 6
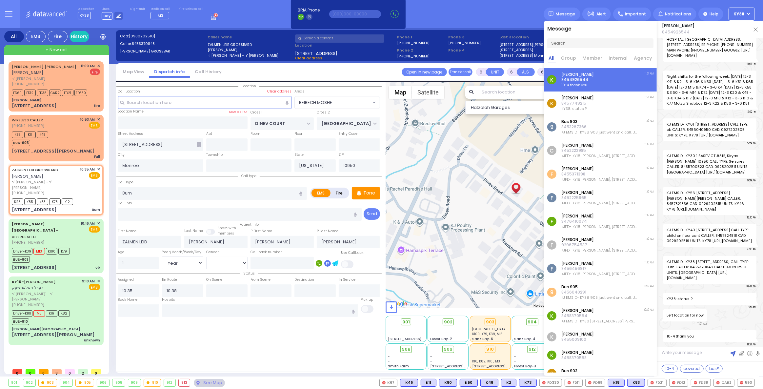
click at [755, 29] on img at bounding box center [756, 30] width 4 height 4
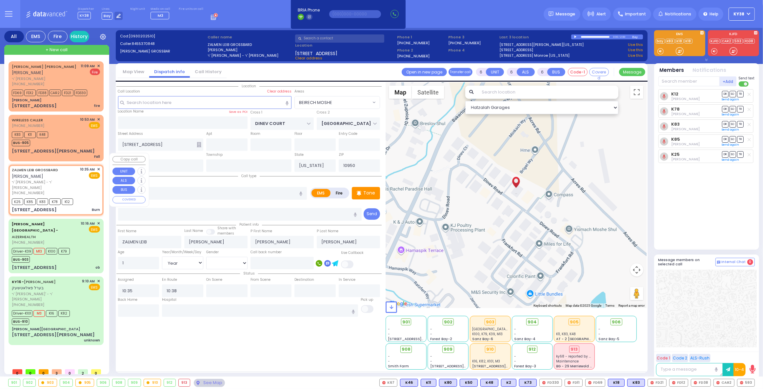
click at [84, 173] on div "10:35 AM ✕ EMS" at bounding box center [90, 181] width 20 height 29
click at [98, 167] on span "✕" at bounding box center [98, 170] width 3 height 6
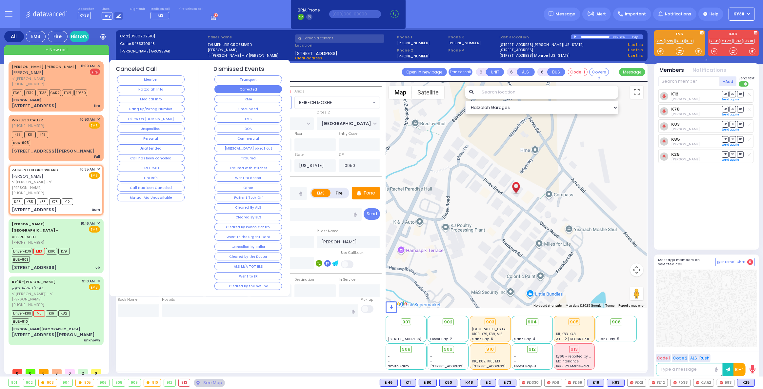
click at [251, 89] on button "Corrected" at bounding box center [248, 89] width 68 height 8
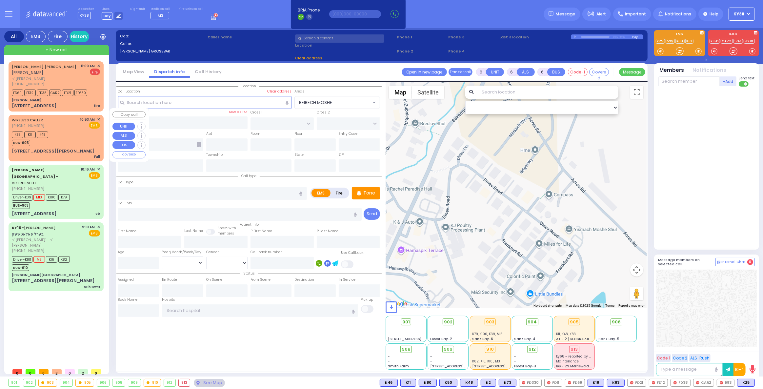
click at [73, 130] on div "K83 K11 K48 BUS-905" at bounding box center [56, 138] width 88 height 16
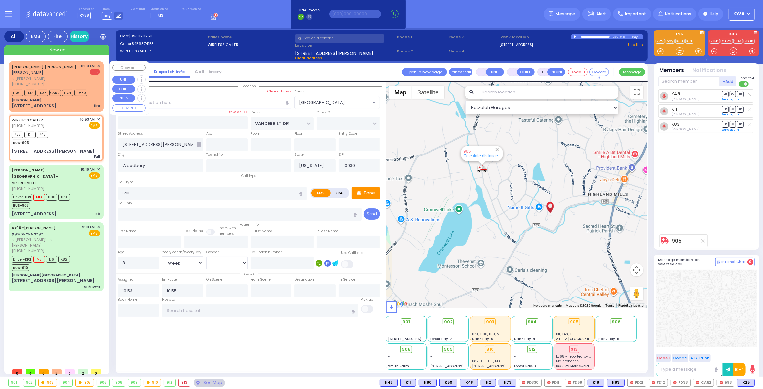
click at [71, 98] on div "[PERSON_NAME]" at bounding box center [56, 100] width 88 height 5
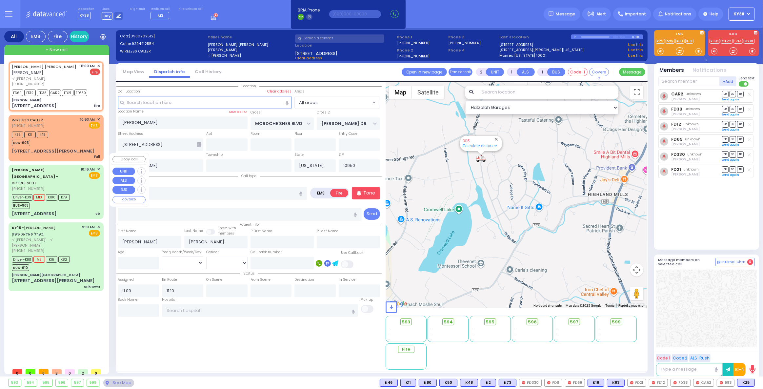
click at [88, 192] on div "Driver-K39 M13 K100 K79 BUS-903" at bounding box center [56, 200] width 88 height 16
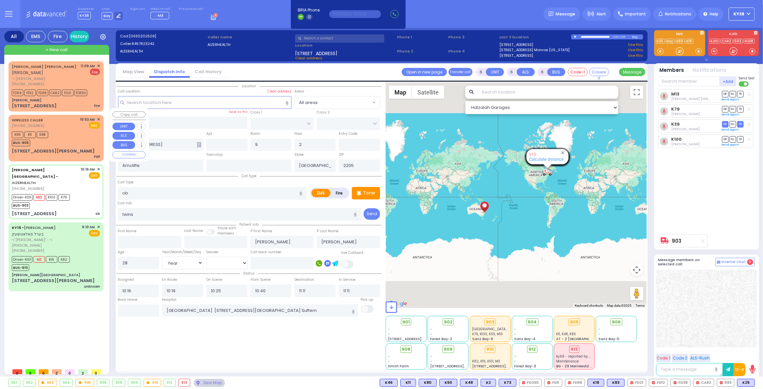
click at [72, 130] on div "K83 K11 K48 BUS-905" at bounding box center [56, 138] width 88 height 16
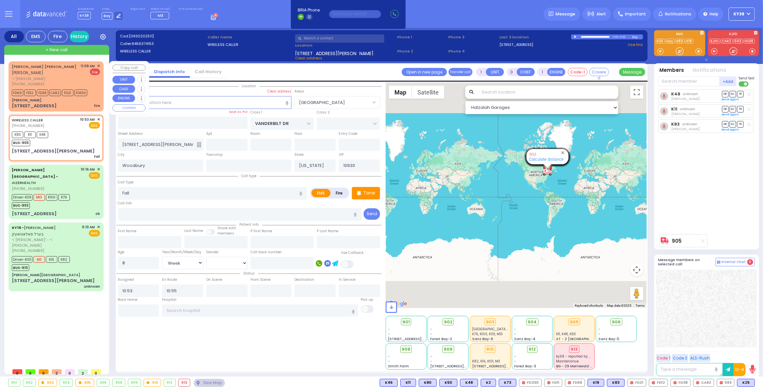
click at [77, 103] on div "5 Garfield Road fire" at bounding box center [56, 106] width 88 height 7
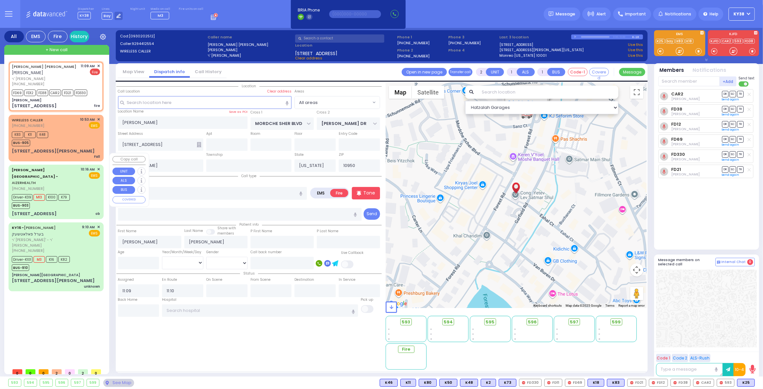
click at [84, 192] on div "Driver-K39 M13 K100 K79 BUS-903" at bounding box center [56, 200] width 88 height 16
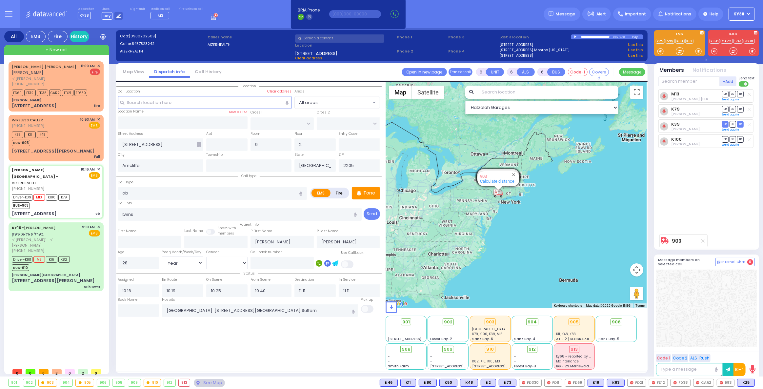
drag, startPoint x: 458, startPoint y: 168, endPoint x: 518, endPoint y: 230, distance: 86.5
click at [518, 230] on div "903 Calculate distance 594 Calculate distance 595 Calculate distance 596 Calcul…" at bounding box center [516, 195] width 261 height 226
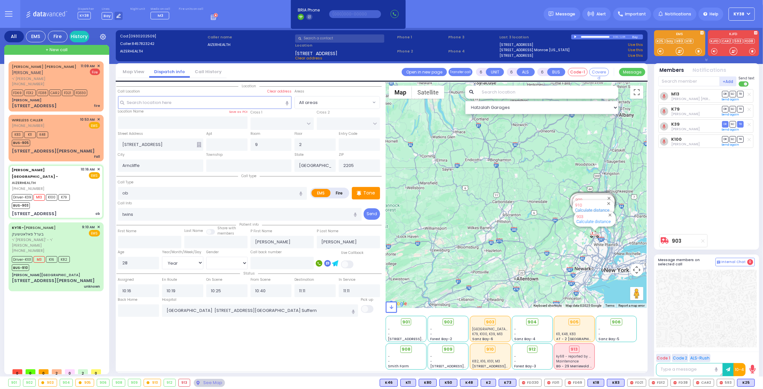
drag, startPoint x: 511, startPoint y: 243, endPoint x: 476, endPoint y: 200, distance: 55.5
click at [476, 200] on div "903 Calculate distance 594 Calculate distance 595 Calculate distance 596 Calcul…" at bounding box center [516, 195] width 261 height 226
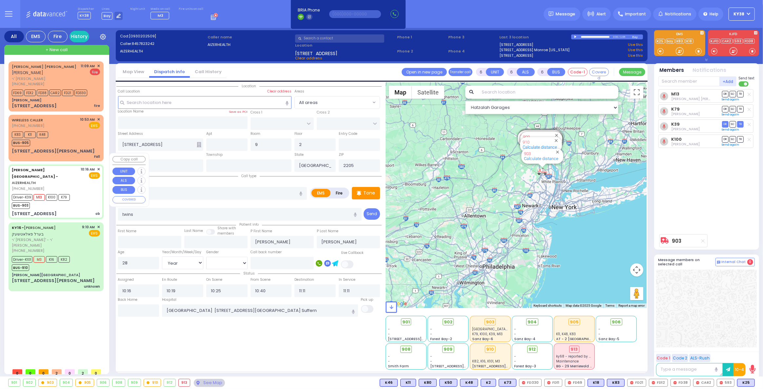
click at [75, 192] on div "Driver-K39 M13 K100 K79 BUS-903" at bounding box center [56, 200] width 88 height 16
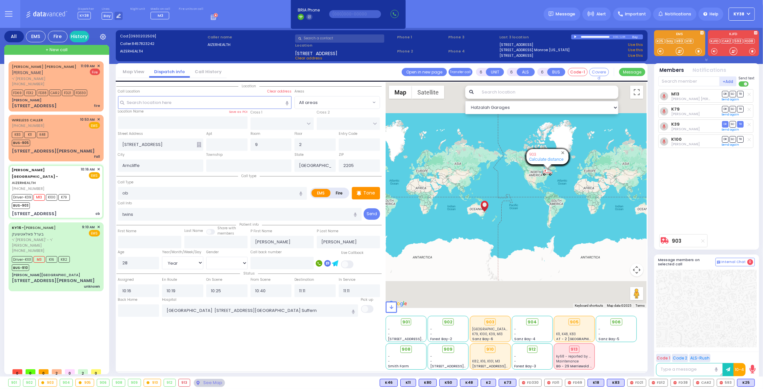
click at [543, 357] on div "-" at bounding box center [532, 356] width 36 height 5
click at [546, 329] on div "-" at bounding box center [532, 329] width 36 height 5
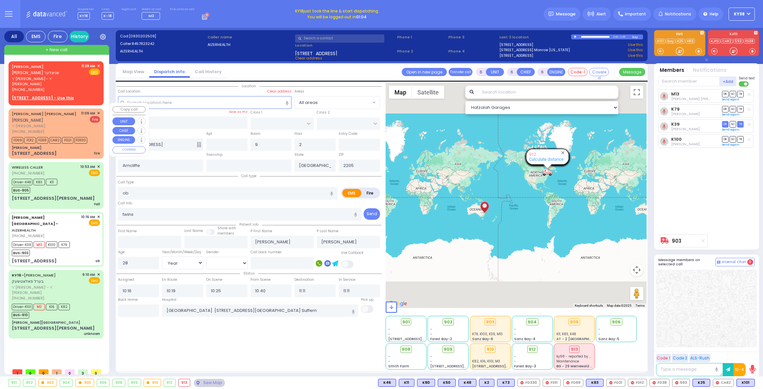
select select
select select "Year"
select select "[DEMOGRAPHIC_DATA]"
